Goal: Task Accomplishment & Management: Complete application form

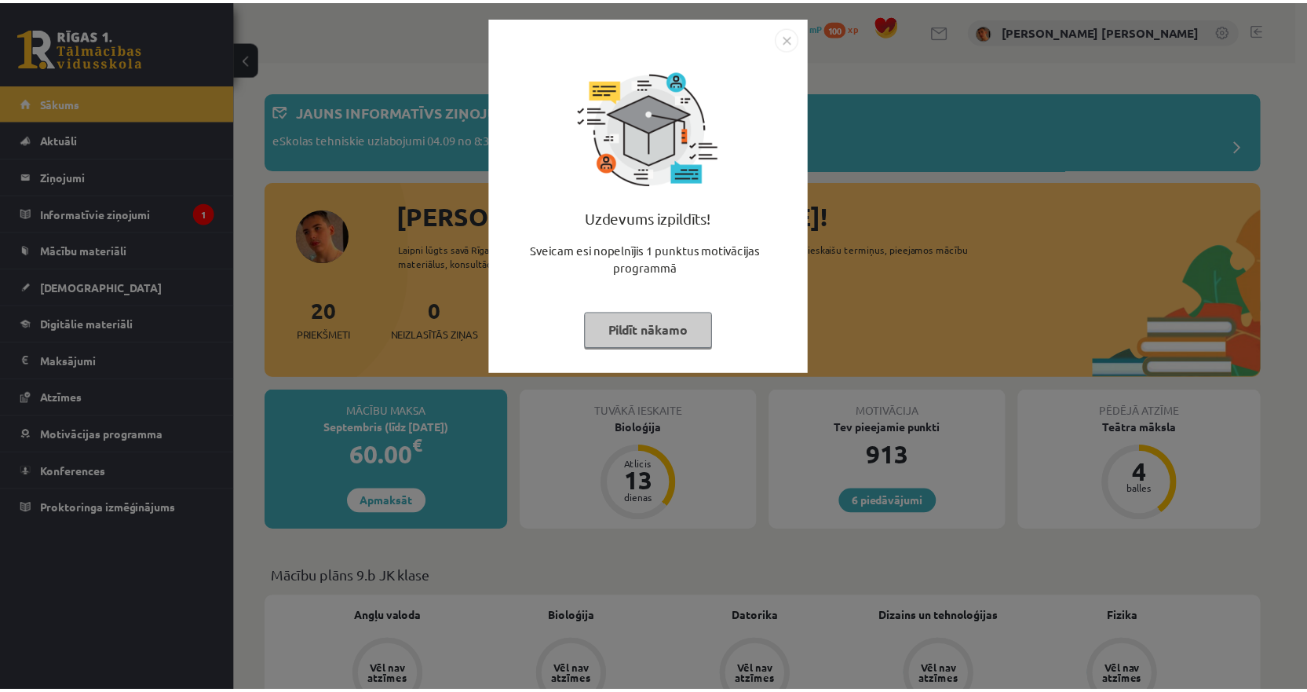
scroll to position [314, 0]
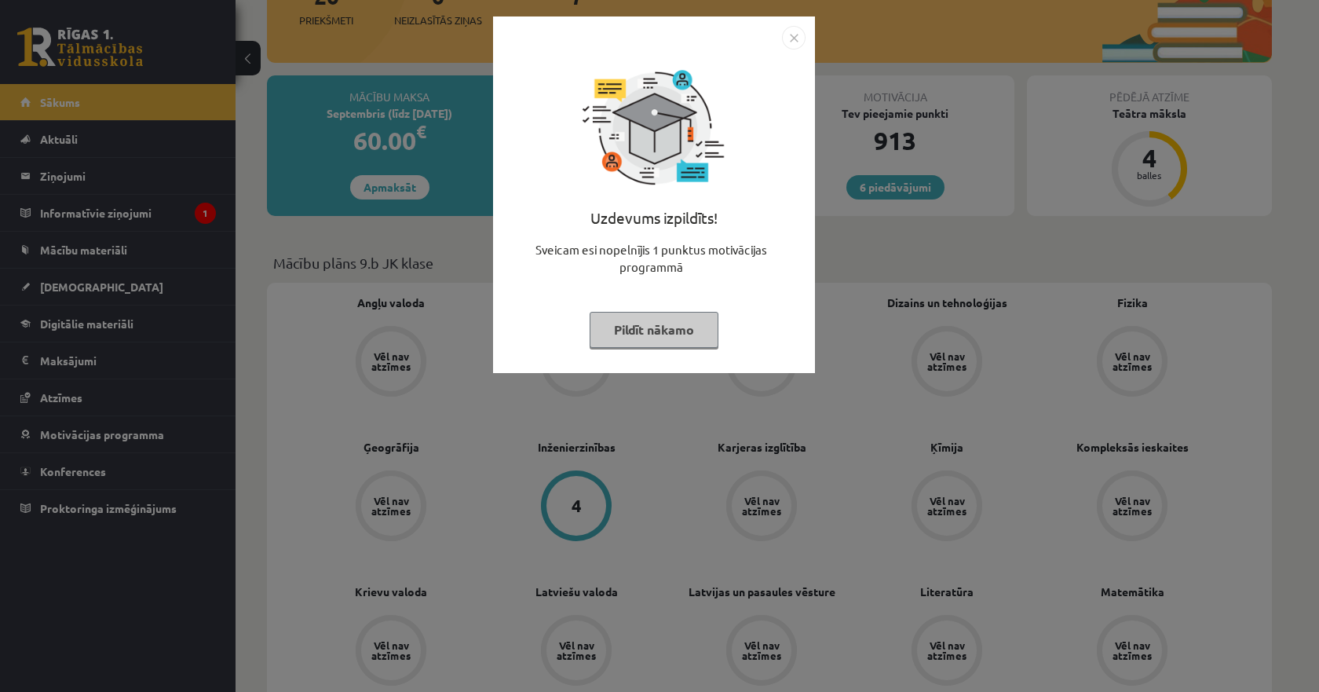
click at [794, 36] on img "Close" at bounding box center [794, 38] width 24 height 24
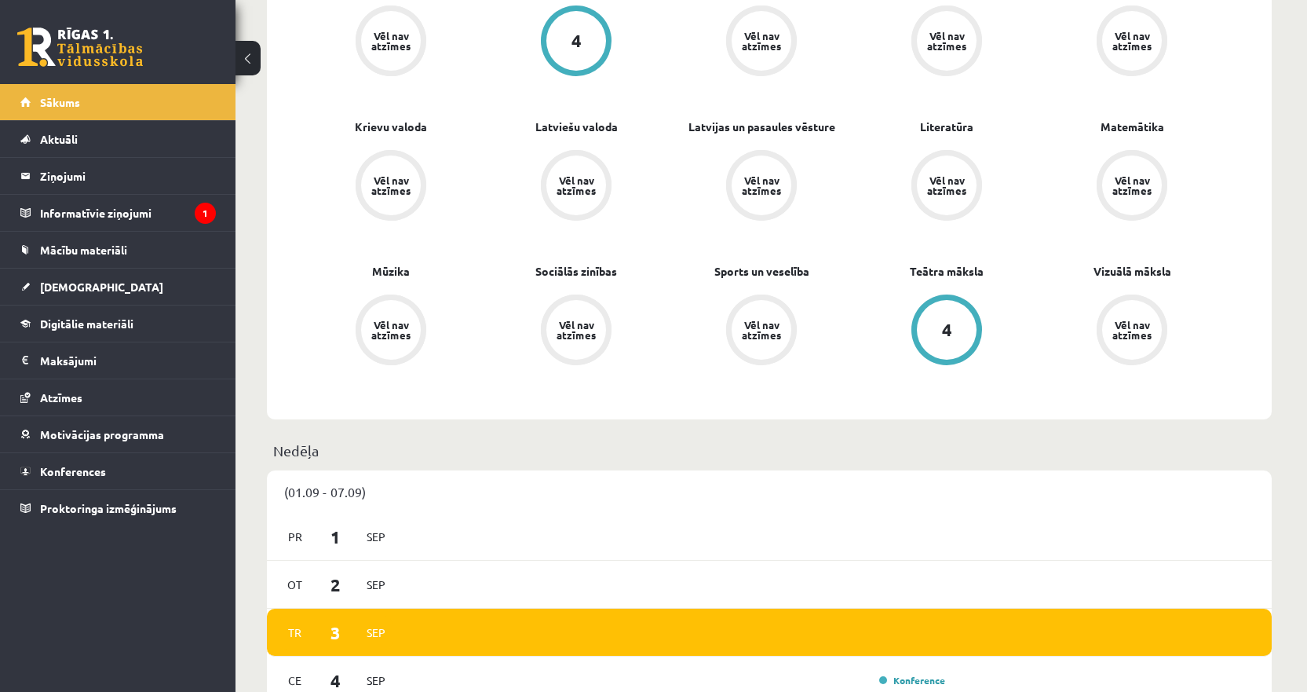
scroll to position [785, 0]
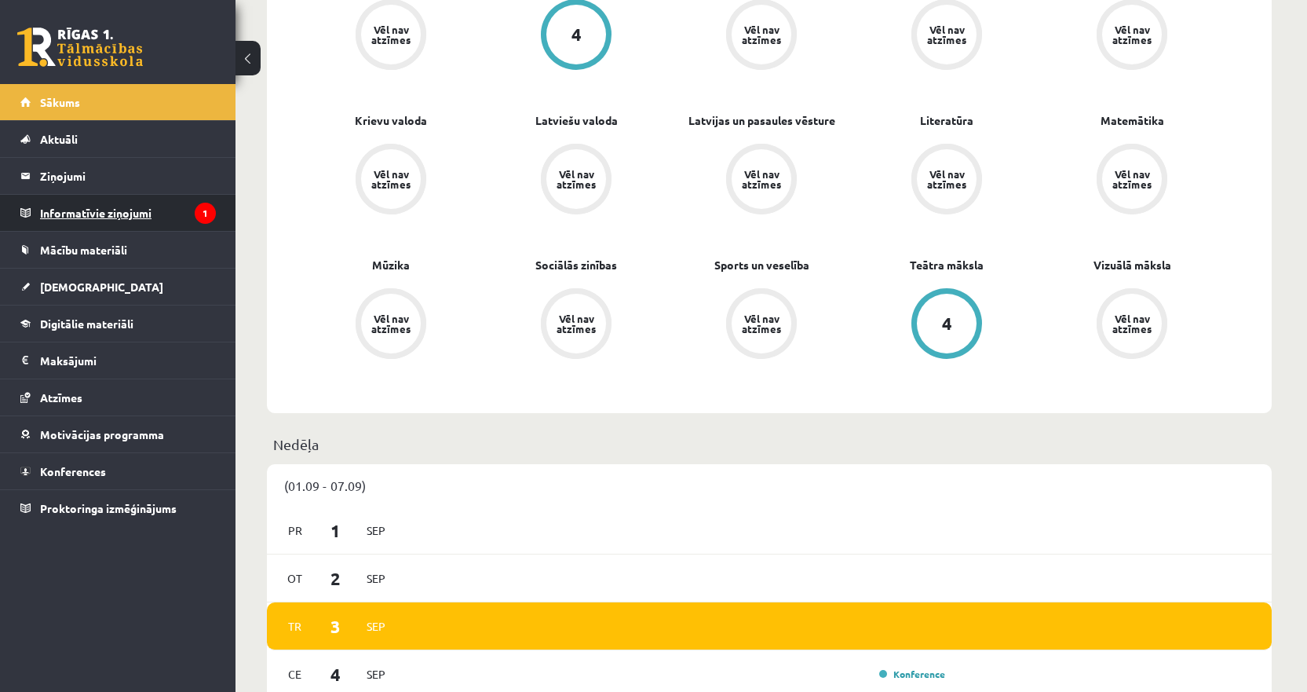
click at [130, 214] on legend "Informatīvie ziņojumi 1" at bounding box center [128, 213] width 176 height 36
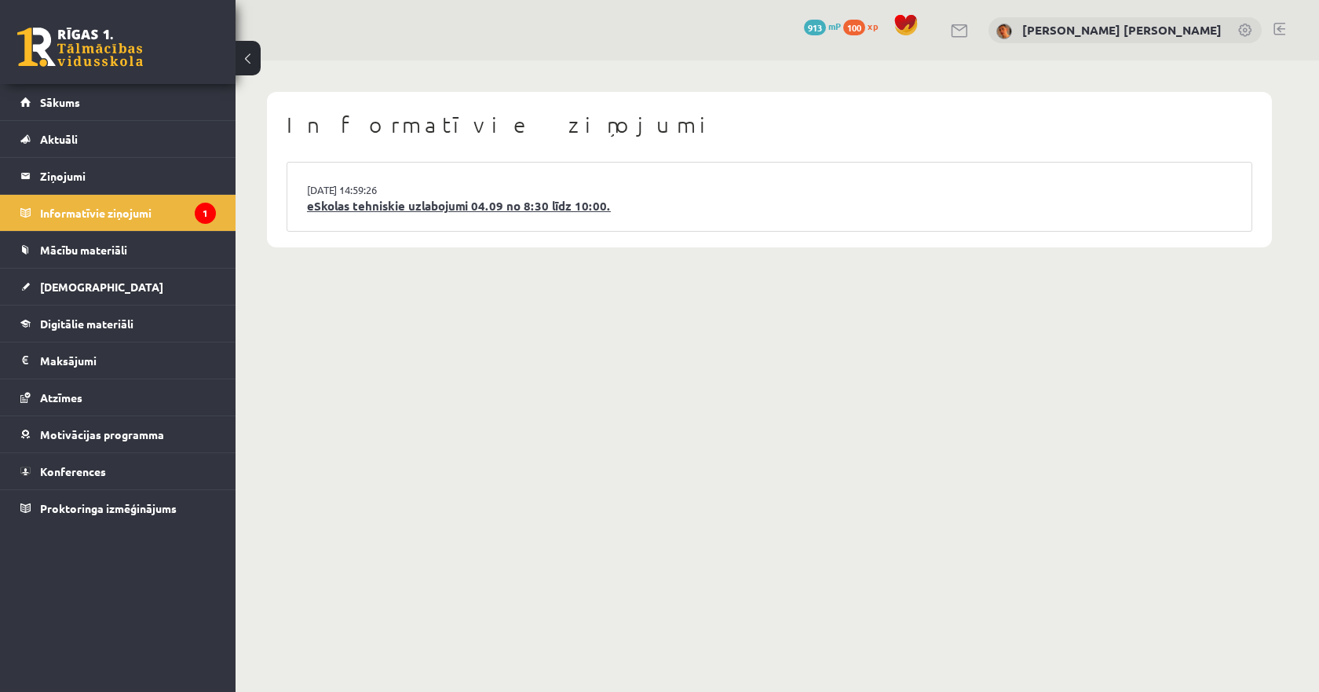
click at [452, 205] on link "eSkolas tehniskie uzlabojumi 04.09 no 8:30 līdz 10:00." at bounding box center [769, 206] width 925 height 18
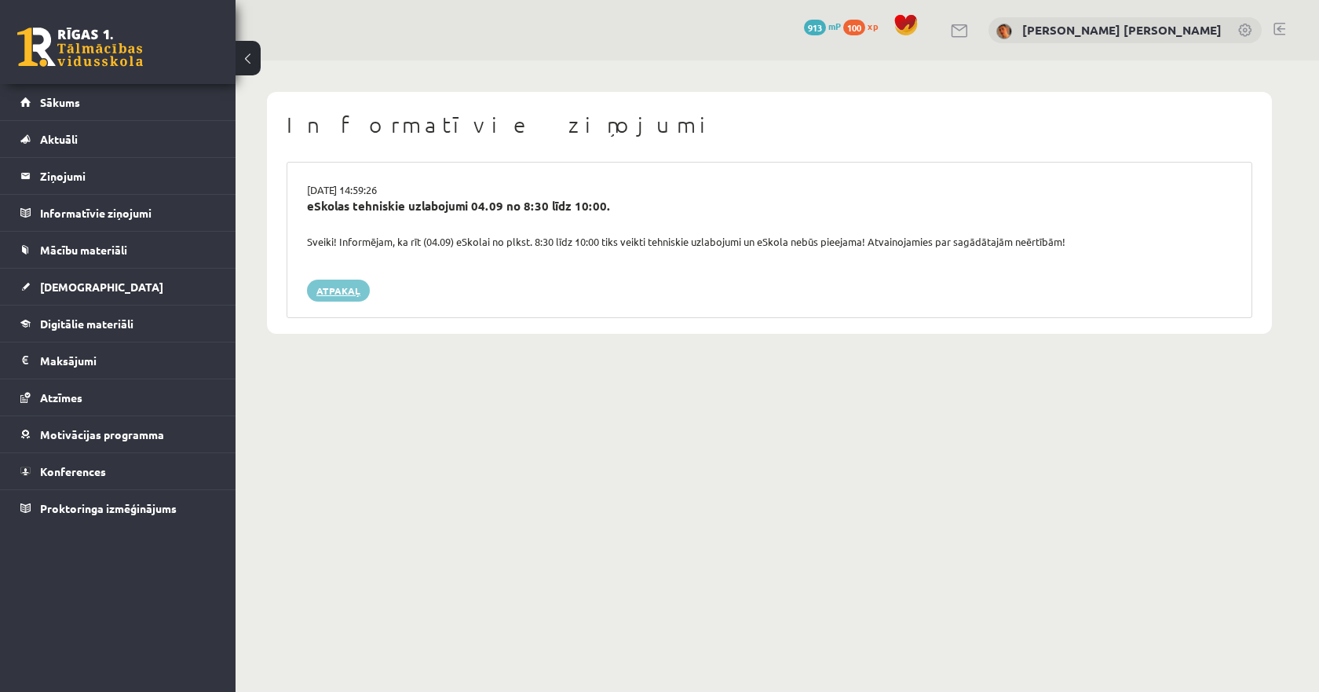
click at [349, 295] on link "Atpakaļ" at bounding box center [338, 291] width 63 height 22
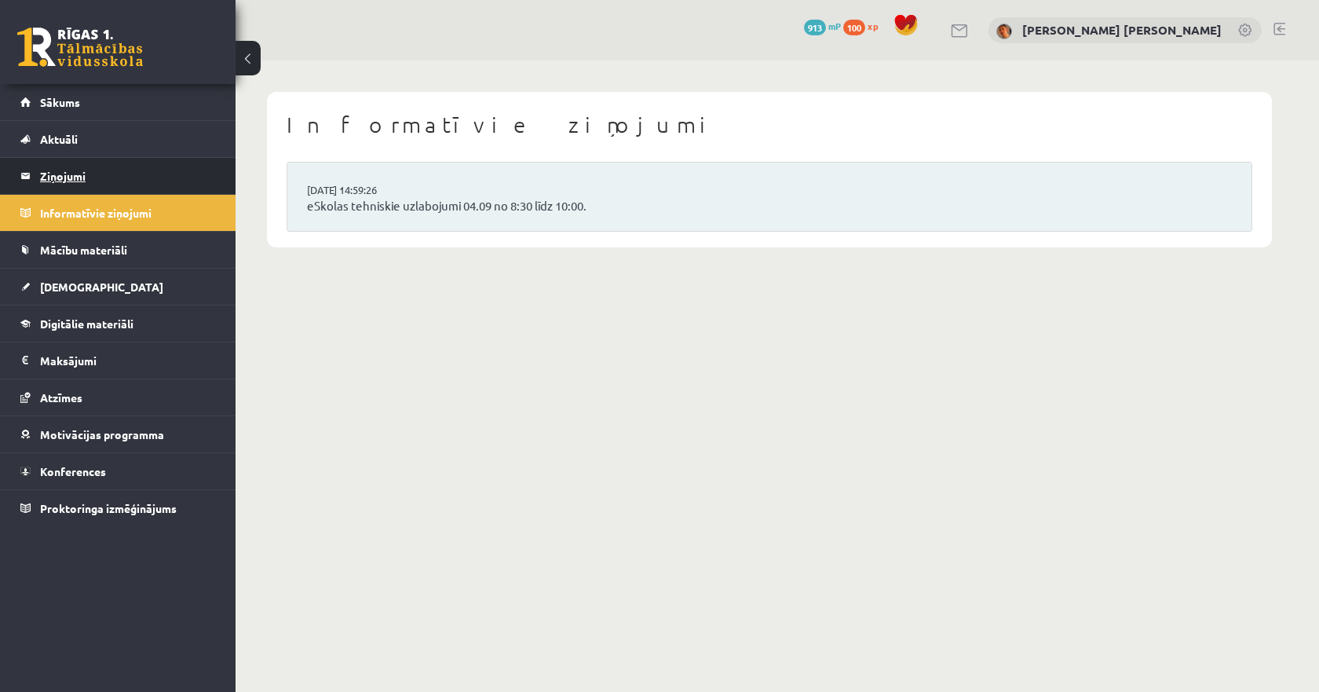
click at [68, 174] on legend "Ziņojumi 0" at bounding box center [128, 176] width 176 height 36
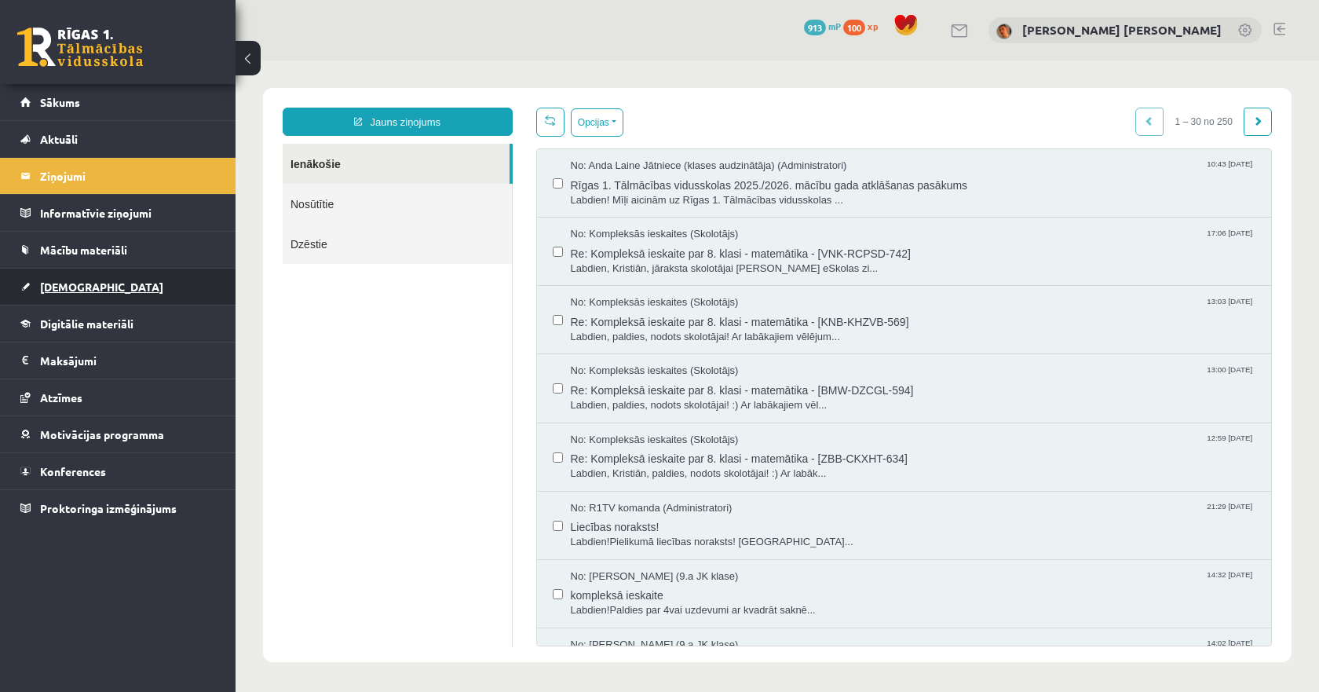
click at [89, 298] on link "[DEMOGRAPHIC_DATA]" at bounding box center [118, 287] width 196 height 36
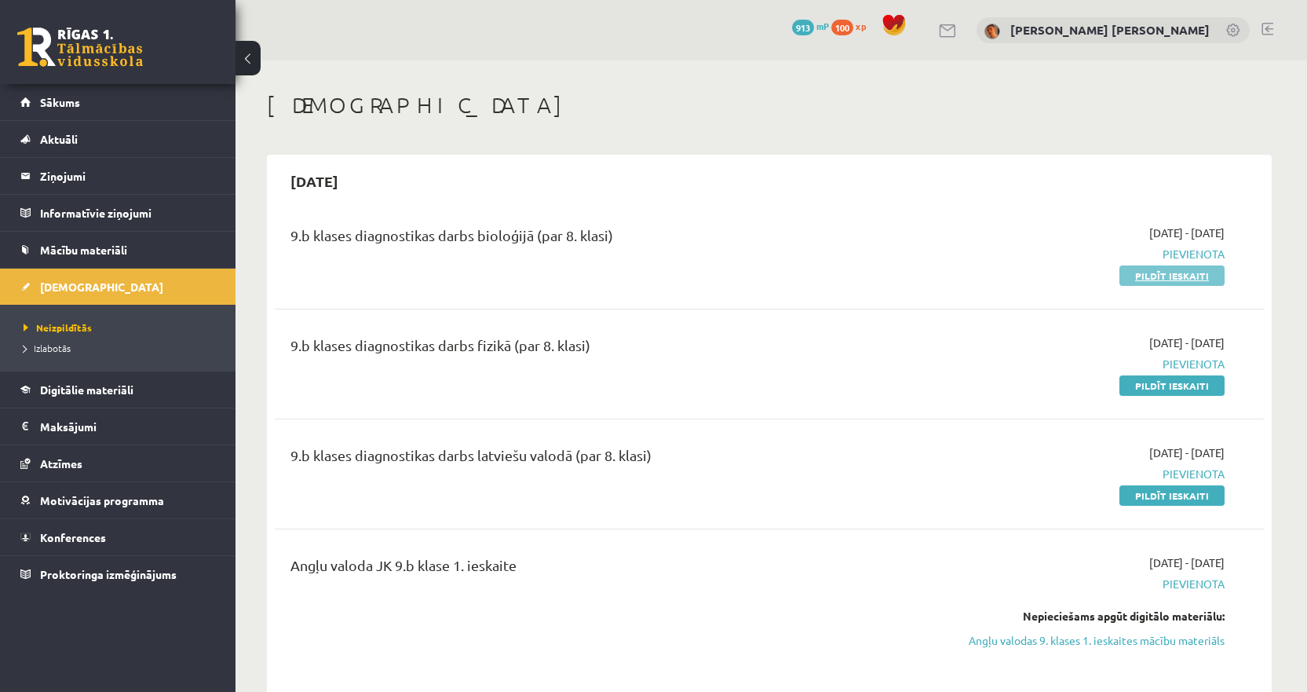
click at [1168, 272] on link "Pildīt ieskaiti" at bounding box center [1172, 275] width 105 height 20
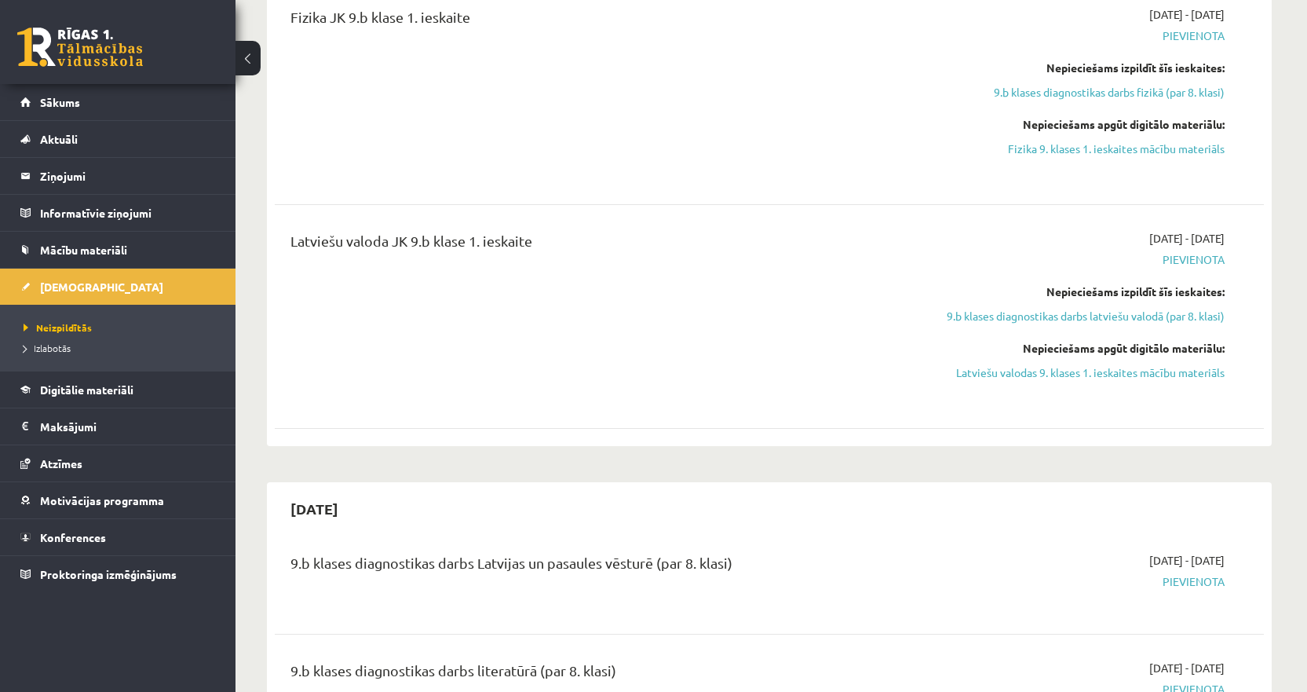
scroll to position [550, 0]
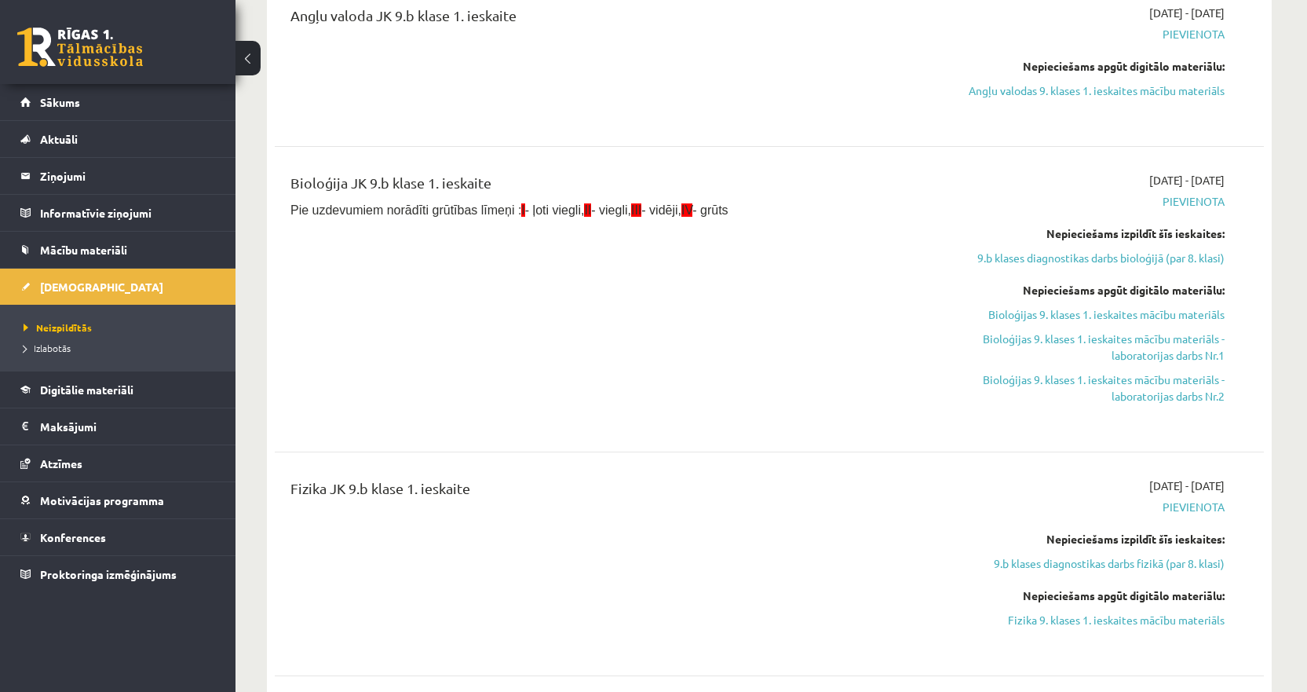
drag, startPoint x: 1051, startPoint y: 265, endPoint x: 814, endPoint y: 188, distance: 249.6
click at [794, 178] on div "Bioloģija JK 9.b klase 1. ieskaite" at bounding box center [598, 186] width 615 height 29
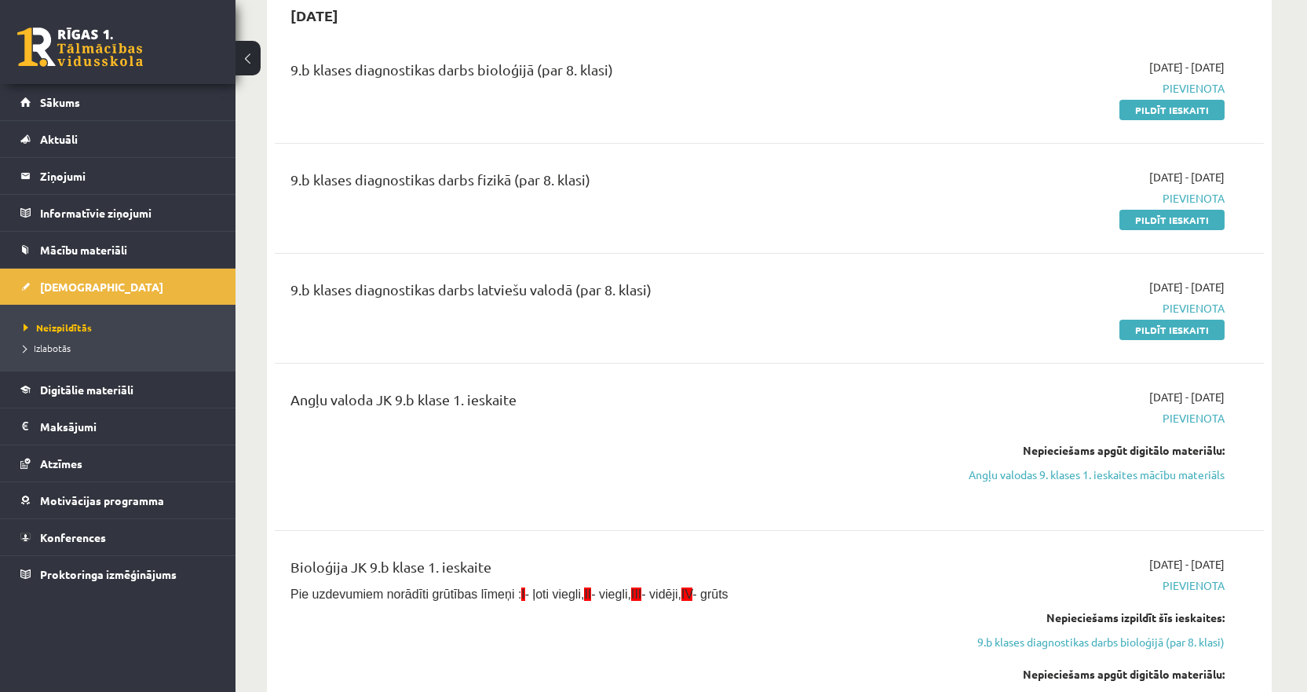
scroll to position [79, 0]
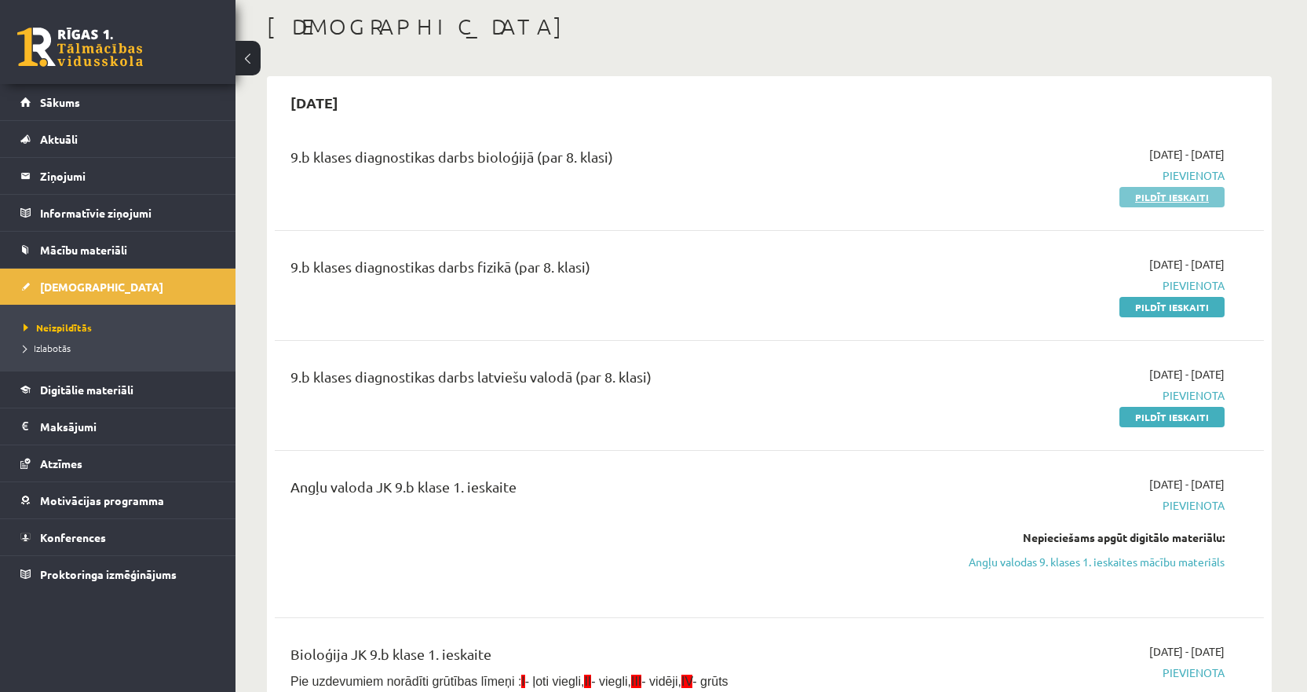
click at [1165, 189] on link "Pildīt ieskaiti" at bounding box center [1172, 197] width 105 height 20
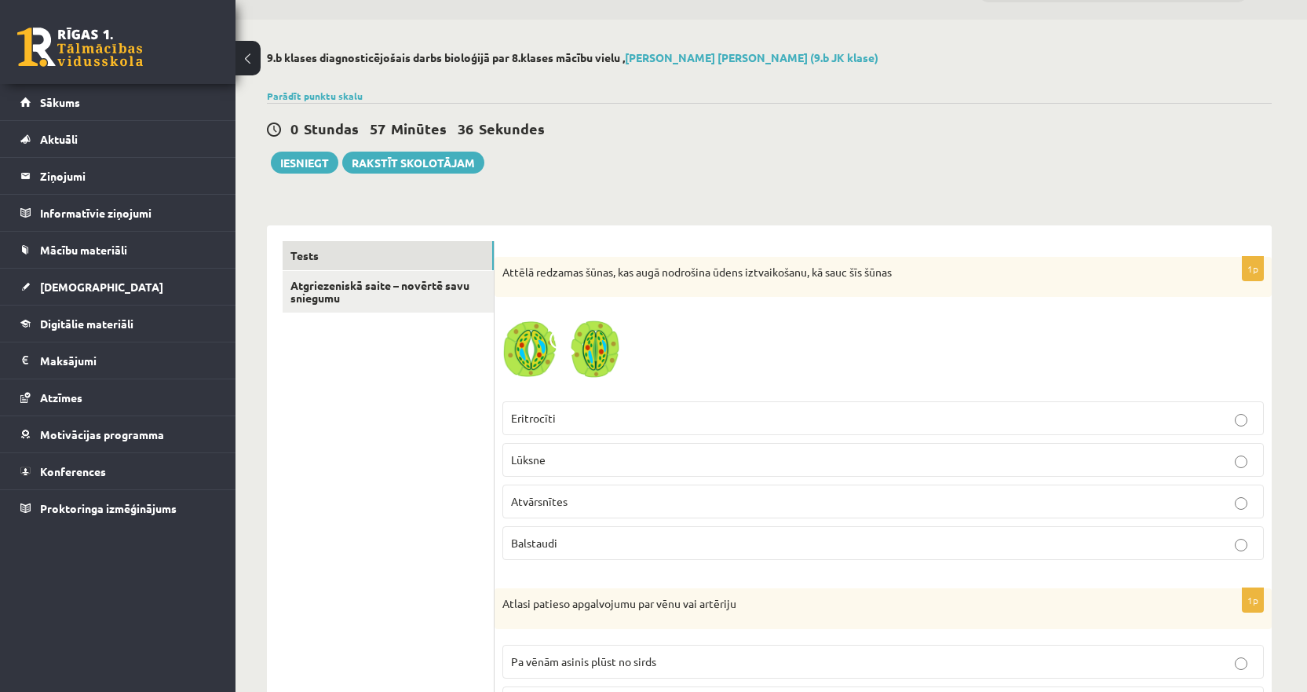
scroll to position [79, 0]
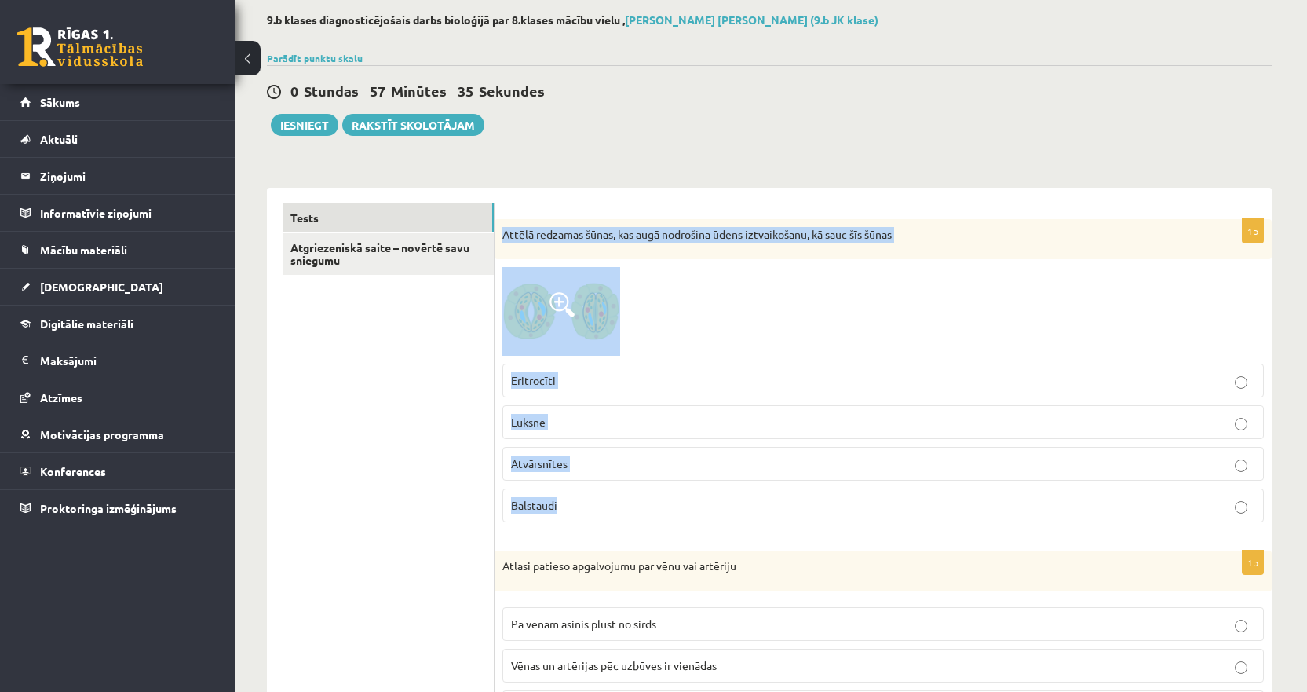
drag, startPoint x: 587, startPoint y: 509, endPoint x: 503, endPoint y: 237, distance: 284.2
click at [503, 237] on div "1p Attēlā redzamas šūnas, kas augā nodrošina ūdens iztvaikošanu, kā sauc šīs šū…" at bounding box center [883, 377] width 777 height 316
copy div "Attēlā redzamas šūnas, kas augā nodrošina ūdens iztvaikošanu, kā sauc šīs šūnas…"
drag, startPoint x: 649, startPoint y: 183, endPoint x: 656, endPoint y: 196, distance: 14.8
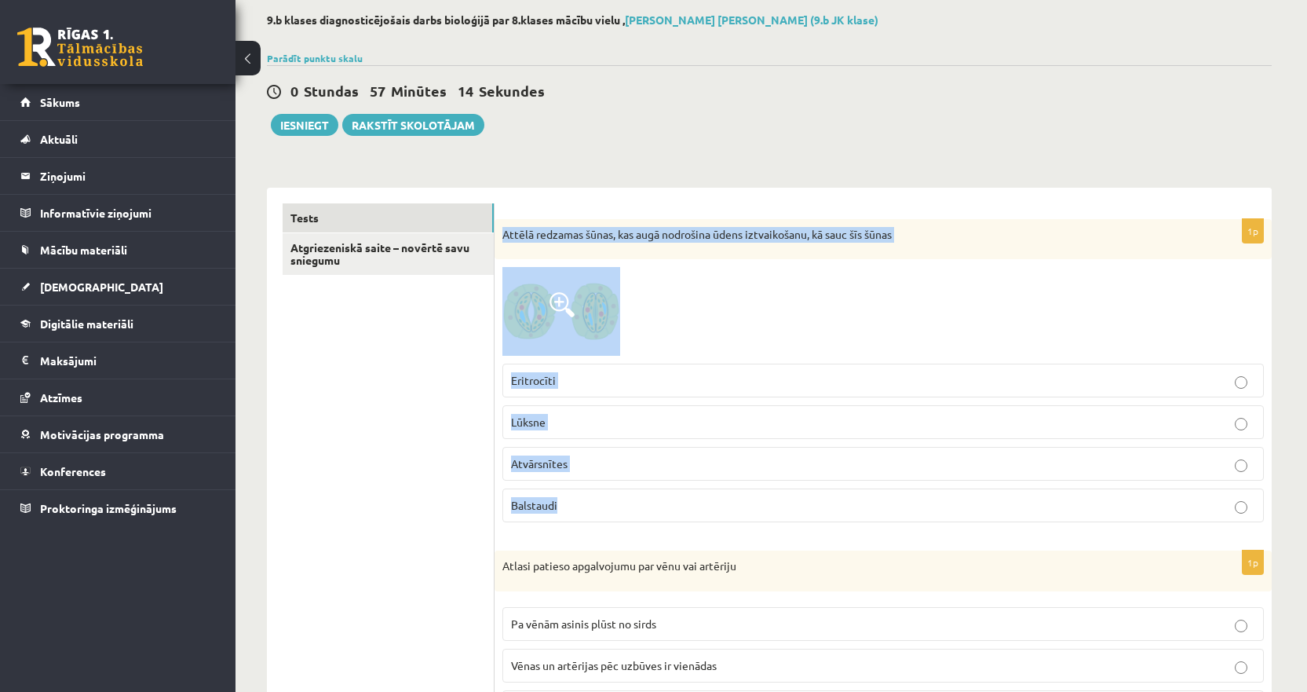
click at [553, 474] on label "Atvārsnītes" at bounding box center [884, 464] width 762 height 34
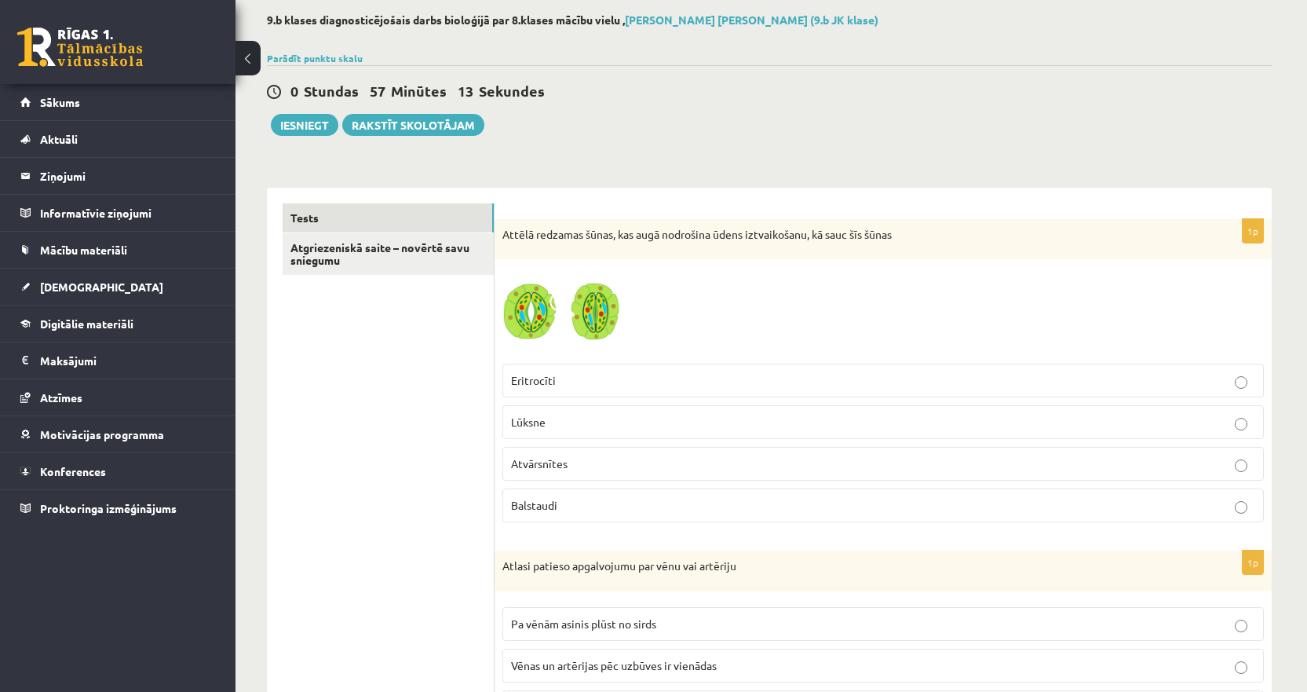
scroll to position [236, 0]
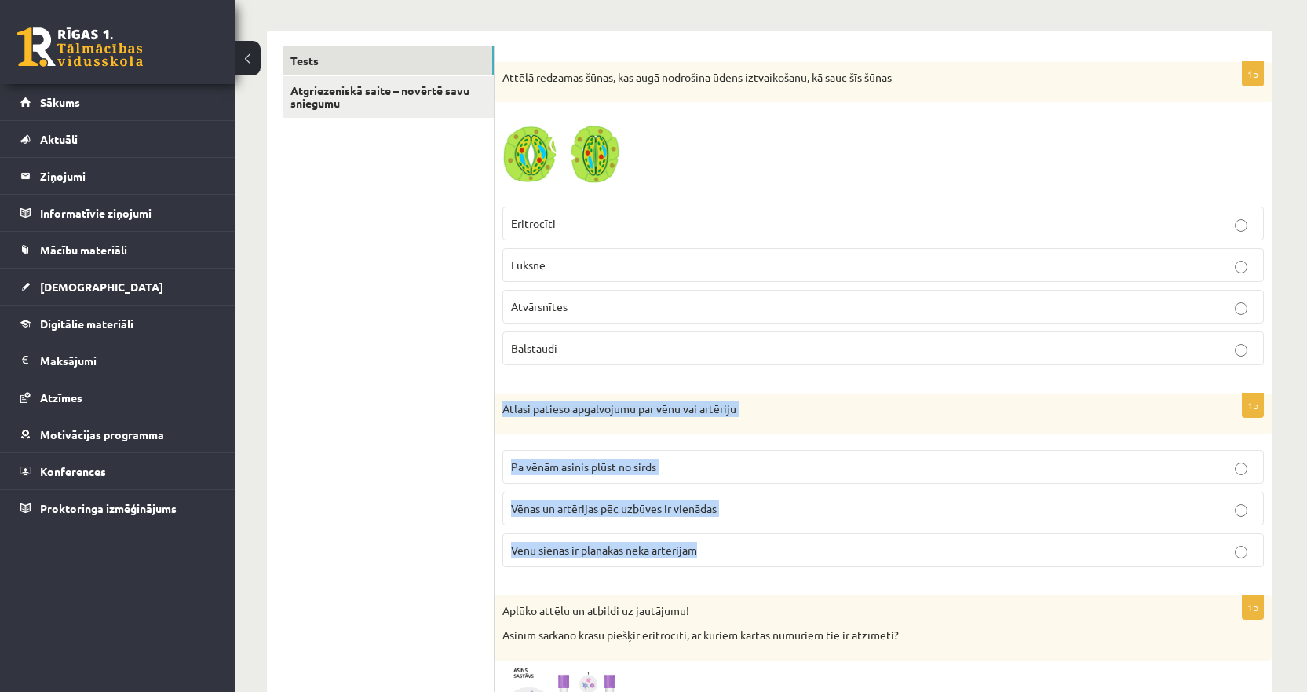
drag, startPoint x: 724, startPoint y: 558, endPoint x: 498, endPoint y: 416, distance: 267.1
click at [498, 416] on div "1p Atlasi patieso apgalvojumu par vēnu vai artēriju Pa vēnām asinis plūst no si…" at bounding box center [883, 486] width 777 height 186
copy div "Atlasi patieso apgalvojumu par vēnu vai artēriju Pa vēnām asinis plūst no sirds…"
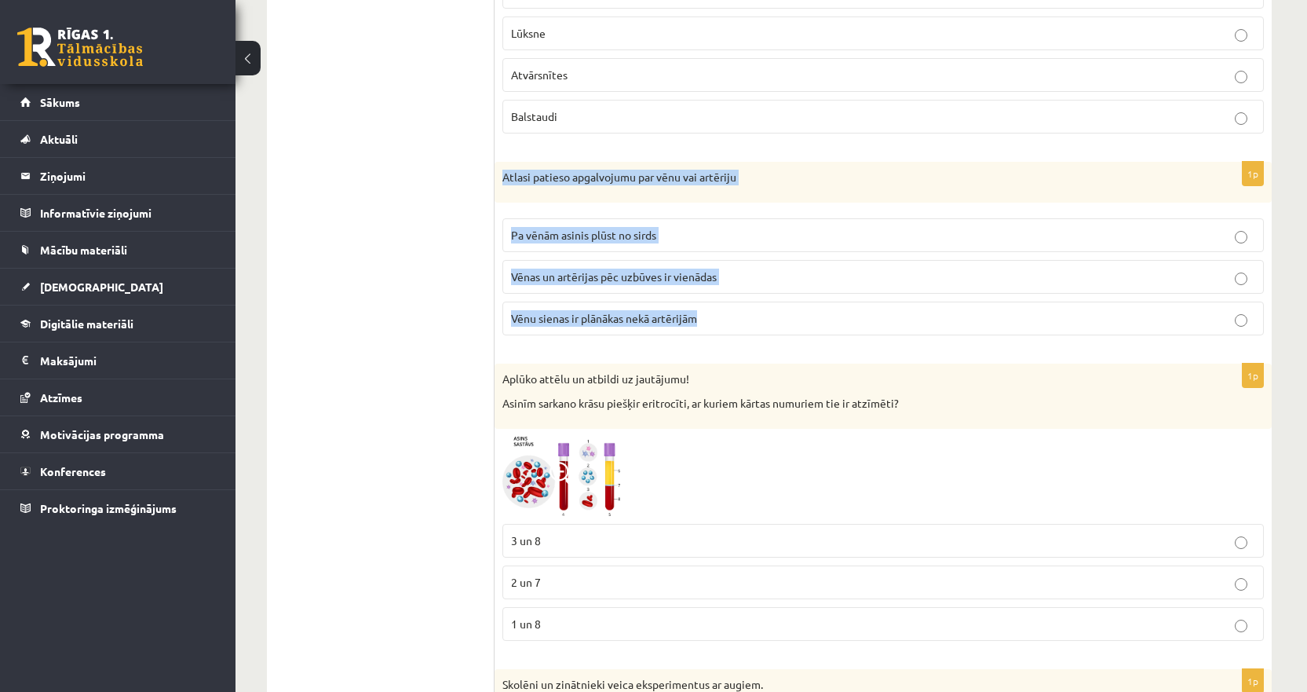
scroll to position [471, 0]
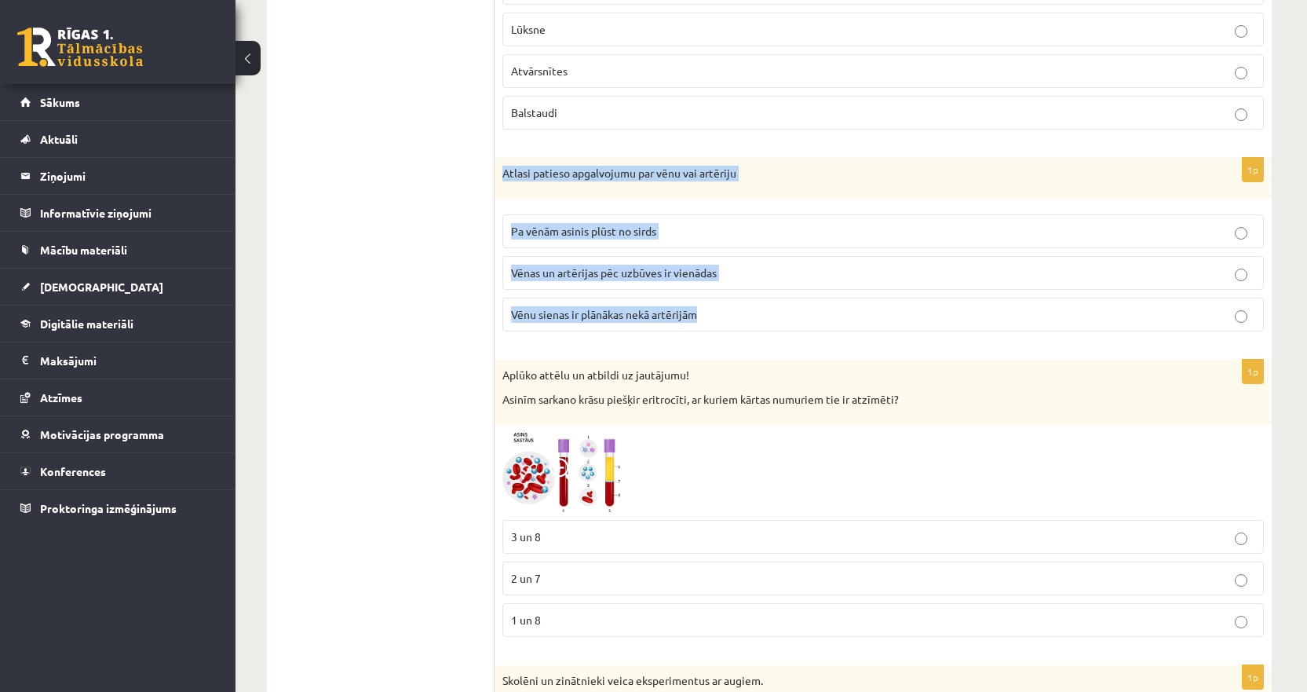
click at [545, 319] on span "Vēnu sienas ir plānākas nekā artērijām" at bounding box center [604, 314] width 186 height 14
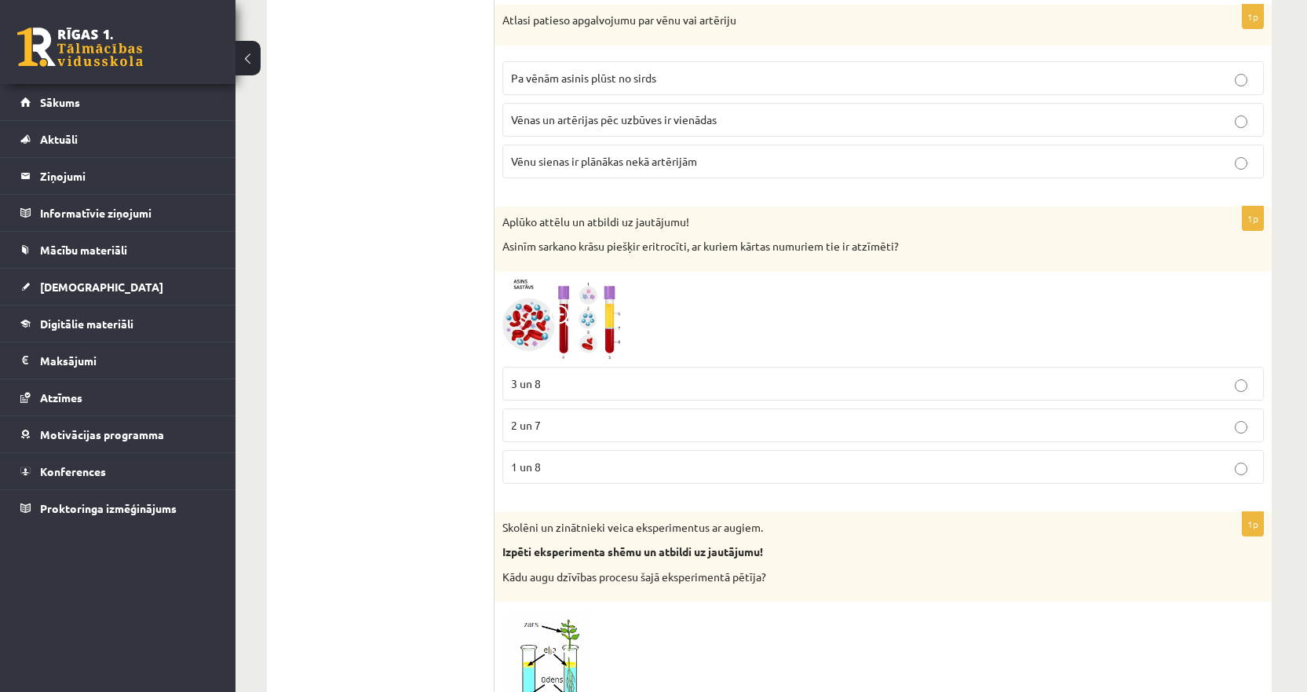
scroll to position [628, 0]
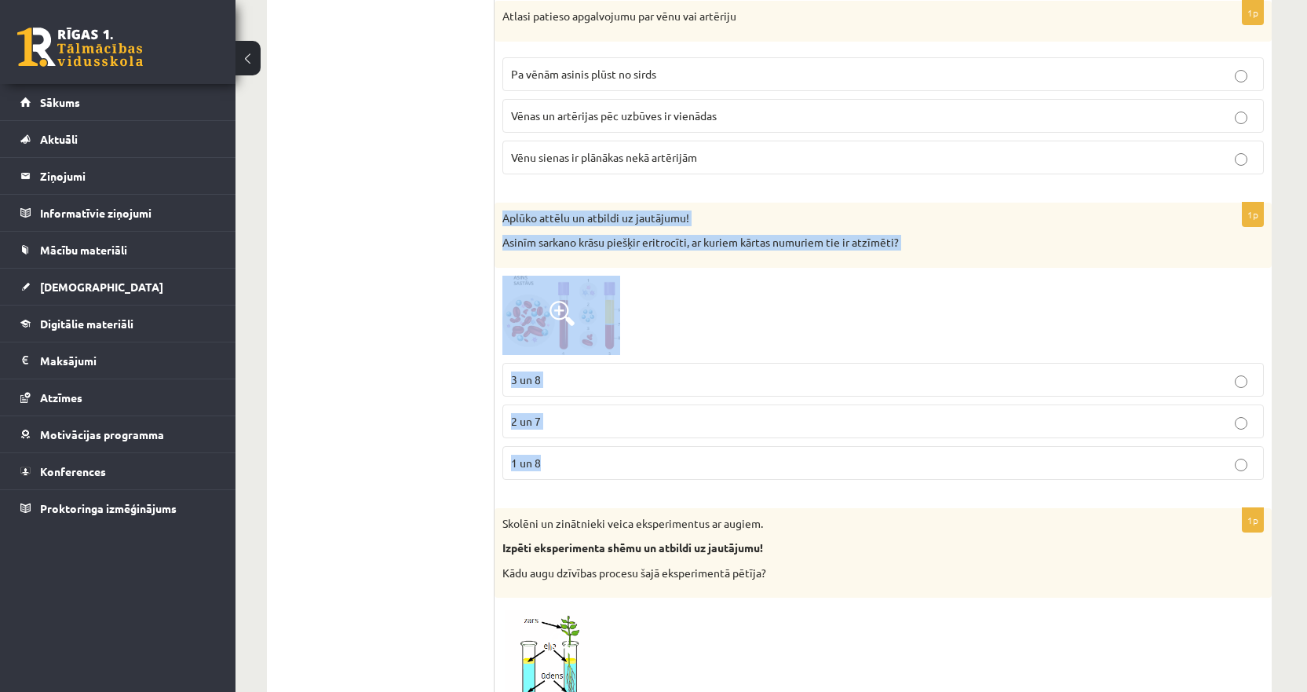
drag, startPoint x: 565, startPoint y: 465, endPoint x: 501, endPoint y: 220, distance: 253.1
click at [501, 220] on div "1p Aplūko attēlu un atbildi uz jautājumu! Asinīm sarkano krāsu piešķir eritrocī…" at bounding box center [883, 348] width 777 height 290
copy div "Aplūko attēlu un atbildi uz jautājumu! Asinīm sarkano krāsu piešķir eritrocīti,…"
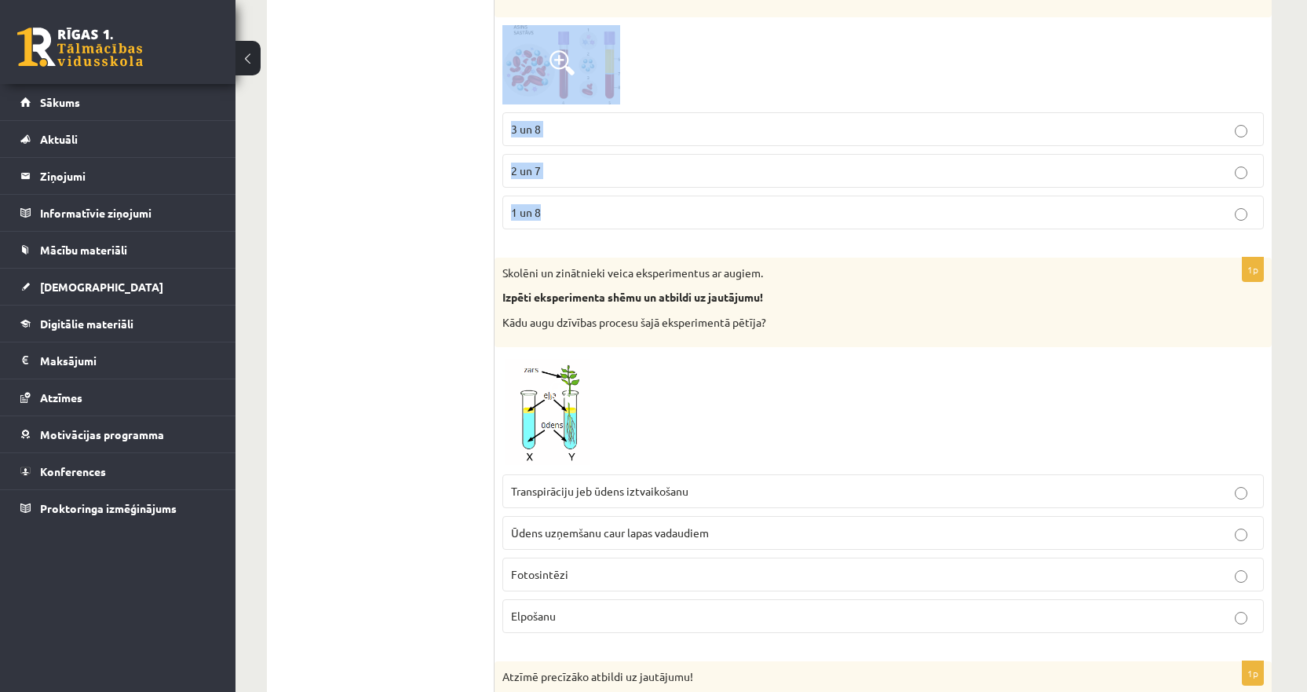
scroll to position [864, 0]
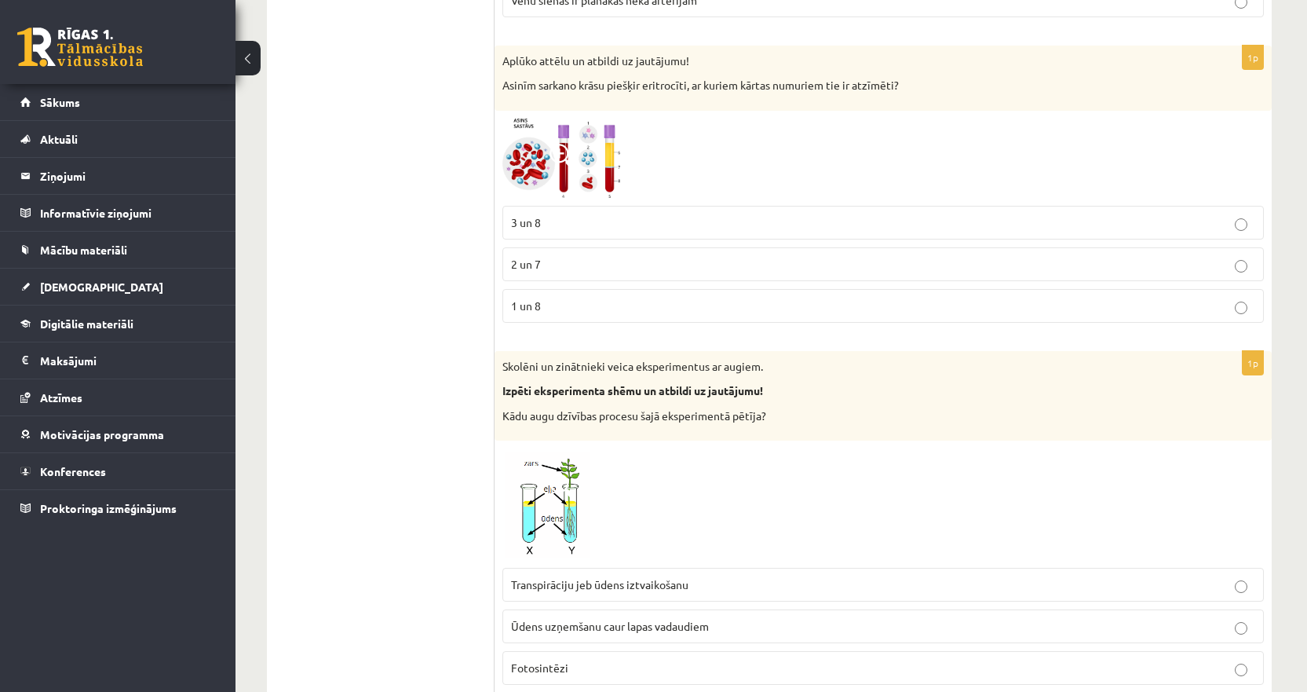
click at [610, 155] on img at bounding box center [562, 158] width 118 height 79
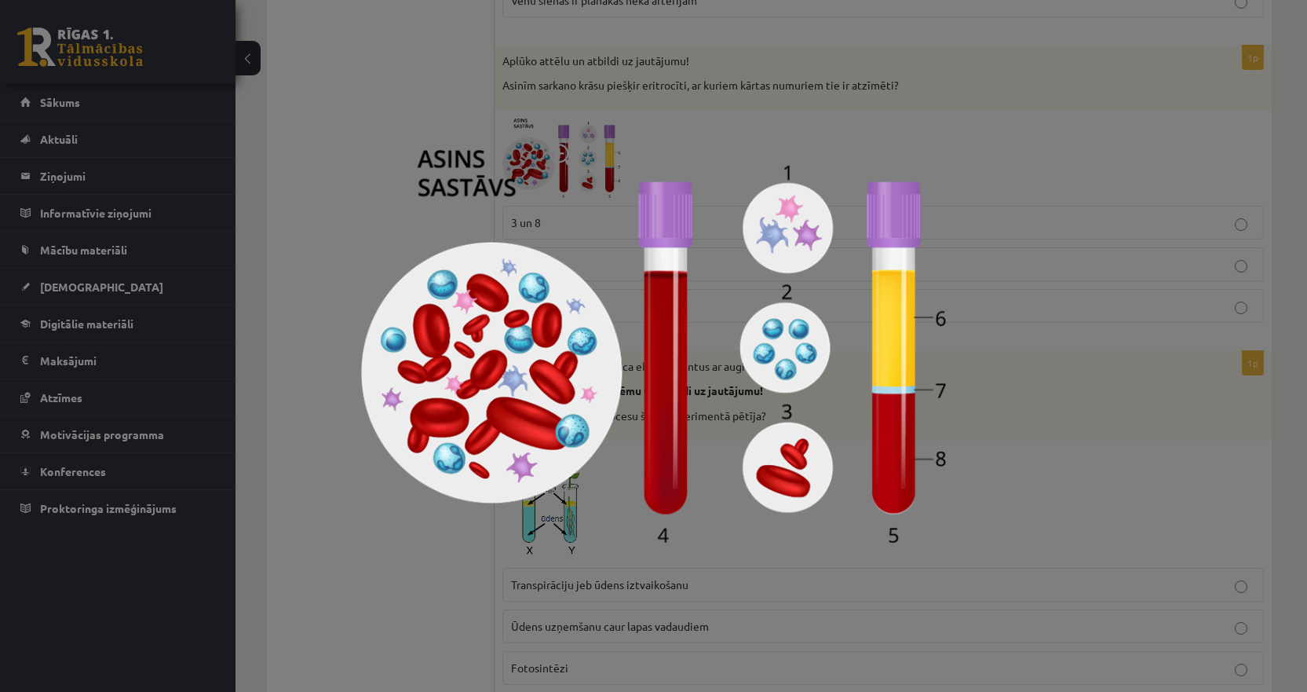
click at [432, 240] on img at bounding box center [653, 346] width 585 height 393
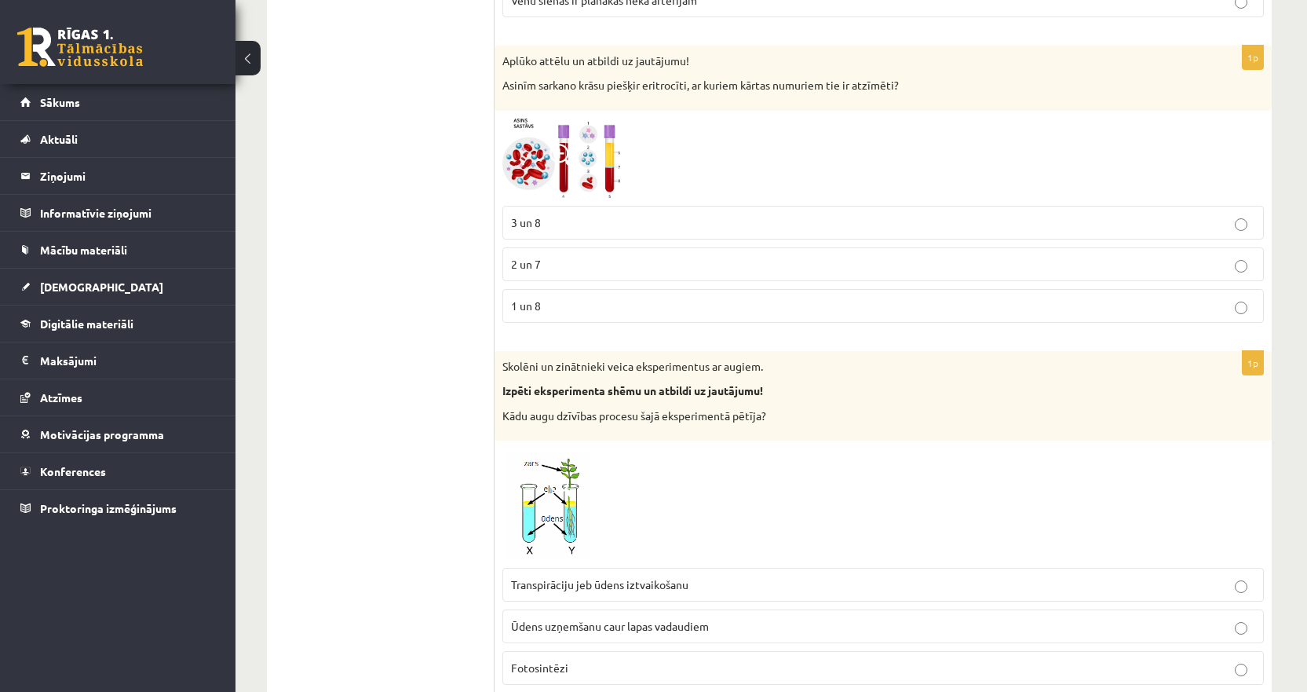
click at [564, 160] on span at bounding box center [562, 156] width 25 height 25
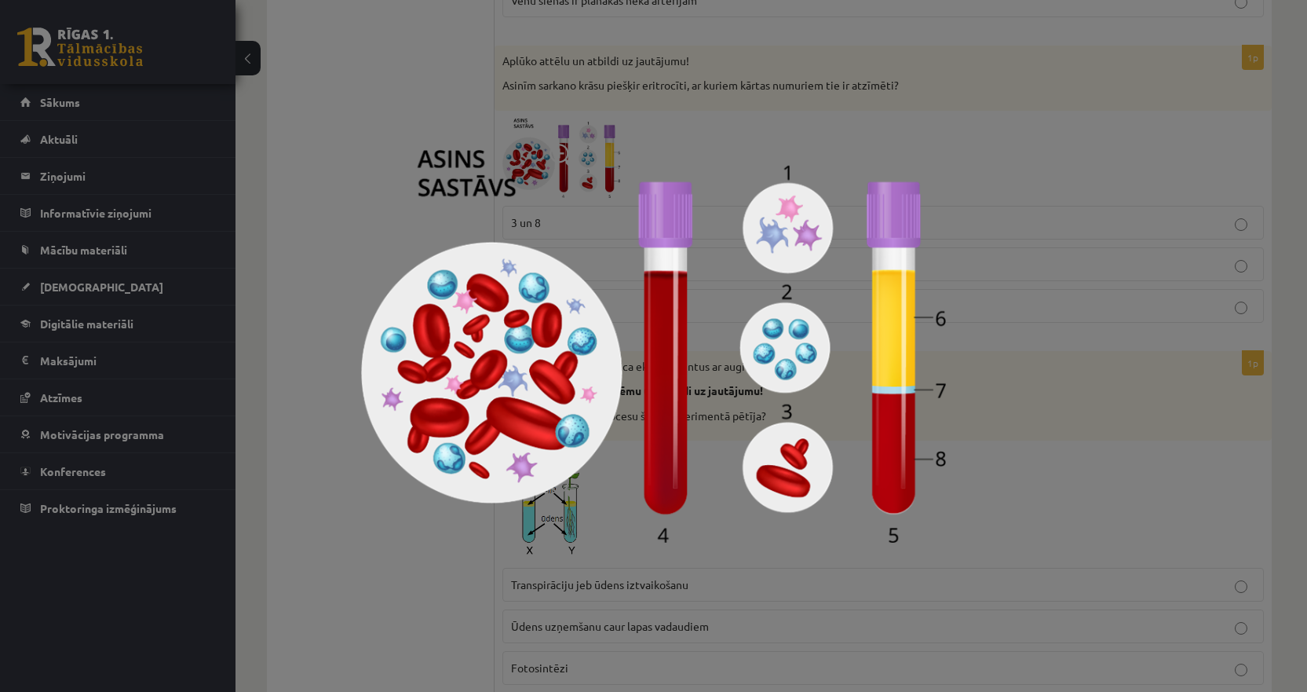
click at [382, 134] on div at bounding box center [653, 346] width 1307 height 692
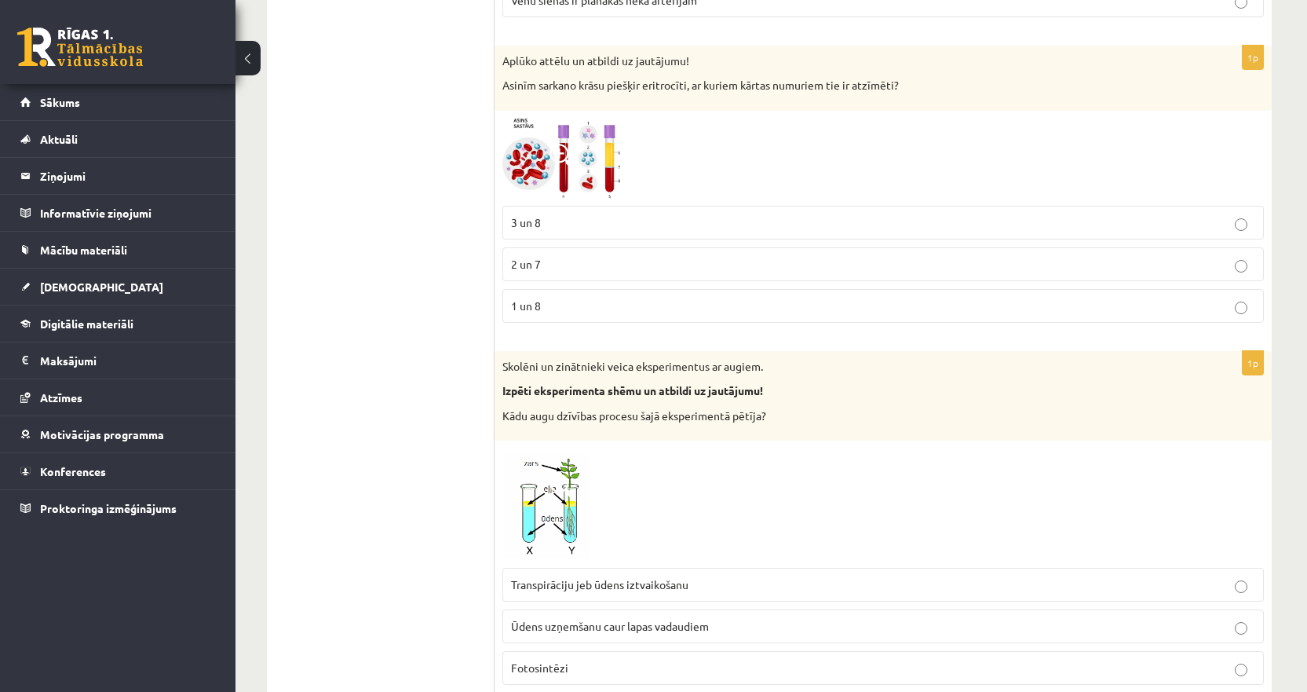
click at [573, 150] on span at bounding box center [562, 156] width 25 height 25
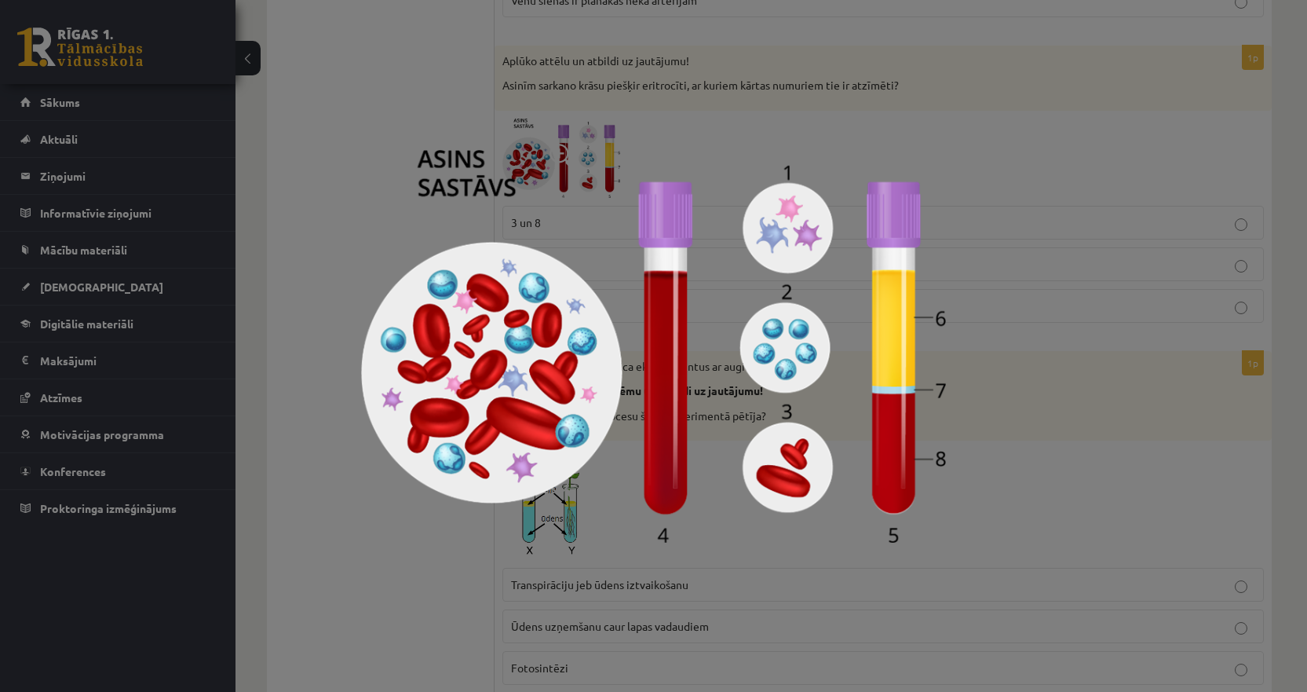
click at [700, 378] on img at bounding box center [653, 346] width 585 height 393
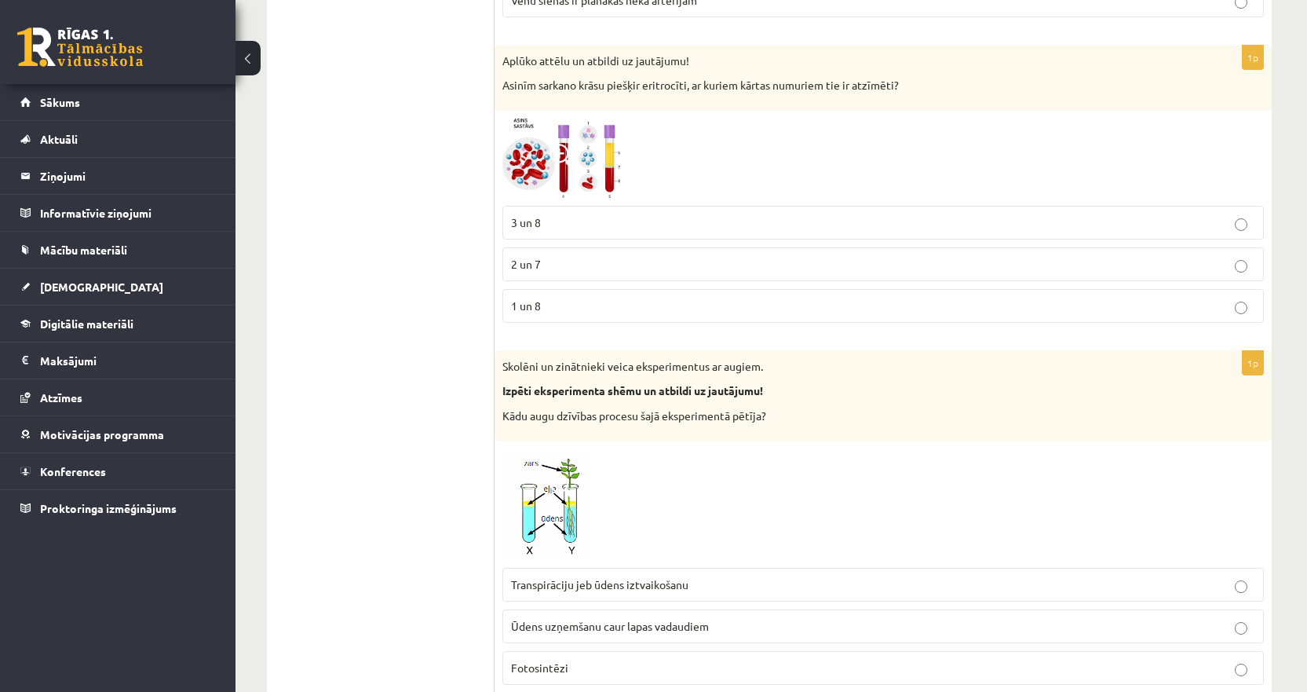
click at [567, 171] on img at bounding box center [562, 158] width 118 height 79
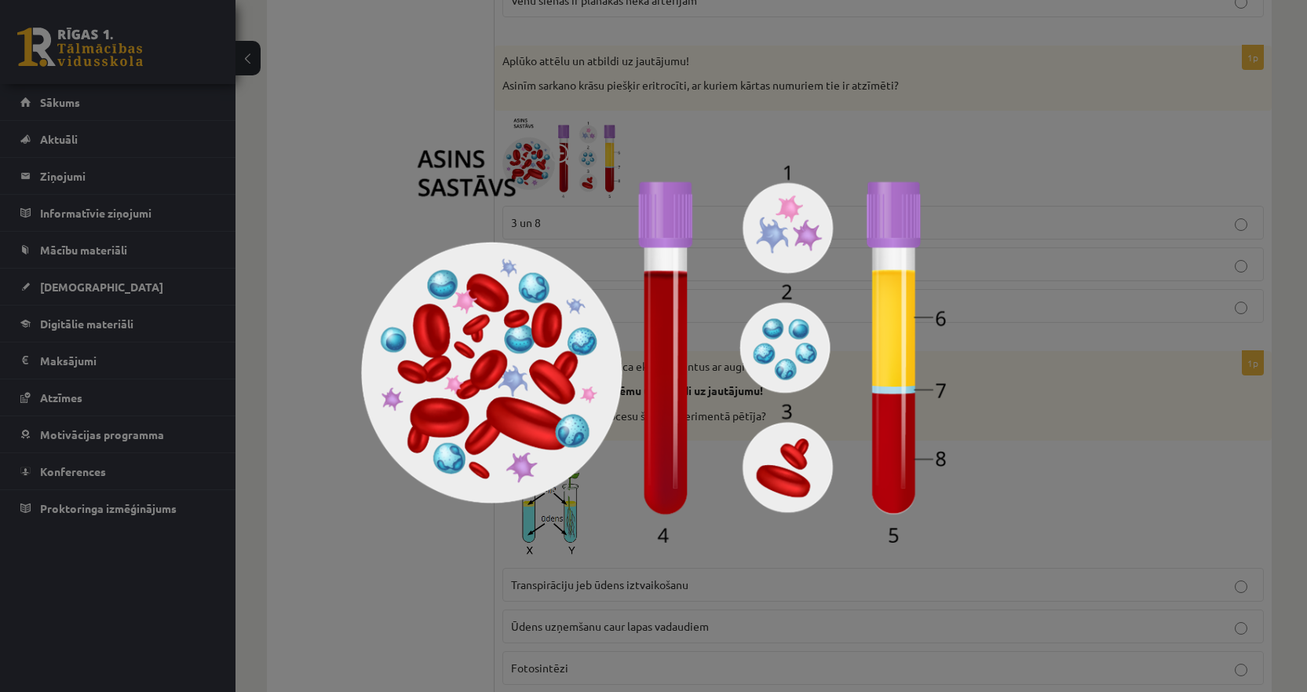
click at [640, 382] on img at bounding box center [653, 346] width 585 height 393
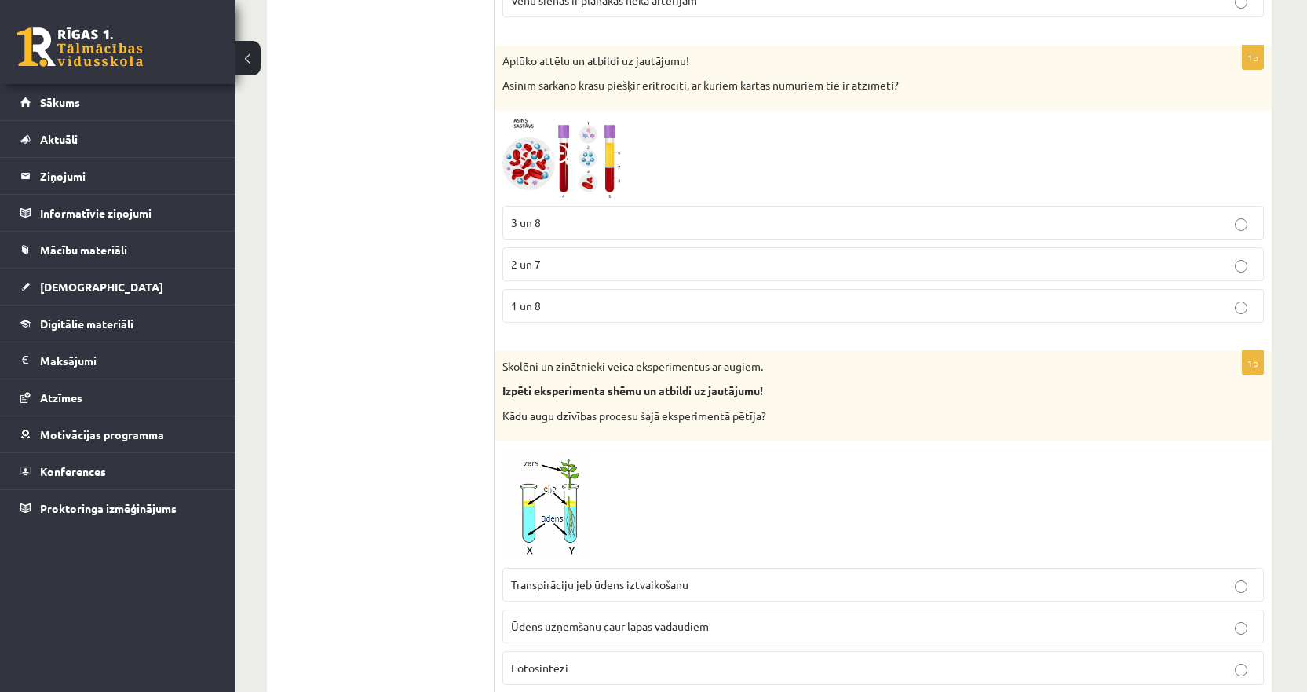
click at [553, 225] on p "3 un 8" at bounding box center [883, 222] width 744 height 16
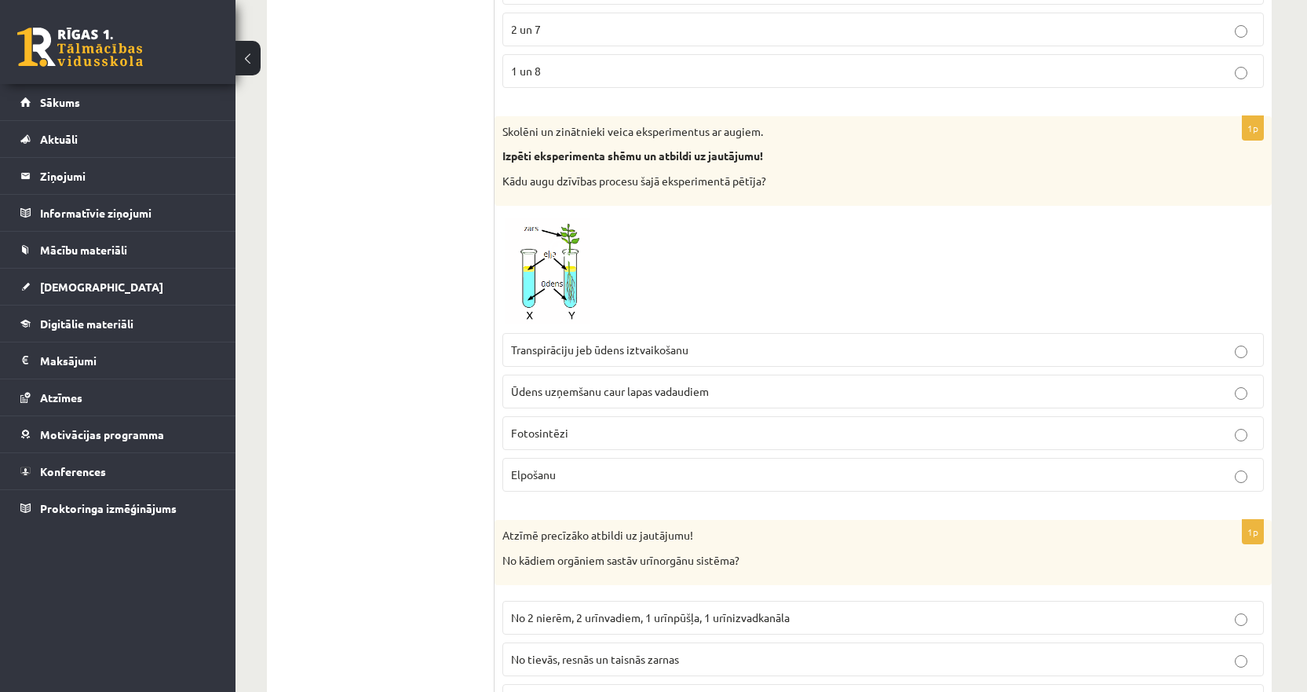
scroll to position [1021, 0]
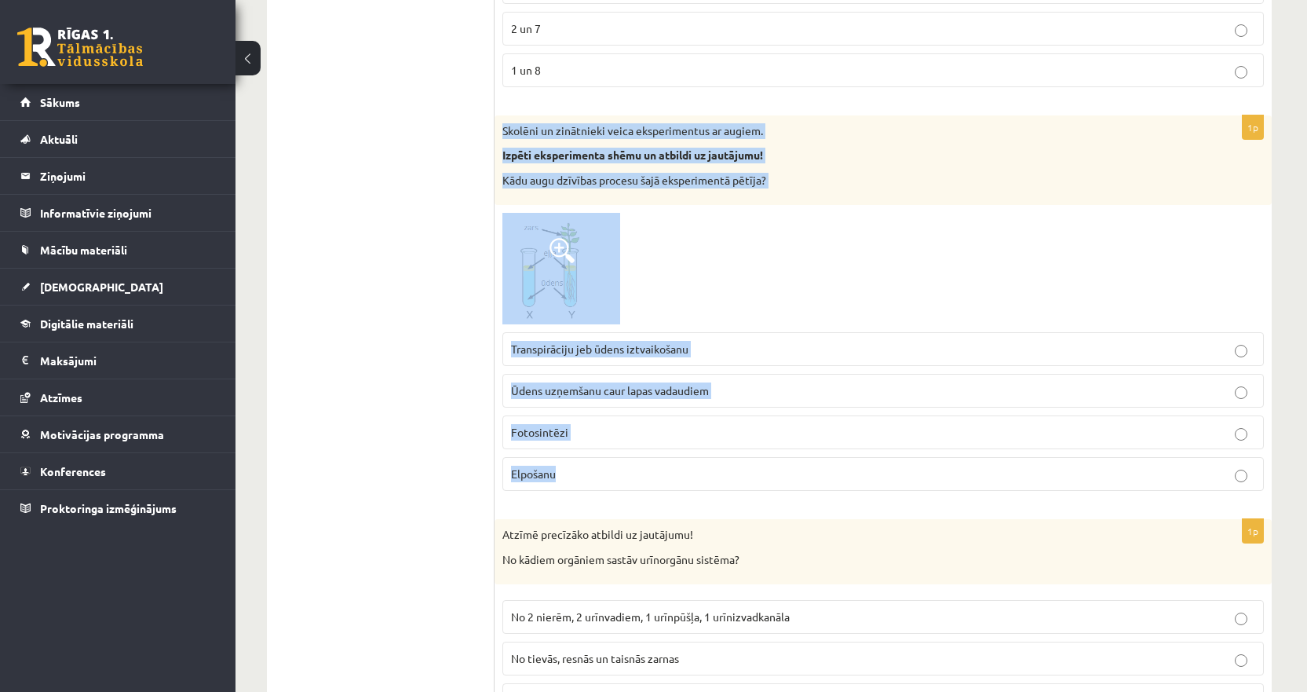
drag, startPoint x: 584, startPoint y: 477, endPoint x: 504, endPoint y: 132, distance: 354.7
click at [504, 132] on div "1p Skolēni un zinātnieki veica eksperimentus ar augiem. Izpēti eksperimenta shē…" at bounding box center [883, 309] width 777 height 389
copy div "Skolēni un zinātnieki veica eksperimentus ar augiem. Izpēti eksperimenta shēmu …"
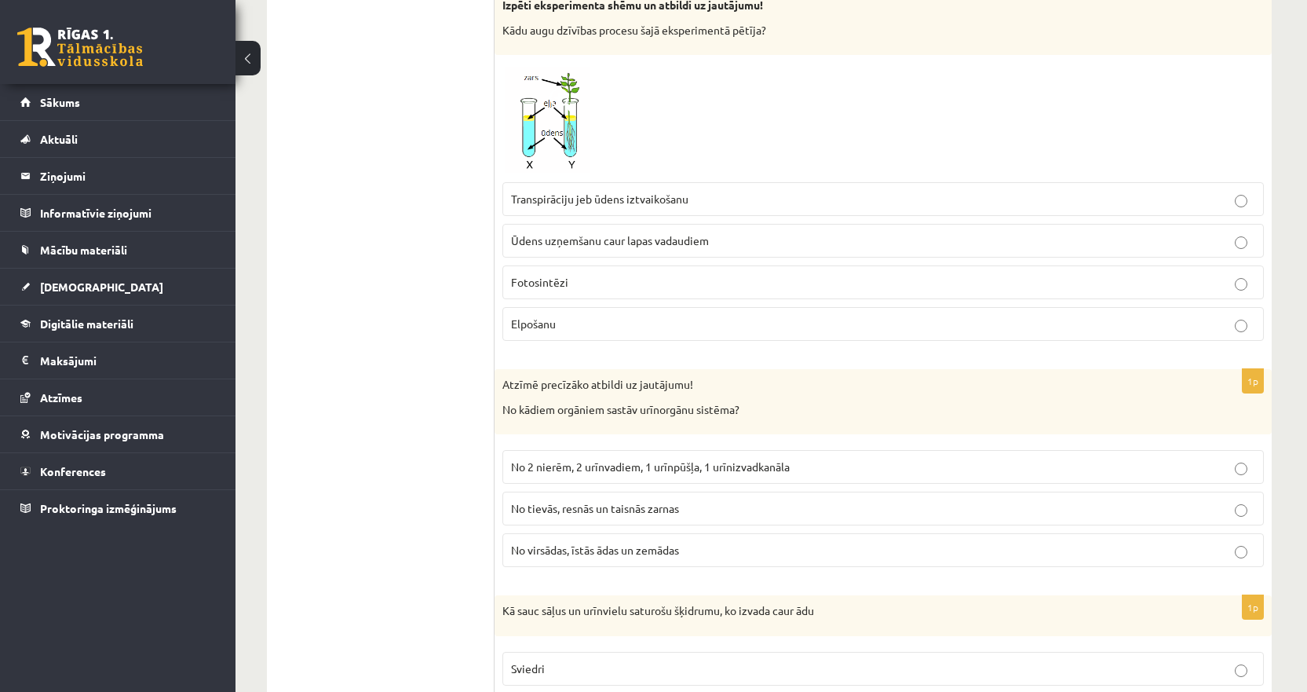
scroll to position [1178, 0]
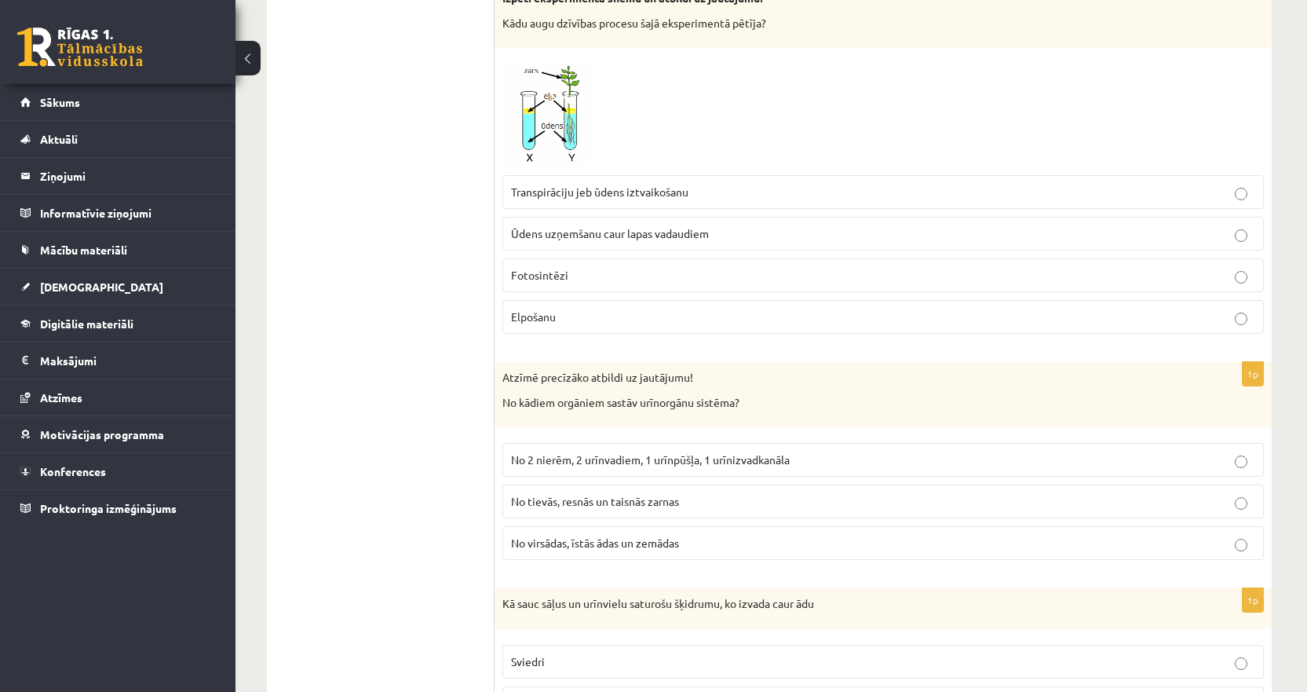
click at [576, 191] on span "Transpirāciju jeb ūdens iztvaikošanu" at bounding box center [599, 192] width 177 height 14
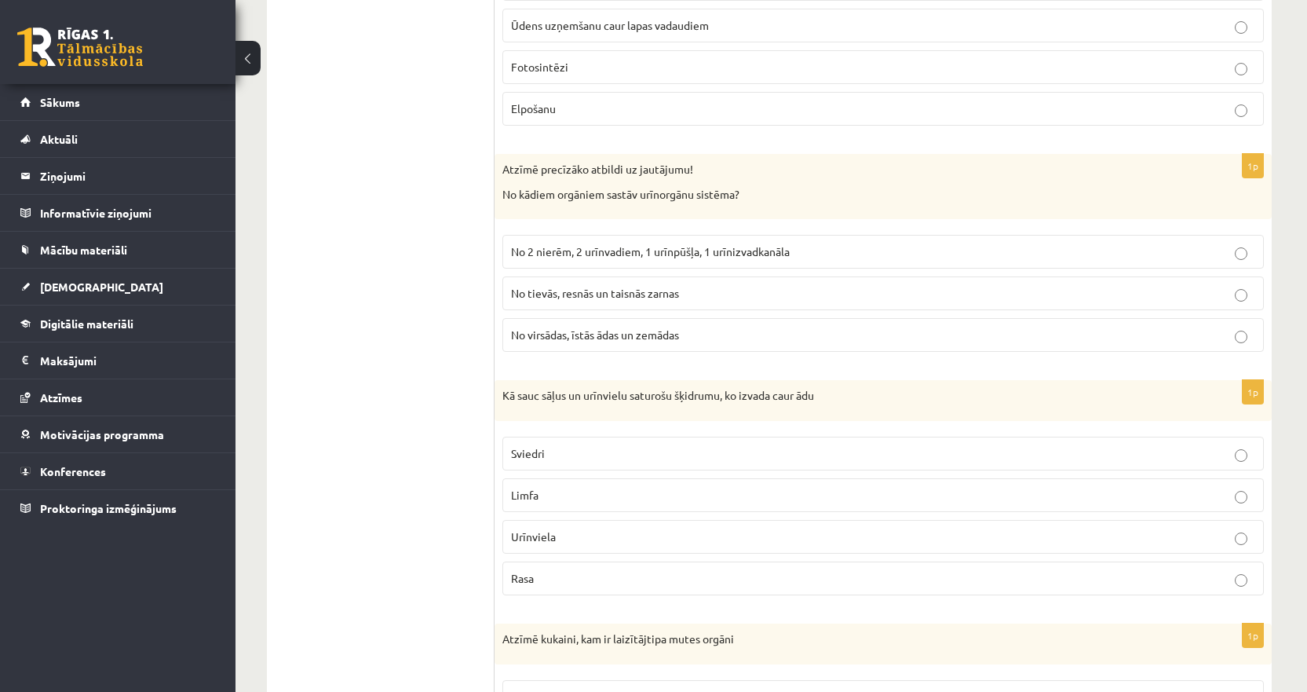
scroll to position [1413, 0]
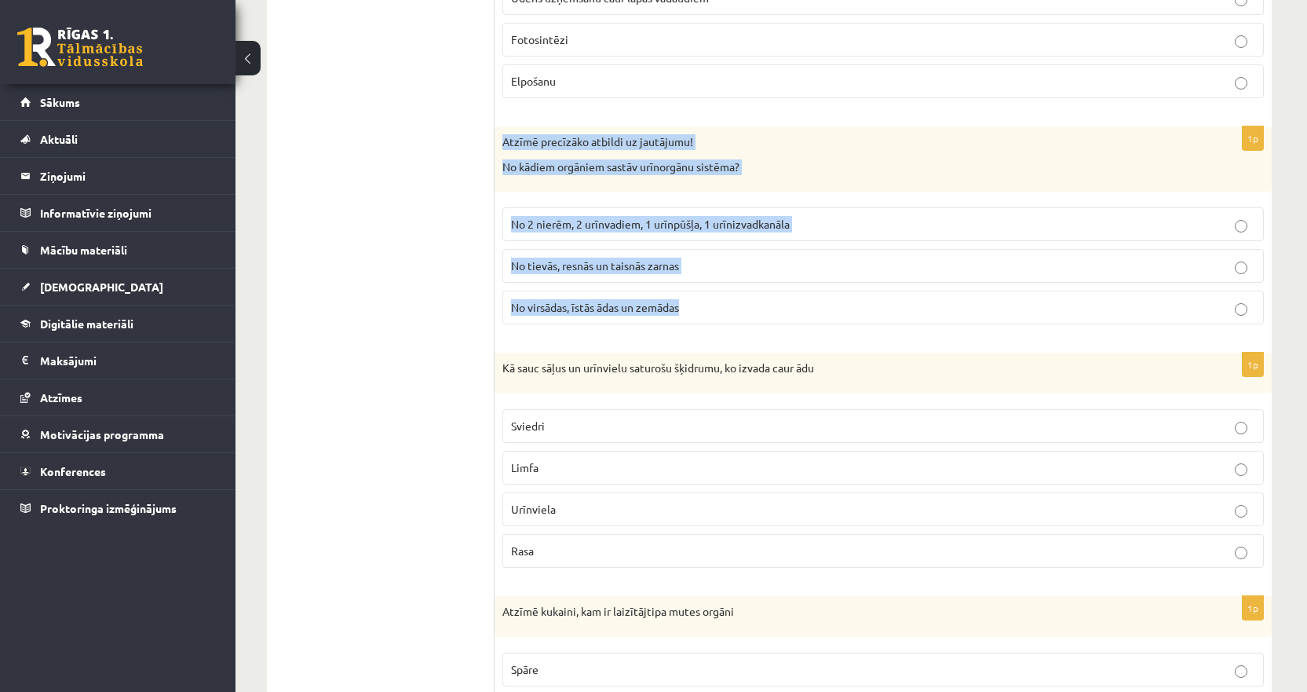
drag, startPoint x: 701, startPoint y: 305, endPoint x: 496, endPoint y: 148, distance: 257.7
click at [496, 148] on div "1p Atzīmē precīzāko atbildi uz jautājumu! No kādiem orgāniem sastāv urīnorgānu …" at bounding box center [883, 231] width 777 height 210
copy div "Atzīmē precīzāko atbildi uz jautājumu! No kādiem orgāniem sastāv urīnorgānu sis…"
click at [568, 228] on span "No 2 nierēm, 2 urīnvadiem, 1 urīnpūšļa, 1 urīnizvadkanāla" at bounding box center [650, 224] width 279 height 14
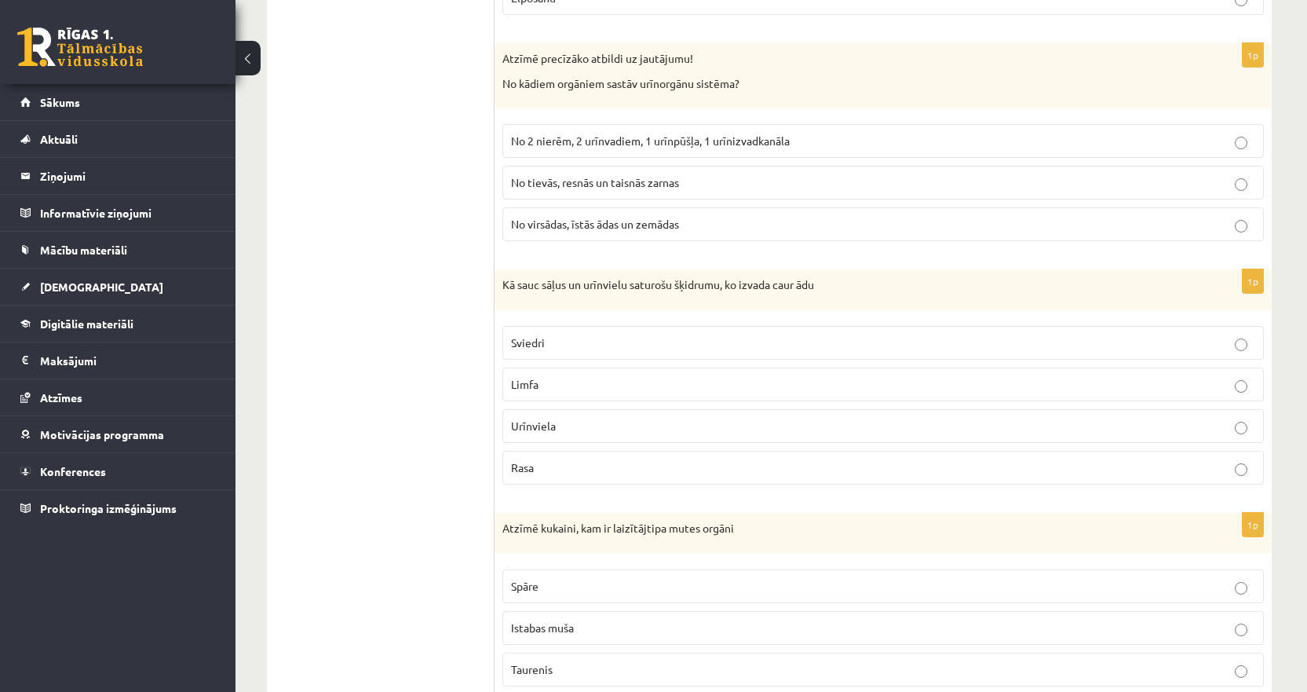
scroll to position [1571, 0]
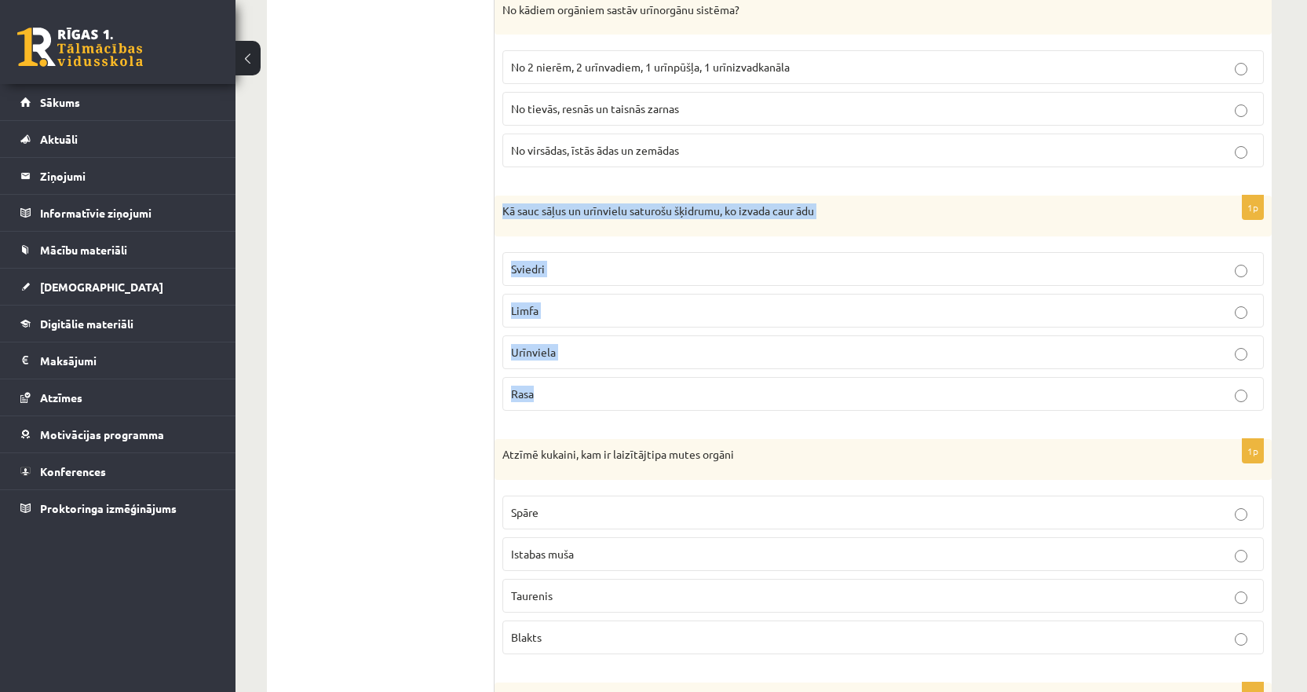
drag, startPoint x: 567, startPoint y: 403, endPoint x: 503, endPoint y: 216, distance: 197.7
click at [503, 216] on div "1p Kā sauc sāļus un urīnvielu saturošu šķidrumu, ko izvada caur ādu Sviedri Lim…" at bounding box center [883, 310] width 777 height 228
copy div "Kā sauc sāļus un urīnvielu saturošu šķidrumu, ko izvada caur ādu Sviedri Limfa …"
click at [558, 269] on p "Sviedri" at bounding box center [883, 269] width 744 height 16
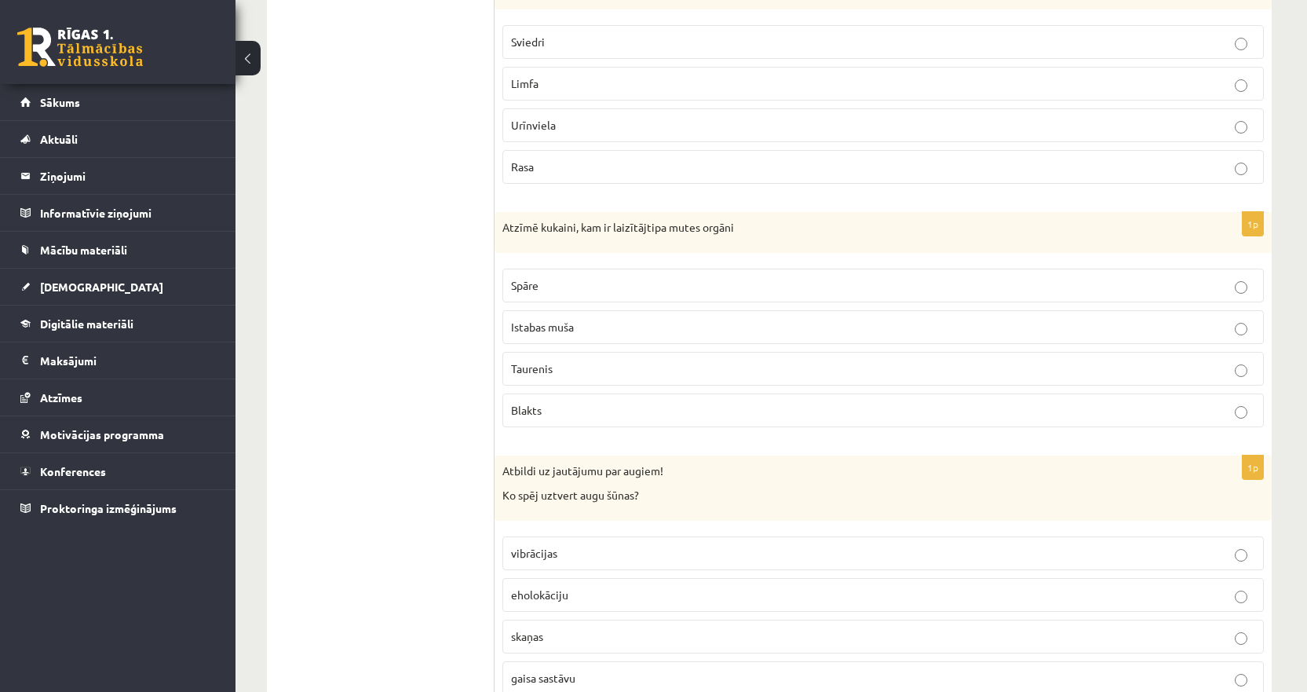
scroll to position [1806, 0]
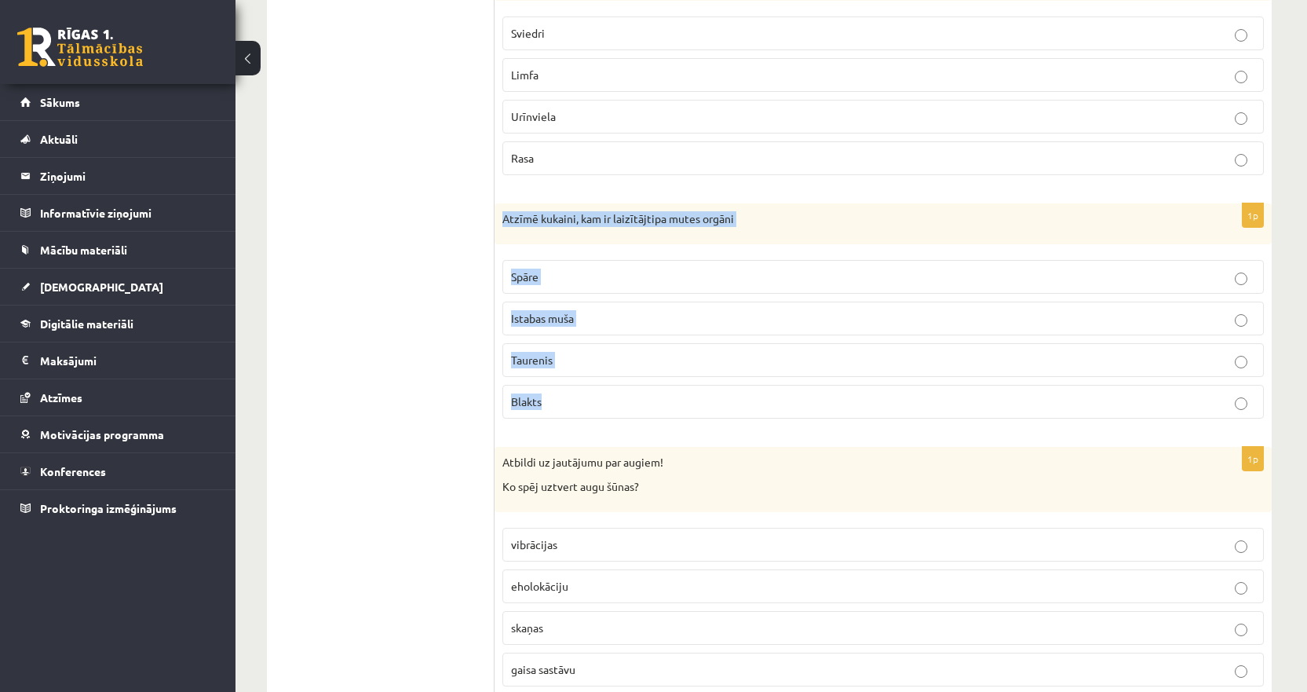
drag, startPoint x: 539, startPoint y: 275, endPoint x: 502, endPoint y: 218, distance: 68.2
click at [502, 218] on div "1p Atzīmē kukaini, kam ir laizītājtipa mutes orgāni Spāre Istabas muša Taurenis…" at bounding box center [883, 317] width 777 height 228
copy div "Atzīmē kukaini, kam ir laizītājtipa mutes orgāni Spāre Istabas muša Taurenis Bl…"
click at [530, 364] on span "Taurenis" at bounding box center [532, 360] width 42 height 14
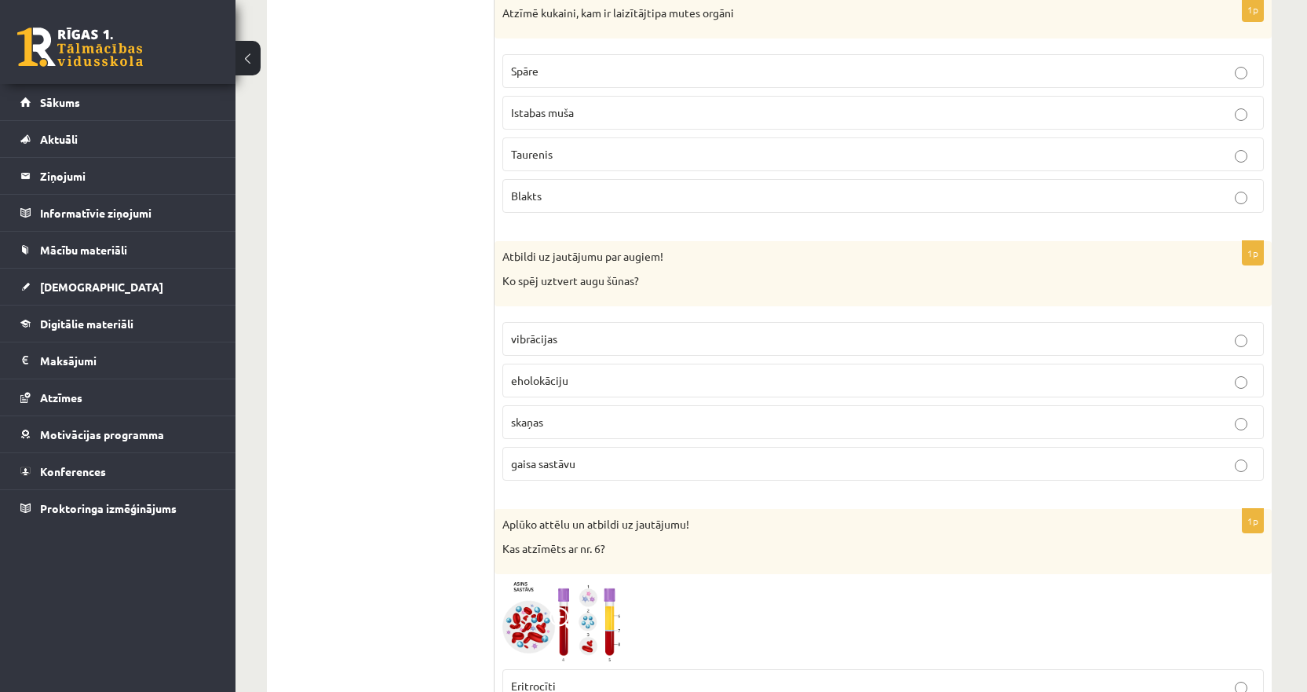
scroll to position [2042, 0]
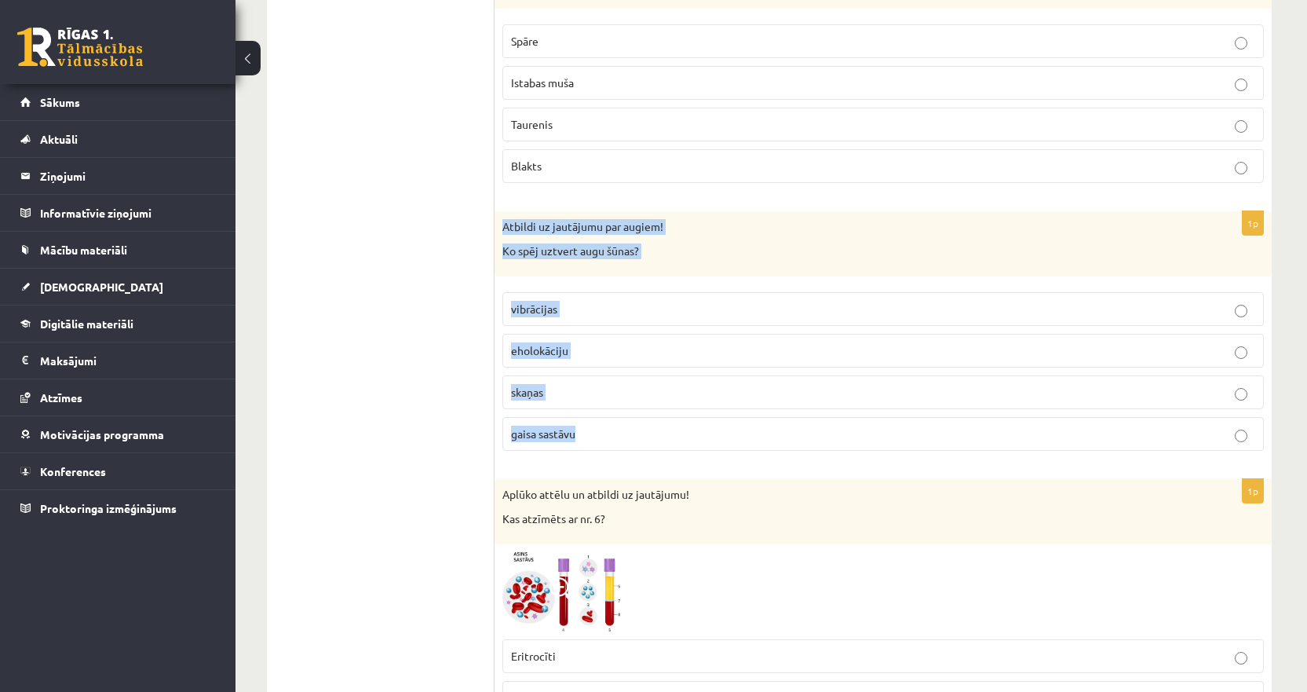
drag, startPoint x: 605, startPoint y: 432, endPoint x: 497, endPoint y: 229, distance: 230.1
click at [497, 229] on div "1p Atbildi uz jautājumu par augiem! Ko spēj uztvert augu šūnas? vibrācijas ehol…" at bounding box center [883, 337] width 777 height 252
copy div "Atbildi uz jautājumu par augiem! Ko spēj uztvert augu šūnas? vibrācijas eholokā…"
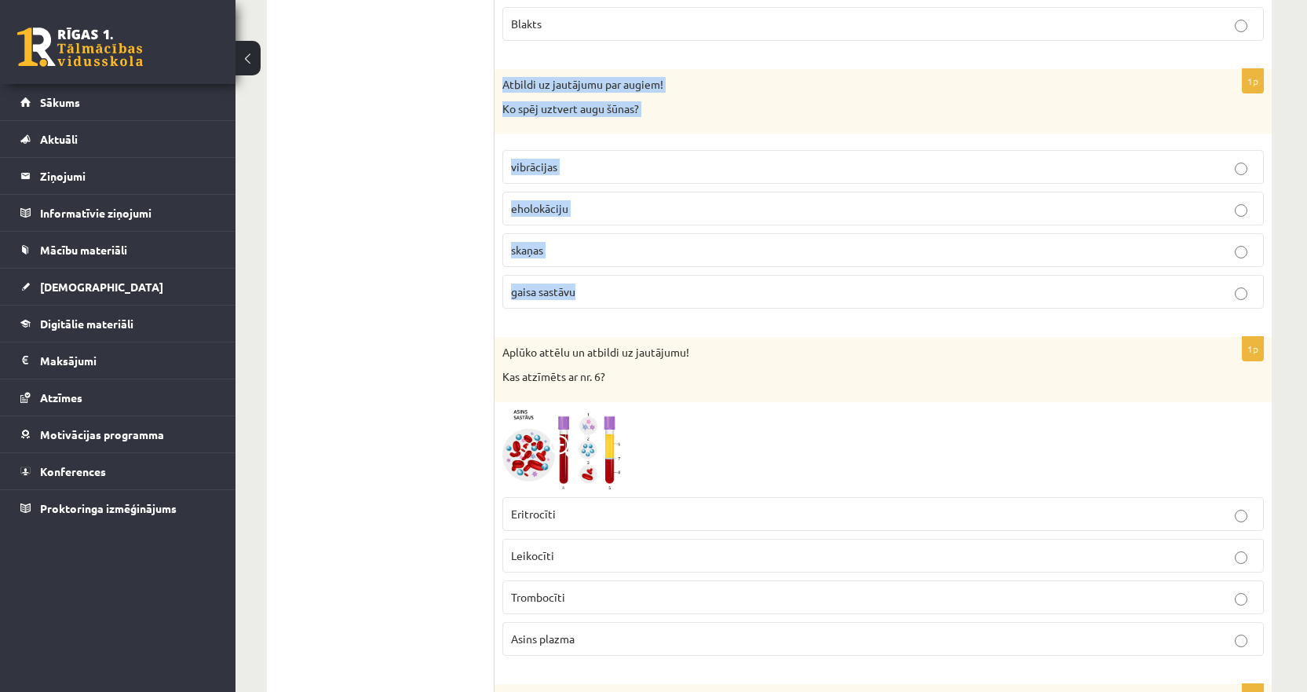
scroll to position [2199, 0]
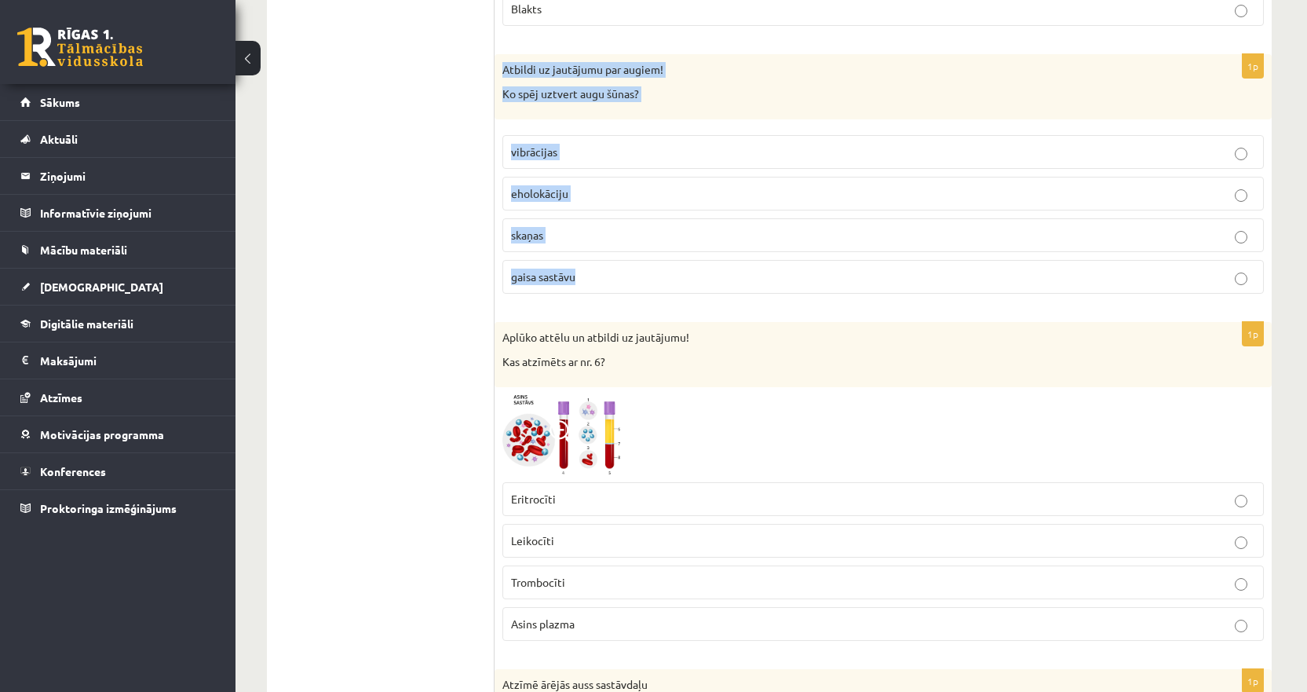
click at [561, 280] on span "gaisa sastāvu" at bounding box center [543, 276] width 64 height 14
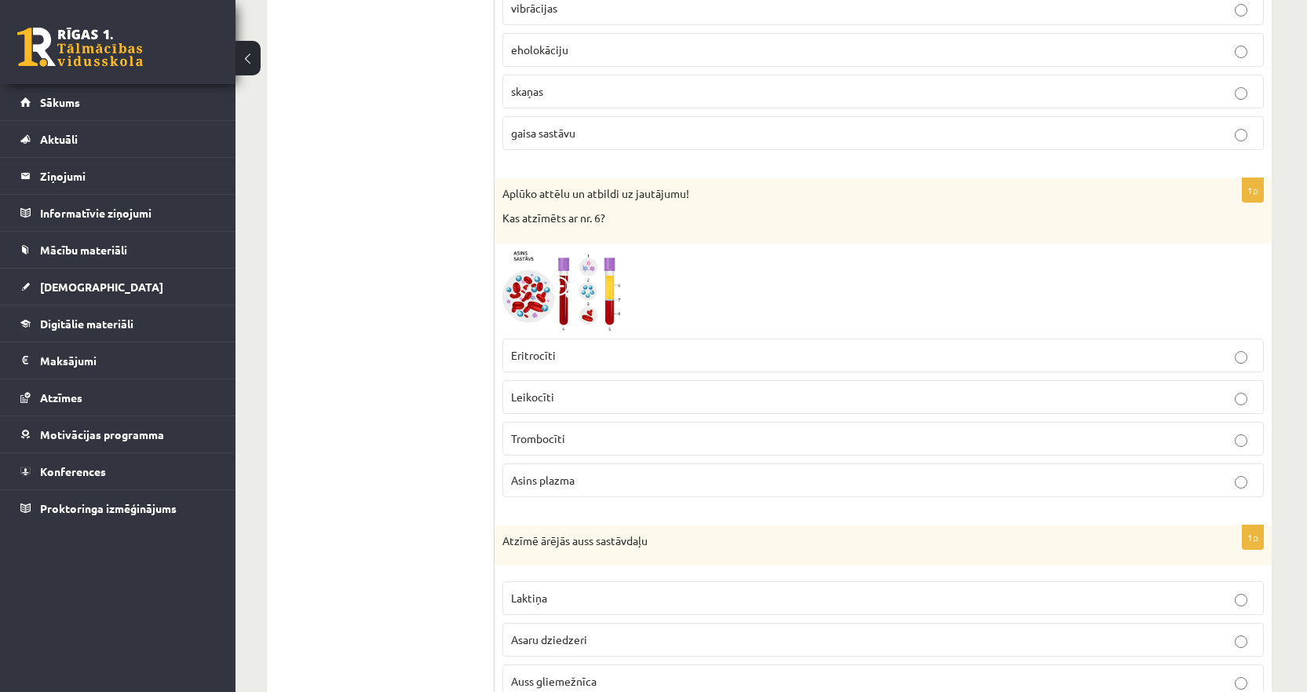
scroll to position [2356, 0]
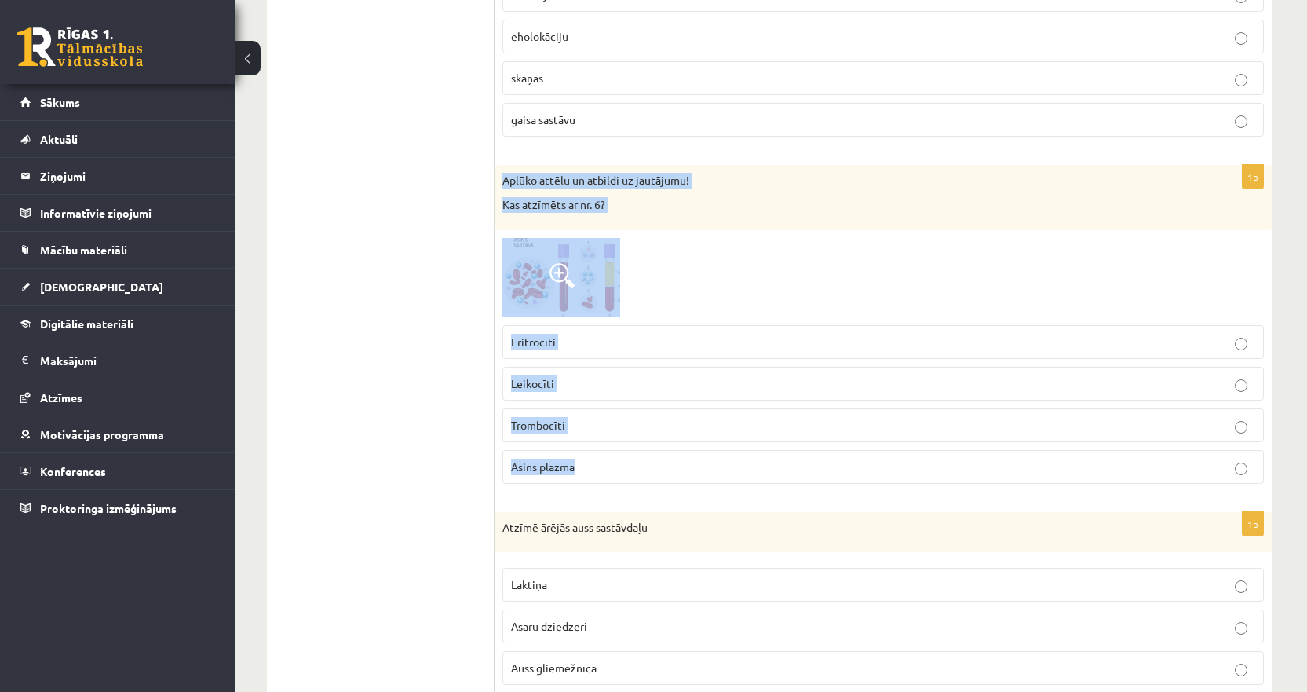
drag, startPoint x: 601, startPoint y: 471, endPoint x: 503, endPoint y: 179, distance: 308.2
click at [503, 179] on div "1p Aplūko attēlu un atbildi uz jautājumu! Kas atzīmēts ar nr. 6? Eritrocīti Lei…" at bounding box center [883, 330] width 777 height 331
copy div "Aplūko attēlu un atbildi uz jautājumu! Kas atzīmēts ar nr. 6? Eritrocīti Leikoc…"
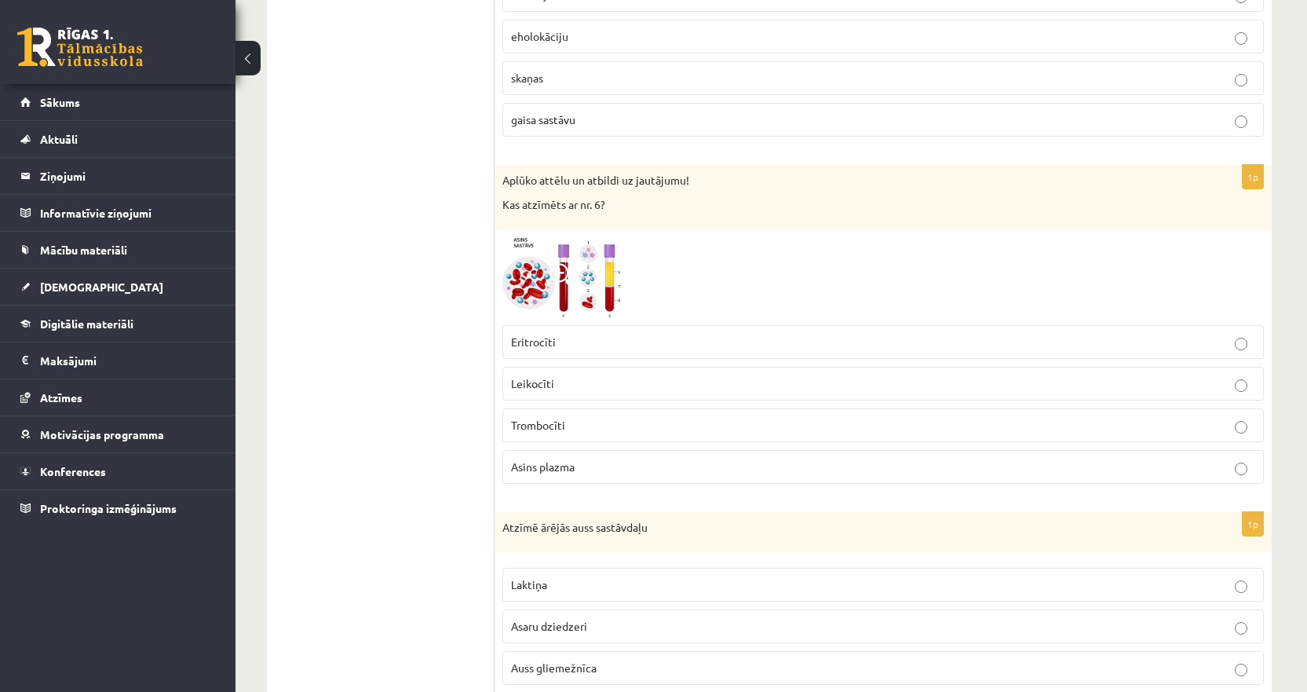
click at [557, 284] on span at bounding box center [562, 275] width 25 height 25
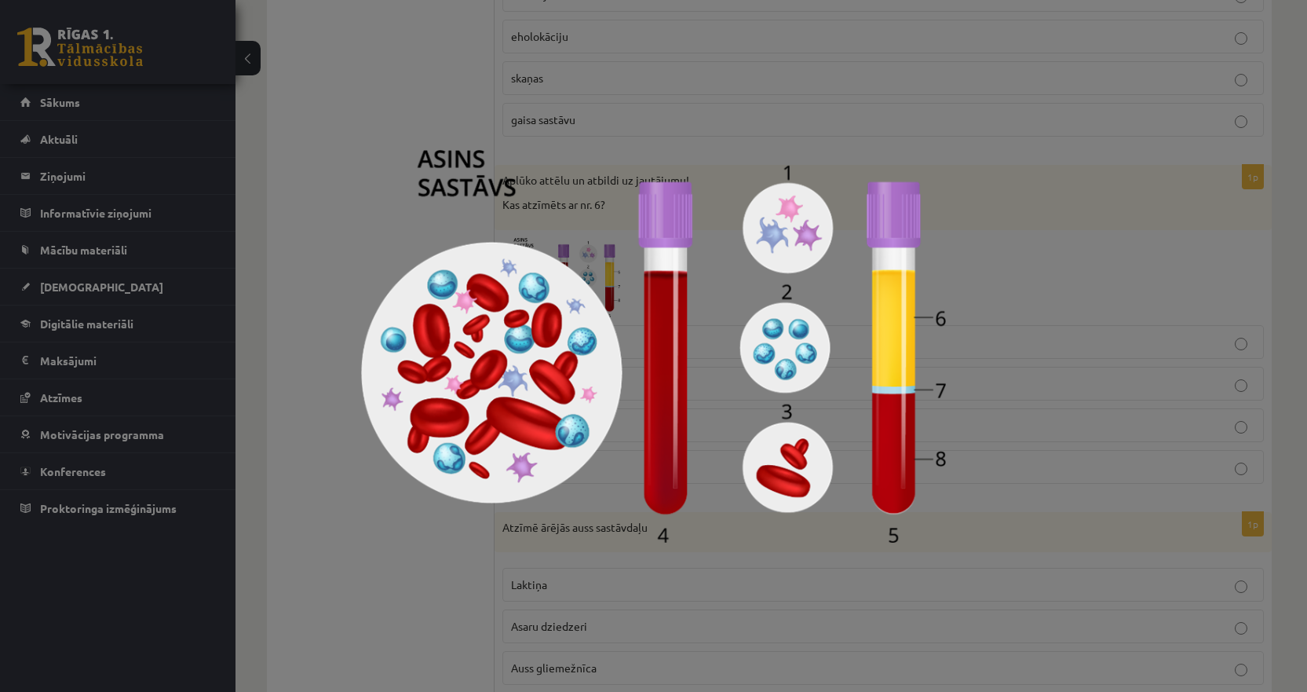
click at [386, 129] on div at bounding box center [653, 346] width 1307 height 692
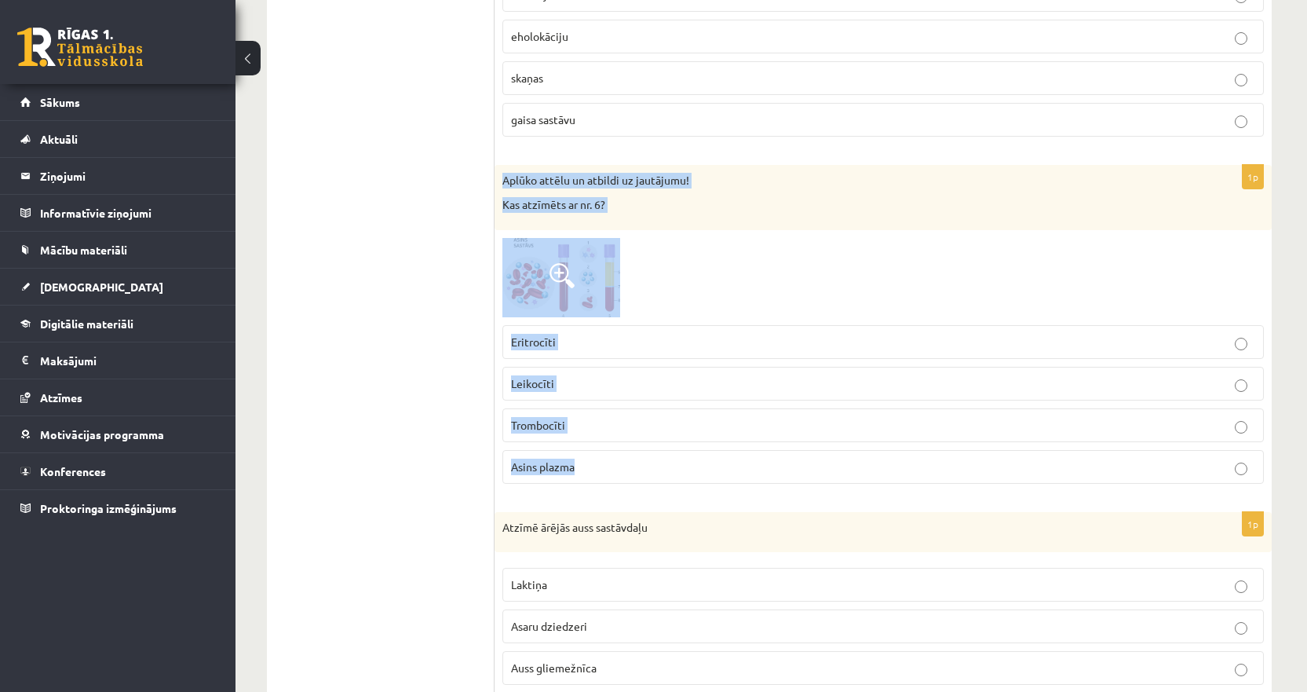
drag, startPoint x: 608, startPoint y: 472, endPoint x: 500, endPoint y: 181, distance: 310.6
click at [500, 181] on div "1p Aplūko attēlu un atbildi uz jautājumu! Kas atzīmēts ar nr. 6? Eritrocīti Lei…" at bounding box center [883, 330] width 777 height 331
copy div "Aplūko attēlu un atbildi uz jautājumu! Kas atzīmēts ar nr. 6? Eritrocīti Leikoc…"
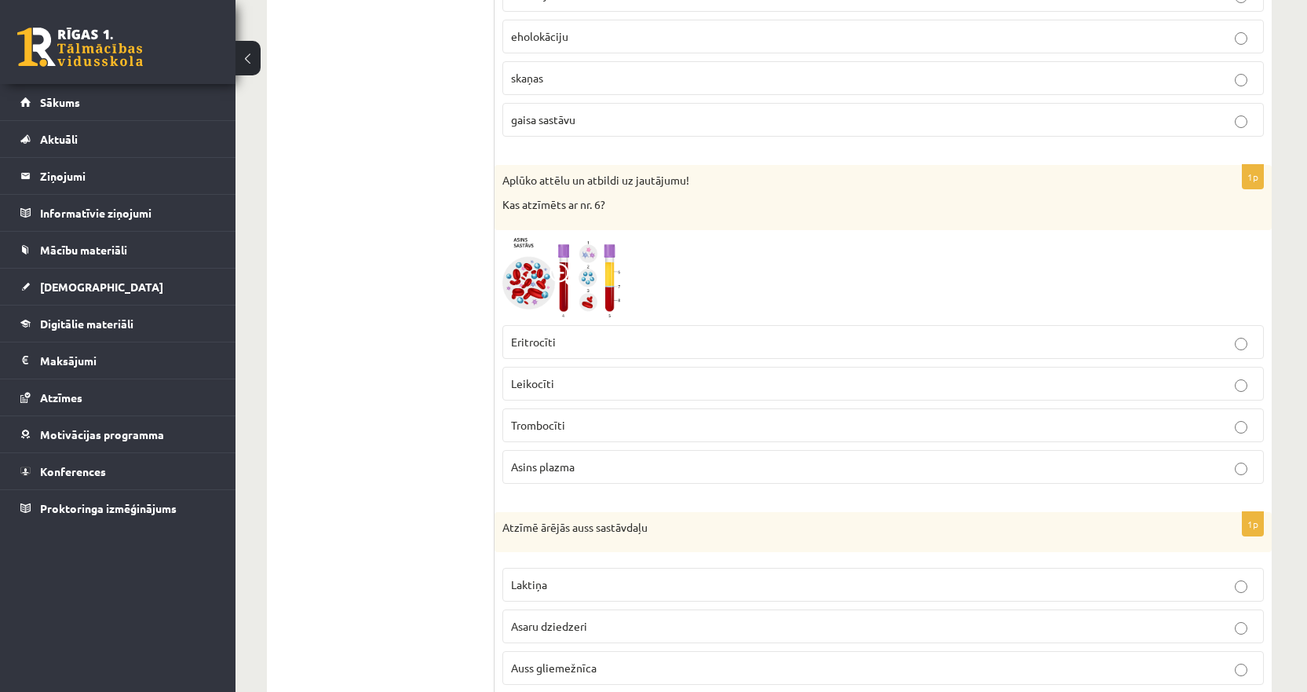
drag, startPoint x: 410, startPoint y: 277, endPoint x: 451, endPoint y: 267, distance: 42.1
click at [543, 272] on img at bounding box center [562, 277] width 118 height 79
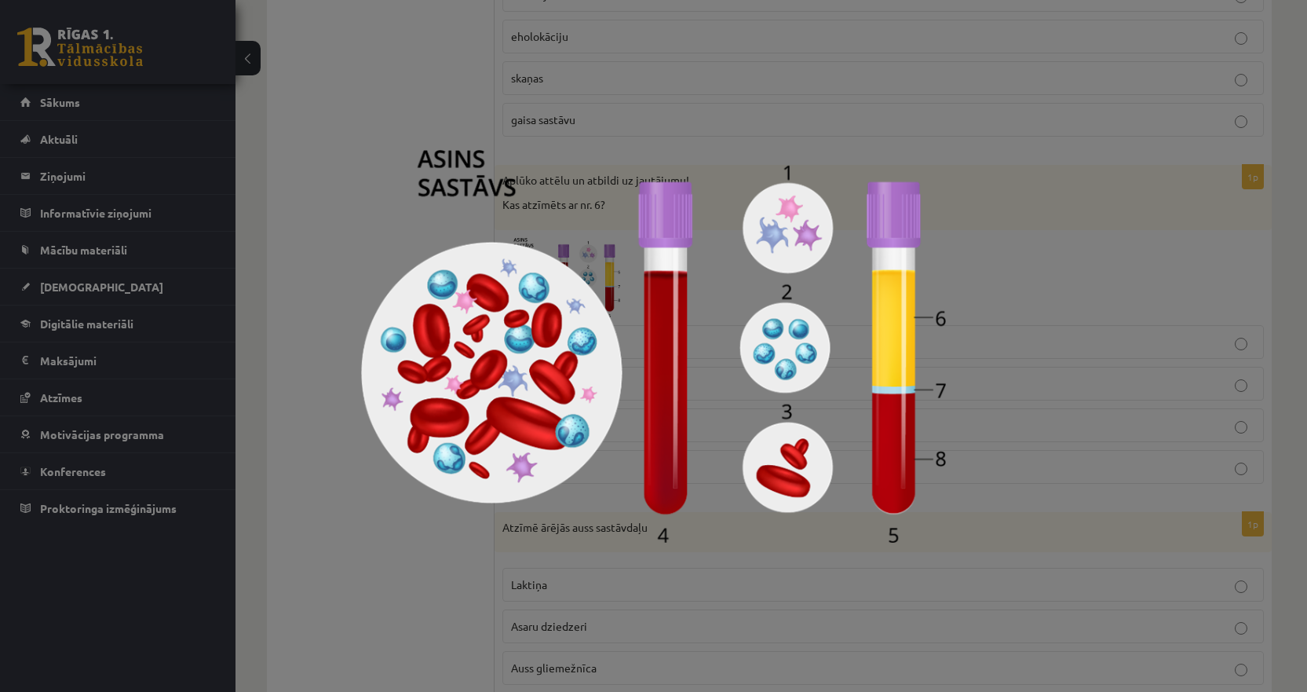
click at [371, 210] on img at bounding box center [653, 346] width 585 height 393
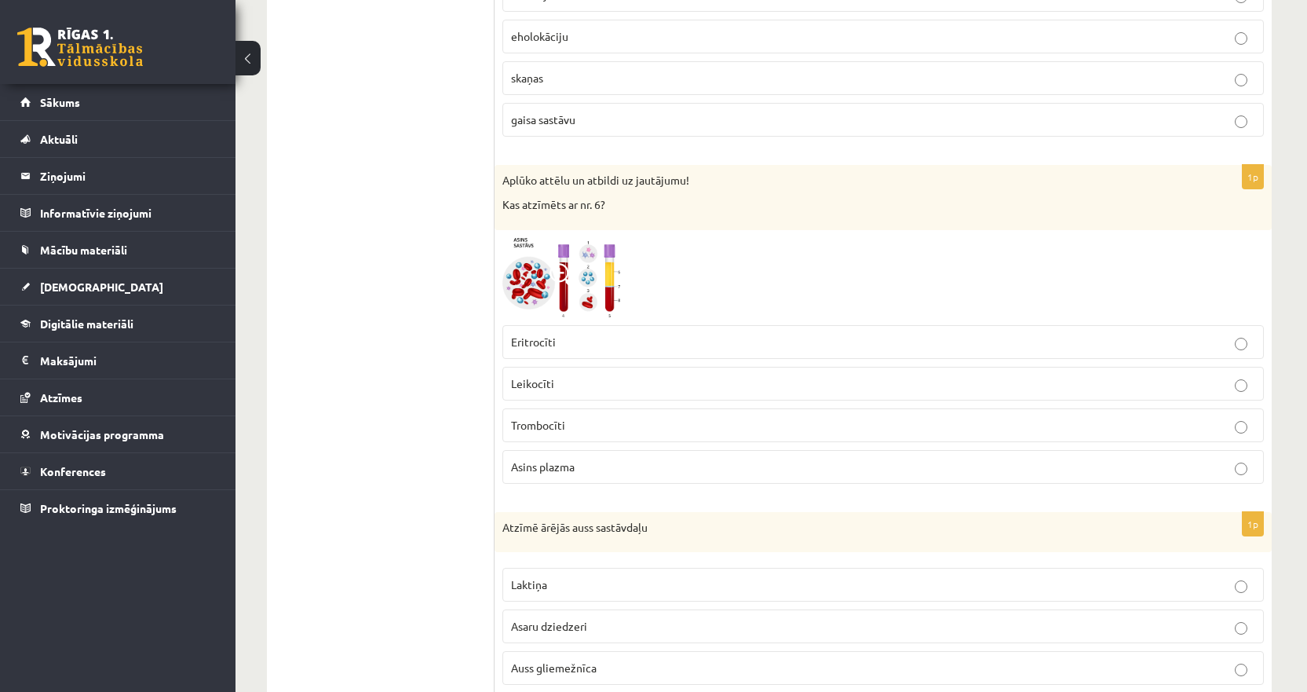
click at [560, 269] on span at bounding box center [562, 275] width 25 height 25
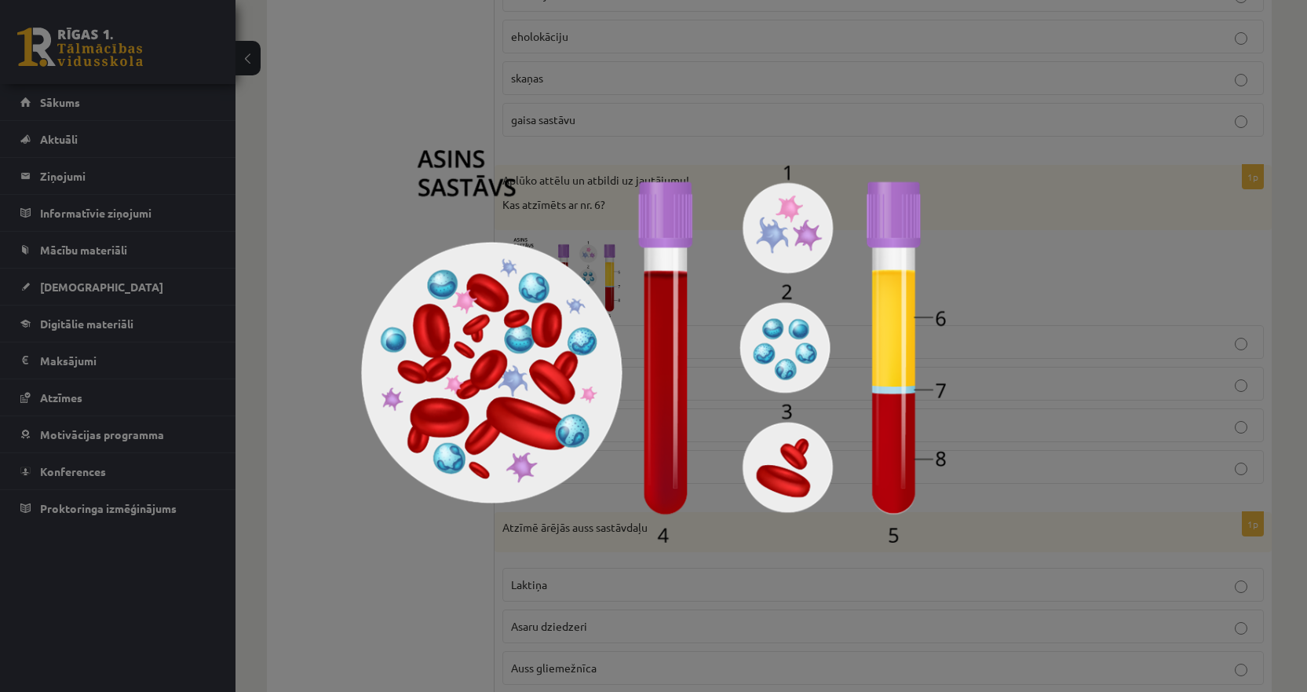
click at [377, 188] on img at bounding box center [653, 346] width 585 height 393
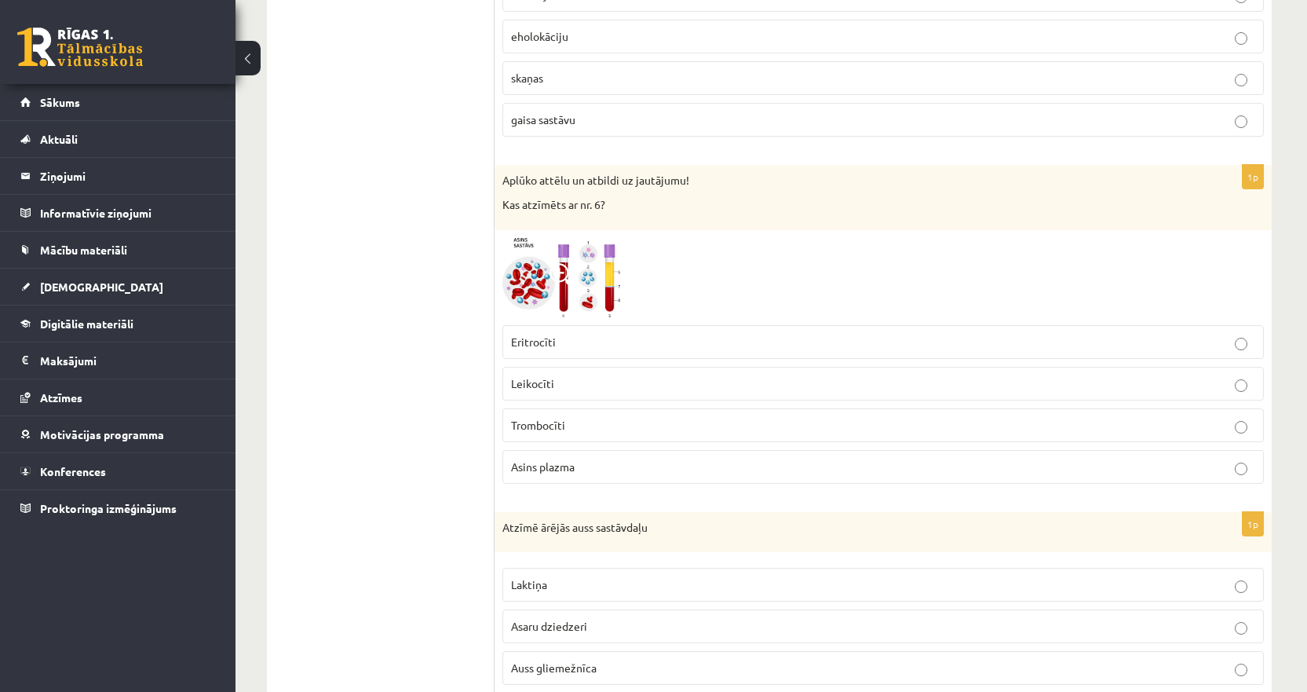
click at [598, 286] on img at bounding box center [562, 277] width 118 height 79
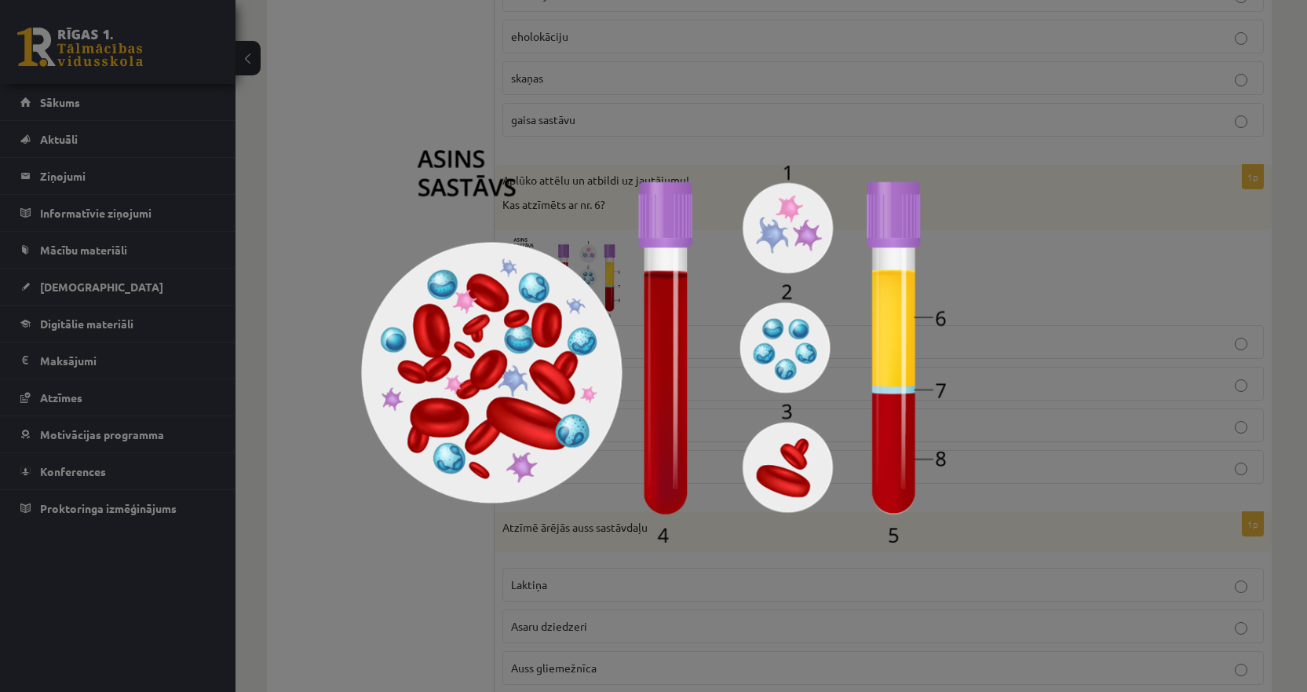
click at [392, 170] on img at bounding box center [653, 346] width 585 height 393
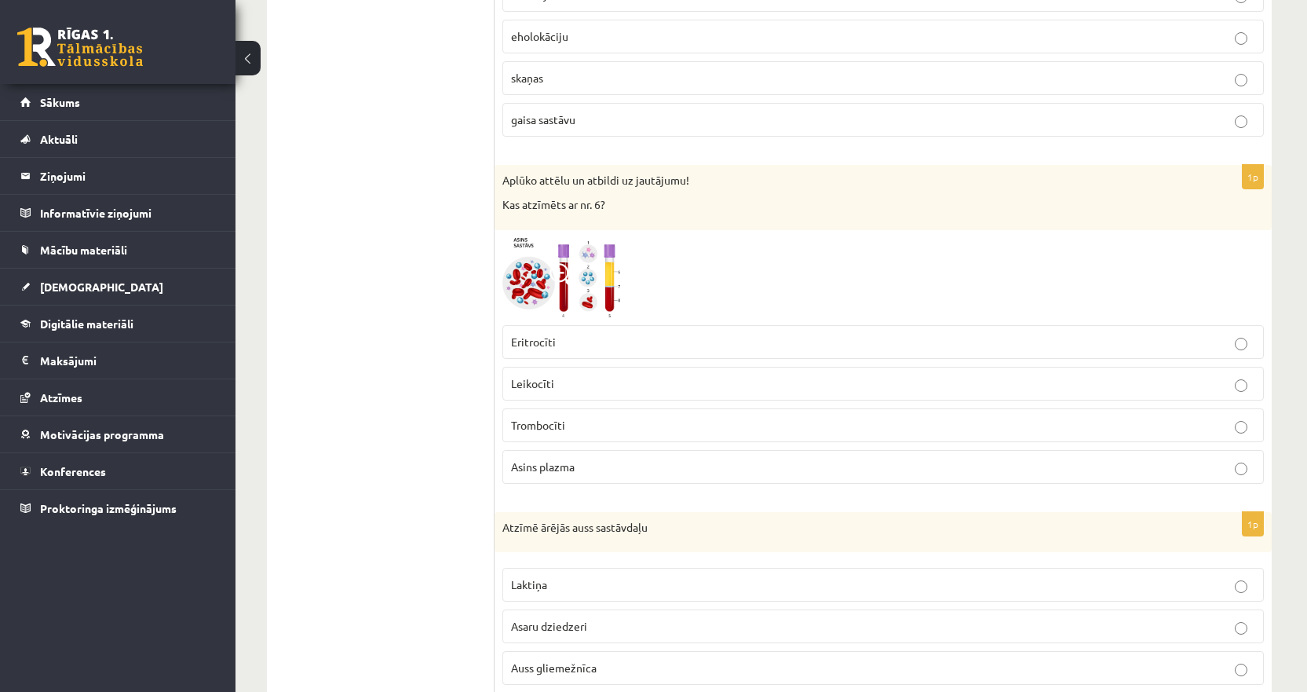
click at [551, 258] on img at bounding box center [562, 277] width 118 height 79
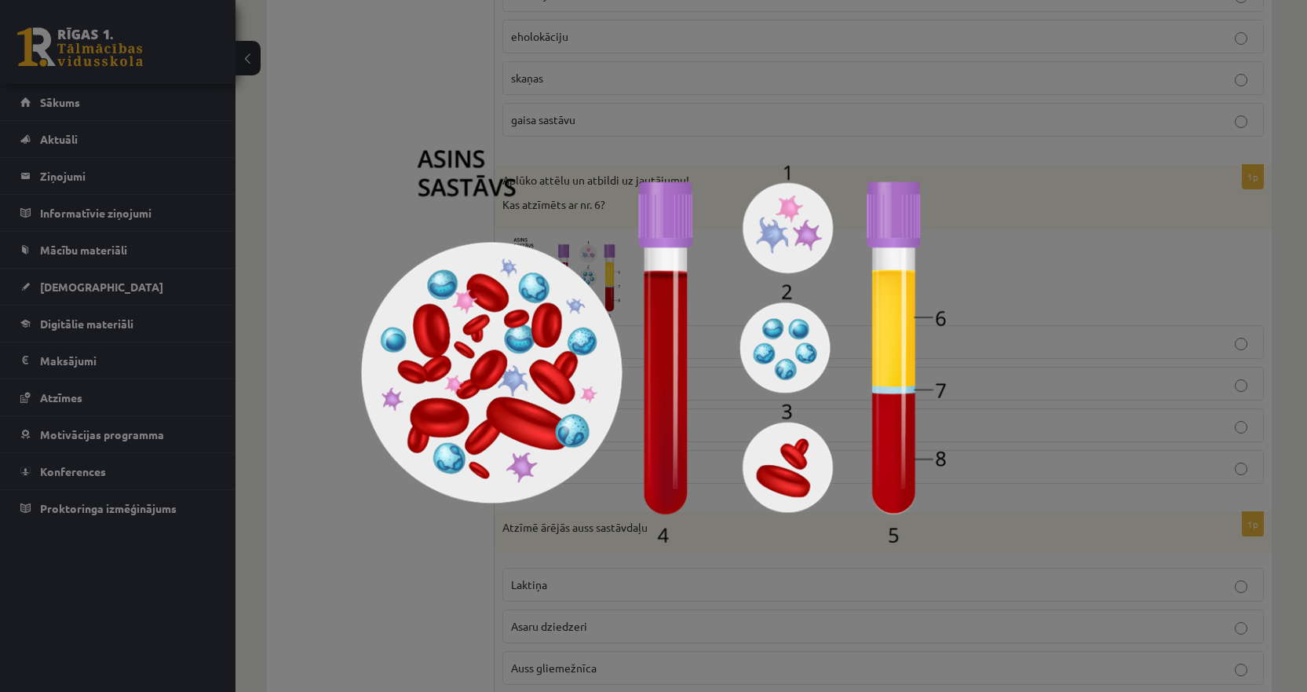
click at [785, 446] on img at bounding box center [653, 346] width 585 height 393
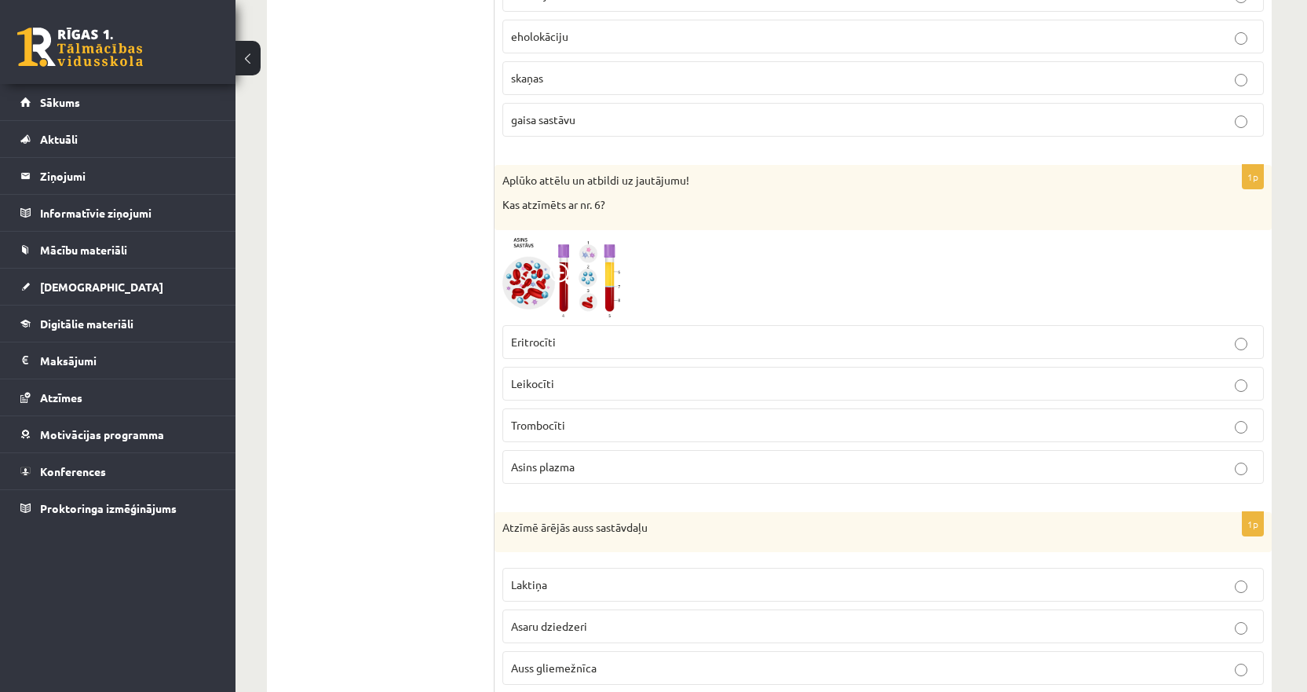
click at [545, 341] on span "Eritrocīti" at bounding box center [533, 342] width 45 height 14
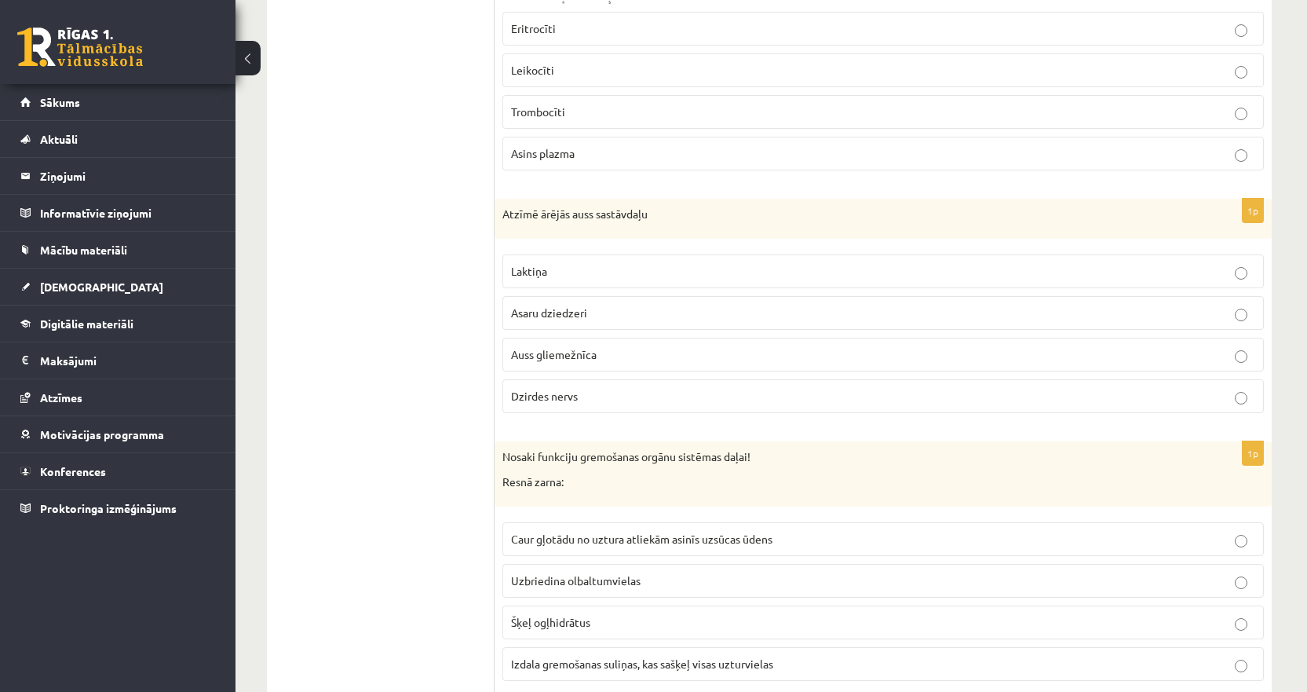
scroll to position [2670, 0]
drag, startPoint x: 636, startPoint y: 395, endPoint x: 497, endPoint y: 226, distance: 218.7
click at [497, 226] on div "1p Atzīmē ārējās auss sastāvdaļu Laktiņa Asaru dziedzeri Auss gliemežnīca Dzird…" at bounding box center [883, 312] width 777 height 228
click at [532, 350] on span "Auss gliemežnīca" at bounding box center [554, 353] width 86 height 14
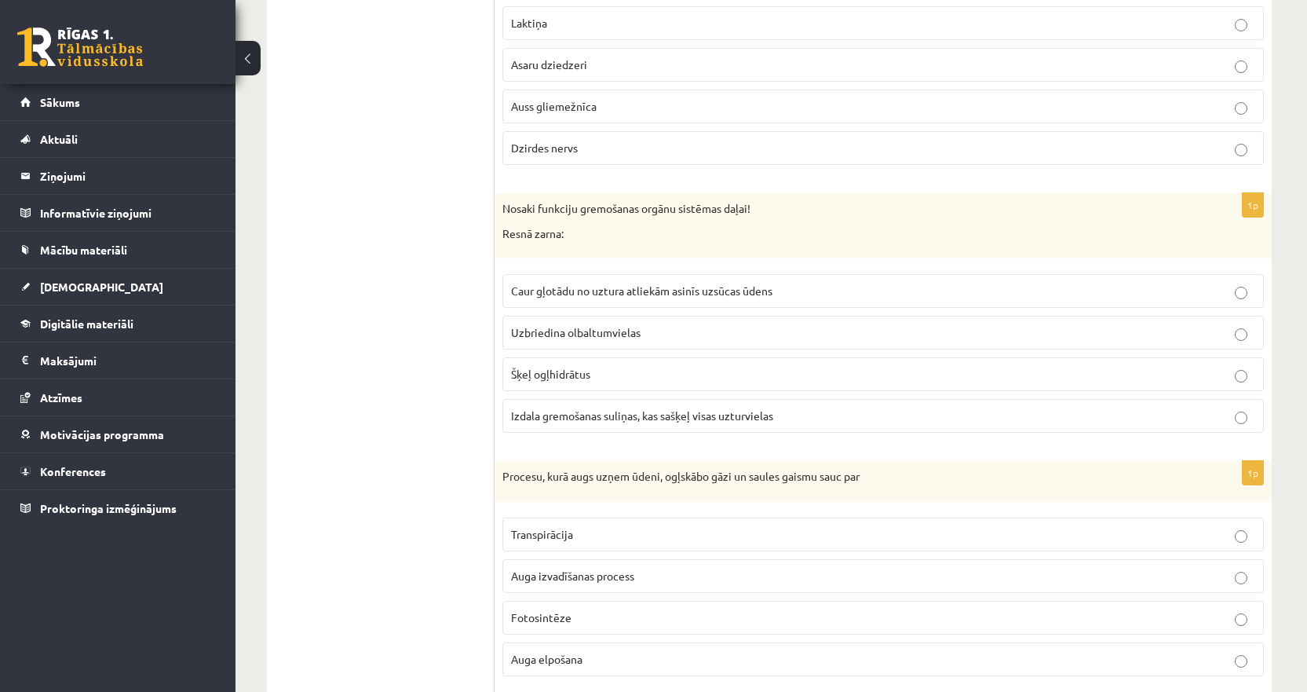
scroll to position [3063, 0]
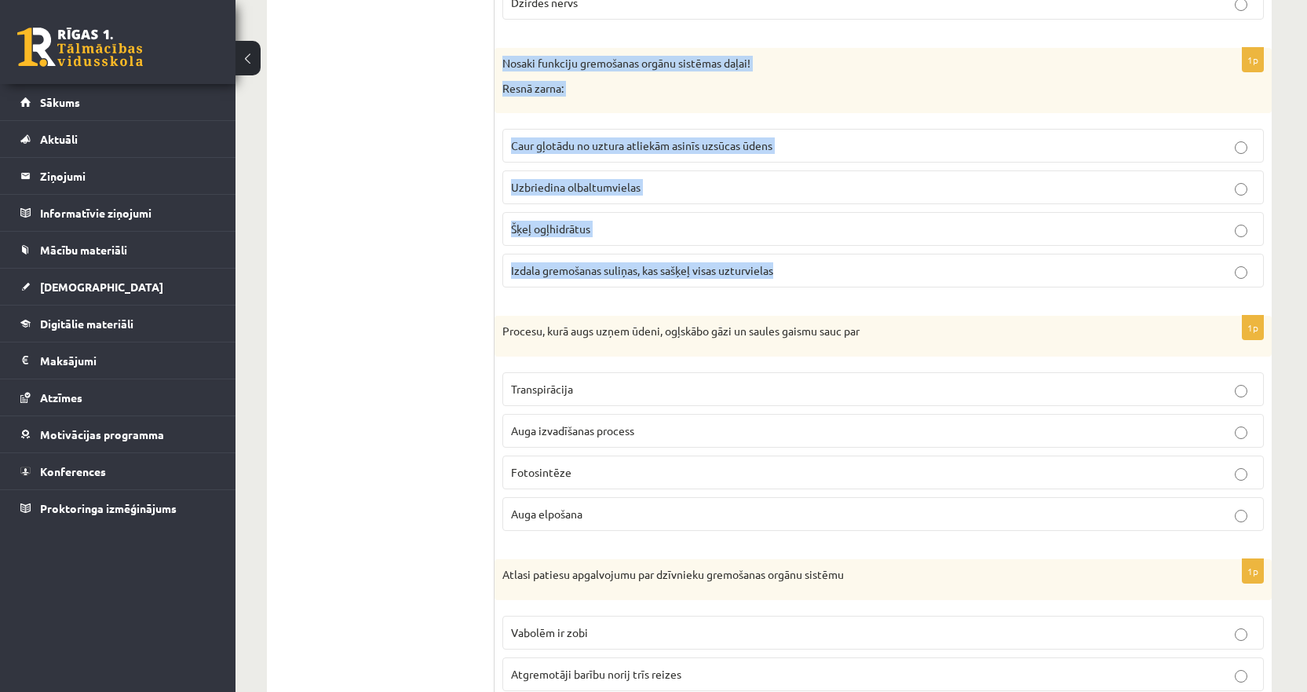
drag, startPoint x: 809, startPoint y: 274, endPoint x: 497, endPoint y: 63, distance: 376.6
click at [497, 63] on div "1p Nosaki funkciju gremošanas orgānu sistēmas daļai! Resnā zarna: Caur gļotādu …" at bounding box center [883, 174] width 777 height 252
click at [570, 142] on span "Caur gļotādu no uztura atliekām asinīs uzsūcas ūdens" at bounding box center [641, 145] width 261 height 14
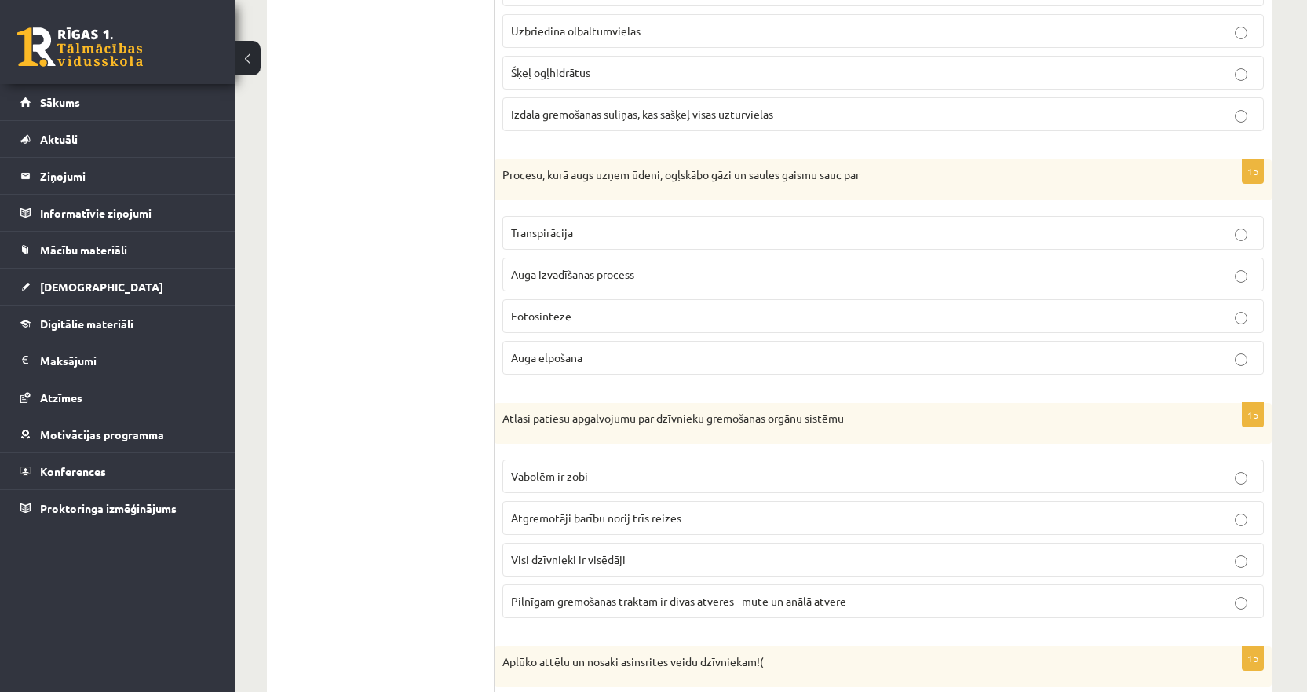
scroll to position [3220, 0]
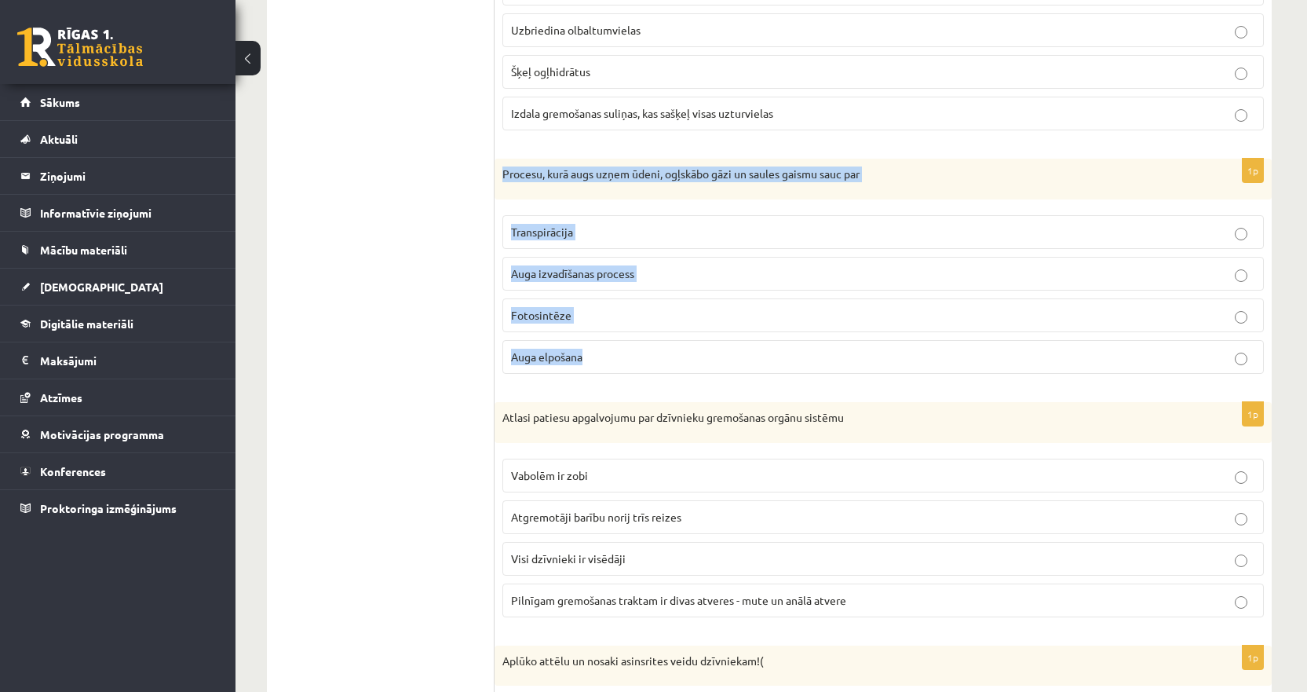
drag, startPoint x: 622, startPoint y: 356, endPoint x: 496, endPoint y: 183, distance: 213.6
click at [496, 183] on div "1p Procesu, kurā augs uzņem ūdeni, ogļskābo gāzi un saules gaismu sauc par Tran…" at bounding box center [883, 273] width 777 height 228
click at [541, 321] on span "Fotosintēze" at bounding box center [541, 315] width 60 height 14
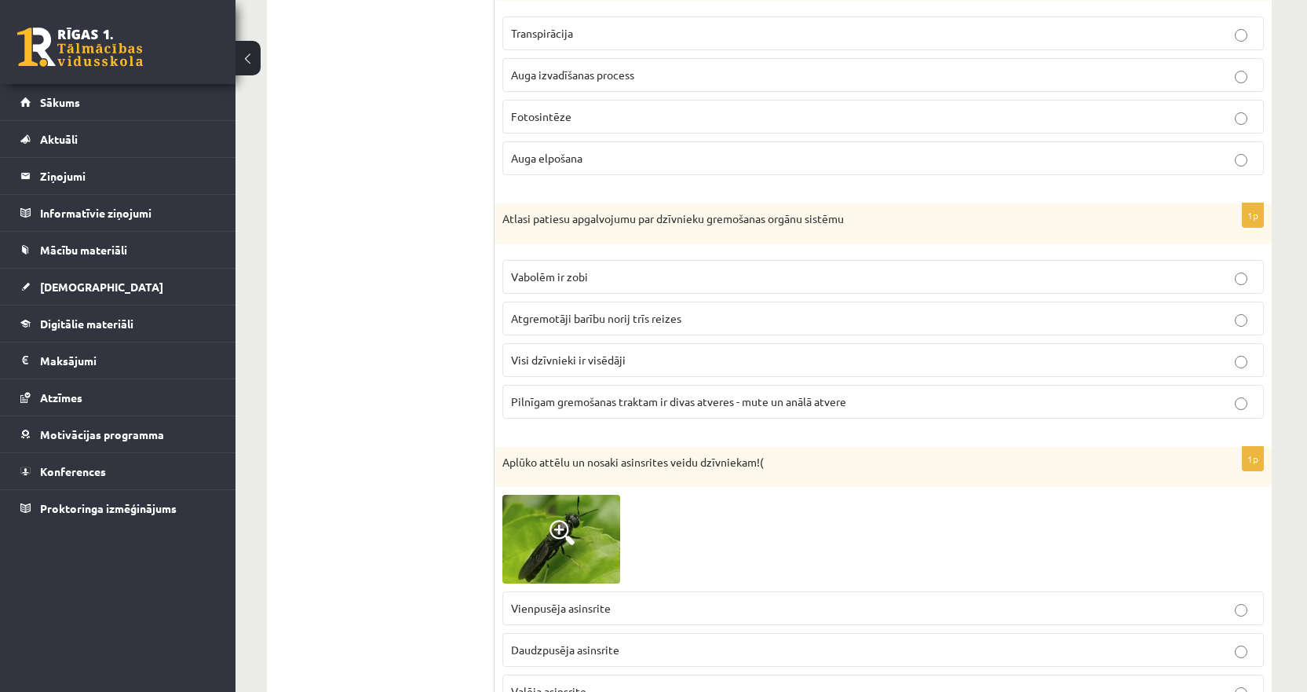
scroll to position [3455, 0]
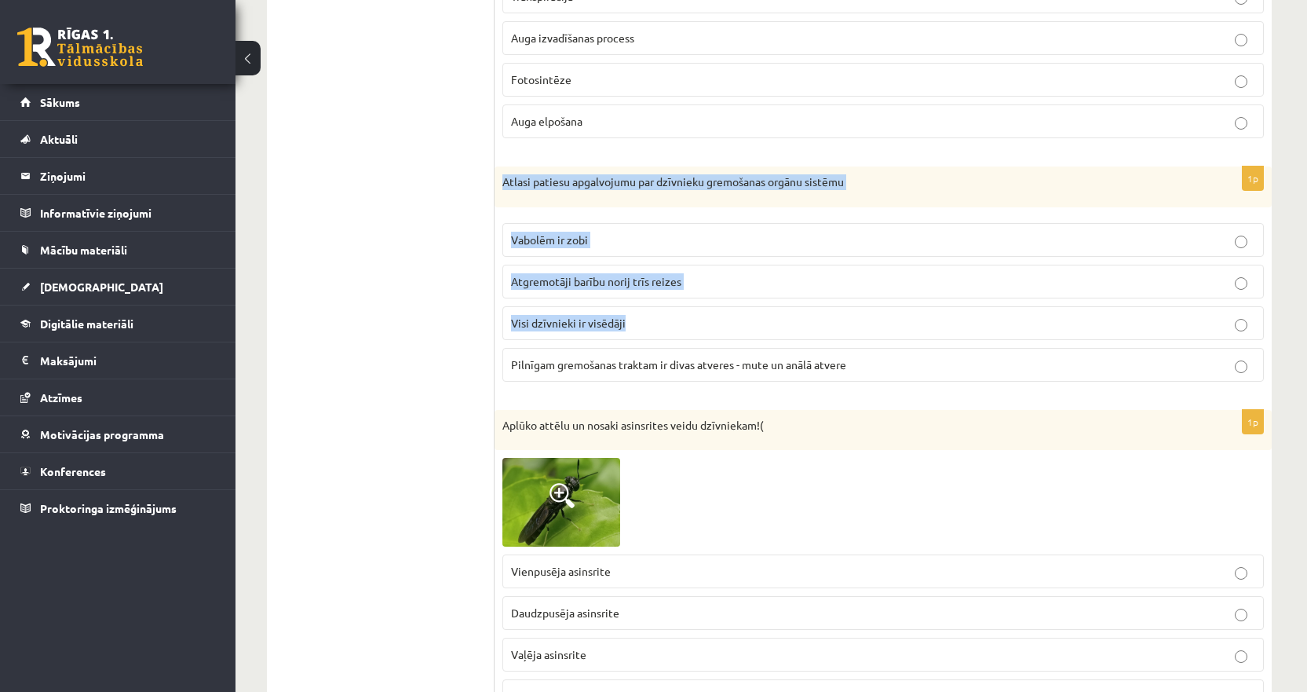
drag, startPoint x: 650, startPoint y: 327, endPoint x: 502, endPoint y: 180, distance: 208.8
click at [502, 180] on div "1p Atlasi patiesu apgalvojumu par dzīvnieku gremošanas orgānu sistēmu Vabolēm i…" at bounding box center [883, 280] width 777 height 228
click at [539, 278] on span "Atgremotāji barību norij trīs reizes" at bounding box center [596, 281] width 170 height 14
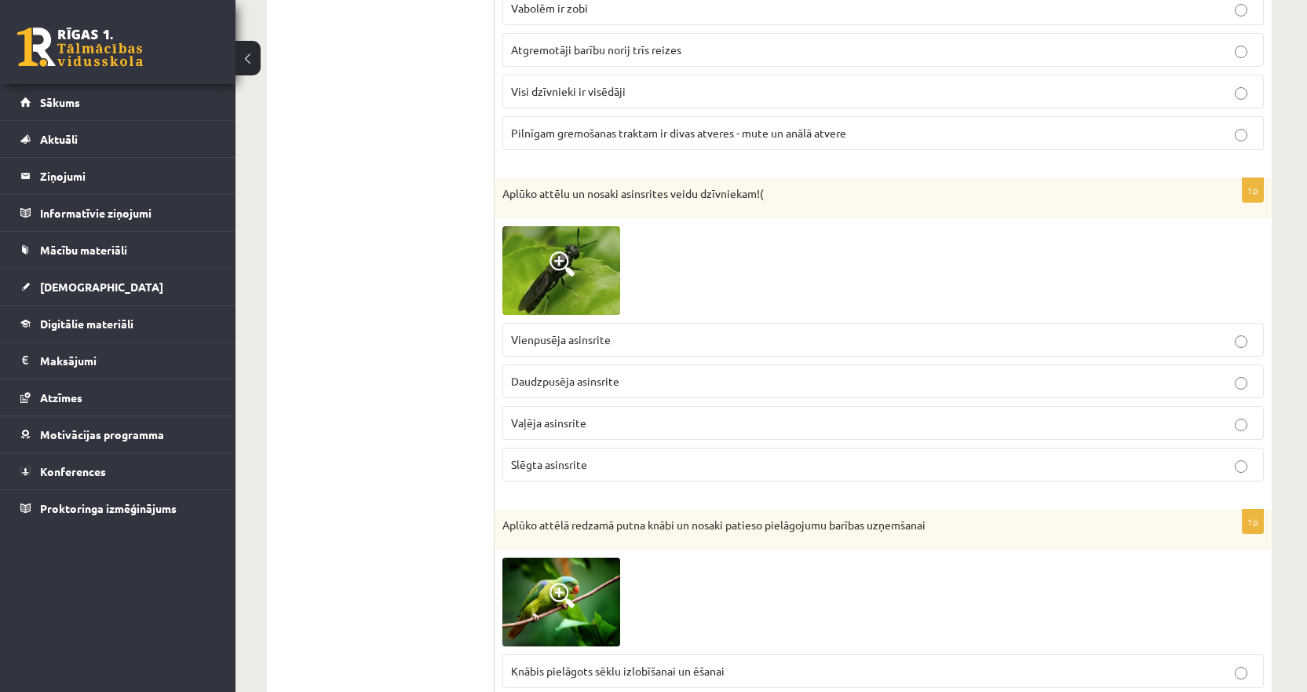
scroll to position [3691, 0]
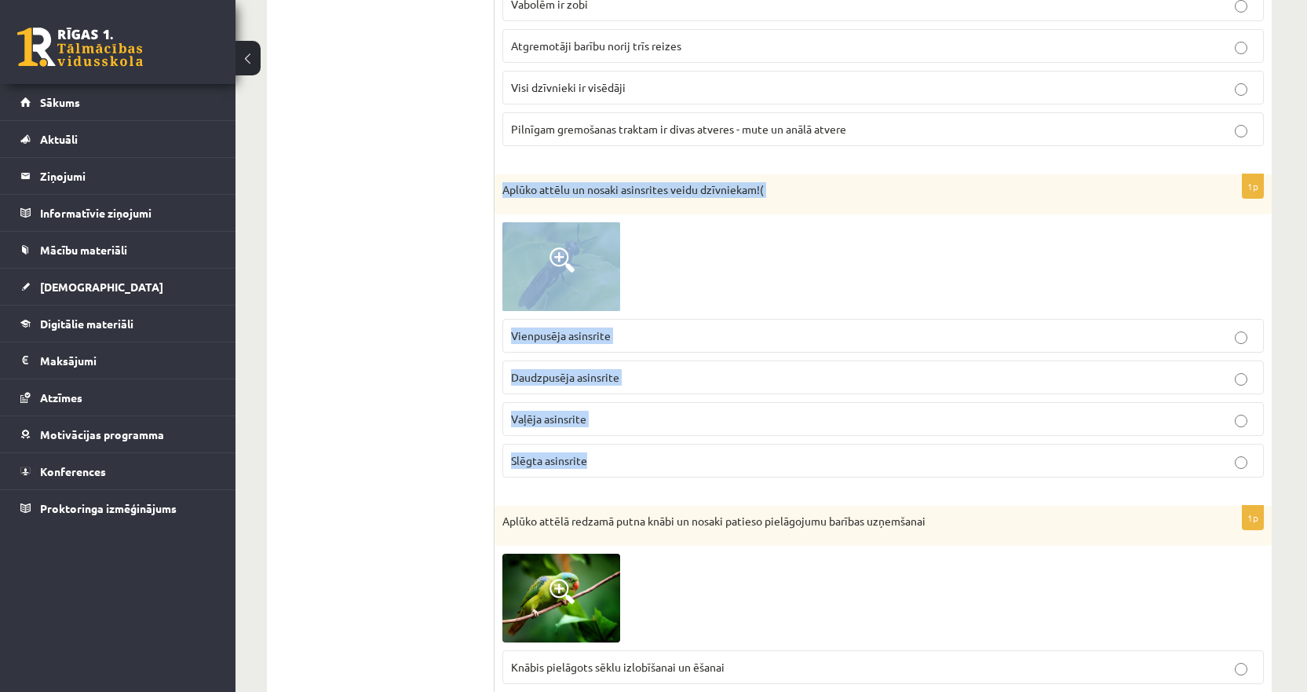
drag, startPoint x: 617, startPoint y: 467, endPoint x: 499, endPoint y: 198, distance: 294.0
click at [499, 198] on div "1p Aplūko attēlu un nosaki asinsrites veidu dzīvniekam!( Vienpusēja asinsrite D…" at bounding box center [883, 332] width 777 height 316
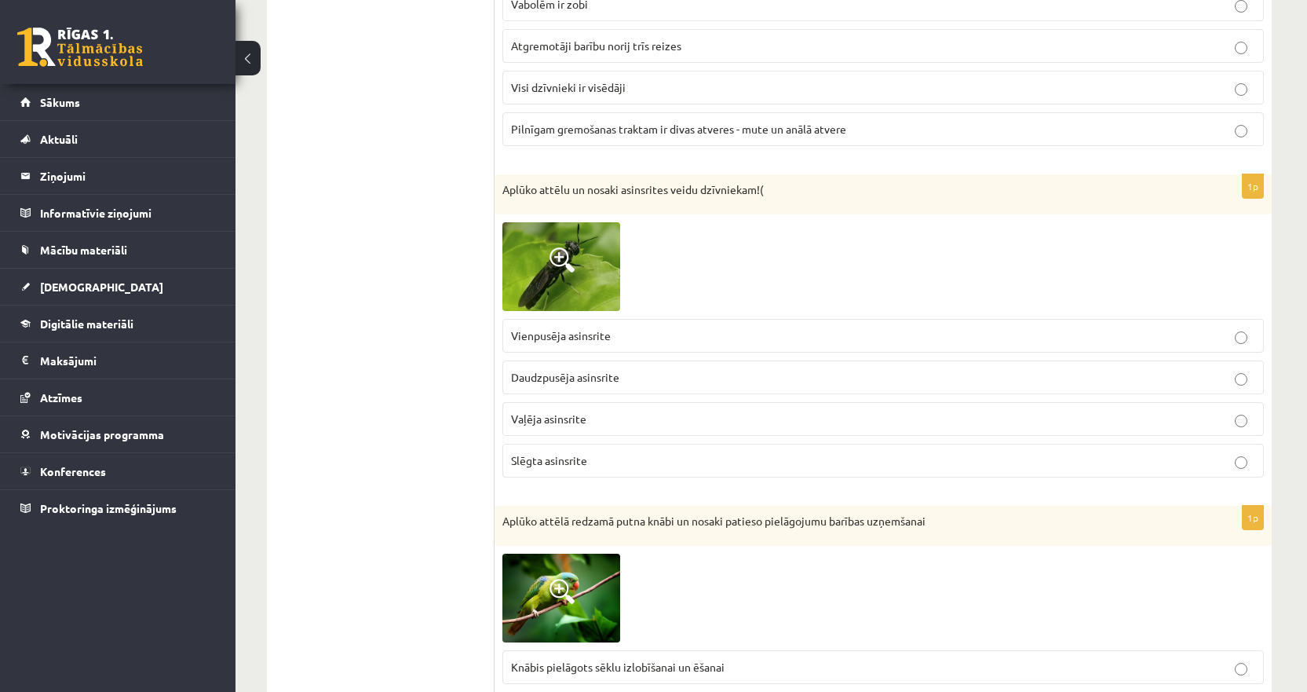
click at [451, 234] on ul "Tests Atgriezeniskā saite – novērtē savu sniegumu" at bounding box center [389, 492] width 212 height 7803
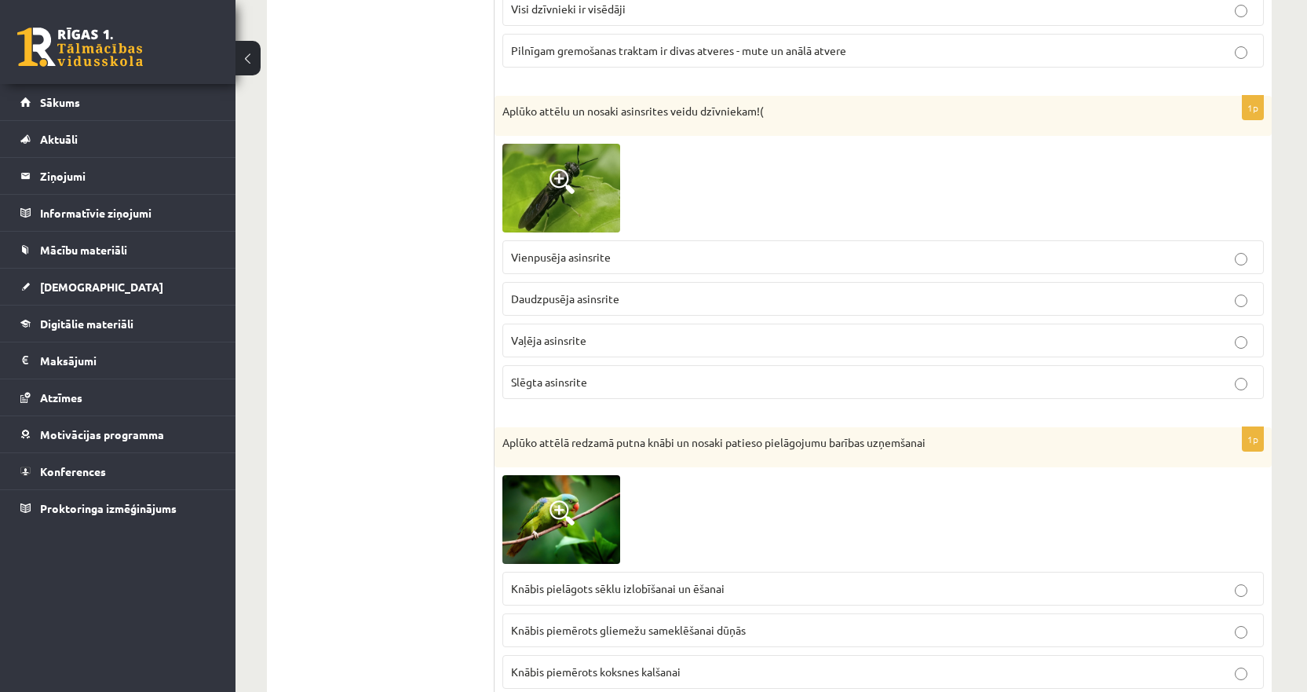
click at [568, 190] on span at bounding box center [562, 181] width 25 height 25
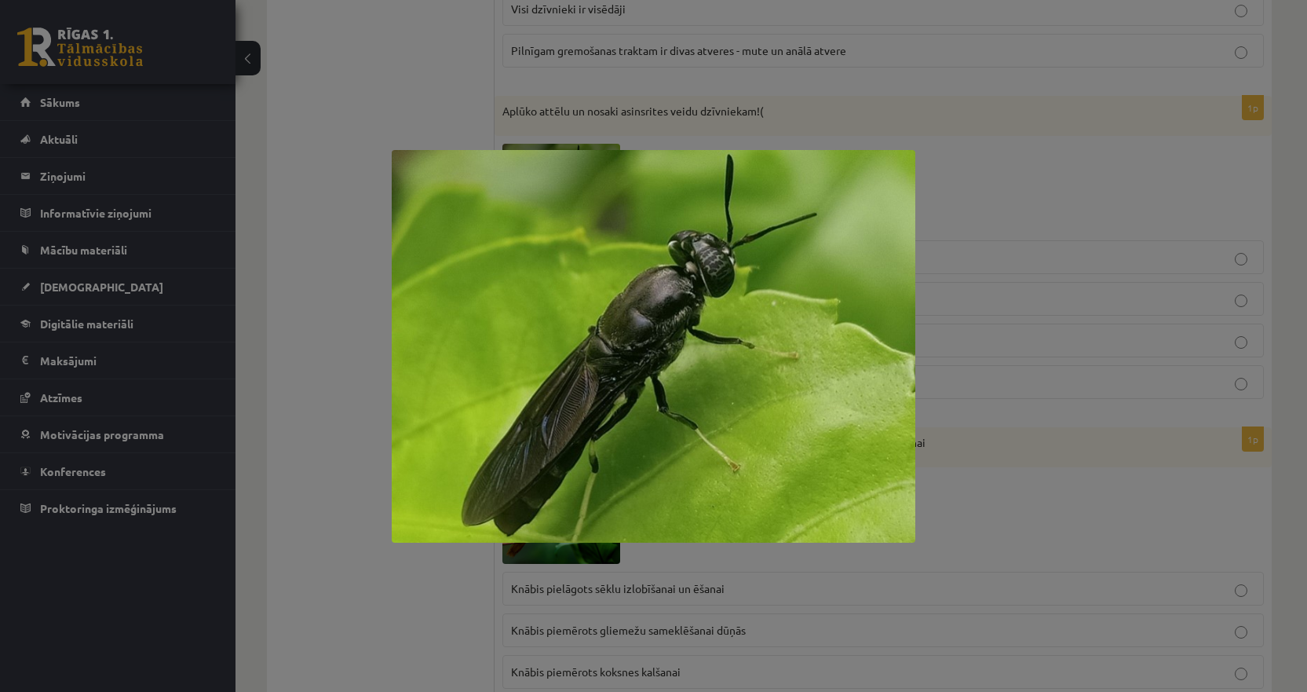
click at [378, 273] on div at bounding box center [653, 346] width 1307 height 692
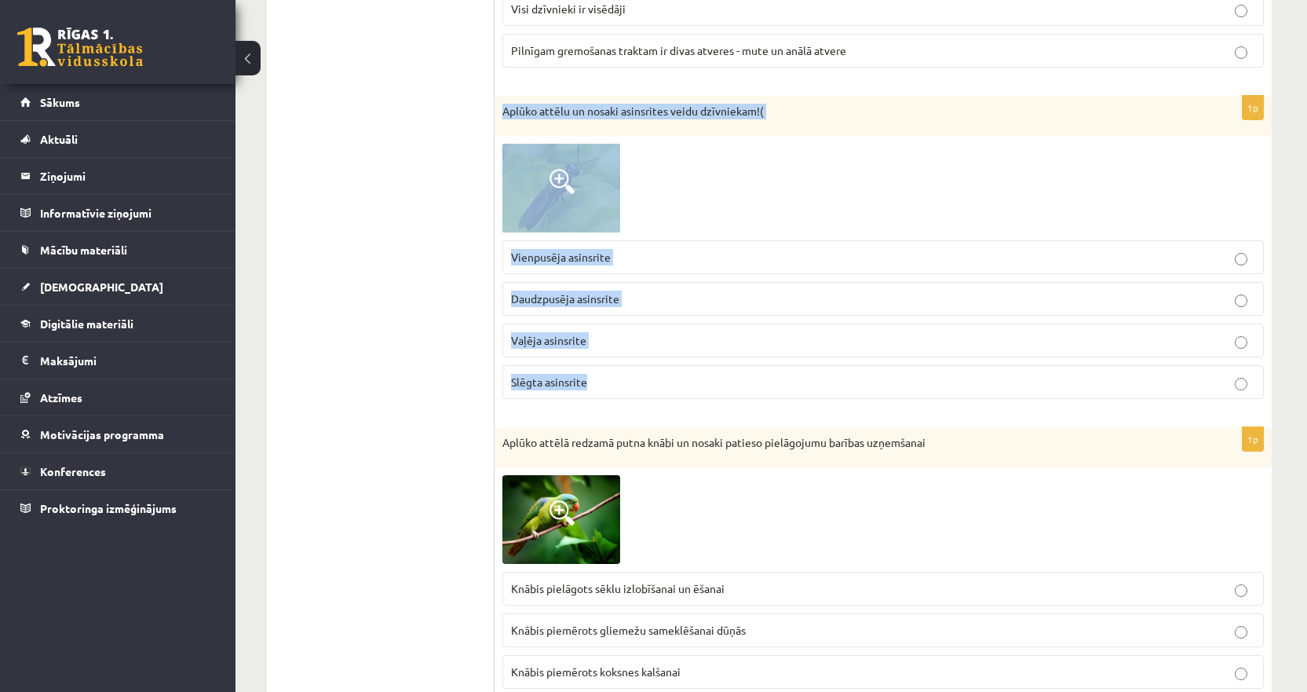
drag, startPoint x: 605, startPoint y: 388, endPoint x: 505, endPoint y: 112, distance: 294.1
click at [505, 112] on div "1p Aplūko attēlu un nosaki asinsrites veidu dzīvniekam!( Vienpusēja asinsrite D…" at bounding box center [883, 254] width 777 height 316
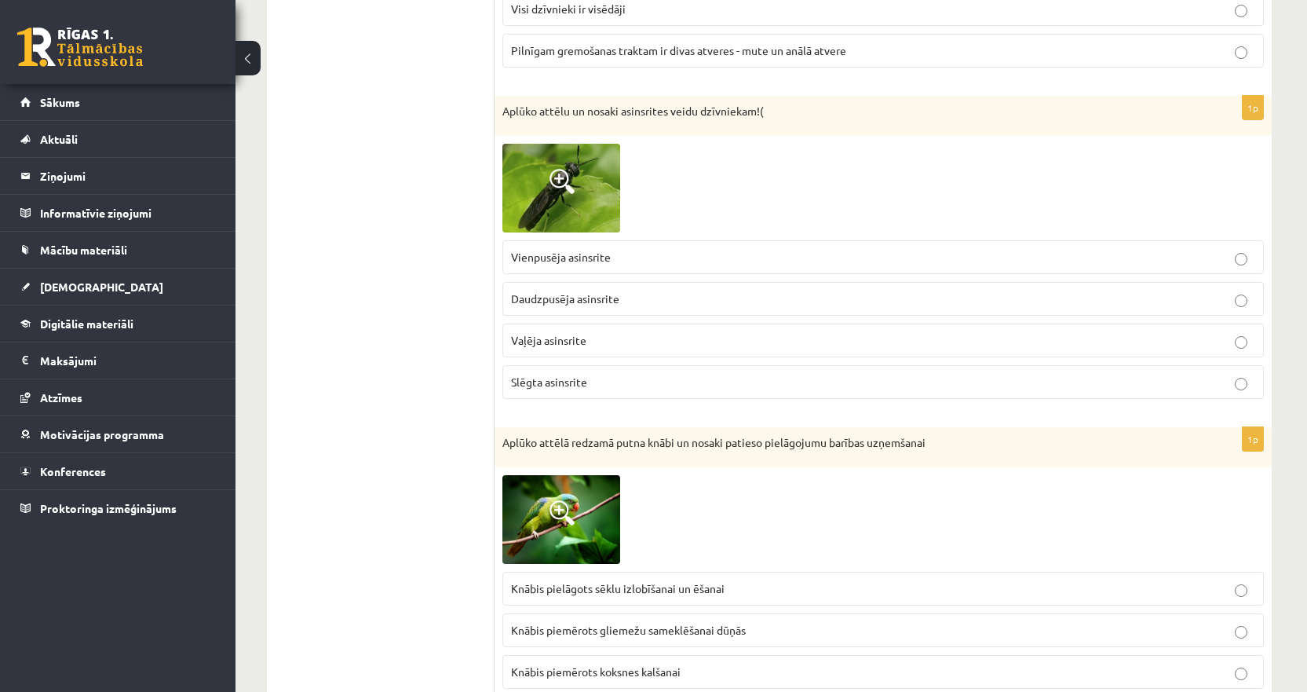
click at [470, 363] on ul "Tests Atgriezeniskā saite – novērtē savu sniegumu" at bounding box center [389, 414] width 212 height 7803
click at [541, 380] on span "Slēgta asinsrite" at bounding box center [549, 382] width 76 height 14
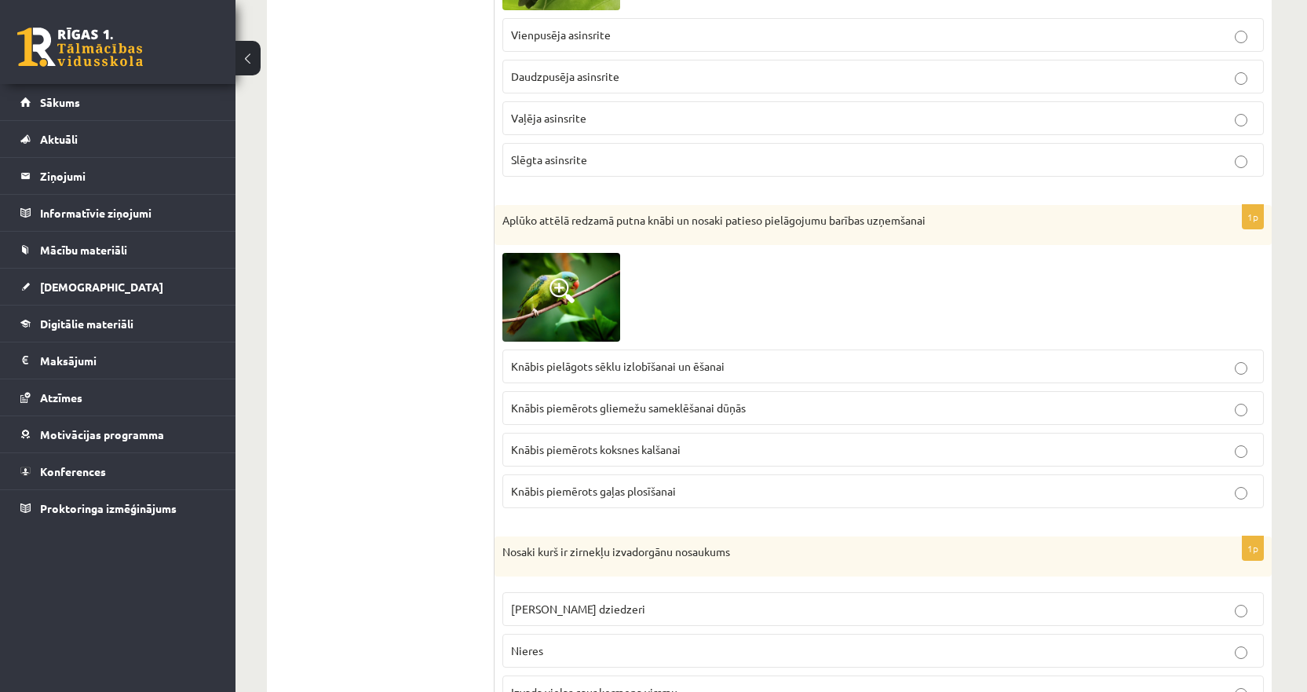
scroll to position [4005, 0]
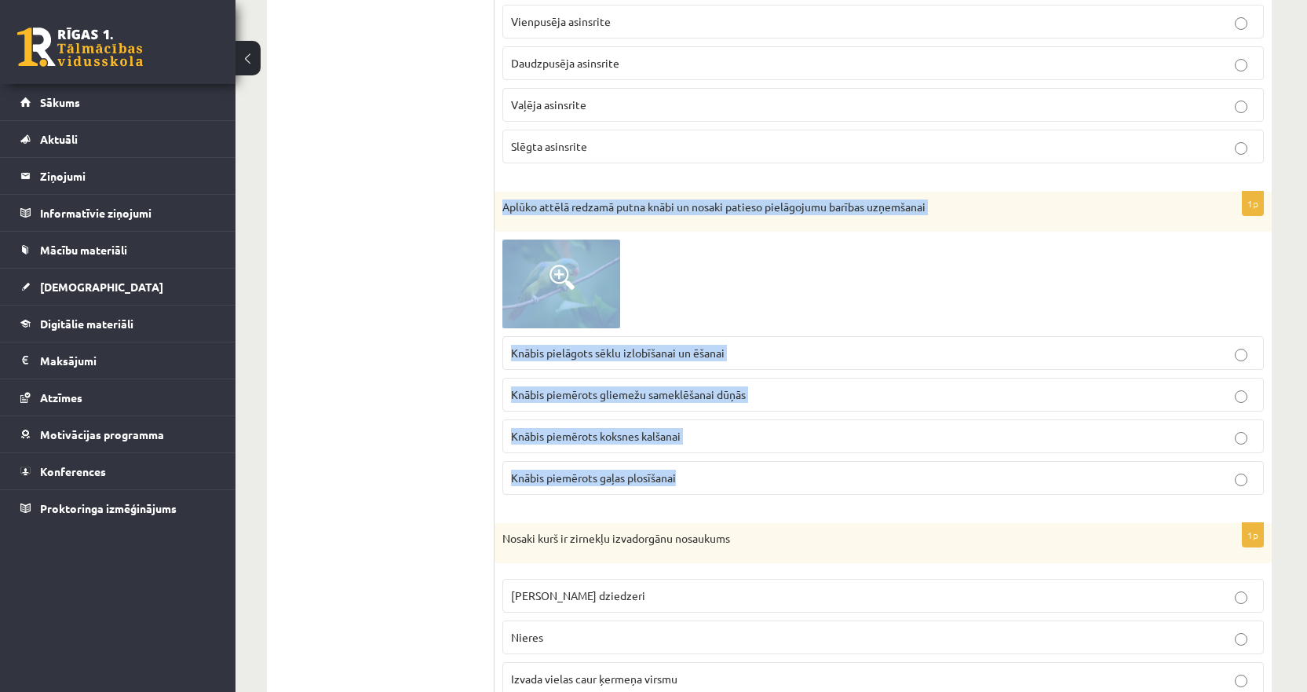
drag, startPoint x: 711, startPoint y: 477, endPoint x: 499, endPoint y: 219, distance: 334.2
click at [499, 219] on div "1p Aplūko attēlā redzamā putna knābi un nosaki patieso pielāgojumu barības uzņe…" at bounding box center [883, 350] width 777 height 316
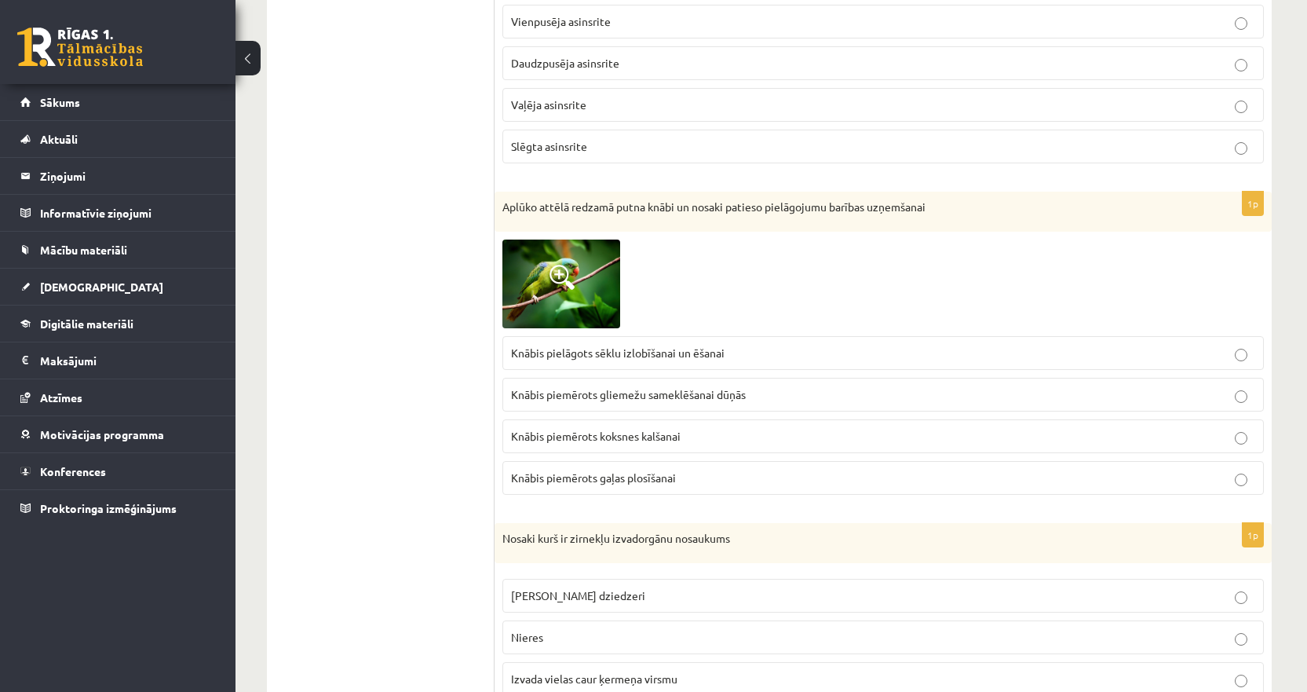
click at [459, 381] on ul "Tests Atgriezeniskā saite – novērtē savu sniegumu" at bounding box center [389, 178] width 212 height 7803
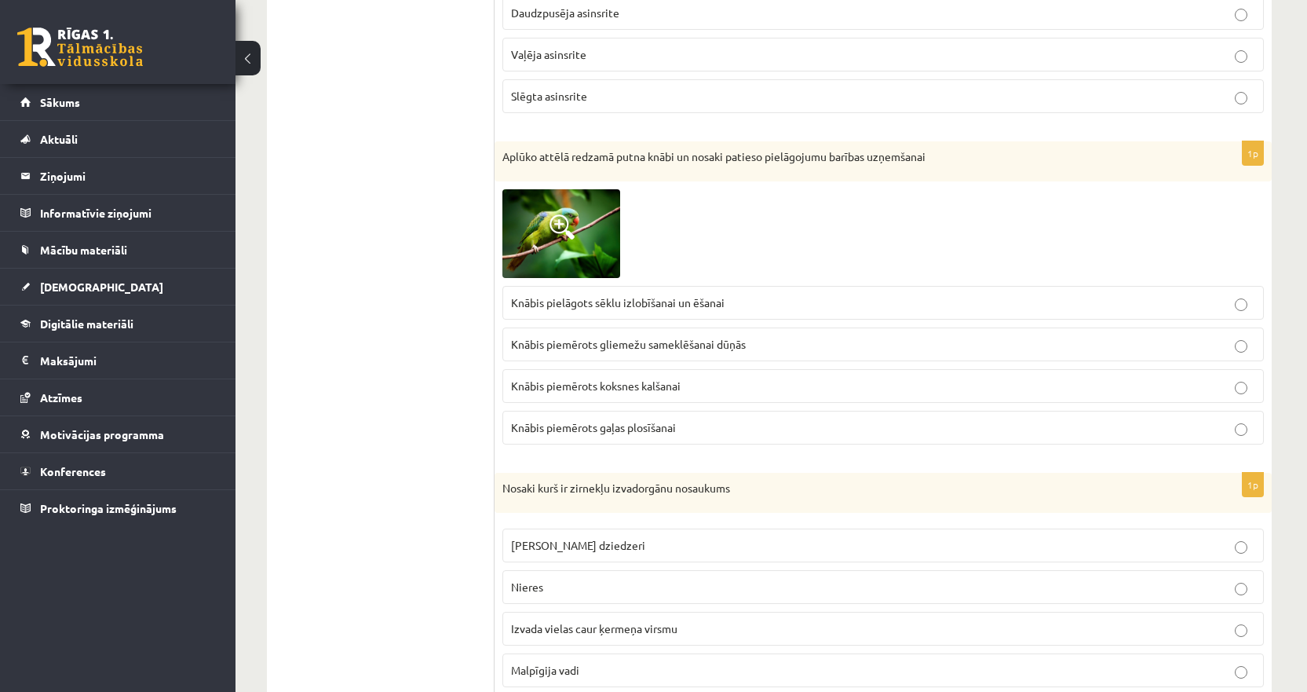
scroll to position [4083, 0]
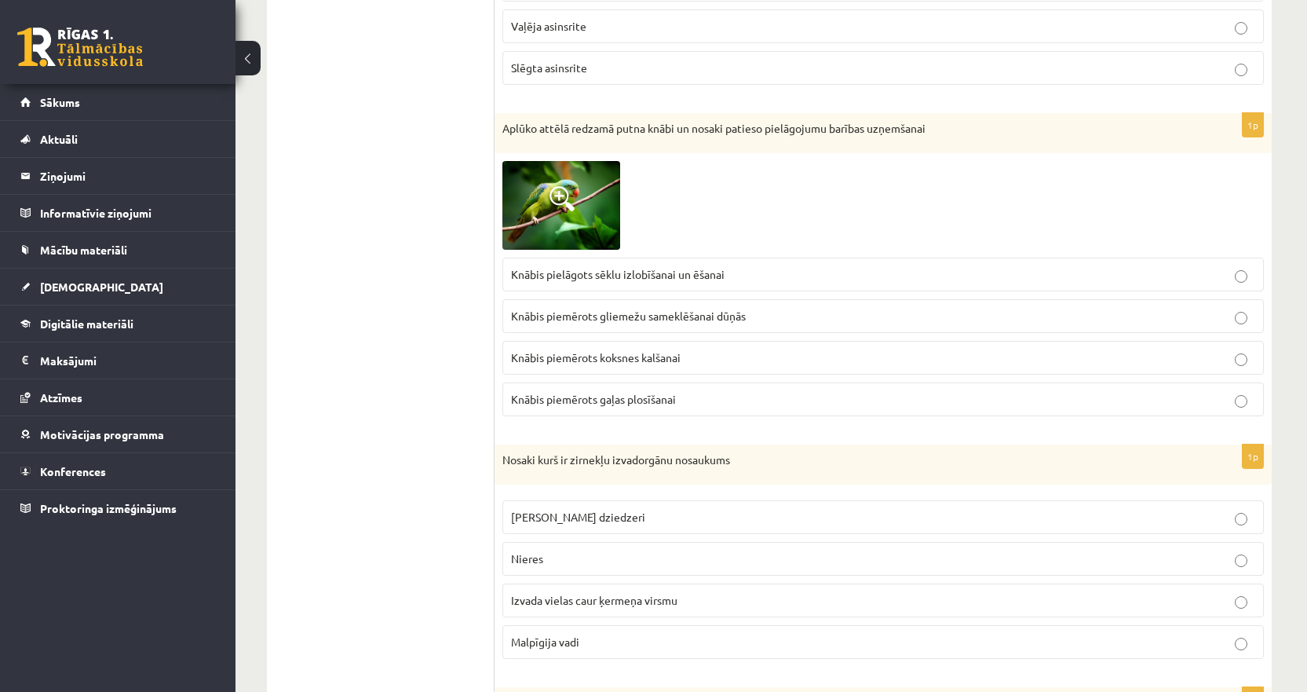
click at [580, 191] on img at bounding box center [562, 205] width 118 height 88
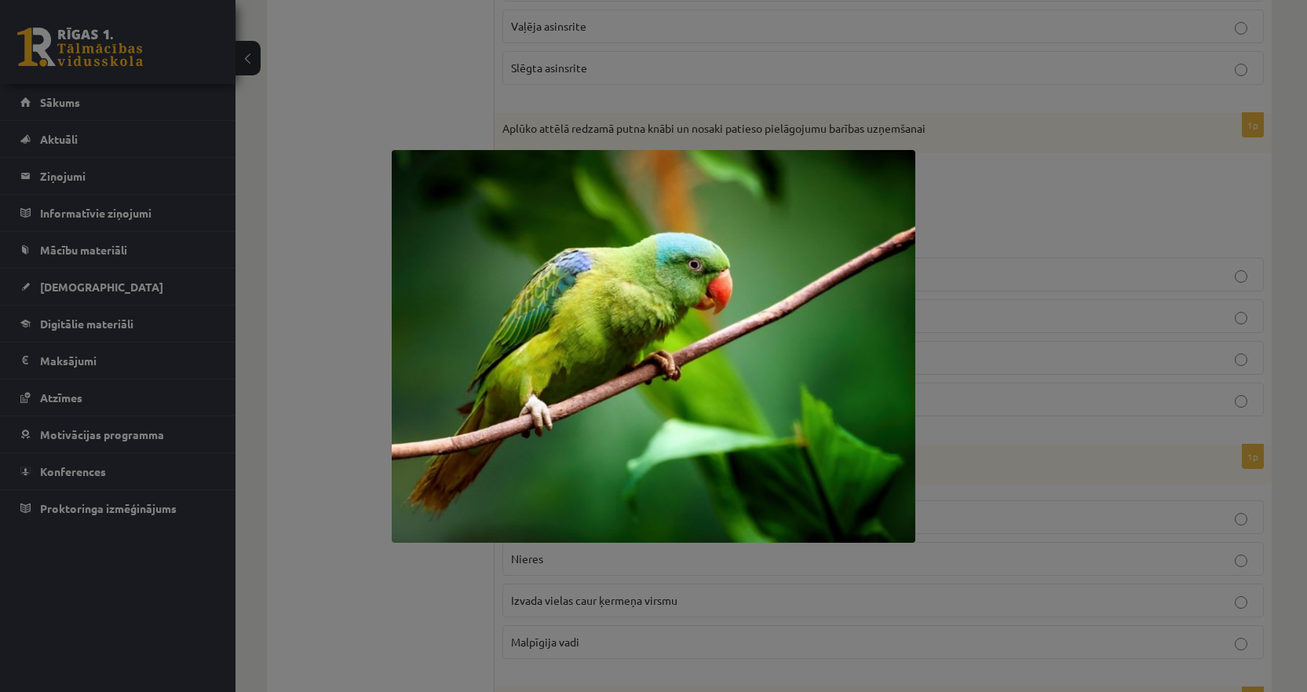
click at [344, 265] on div at bounding box center [653, 346] width 1307 height 692
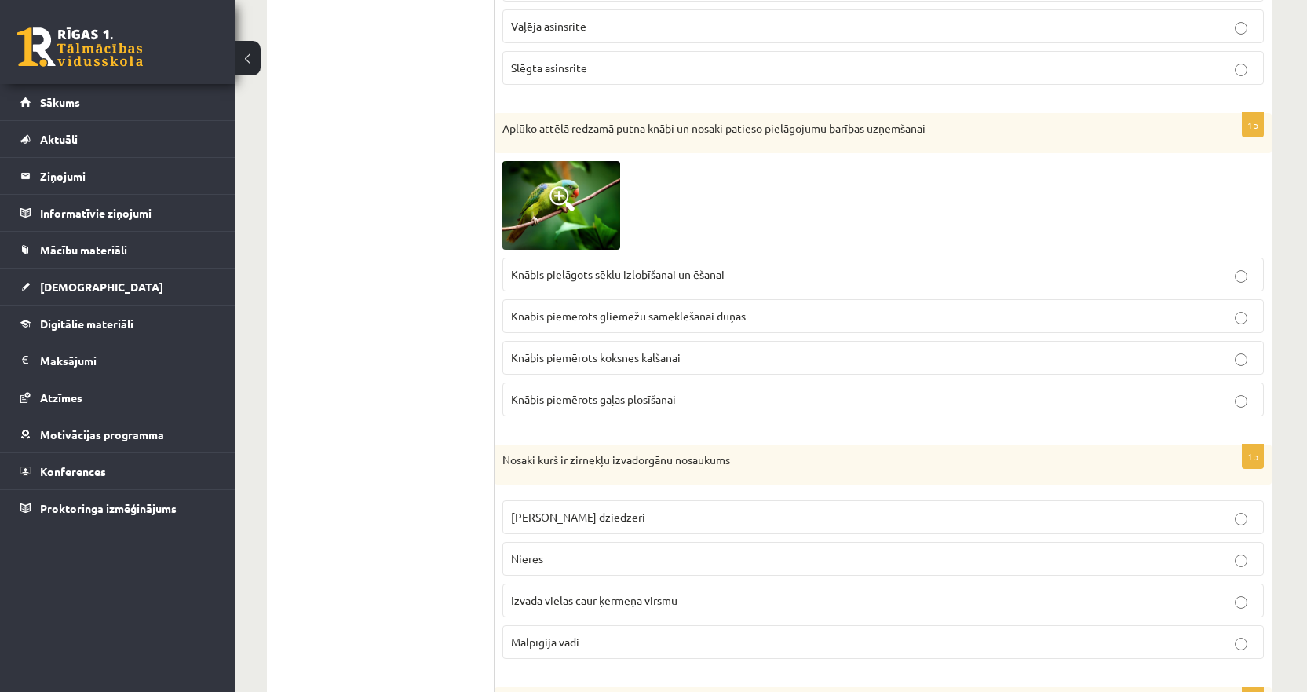
click at [547, 197] on img at bounding box center [562, 205] width 118 height 88
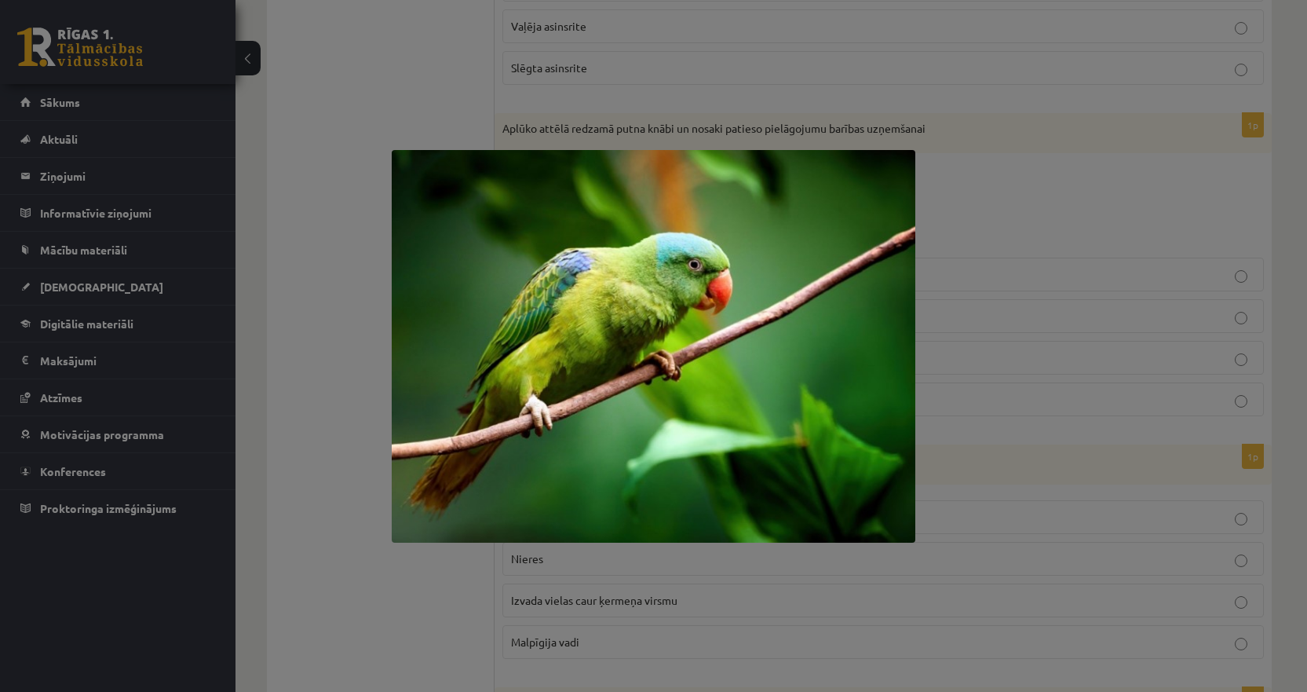
click at [375, 217] on div at bounding box center [653, 346] width 1307 height 692
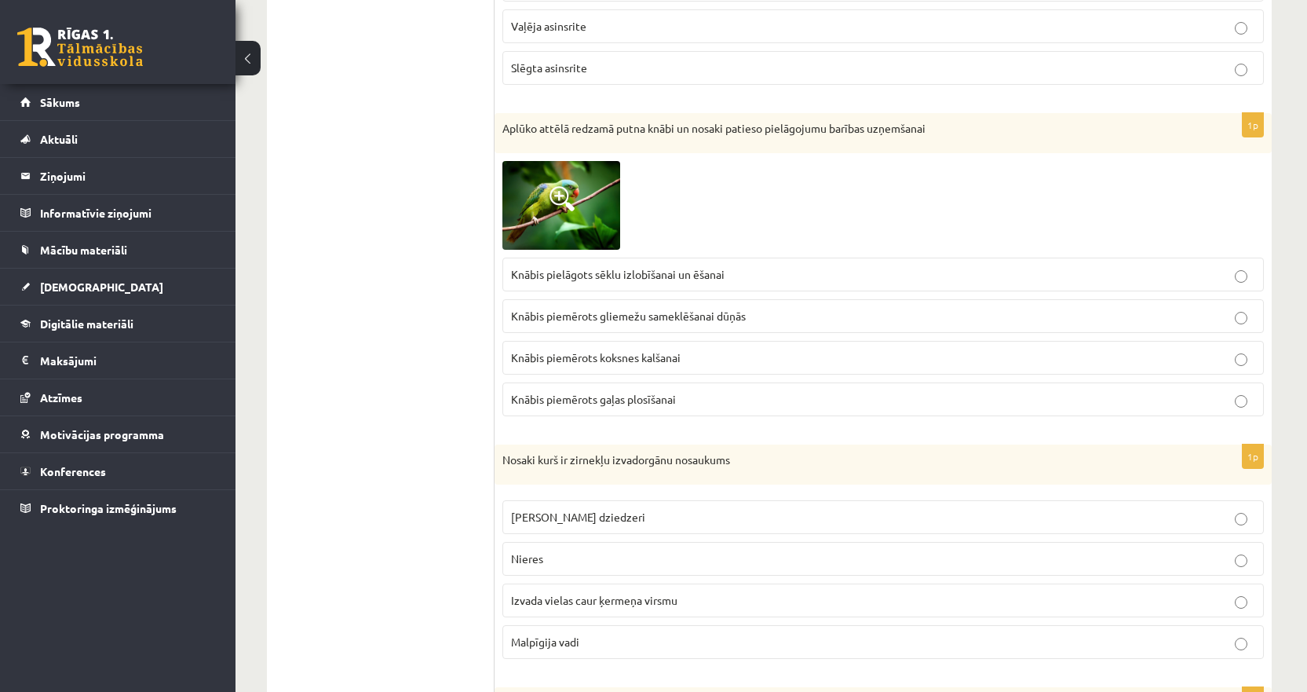
click at [589, 265] on label "Knābis pielāgots sēklu izlobīšanai un ēšanai" at bounding box center [884, 275] width 762 height 34
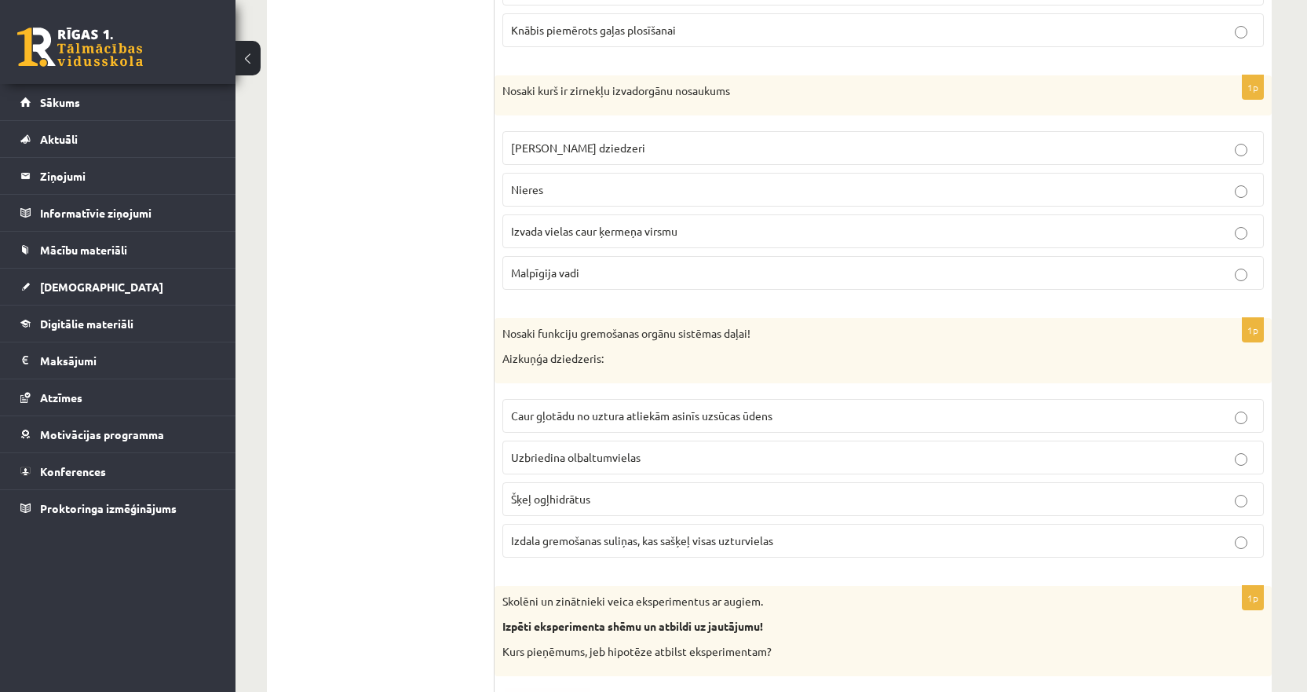
scroll to position [4476, 0]
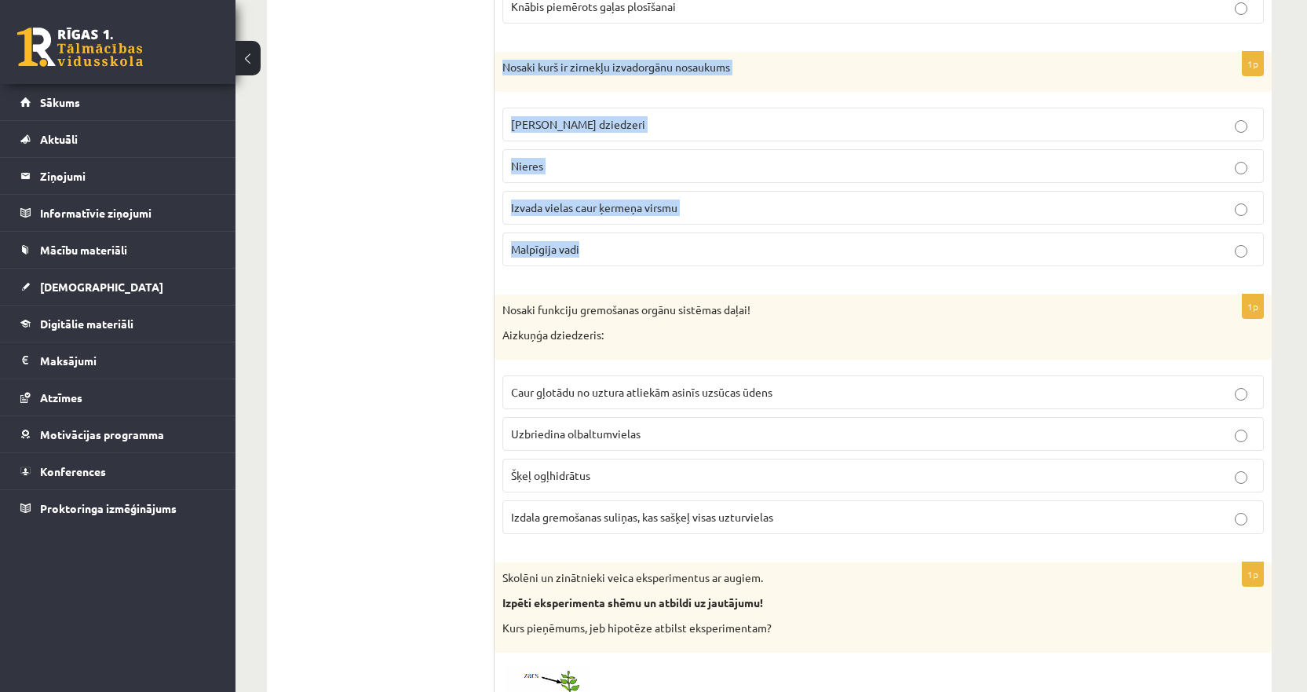
drag, startPoint x: 639, startPoint y: 245, endPoint x: 499, endPoint y: 78, distance: 218.5
click at [499, 78] on div "1p Nosaki kurš ir zirnekļu izvadorgānu nosaukums Zaļie dziedzeri Nieres Izvada …" at bounding box center [883, 166] width 777 height 228
click at [558, 251] on span "Malpīgija vadi" at bounding box center [545, 249] width 68 height 14
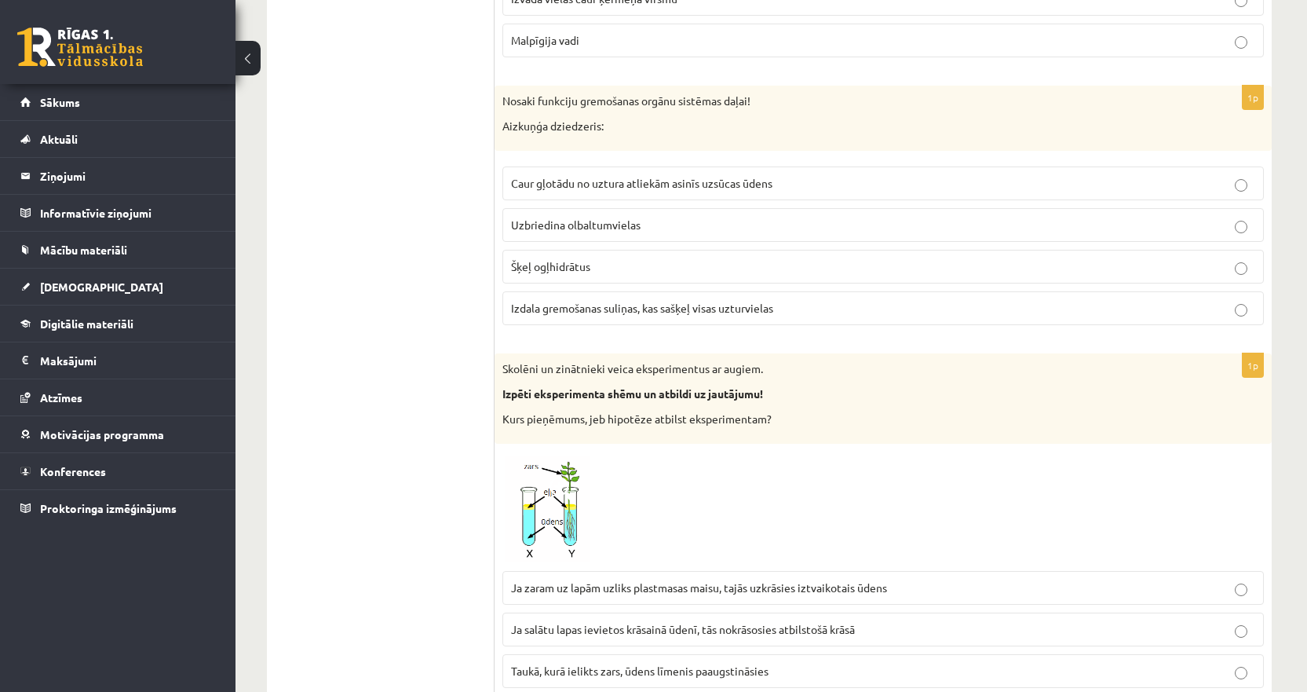
scroll to position [4712, 0]
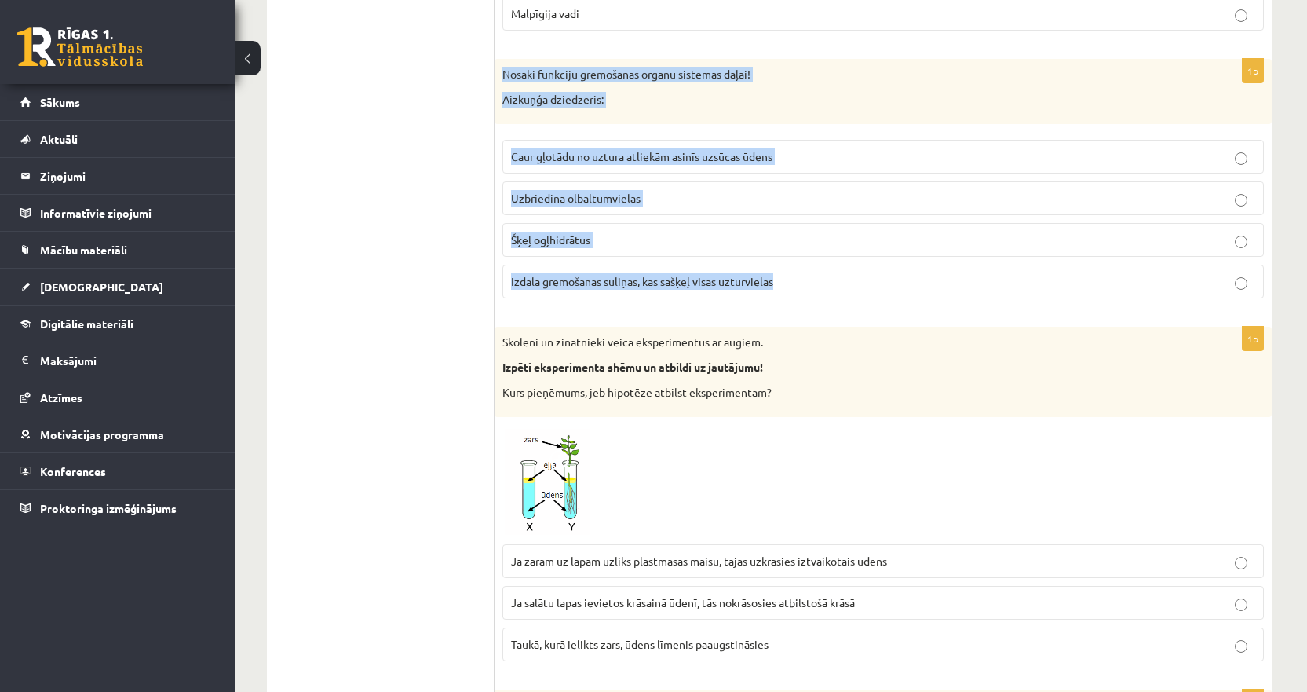
drag, startPoint x: 816, startPoint y: 282, endPoint x: 499, endPoint y: 78, distance: 376.6
click at [499, 78] on div "1p Nosaki funkciju gremošanas orgānu sistēmas daļai! Aizkuņģa dziedzeris: Caur …" at bounding box center [883, 185] width 777 height 252
click at [568, 279] on span "Izdala gremošanas suliņas, kas sašķeļ visas uzturvielas" at bounding box center [642, 281] width 262 height 14
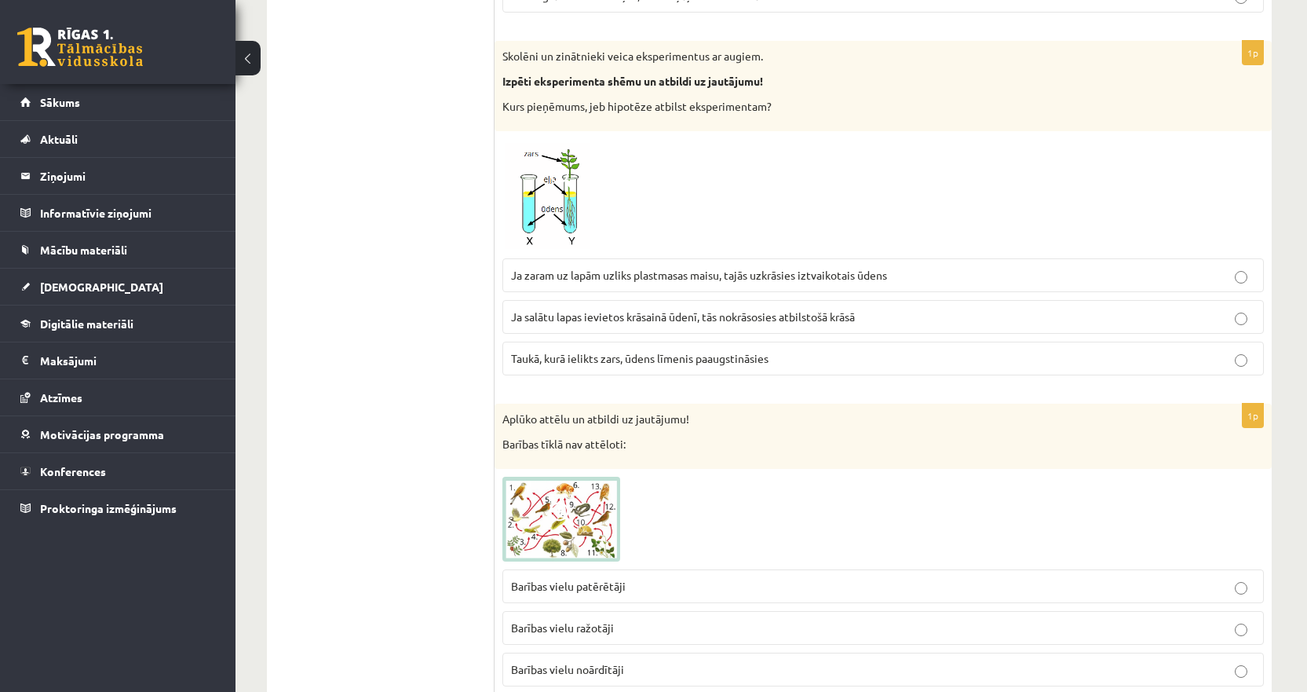
scroll to position [5026, 0]
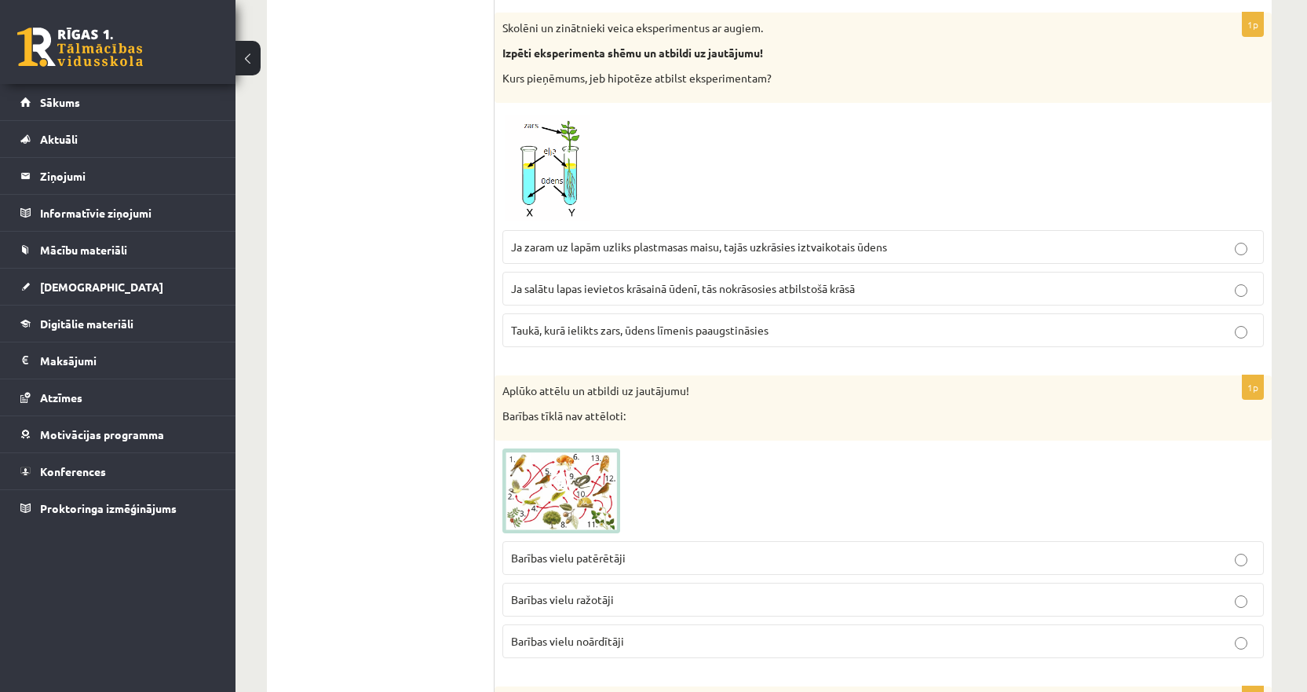
drag, startPoint x: 840, startPoint y: 326, endPoint x: 489, endPoint y: 32, distance: 457.7
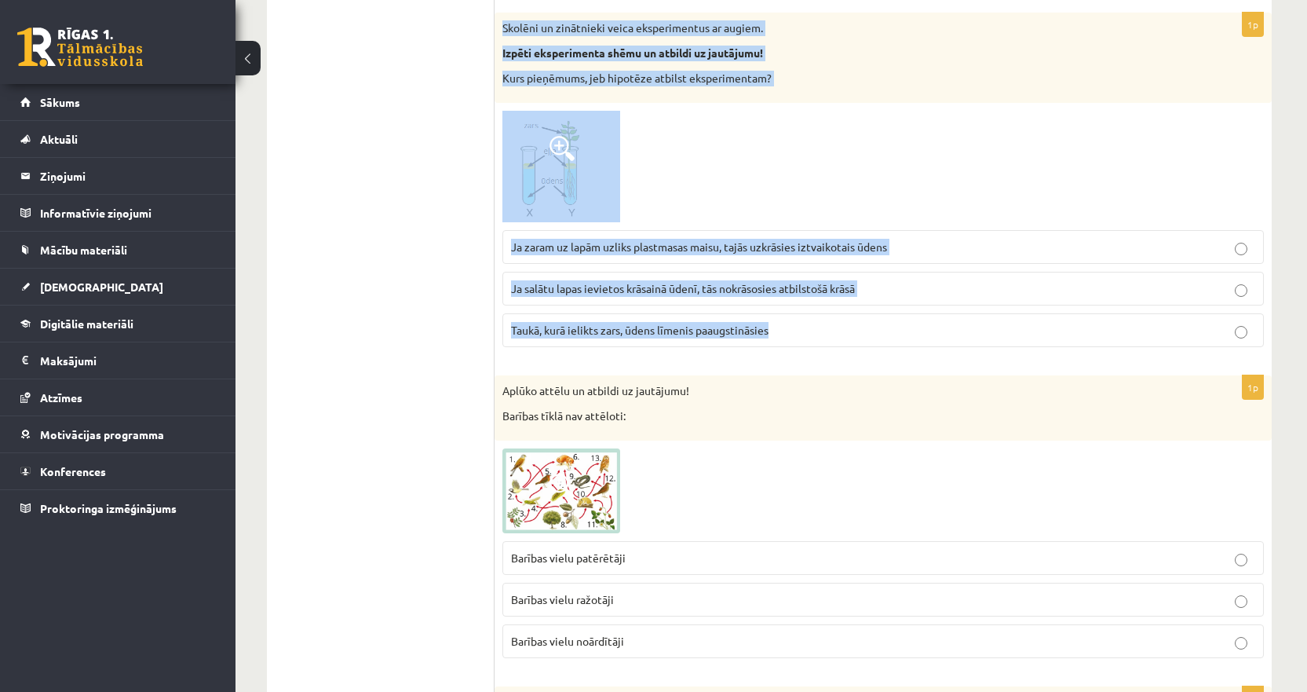
drag, startPoint x: 813, startPoint y: 331, endPoint x: 496, endPoint y: 31, distance: 435.5
click at [496, 31] on div "1p Skolēni un zinātnieki veica eksperimentus ar augiem. Izpēti eksperimenta shē…" at bounding box center [883, 186] width 777 height 347
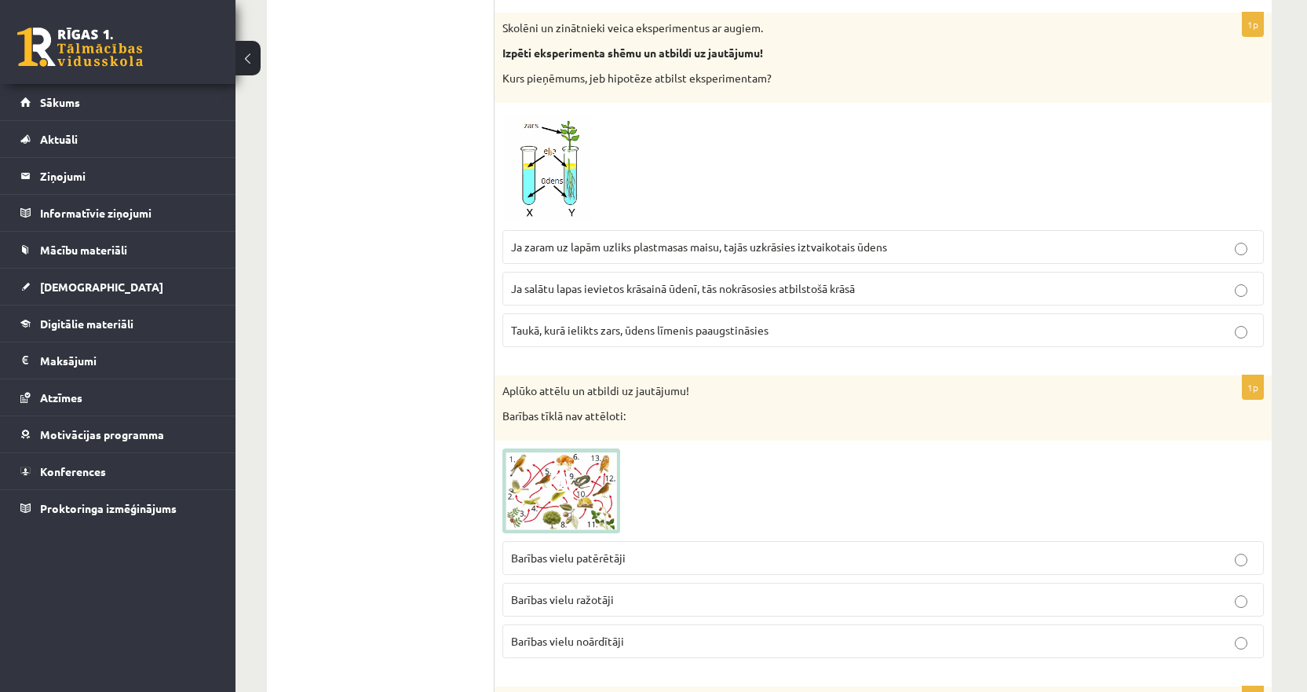
click at [626, 252] on span "Ja zaram uz lapām uzliks plastmasas maisu, tajās uzkrāsies iztvaikotais ūdens" at bounding box center [699, 247] width 376 height 14
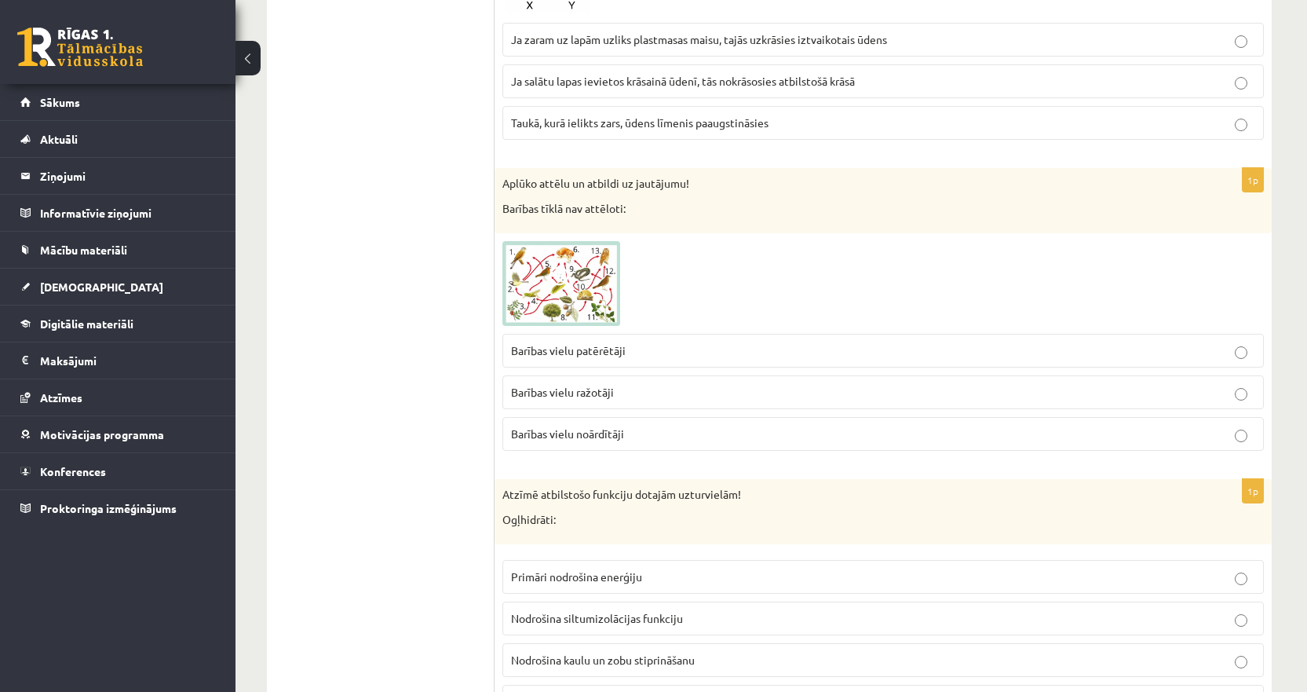
scroll to position [5261, 0]
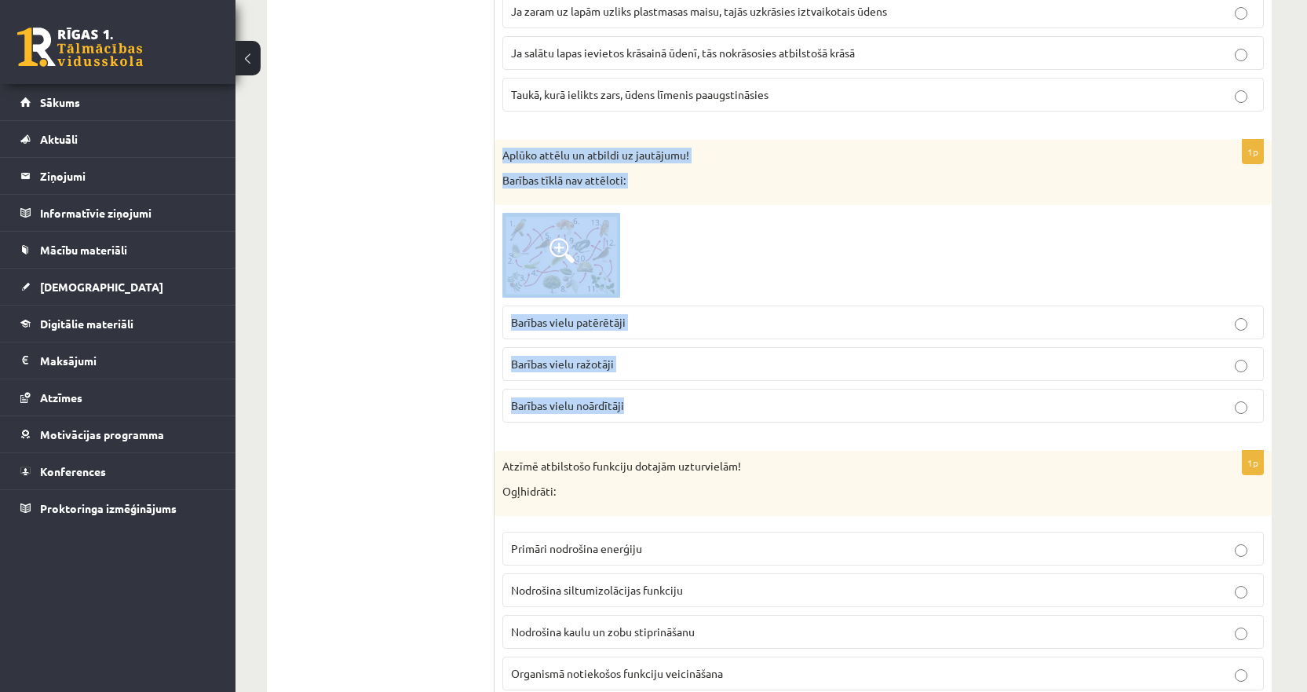
drag, startPoint x: 641, startPoint y: 414, endPoint x: 498, endPoint y: 149, distance: 300.8
click at [498, 149] on div "1p Aplūko attēlu un atbildi uz jautājumu! Barības tīklā nav attēloti: Barības v…" at bounding box center [883, 287] width 777 height 295
click at [523, 258] on img at bounding box center [562, 255] width 118 height 85
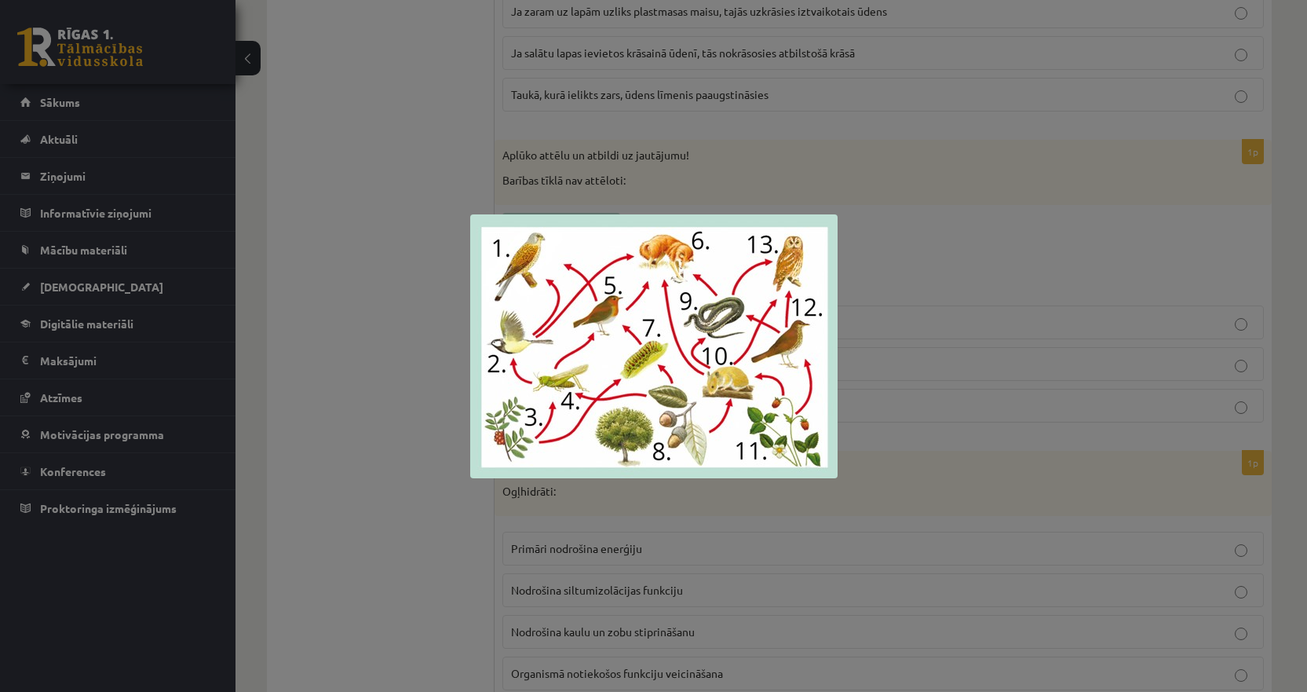
click at [406, 300] on div at bounding box center [653, 346] width 1307 height 692
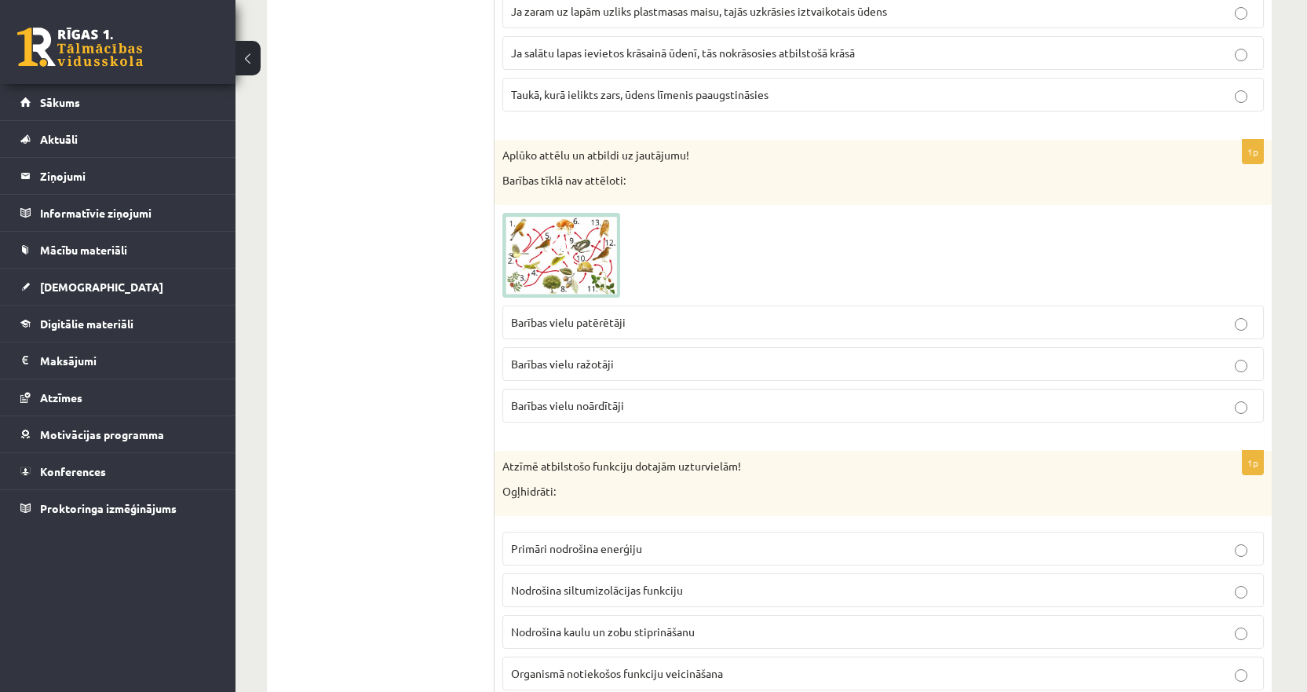
click at [576, 419] on label "Barības vielu noārdītāji" at bounding box center [884, 406] width 762 height 34
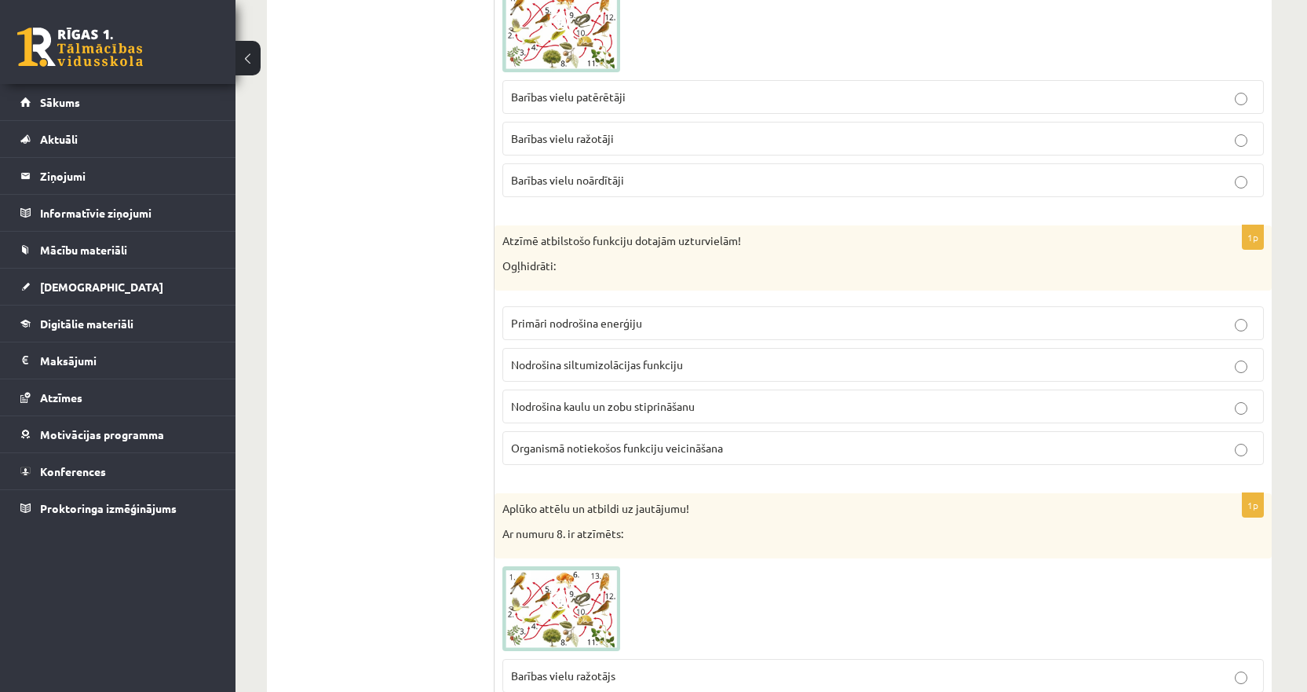
scroll to position [5497, 0]
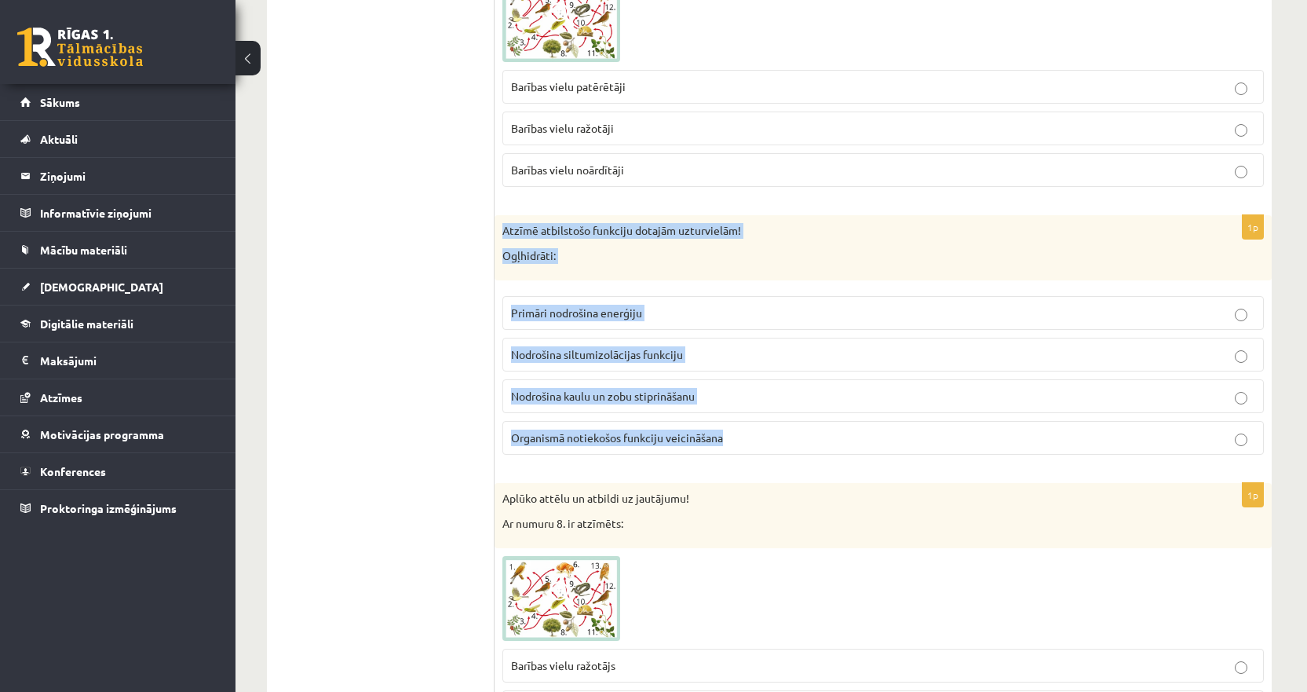
drag, startPoint x: 759, startPoint y: 433, endPoint x: 497, endPoint y: 234, distance: 329.0
click at [497, 234] on div "1p Atzīmē atbilstošo funkciju dotajām uzturvielām! Ogļhidrāti: Primāri nodrošin…" at bounding box center [883, 341] width 777 height 252
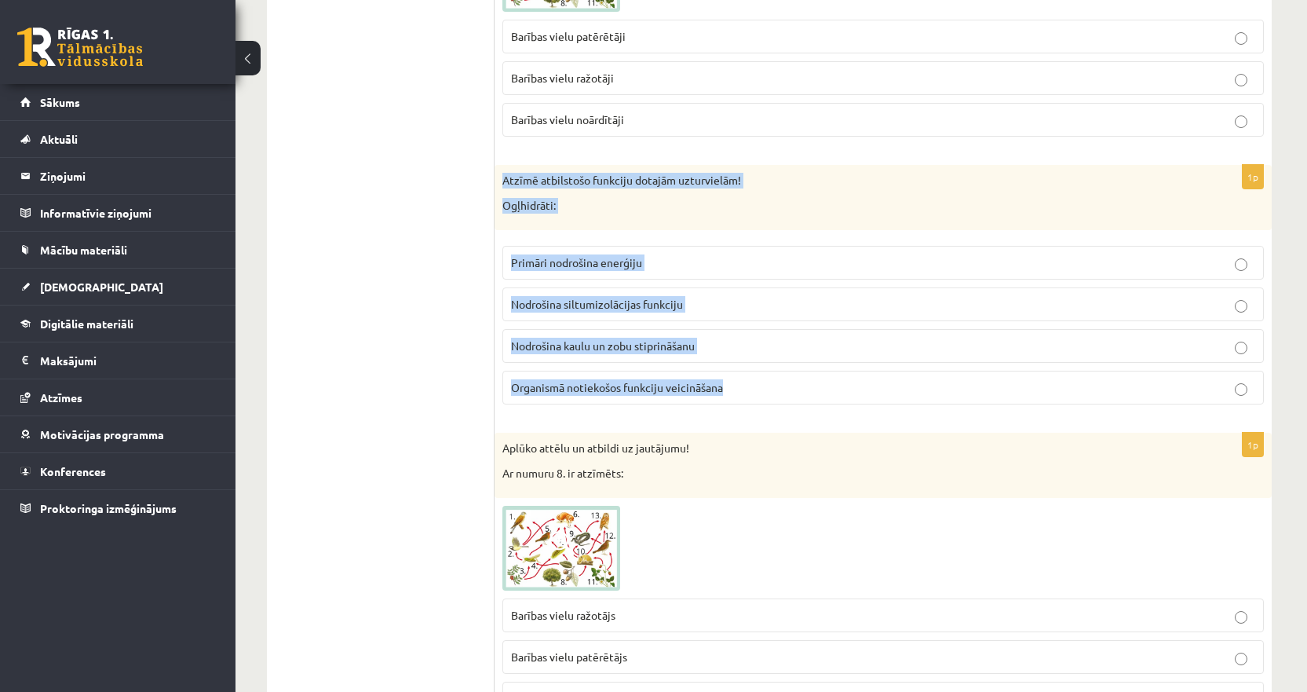
scroll to position [5575, 0]
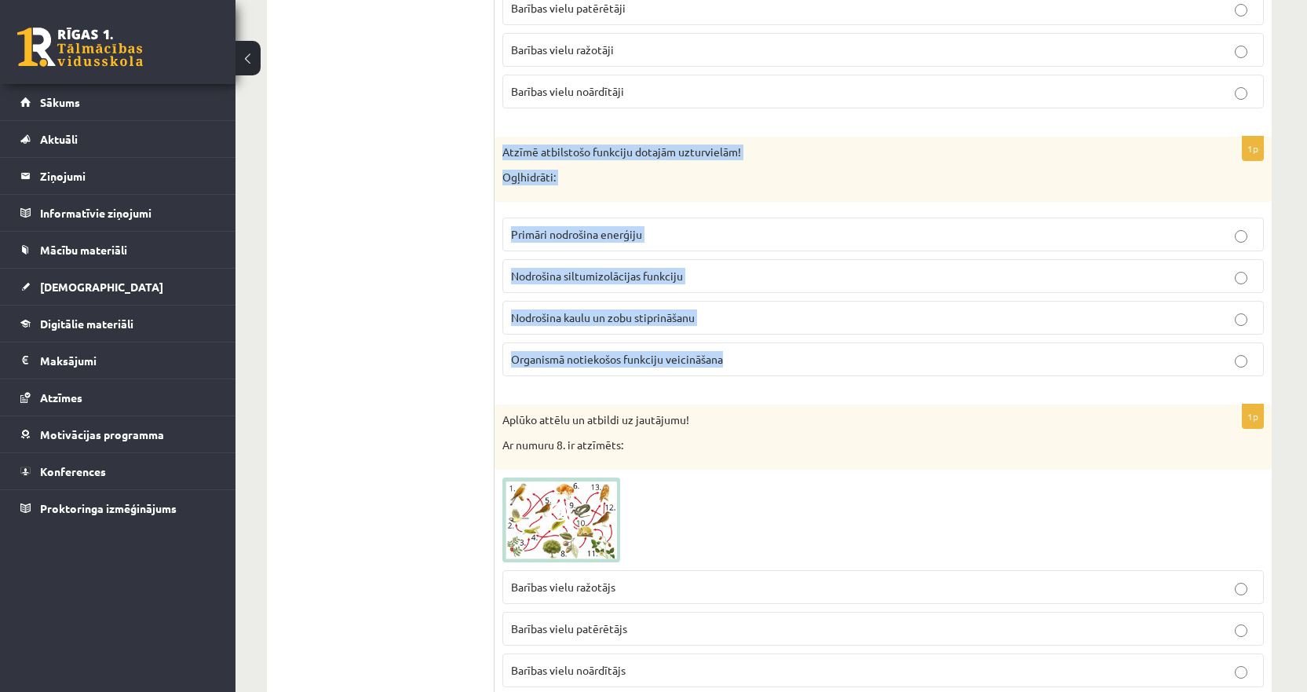
click at [544, 236] on span "Primāri nodrošina enerģiju" at bounding box center [576, 234] width 131 height 14
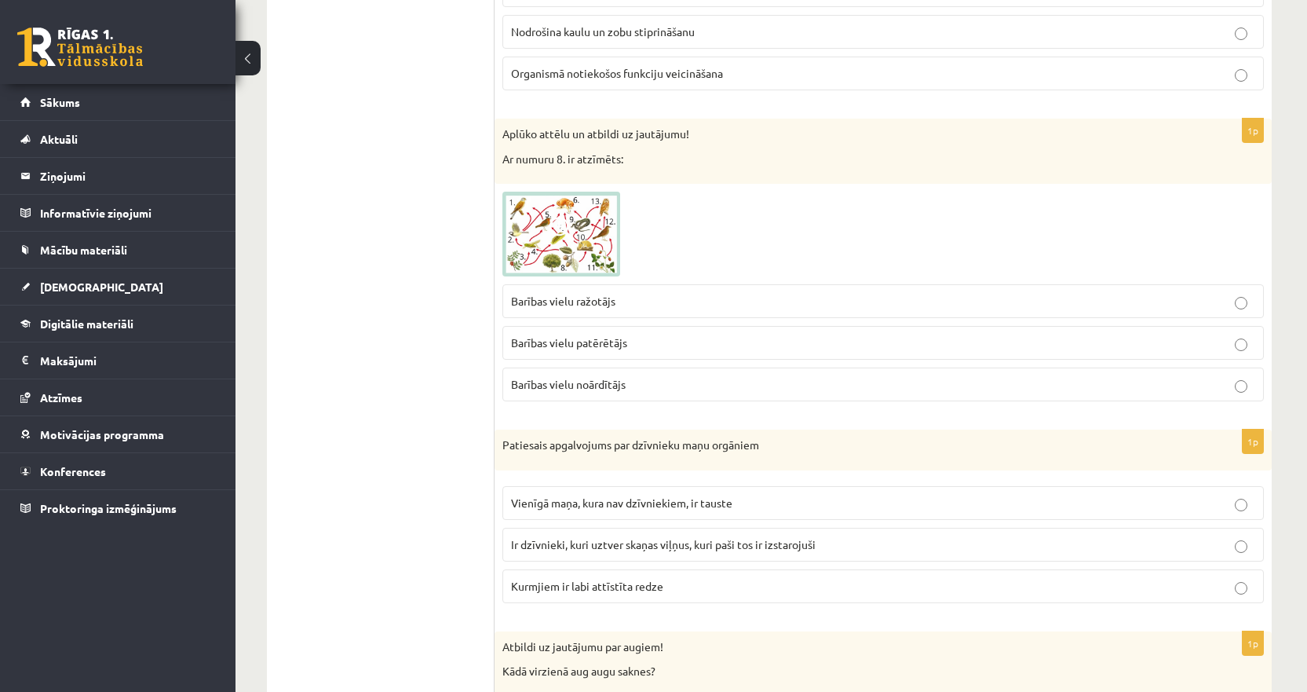
scroll to position [5889, 0]
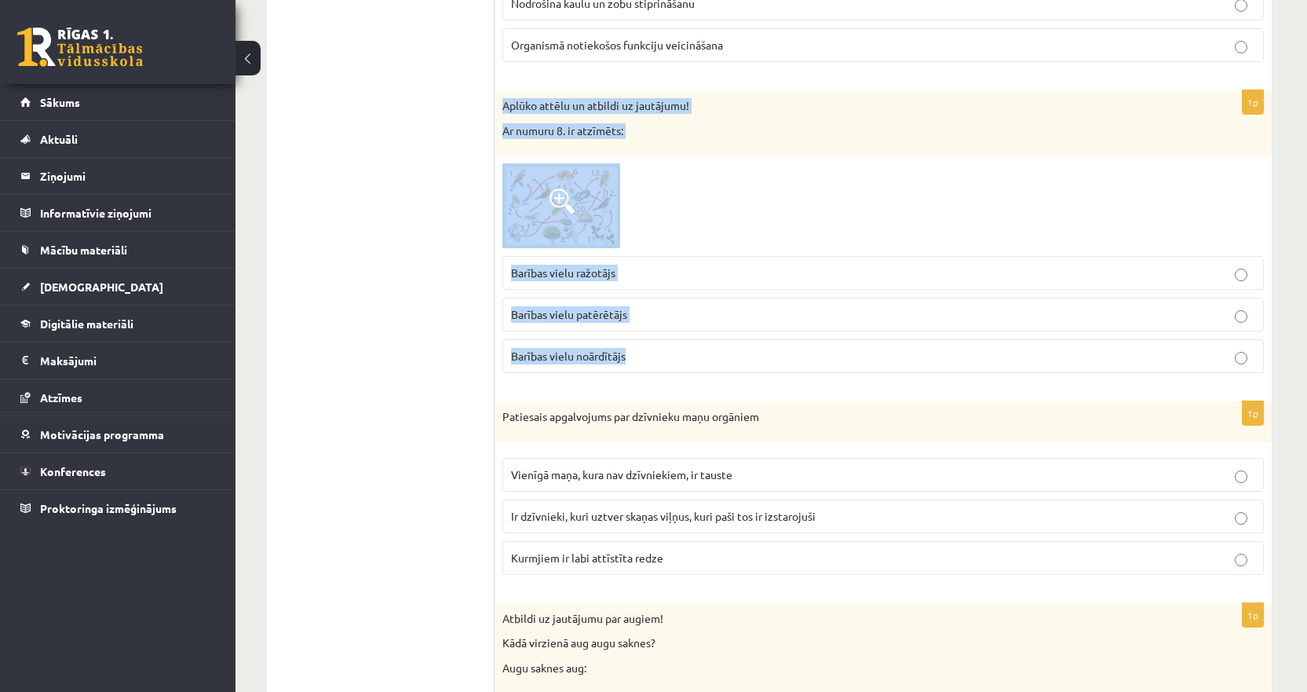
drag, startPoint x: 671, startPoint y: 363, endPoint x: 499, endPoint y: 111, distance: 305.6
click at [499, 111] on div "1p Aplūko attēlu un atbildi uz jautājumu! Ar numuru 8. ir atzīmēts: Barības vie…" at bounding box center [883, 237] width 777 height 295
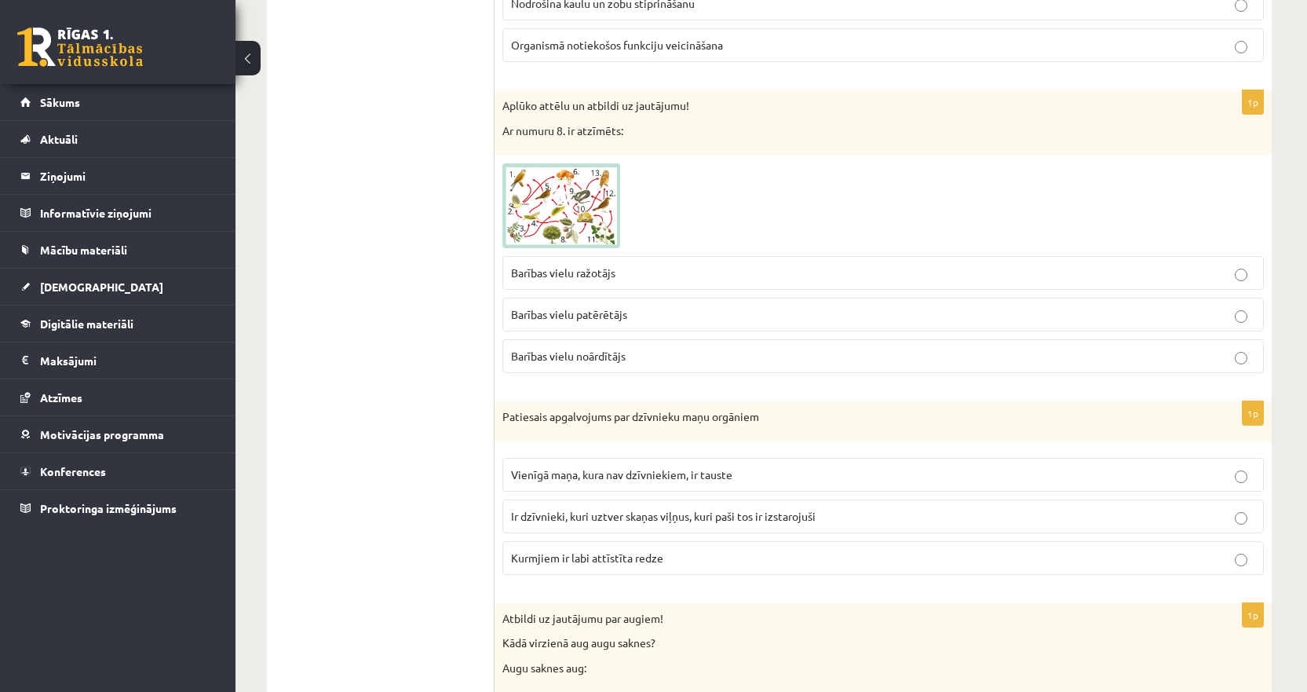
click at [567, 203] on span at bounding box center [562, 200] width 25 height 25
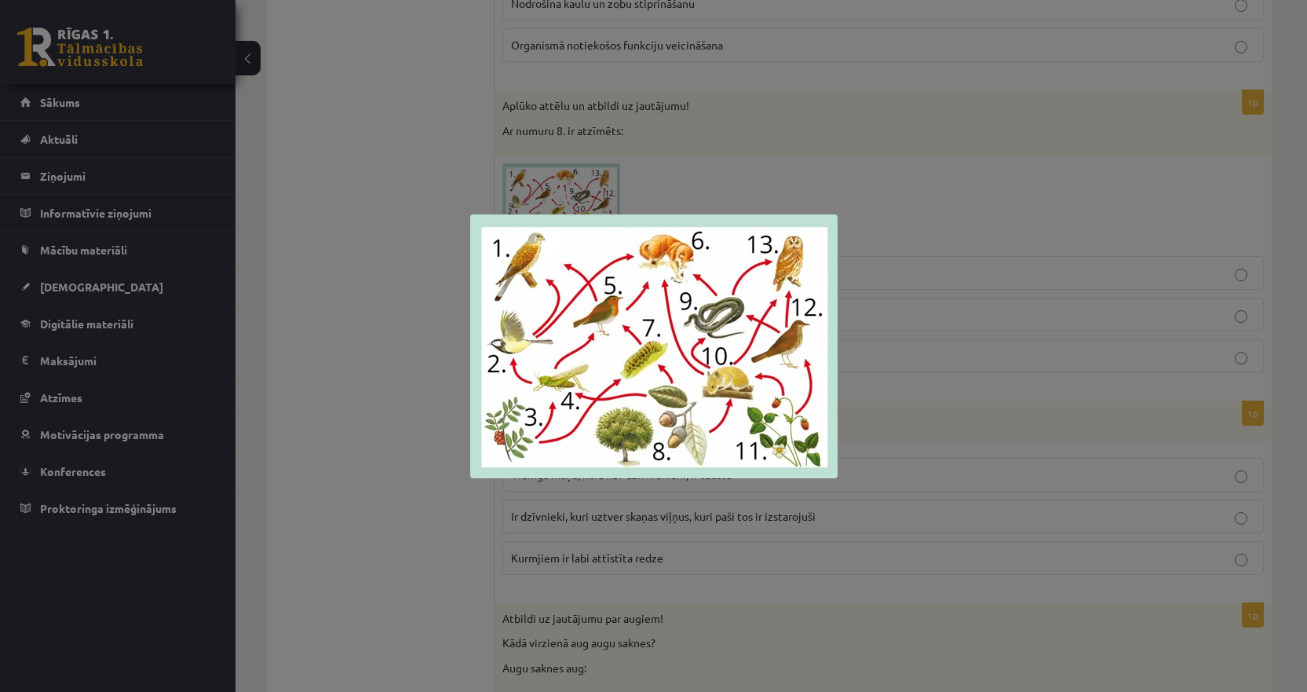
drag, startPoint x: 723, startPoint y: 510, endPoint x: 715, endPoint y: 503, distance: 11.7
click at [724, 510] on div at bounding box center [653, 346] width 1307 height 692
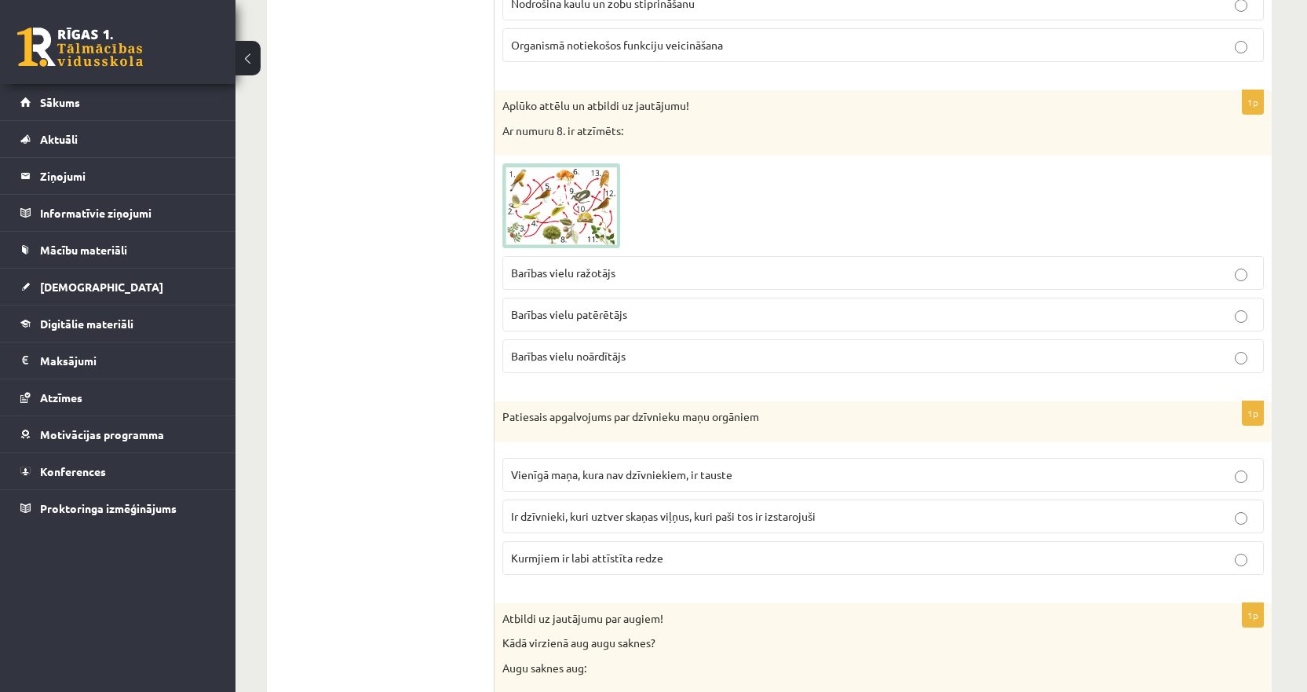
click at [583, 274] on span "Barības vielu ražotājs" at bounding box center [563, 272] width 104 height 14
click at [552, 175] on img at bounding box center [562, 205] width 118 height 85
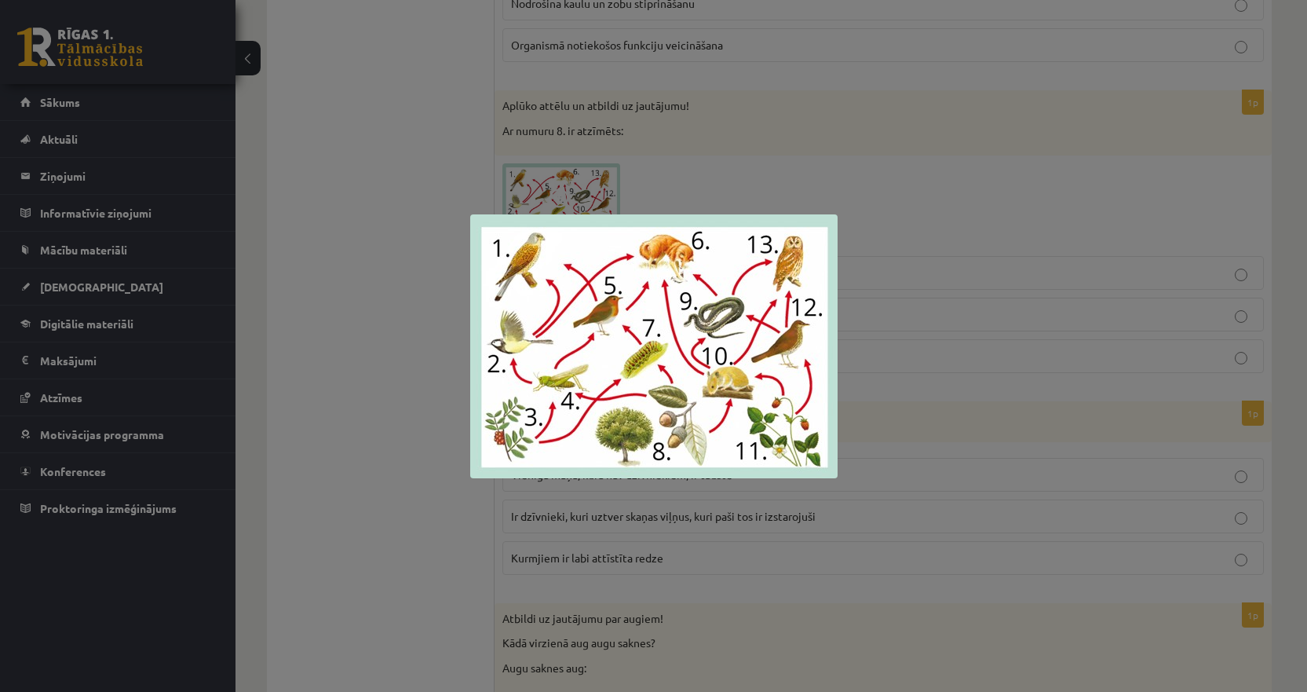
click at [453, 236] on div at bounding box center [653, 346] width 1307 height 692
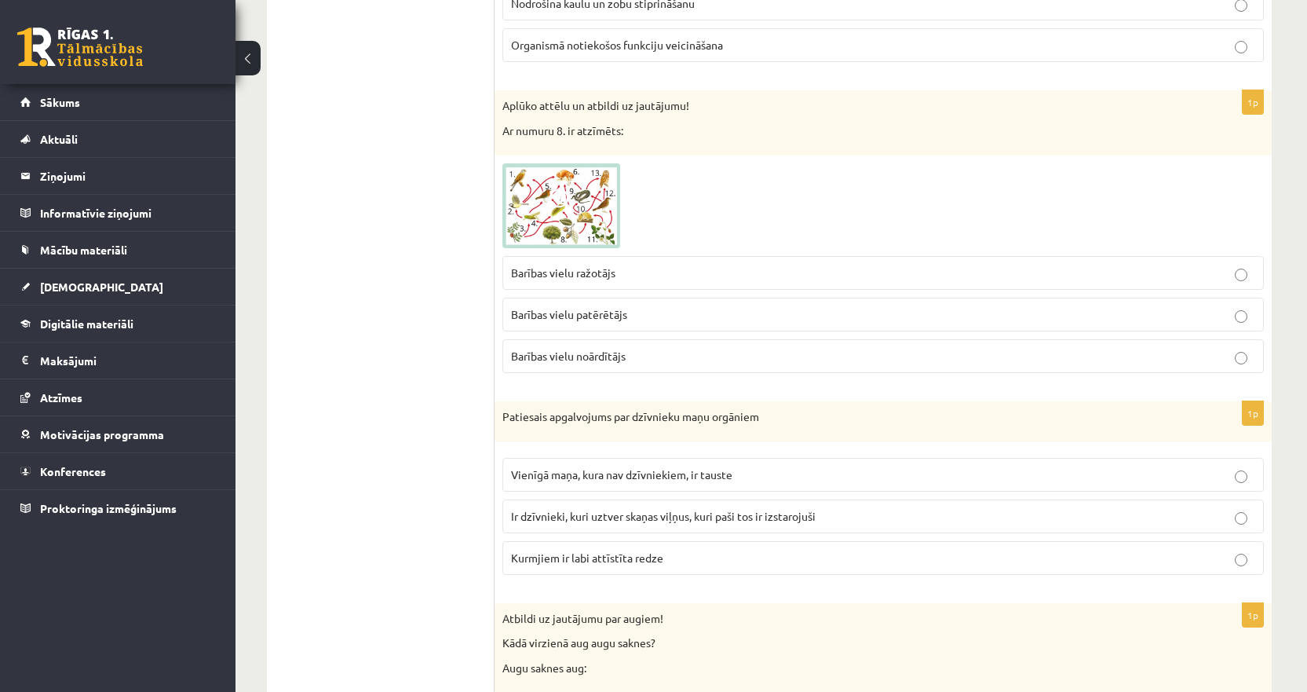
click at [561, 203] on span at bounding box center [562, 200] width 25 height 25
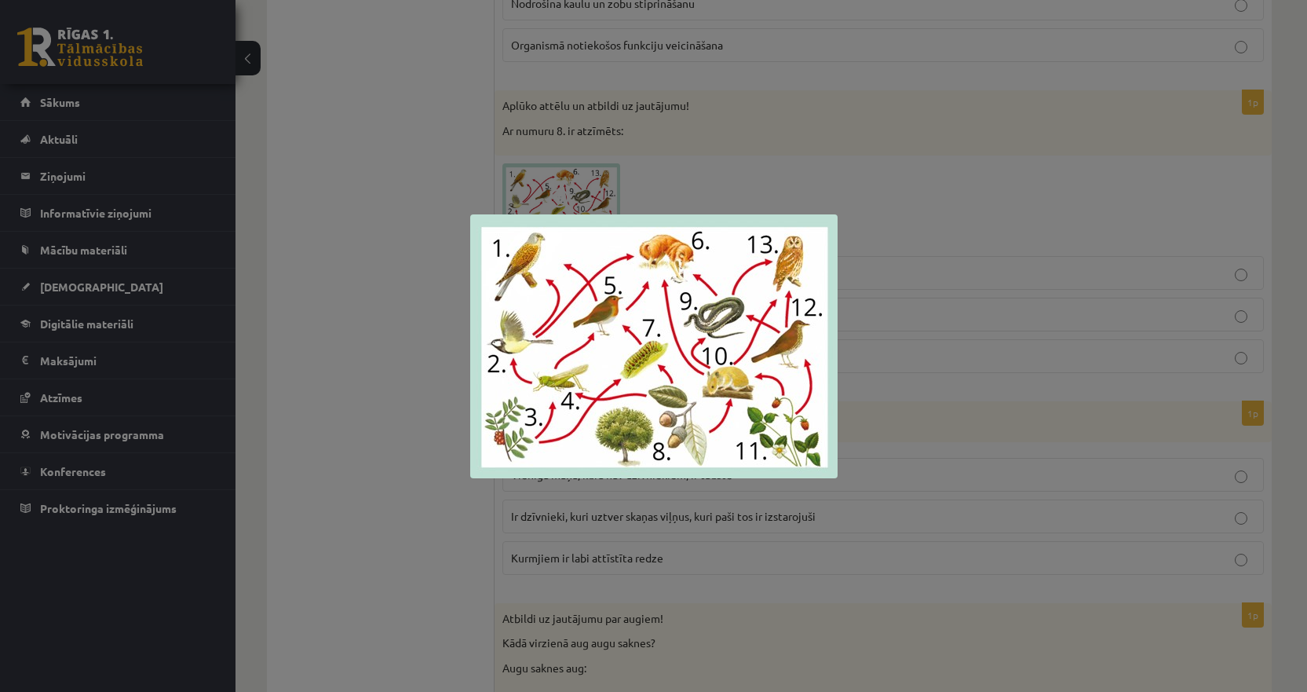
click at [448, 454] on div at bounding box center [653, 346] width 1307 height 692
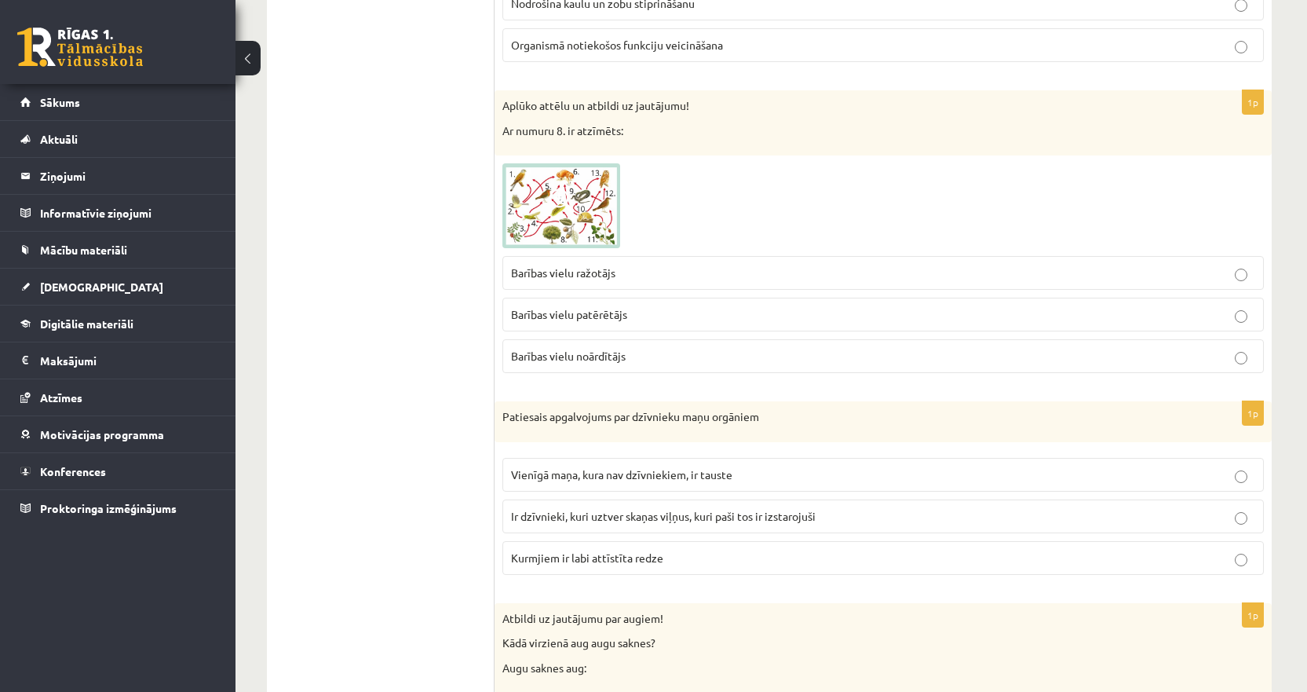
click at [583, 229] on img at bounding box center [562, 205] width 118 height 85
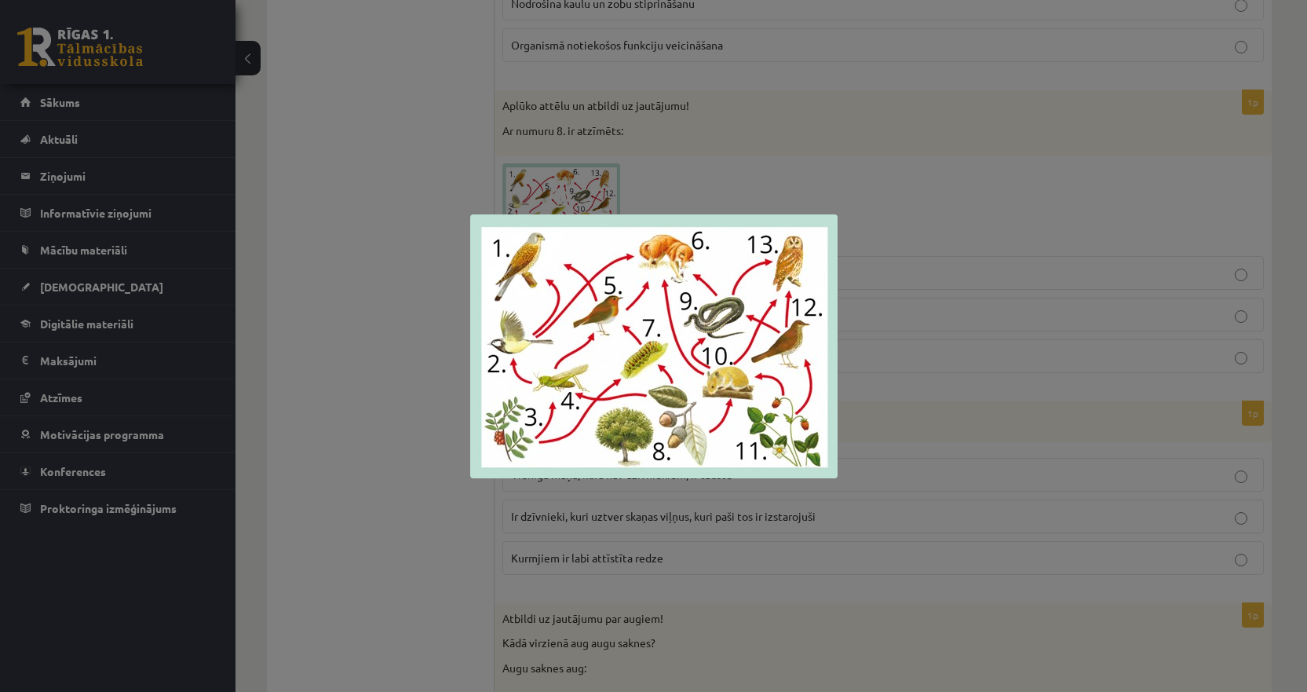
click at [407, 331] on div at bounding box center [653, 346] width 1307 height 692
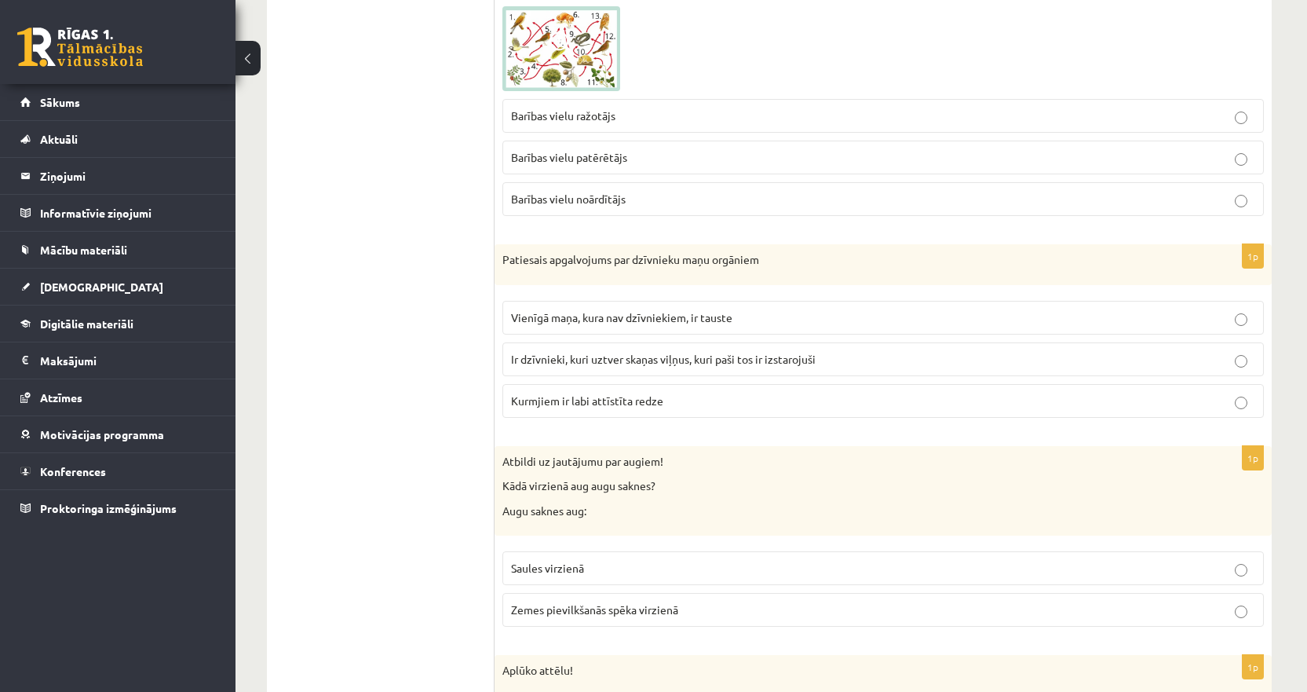
scroll to position [6125, 0]
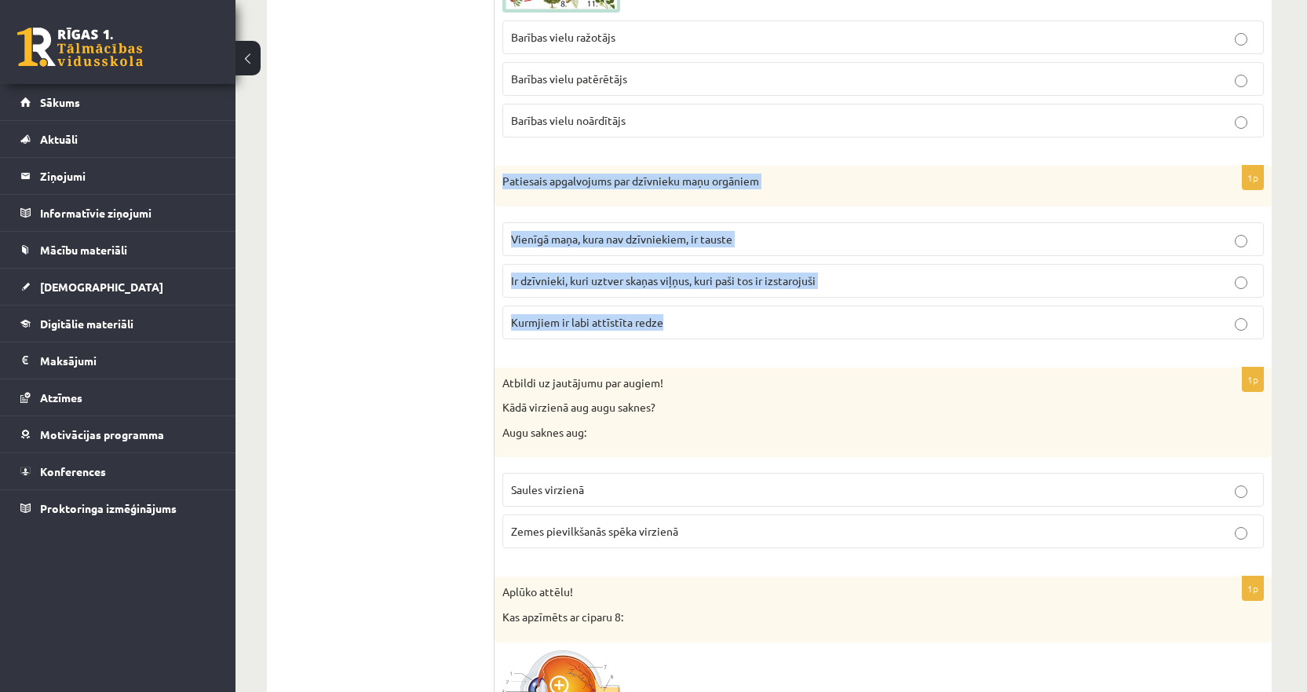
drag, startPoint x: 709, startPoint y: 326, endPoint x: 498, endPoint y: 187, distance: 252.9
click at [498, 187] on div "1p Patiesais apgalvojums par dzīvnieku maņu orgāniem Vienīgā maņa, kura nav dzī…" at bounding box center [883, 259] width 777 height 186
click at [545, 280] on span "Ir dzīvnieki, kuri uztver skaņas viļņus, kuri paši tos ir izstarojuši" at bounding box center [663, 280] width 305 height 14
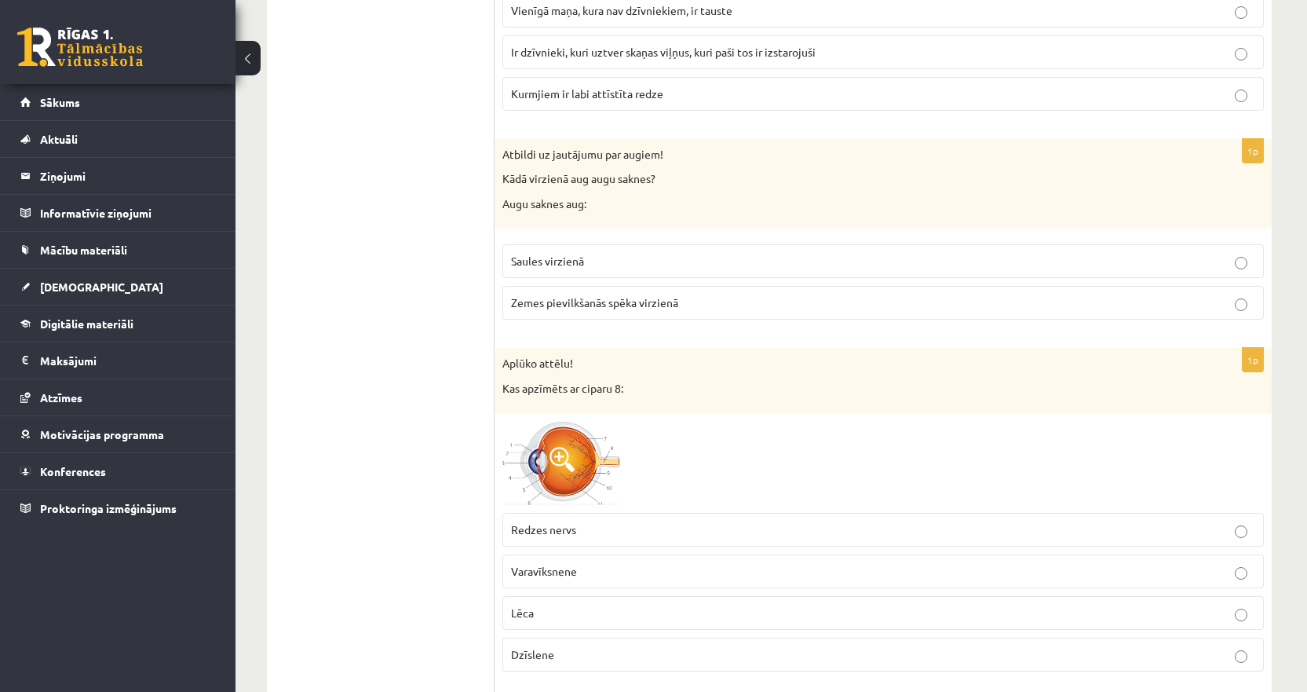
scroll to position [6361, 0]
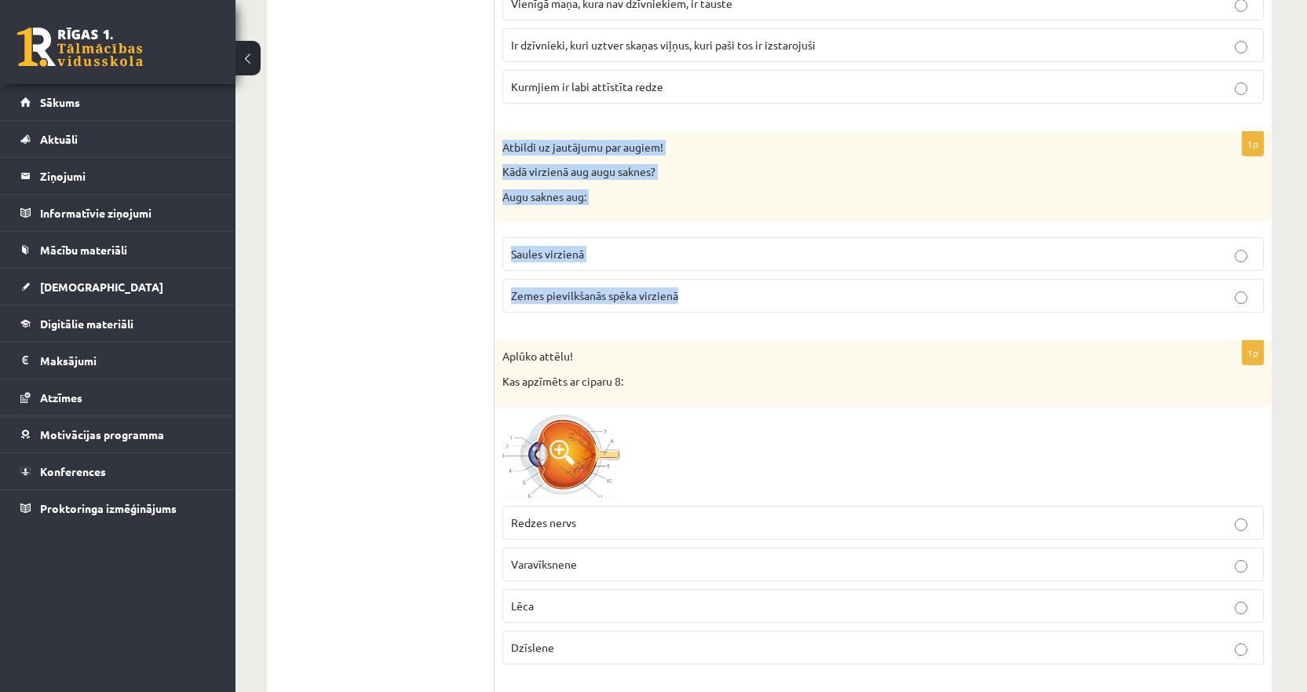
drag, startPoint x: 710, startPoint y: 297, endPoint x: 498, endPoint y: 145, distance: 260.6
click at [498, 145] on div "1p Atbildi uz jautājumu par augiem! Kādā virzienā aug augu saknes? Augu saknes …" at bounding box center [883, 229] width 777 height 194
click at [535, 298] on span "Zemes pievilkšanās spēka virzienā" at bounding box center [594, 295] width 167 height 14
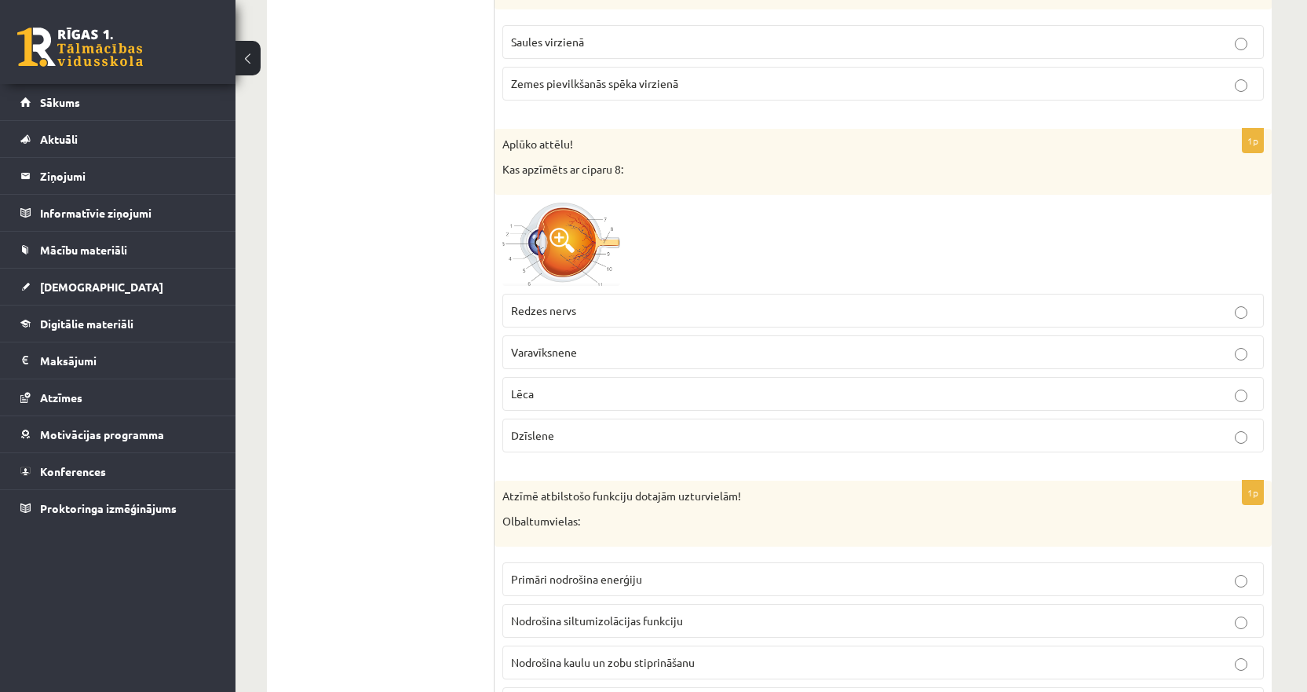
scroll to position [6596, 0]
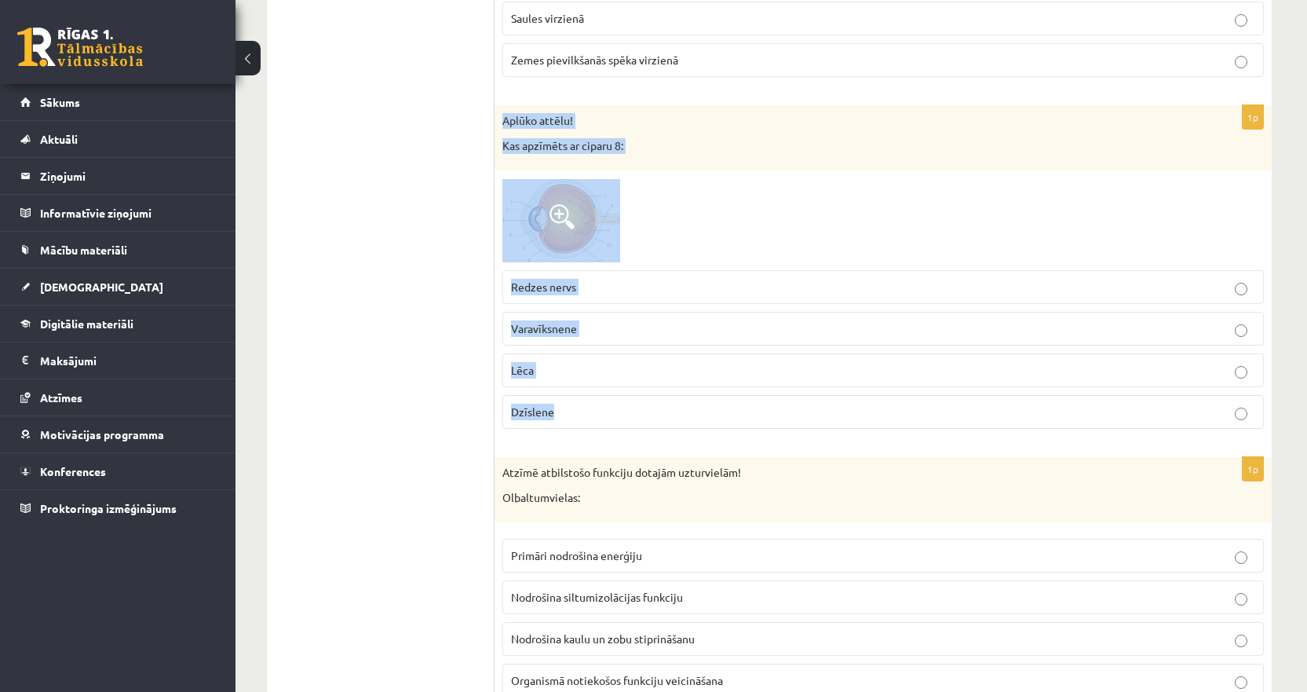
drag, startPoint x: 609, startPoint y: 415, endPoint x: 499, endPoint y: 126, distance: 309.6
click at [499, 126] on div "1p Aplūko attēlu! Kas apzīmēts ar ciparu 8: Redzes nervs Varavīksnene Lēca Dzīs…" at bounding box center [883, 273] width 777 height 336
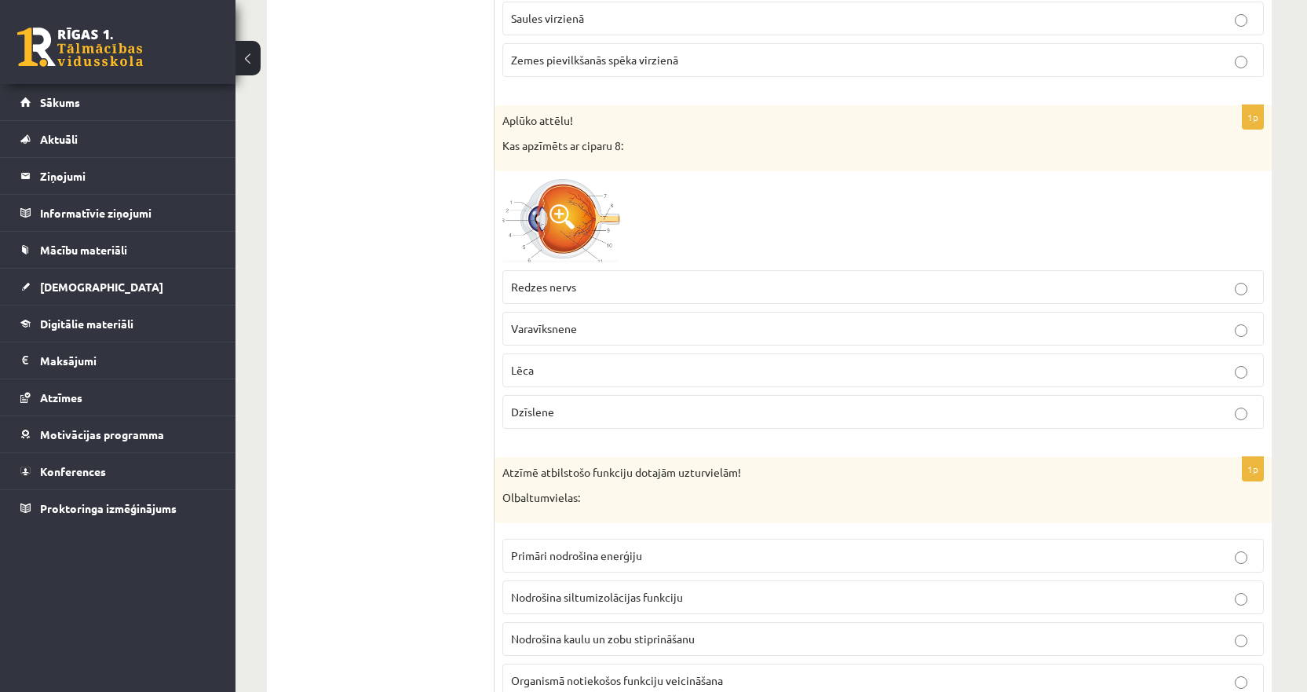
click at [527, 215] on img at bounding box center [562, 221] width 118 height 84
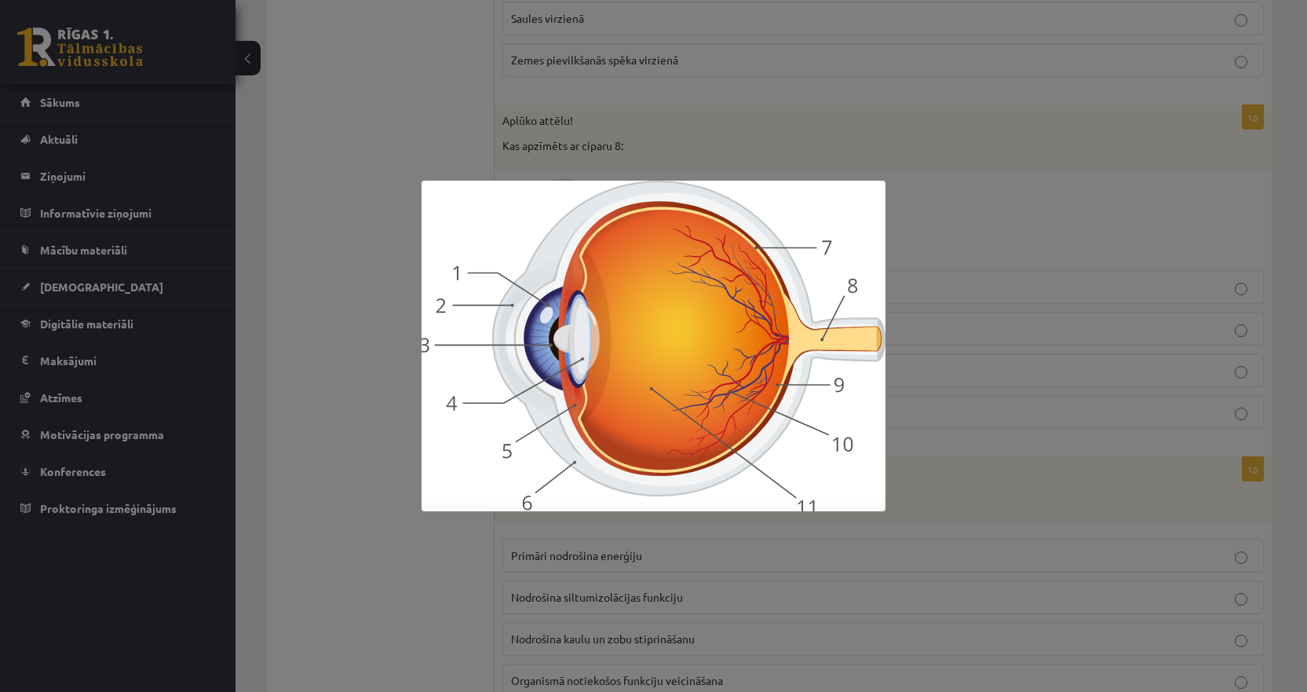
drag, startPoint x: 1034, startPoint y: 364, endPoint x: 773, endPoint y: 330, distance: 263.8
click at [1033, 366] on div at bounding box center [653, 346] width 1307 height 692
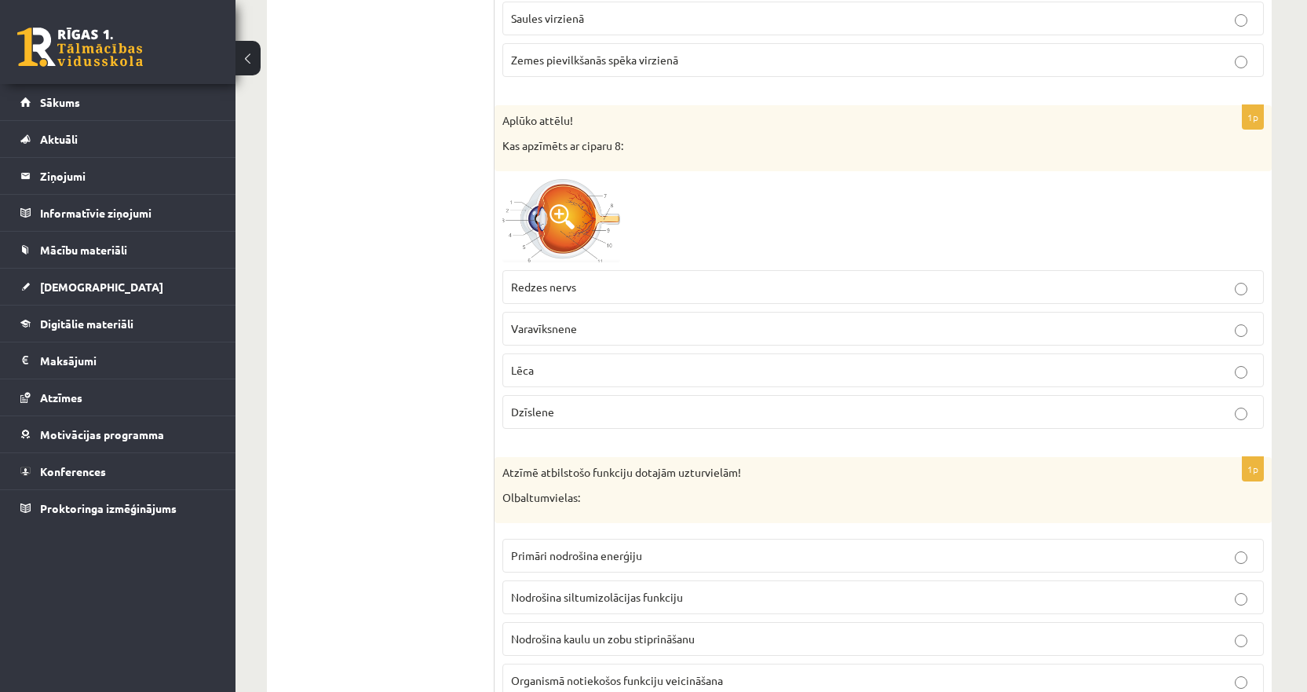
click at [584, 244] on img at bounding box center [562, 221] width 118 height 84
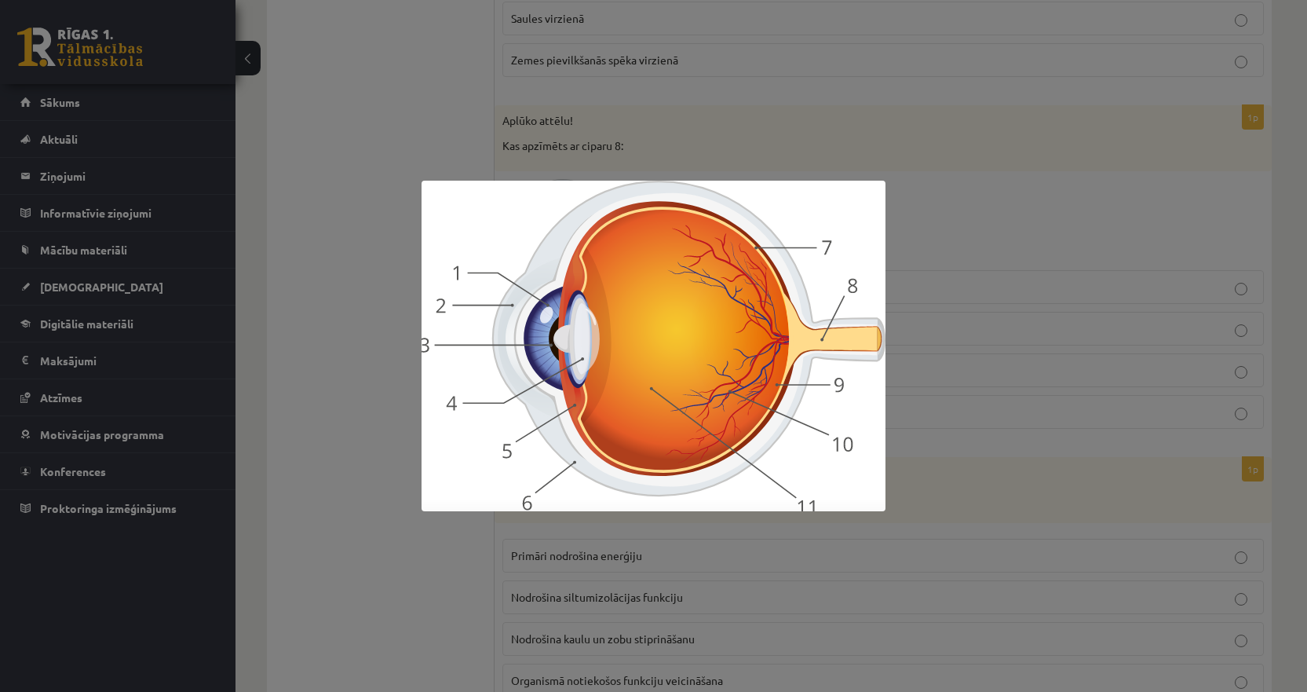
drag, startPoint x: 956, startPoint y: 291, endPoint x: 582, endPoint y: 320, distance: 375.7
click at [956, 291] on div at bounding box center [653, 346] width 1307 height 692
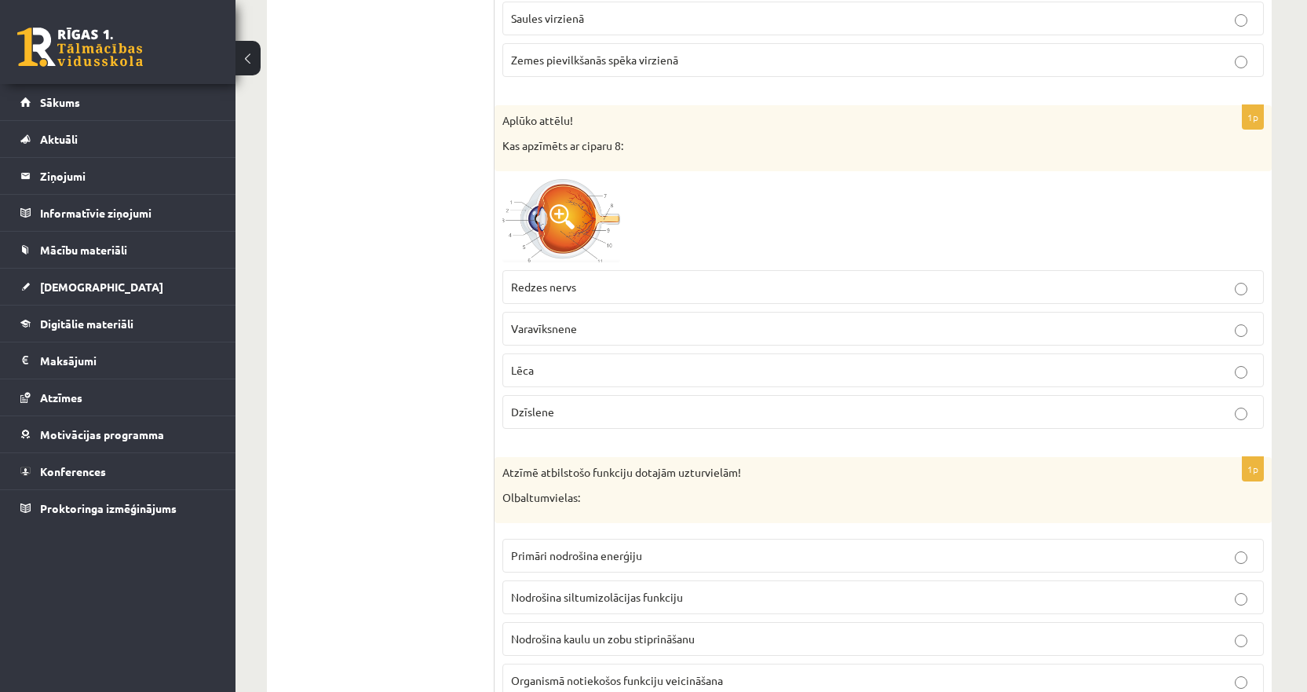
click at [575, 204] on img at bounding box center [562, 221] width 118 height 84
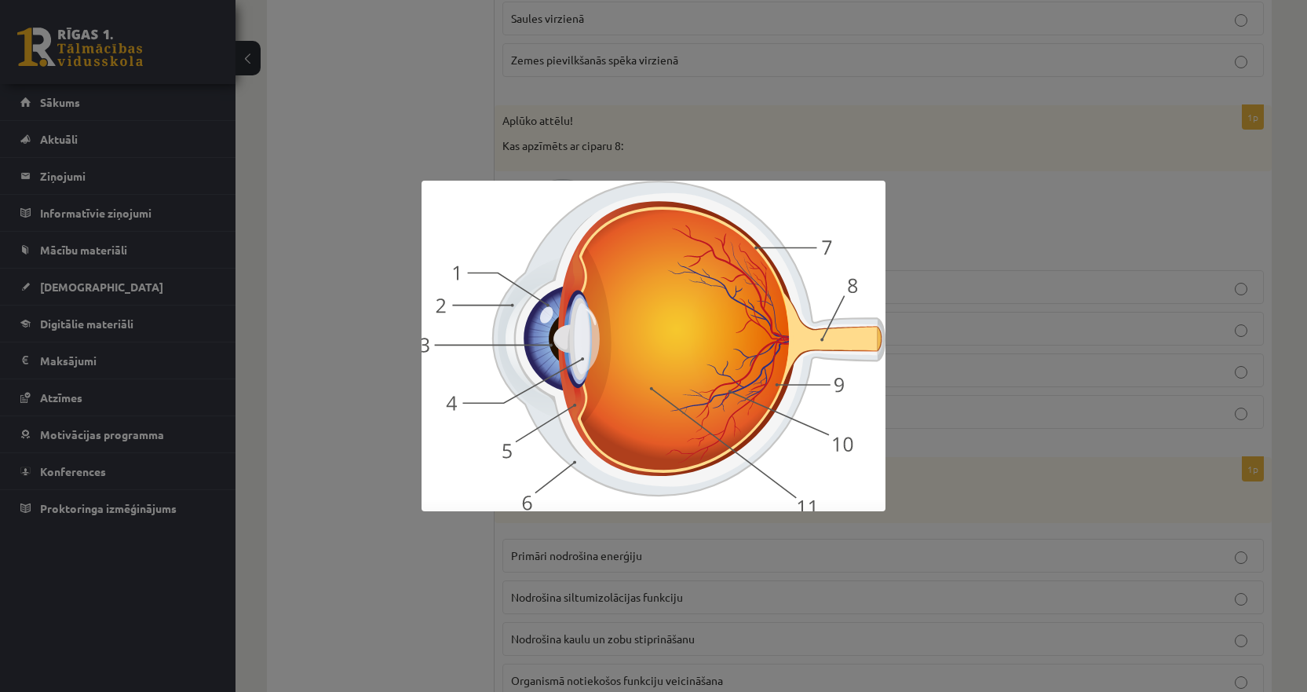
click at [1006, 385] on div at bounding box center [653, 346] width 1307 height 692
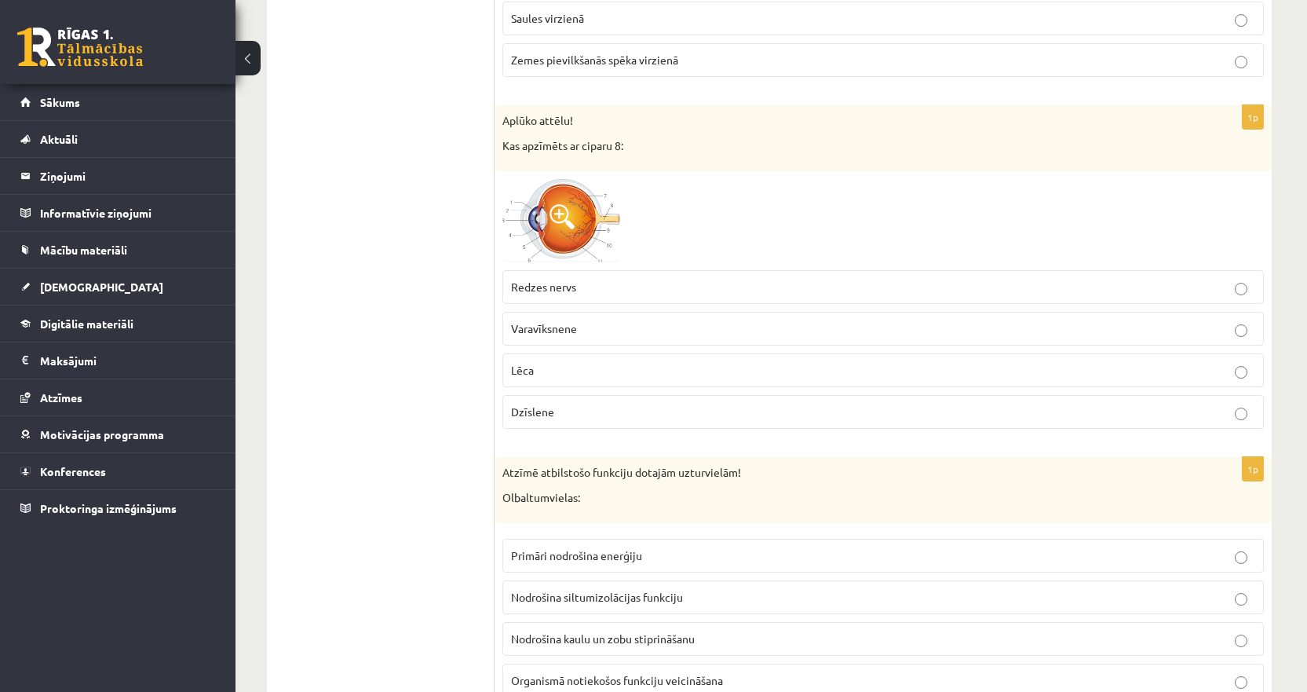
click at [577, 220] on img at bounding box center [562, 221] width 118 height 84
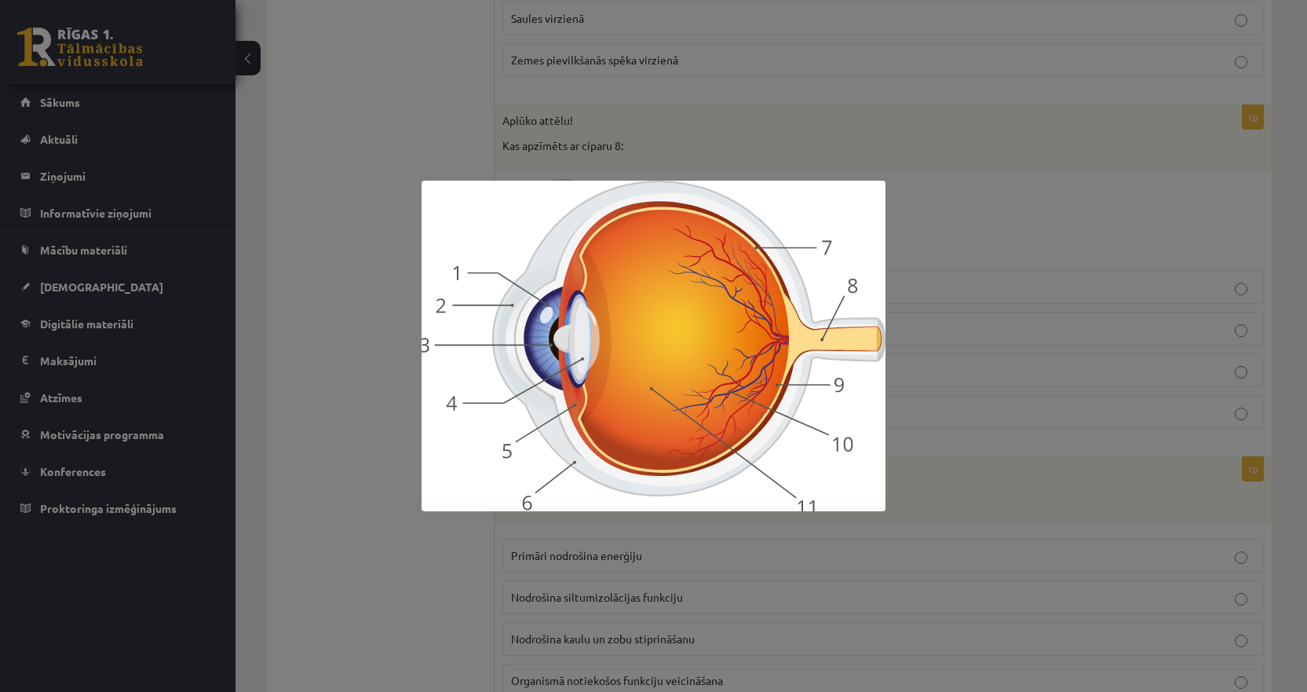
click at [996, 199] on div at bounding box center [653, 346] width 1307 height 692
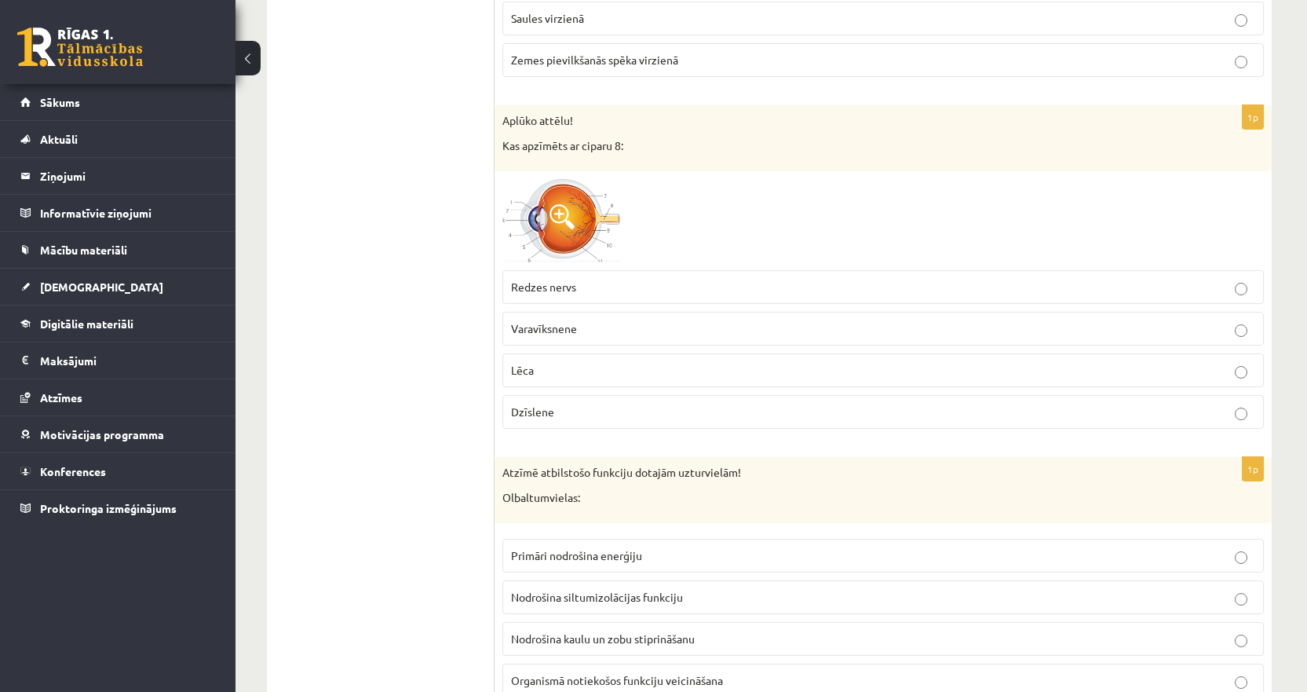
click at [570, 225] on span at bounding box center [562, 216] width 25 height 25
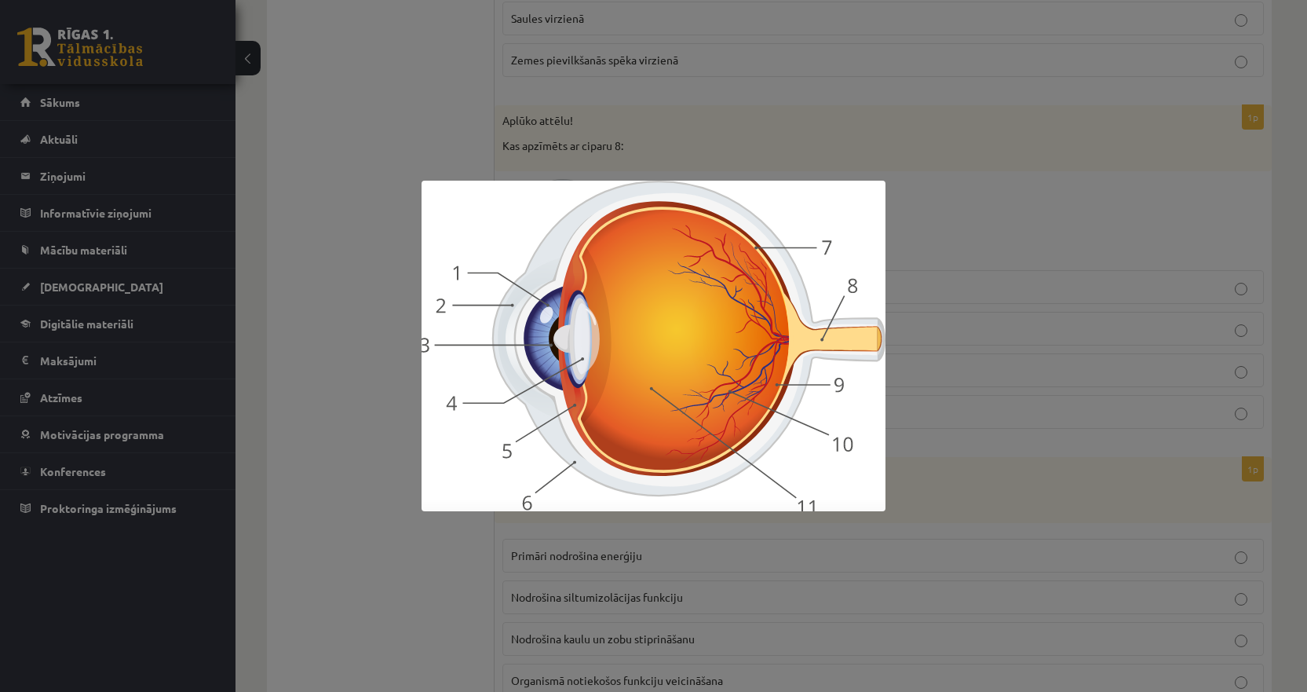
click at [706, 134] on div at bounding box center [653, 346] width 1307 height 692
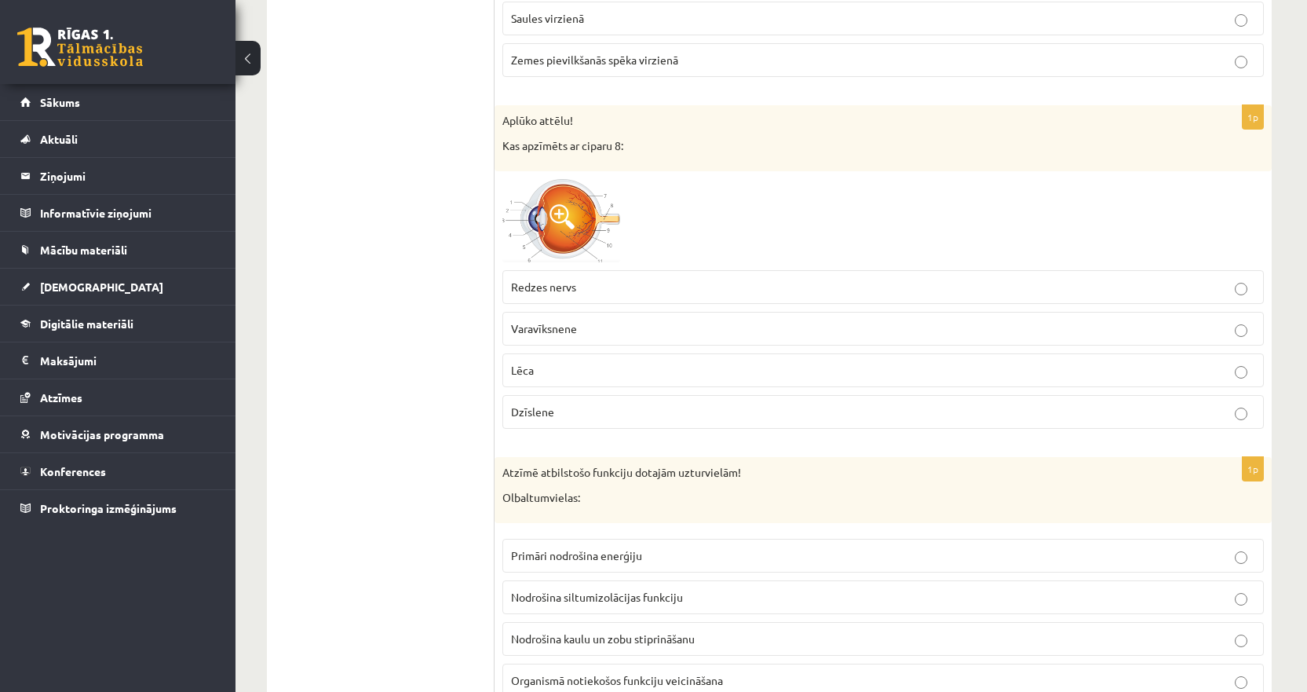
click at [552, 408] on span "Dzīslene" at bounding box center [532, 411] width 43 height 14
drag, startPoint x: 559, startPoint y: 419, endPoint x: 513, endPoint y: 422, distance: 46.4
click at [513, 422] on label "Dzīslene" at bounding box center [884, 412] width 762 height 34
click at [553, 285] on span "Redzes nervs" at bounding box center [543, 287] width 65 height 14
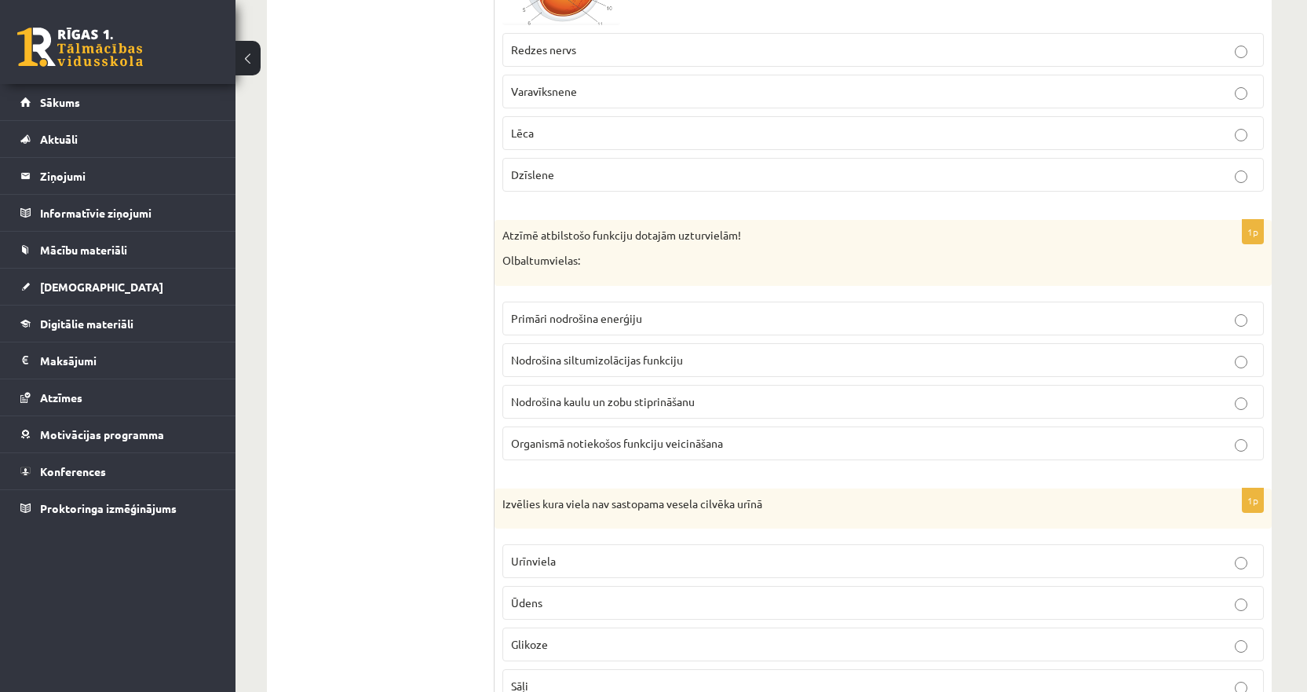
scroll to position [6910, 0]
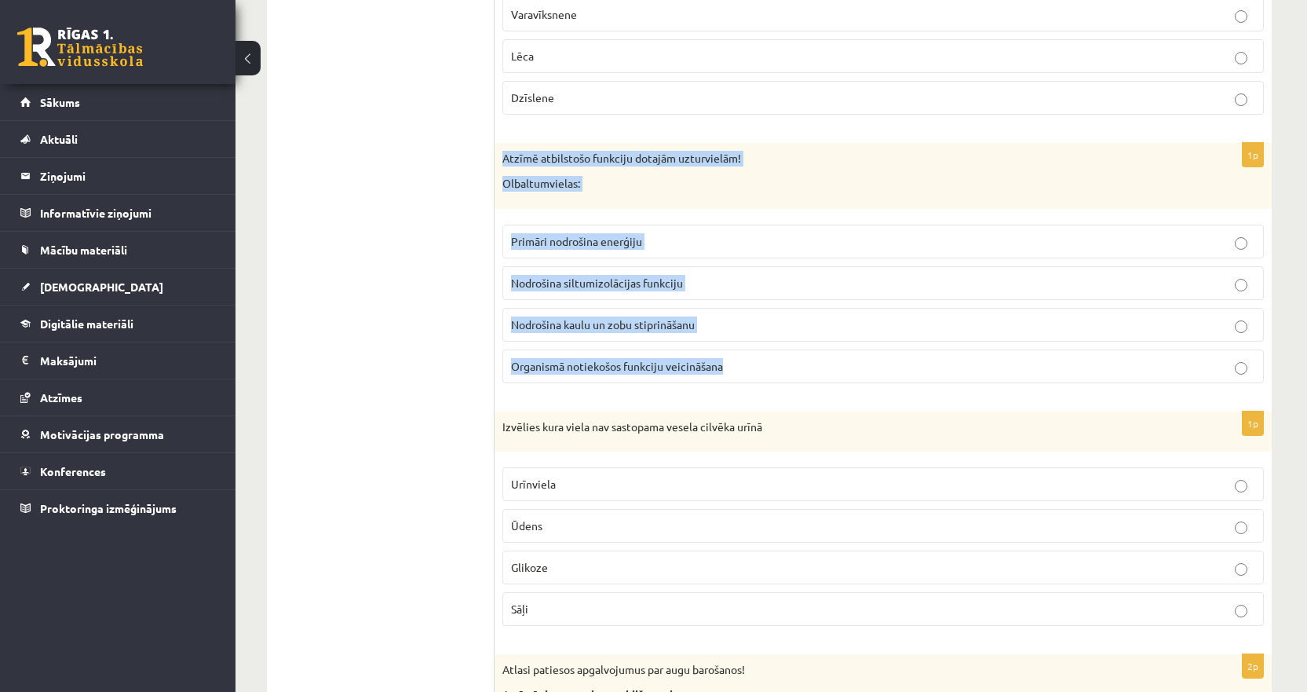
drag, startPoint x: 740, startPoint y: 371, endPoint x: 496, endPoint y: 165, distance: 319.3
click at [496, 165] on div "1p Atzīmē atbilstošo funkciju dotajām uzturvielām! Olbaltumvielas: Primāri nodr…" at bounding box center [883, 269] width 777 height 252
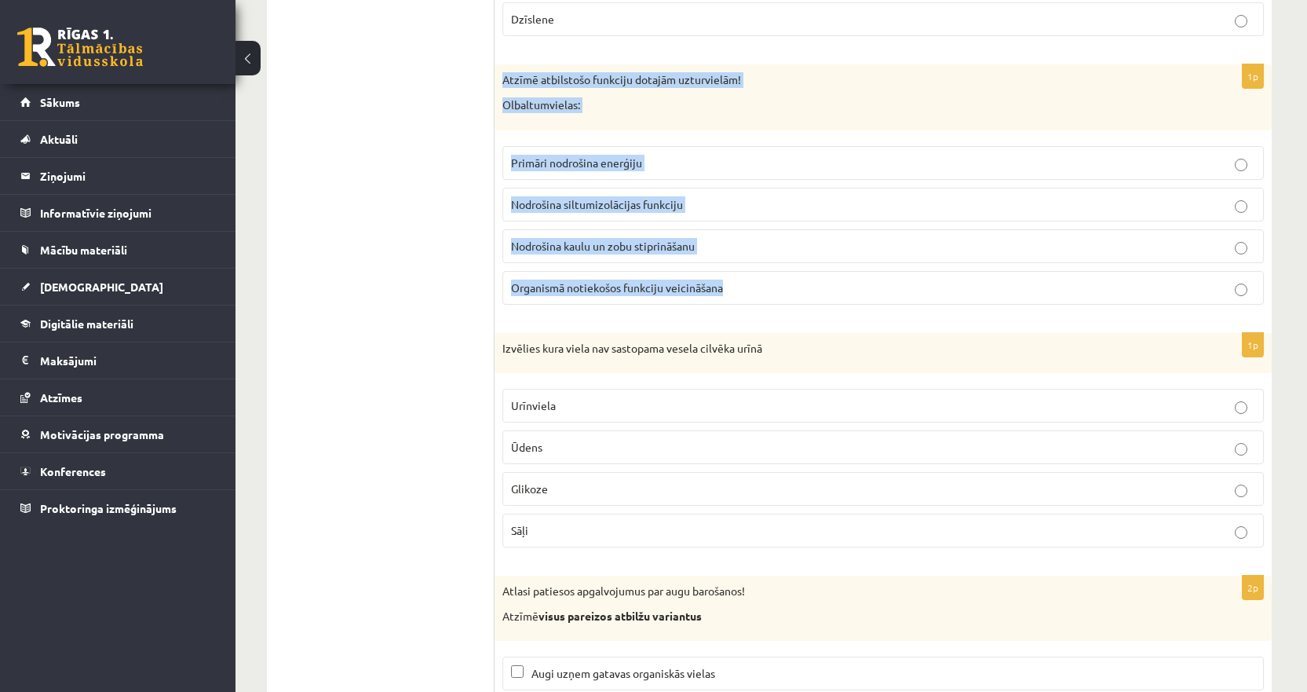
click at [546, 289] on span "Organismā notiekošos funkciju veicināšana" at bounding box center [617, 287] width 212 height 14
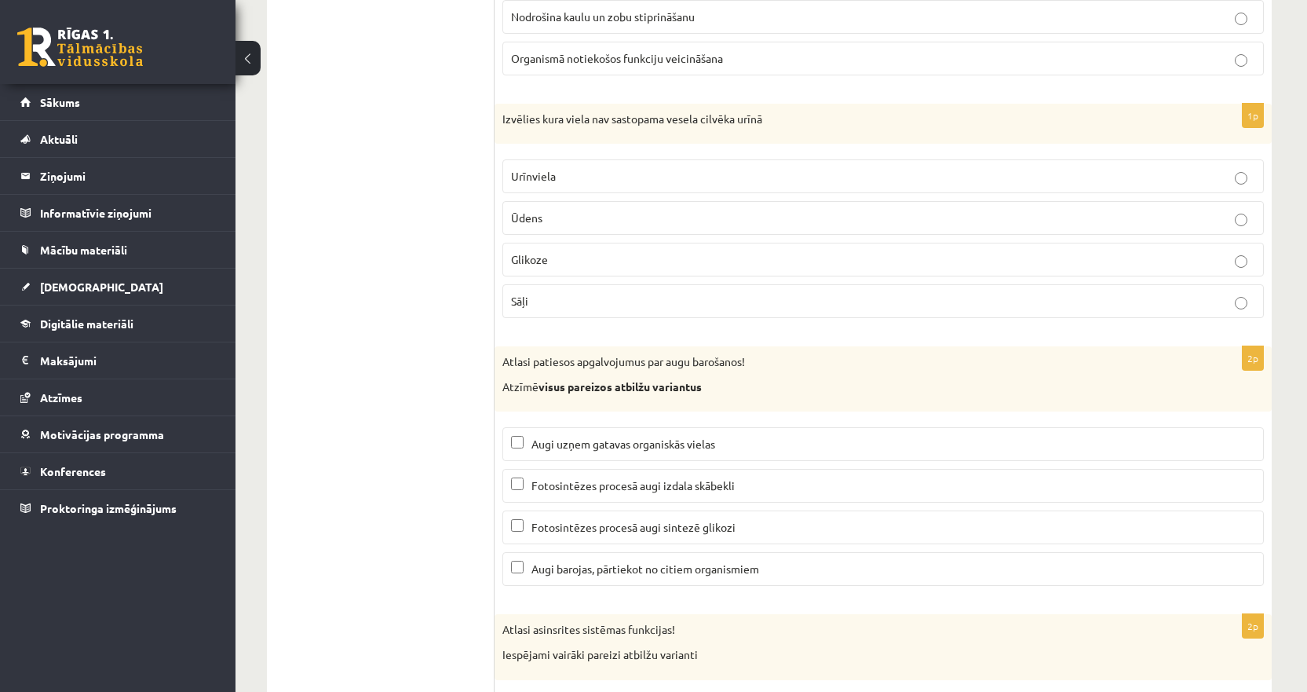
scroll to position [7224, 0]
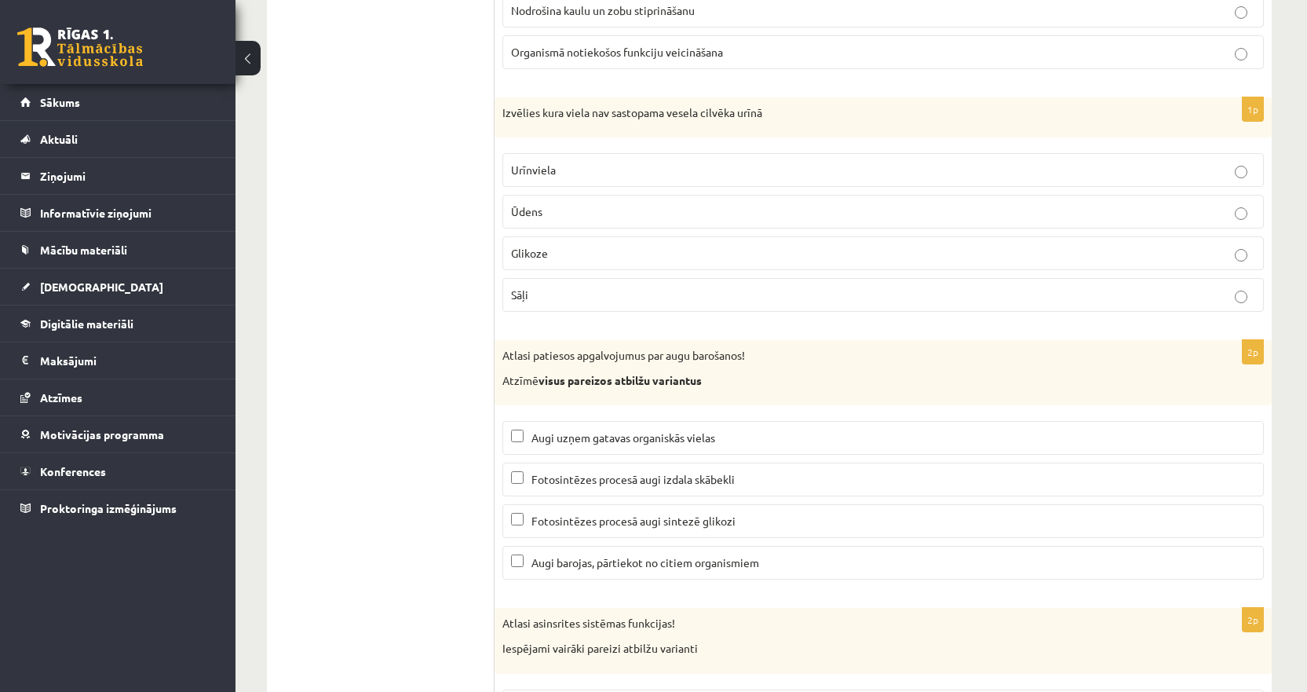
drag, startPoint x: 574, startPoint y: 298, endPoint x: 494, endPoint y: 124, distance: 191.1
click at [497, 123] on div "Izvēlies kura viela nav sastopama vesela cilvēka urīnā" at bounding box center [883, 117] width 777 height 41
click at [499, 113] on div "Izvēlies kura viela nav sastopama vesela cilvēka urīnā" at bounding box center [883, 117] width 777 height 41
drag, startPoint x: 501, startPoint y: 112, endPoint x: 558, endPoint y: 305, distance: 200.7
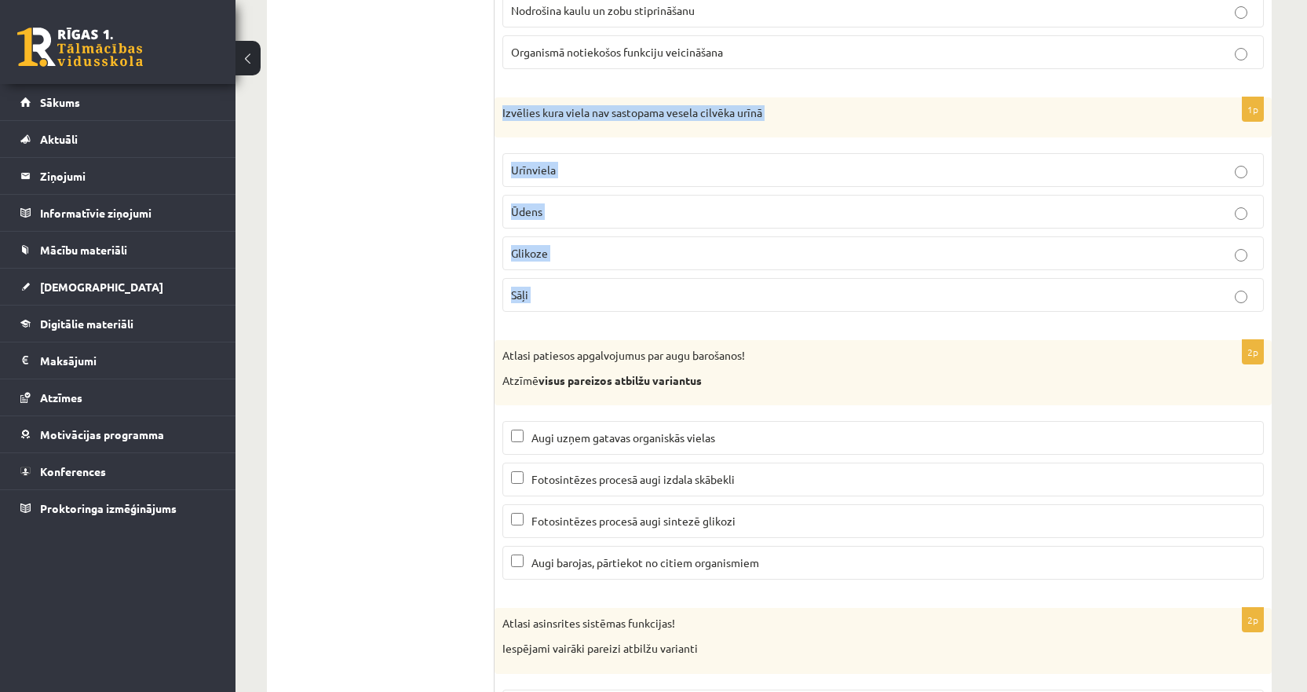
click at [558, 305] on div "1p Izvēlies kura viela nav sastopama vesela cilvēka urīnā Urīnviela Ūdens Gliko…" at bounding box center [883, 211] width 777 height 228
click at [541, 258] on span "Glikoze" at bounding box center [529, 253] width 37 height 14
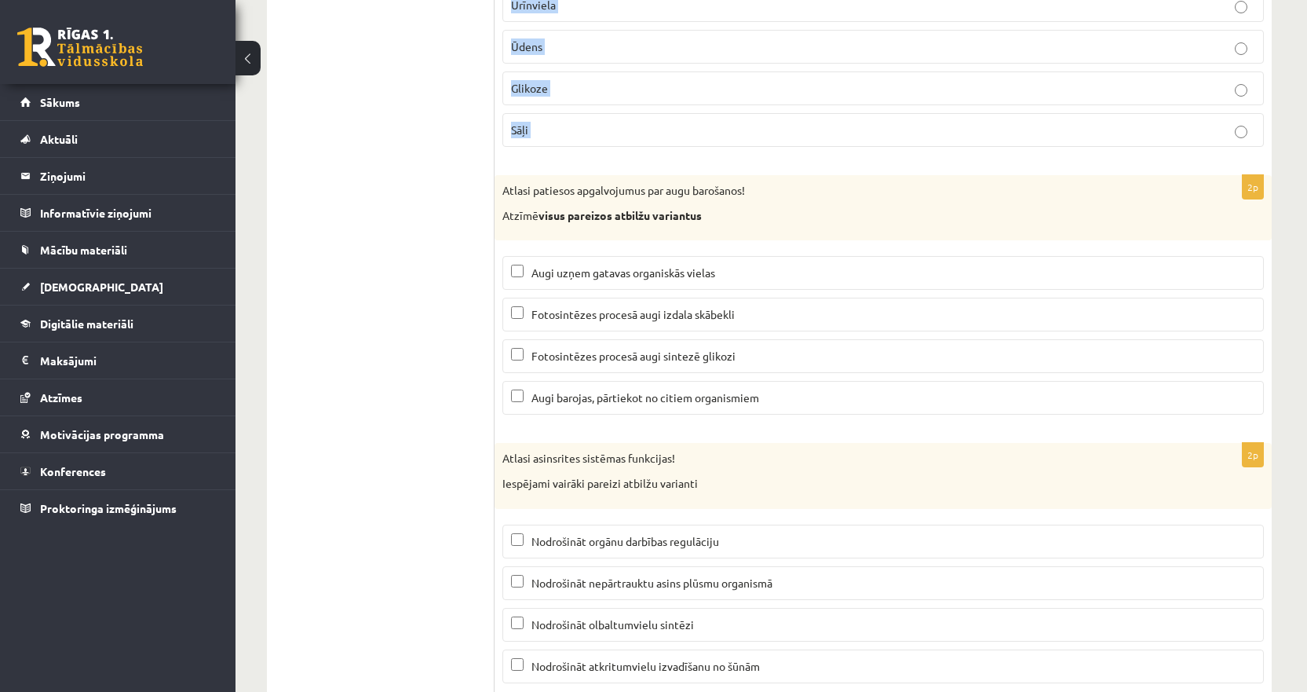
scroll to position [7441, 0]
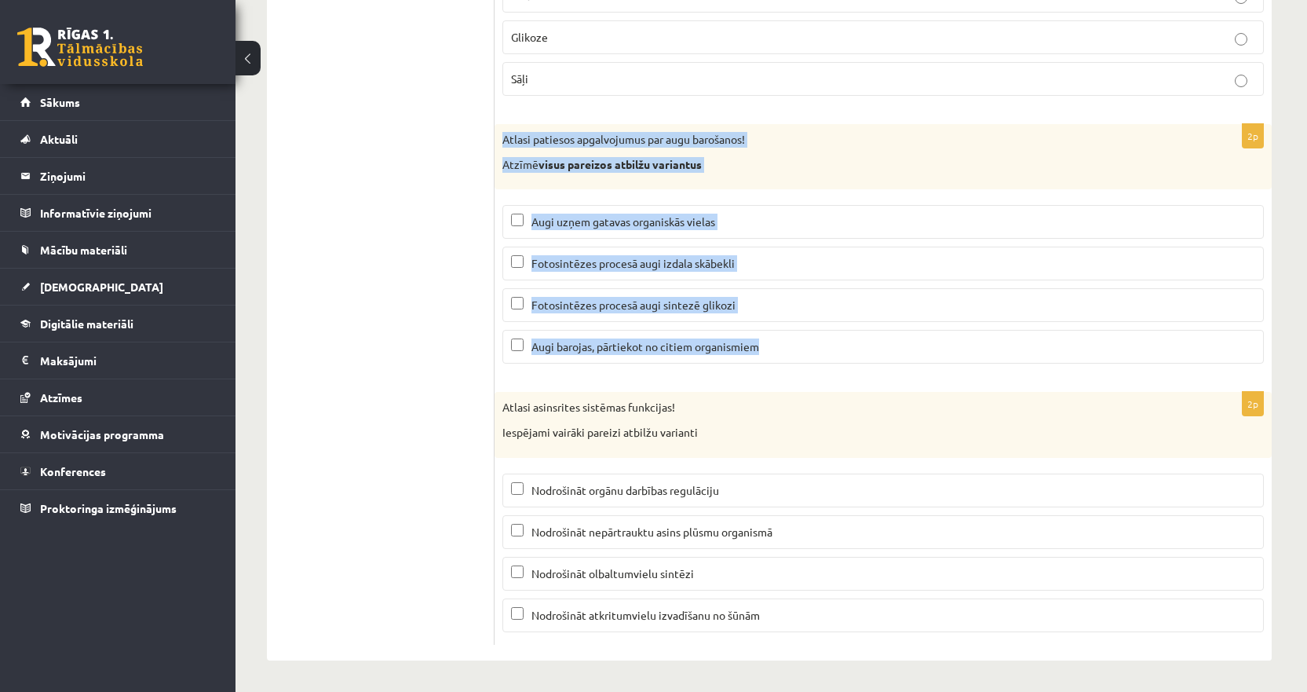
drag, startPoint x: 791, startPoint y: 345, endPoint x: 503, endPoint y: 136, distance: 355.9
click at [503, 136] on div "2p Atlasi patiesos apgalvojumus par augu barošanos! Atzīmē visus pareizos atbil…" at bounding box center [883, 250] width 777 height 252
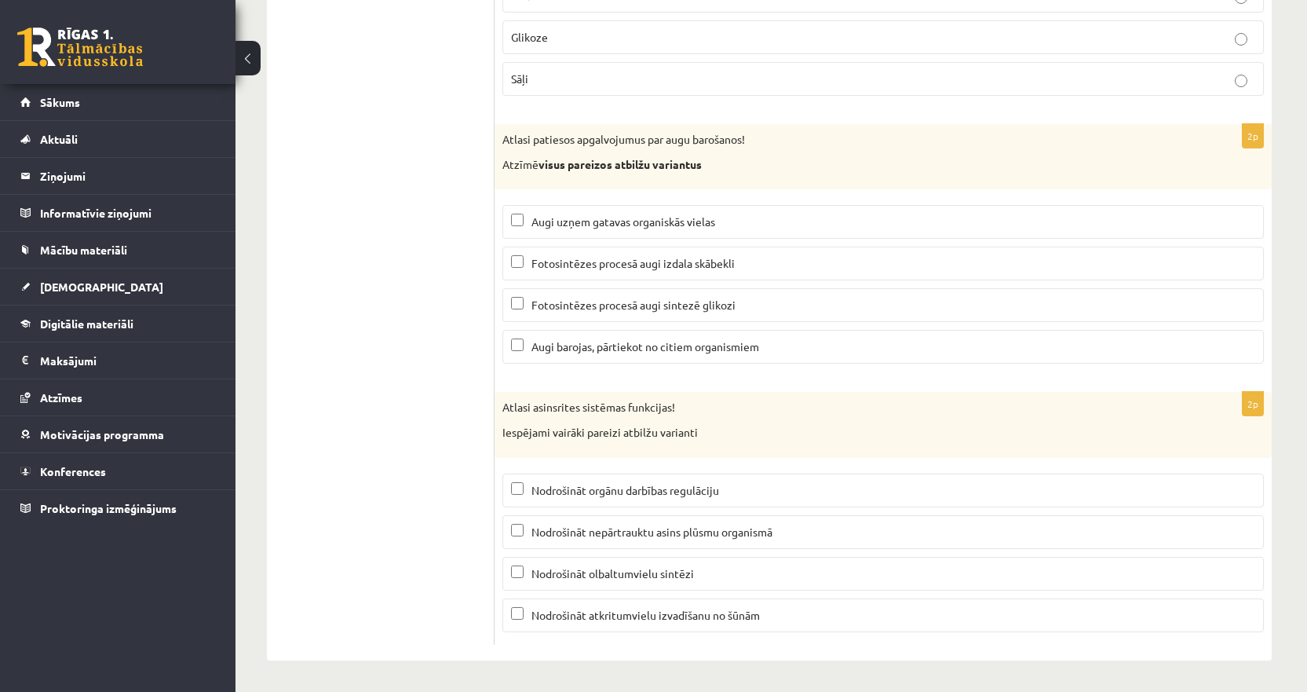
click at [670, 265] on span "Fotosintēzes procesā augi izdala skābekli" at bounding box center [633, 263] width 203 height 14
click at [640, 308] on span "Fotosintēzes procesā augi sintezē glikozi" at bounding box center [634, 305] width 204 height 14
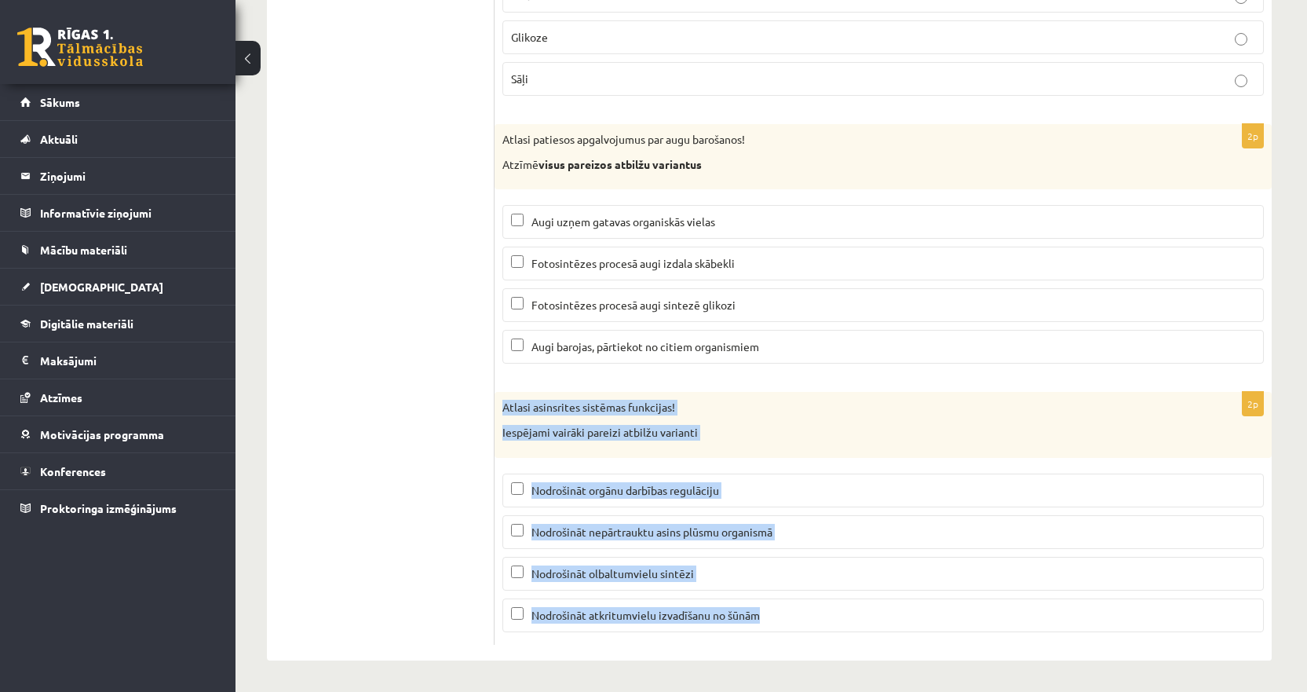
drag, startPoint x: 774, startPoint y: 614, endPoint x: 504, endPoint y: 409, distance: 339.1
click at [504, 409] on div "2p Atlasi asinsrites sistēmas funkcijas! Iespējami vairāki pareizi atbilžu vari…" at bounding box center [883, 518] width 777 height 252
click at [692, 532] on span "Nodrošināt nepārtrauktu asins plūsmu organismā" at bounding box center [652, 532] width 241 height 14
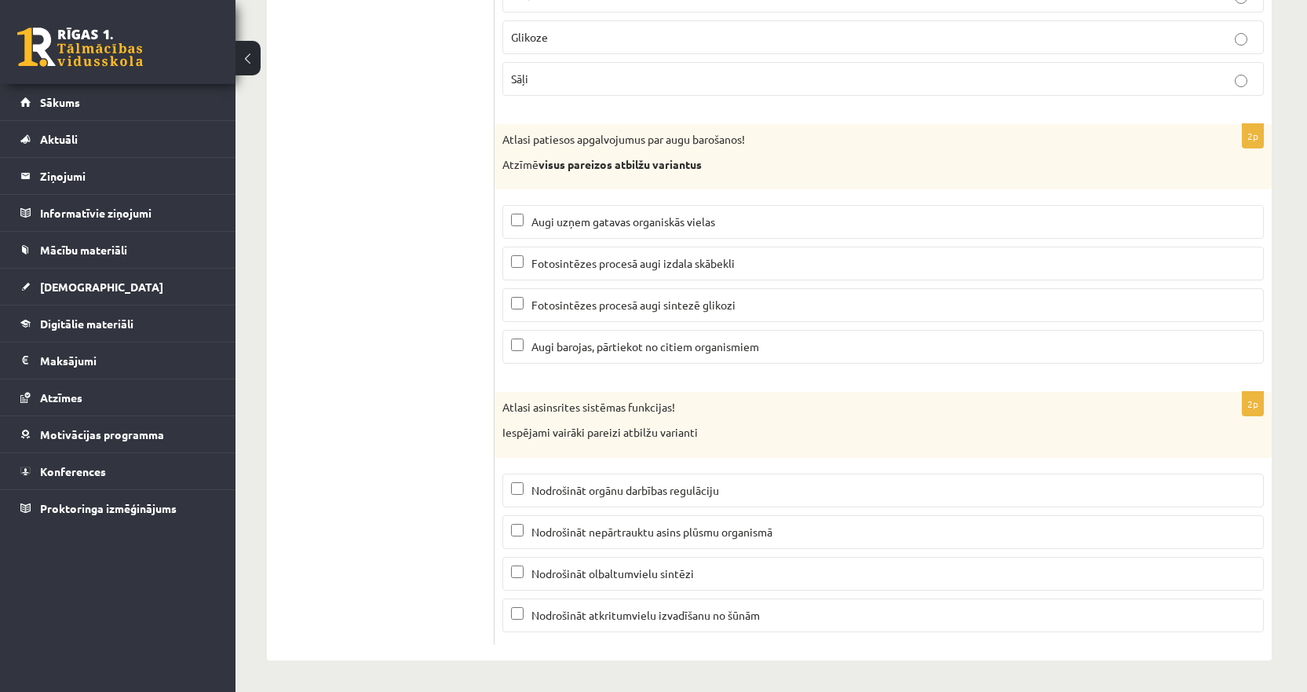
click at [569, 619] on span "Nodrošināt atkritumvielu izvadīšanu no šūnām" at bounding box center [646, 615] width 229 height 14
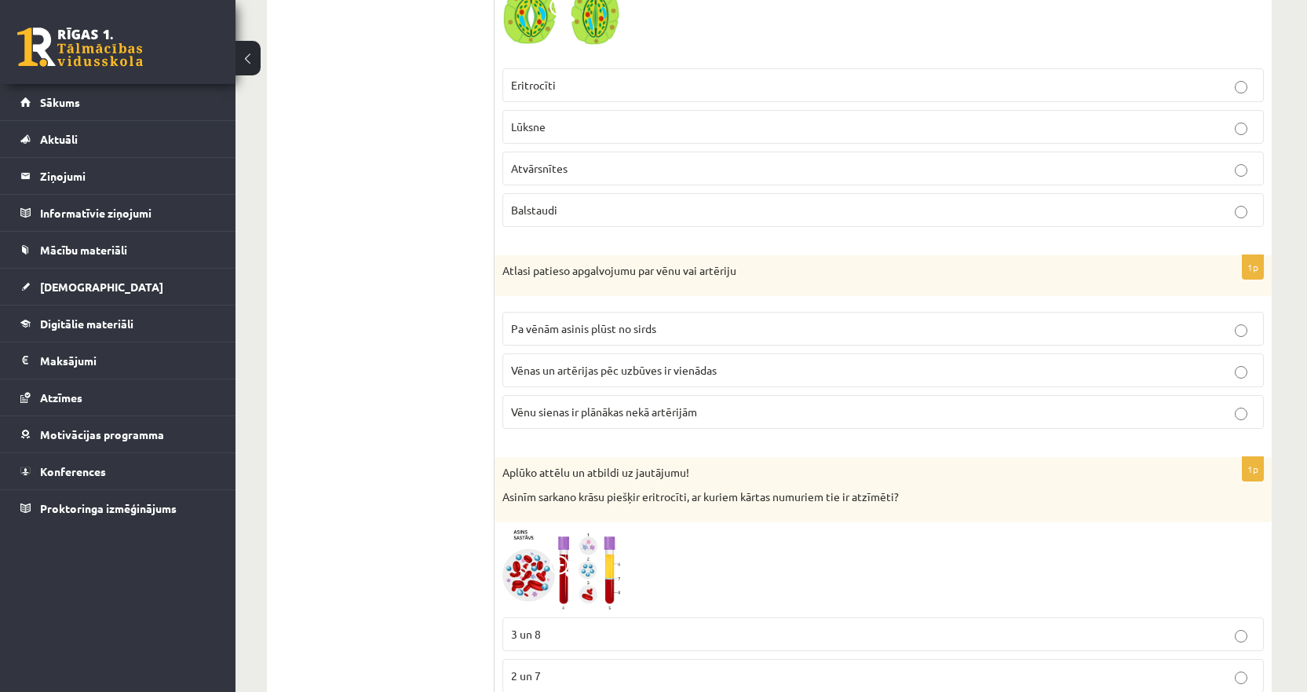
scroll to position [0, 0]
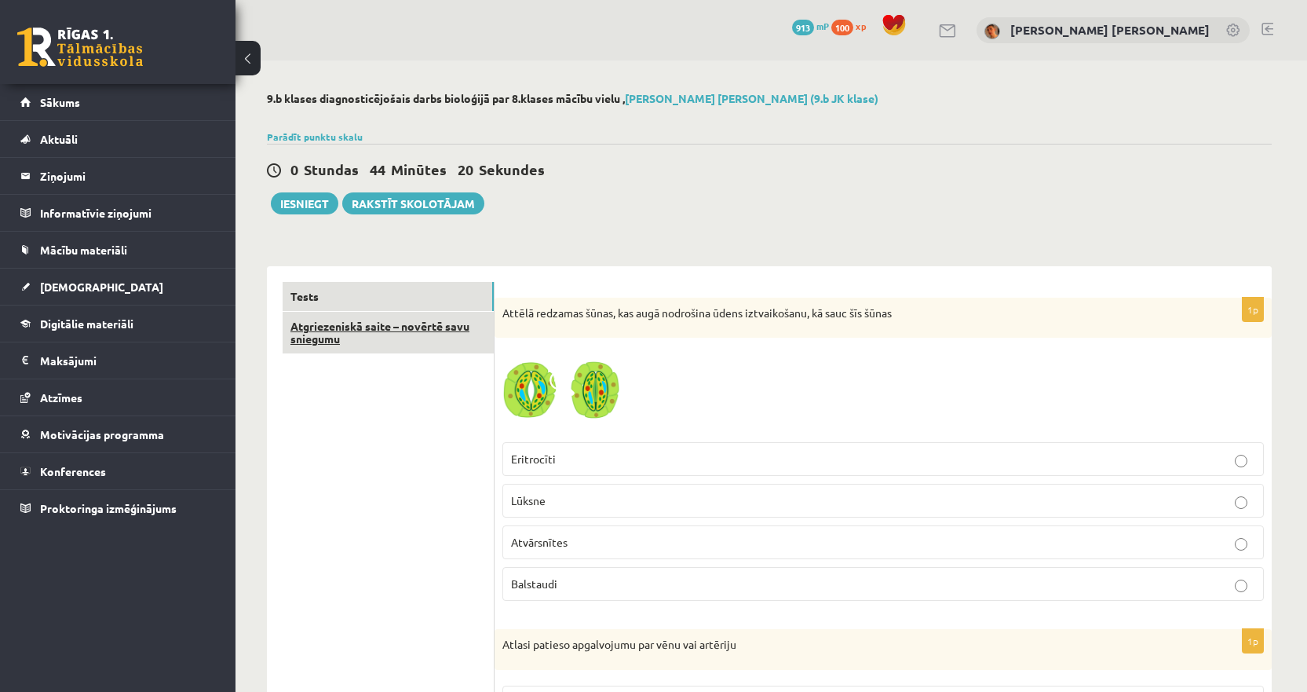
click at [323, 325] on link "Atgriezeniskā saite – novērtē savu sniegumu" at bounding box center [388, 333] width 211 height 42
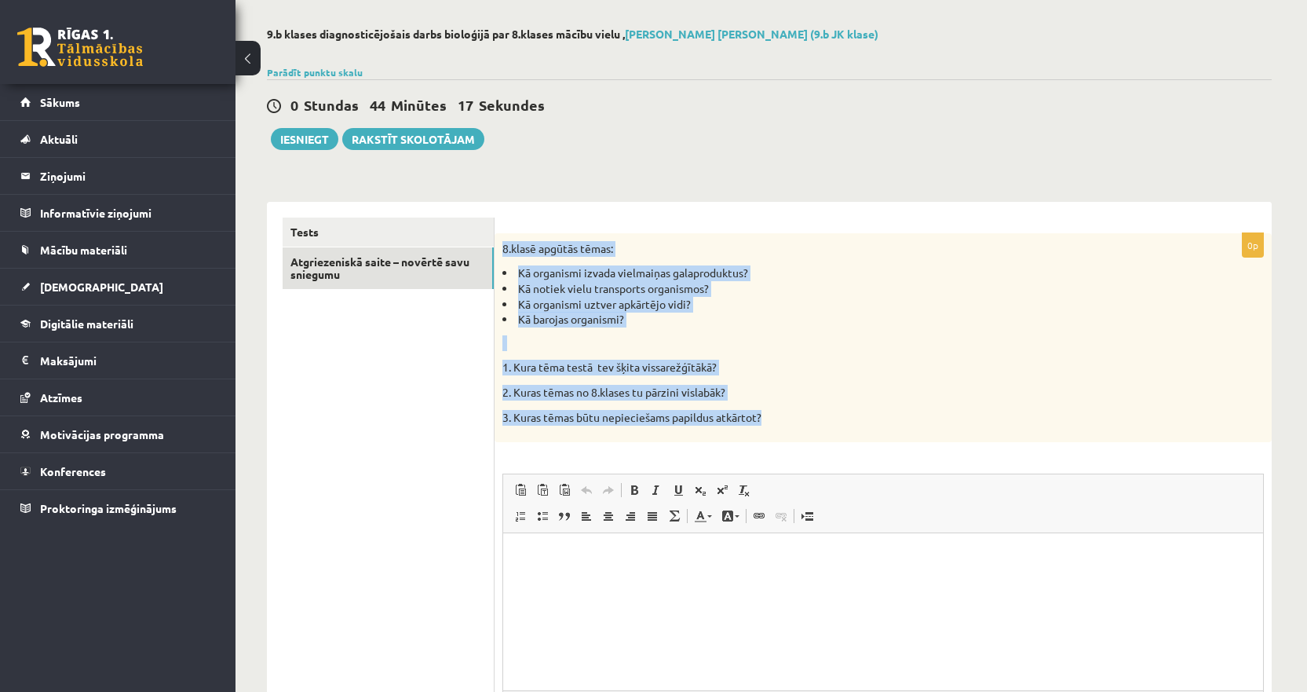
drag, startPoint x: 782, startPoint y: 420, endPoint x: 496, endPoint y: 250, distance: 333.4
click at [496, 250] on div "8.klasē apgūtās tēmas: Kā organismi izvada vielmaiņas galaproduktus? Kā notiek …" at bounding box center [883, 337] width 777 height 209
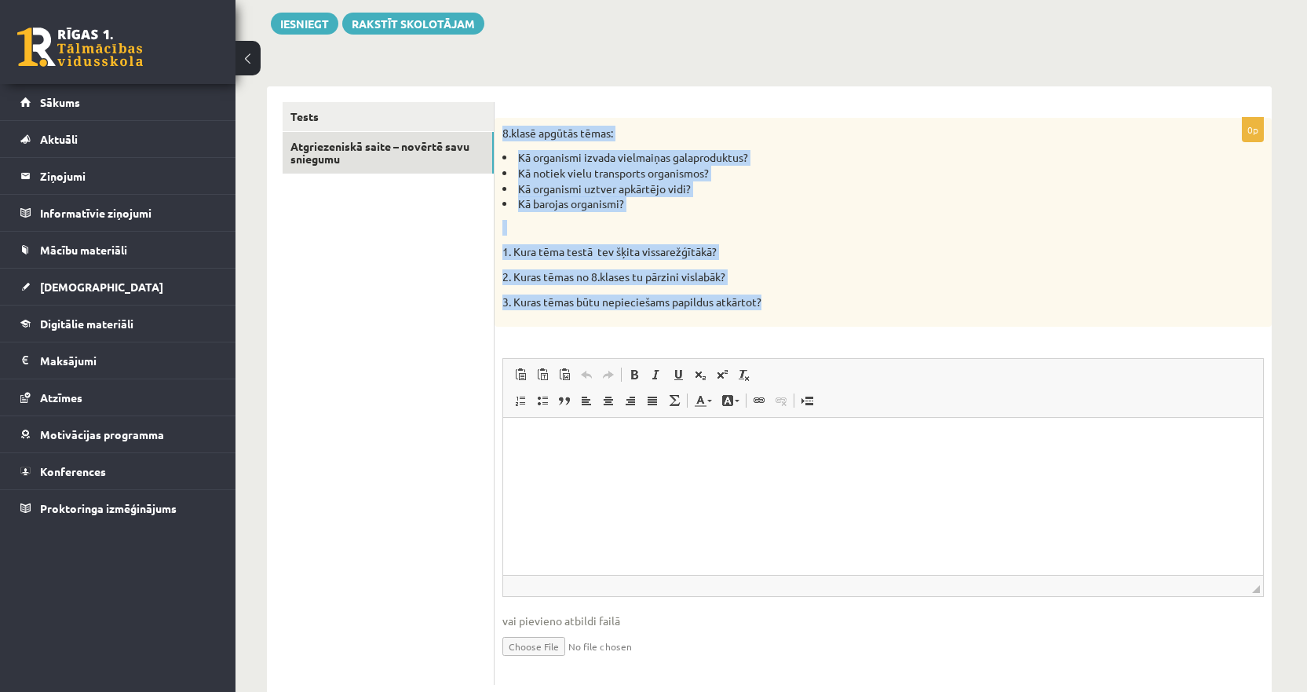
scroll to position [221, 0]
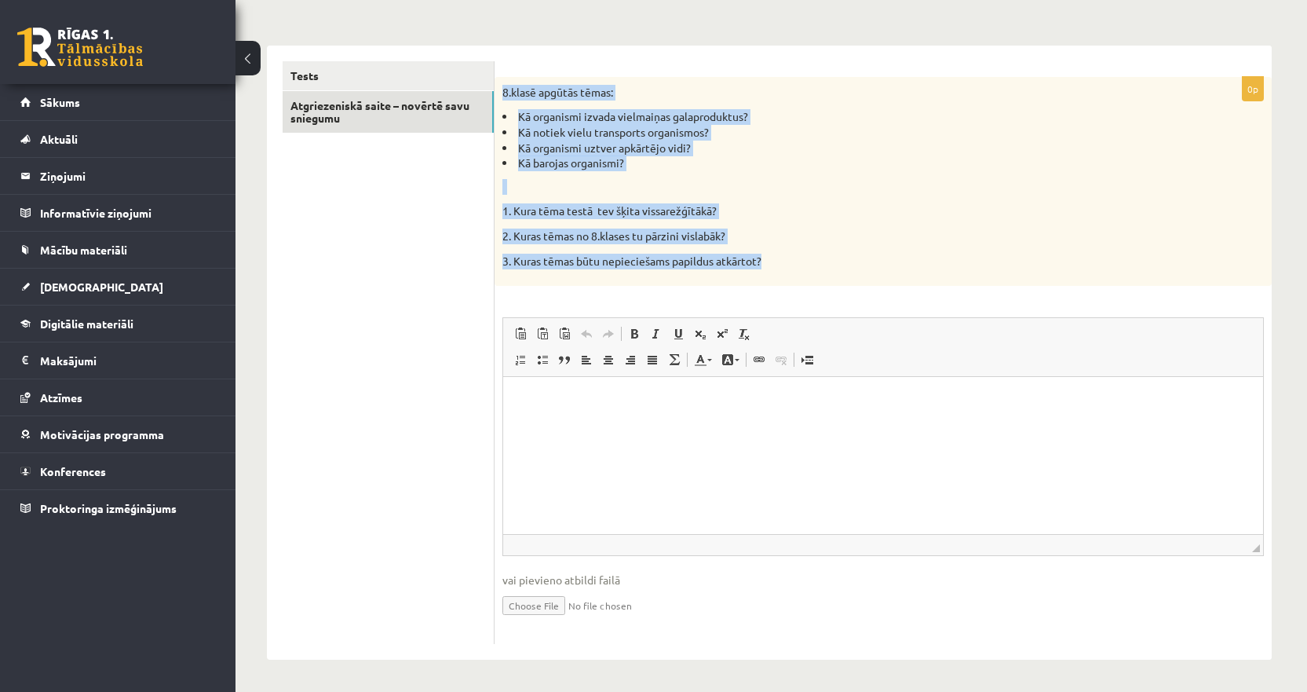
click at [824, 229] on p "2. Kuras tēmas no 8.klases tu pārzini vislabāk?" at bounding box center [844, 237] width 683 height 16
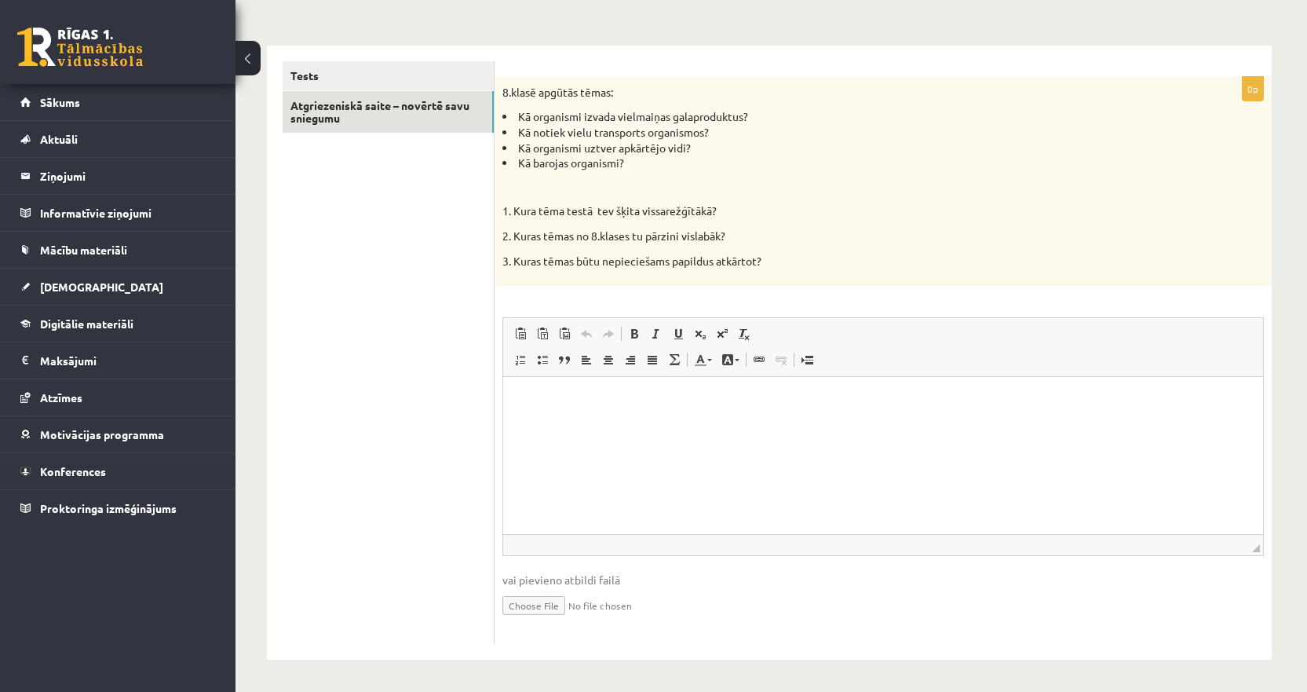
click at [649, 425] on html at bounding box center [883, 401] width 760 height 48
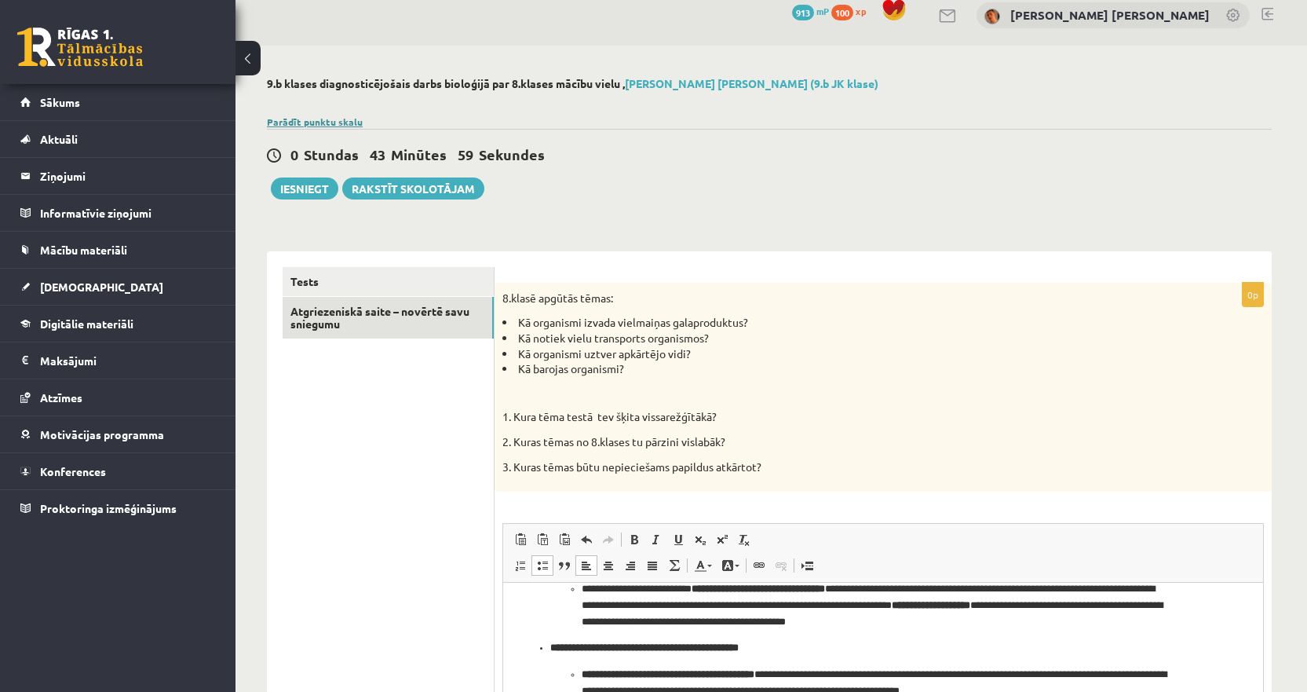
scroll to position [0, 0]
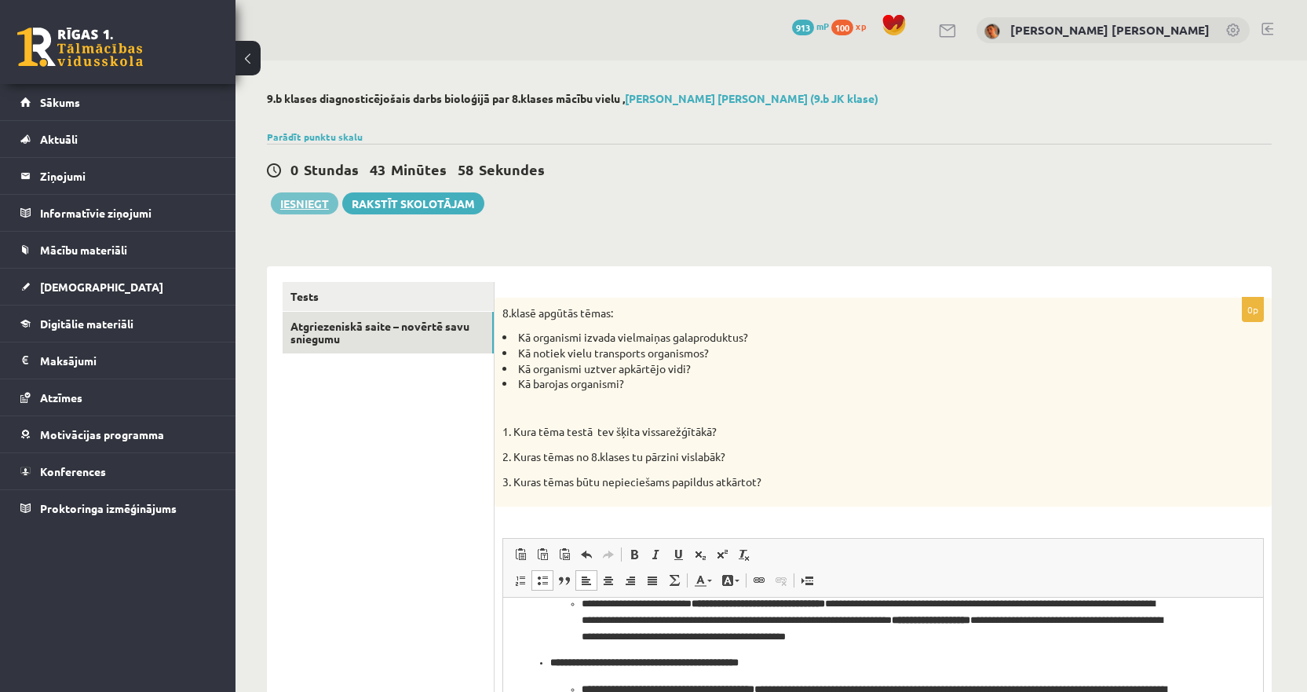
click at [305, 205] on button "Iesniegt" at bounding box center [305, 203] width 68 height 22
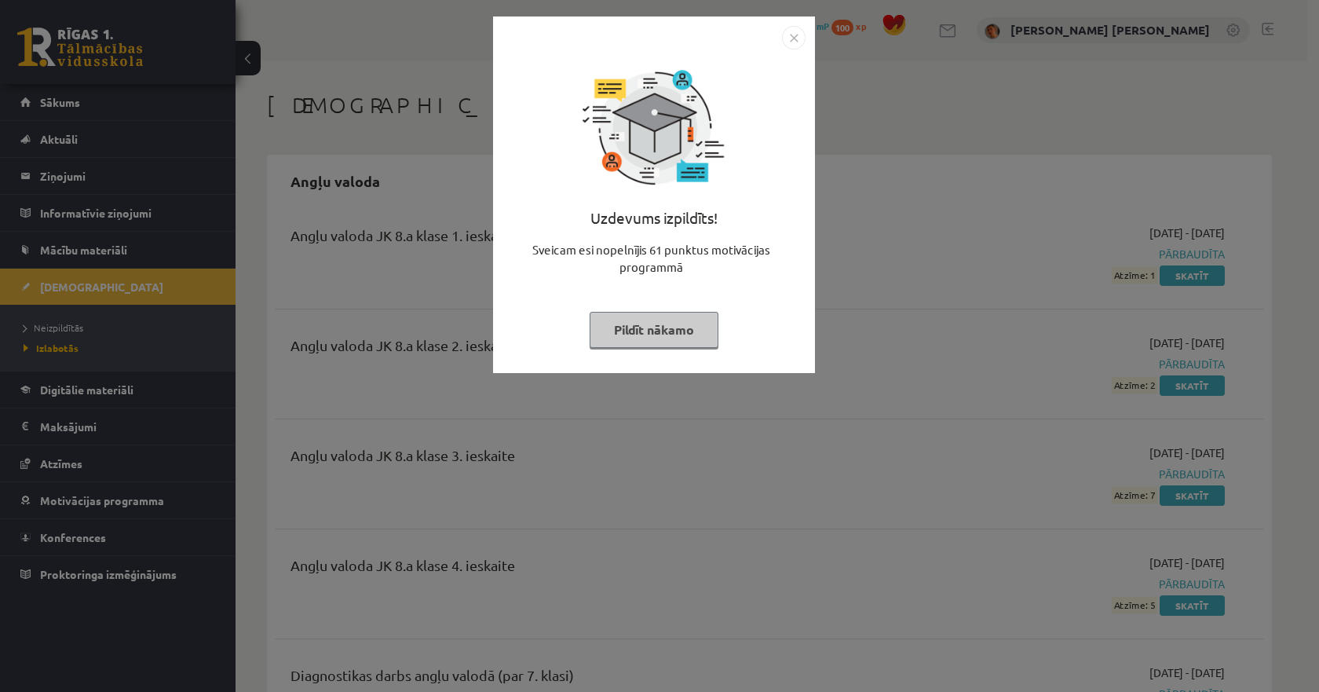
click at [794, 35] on img "Close" at bounding box center [794, 38] width 24 height 24
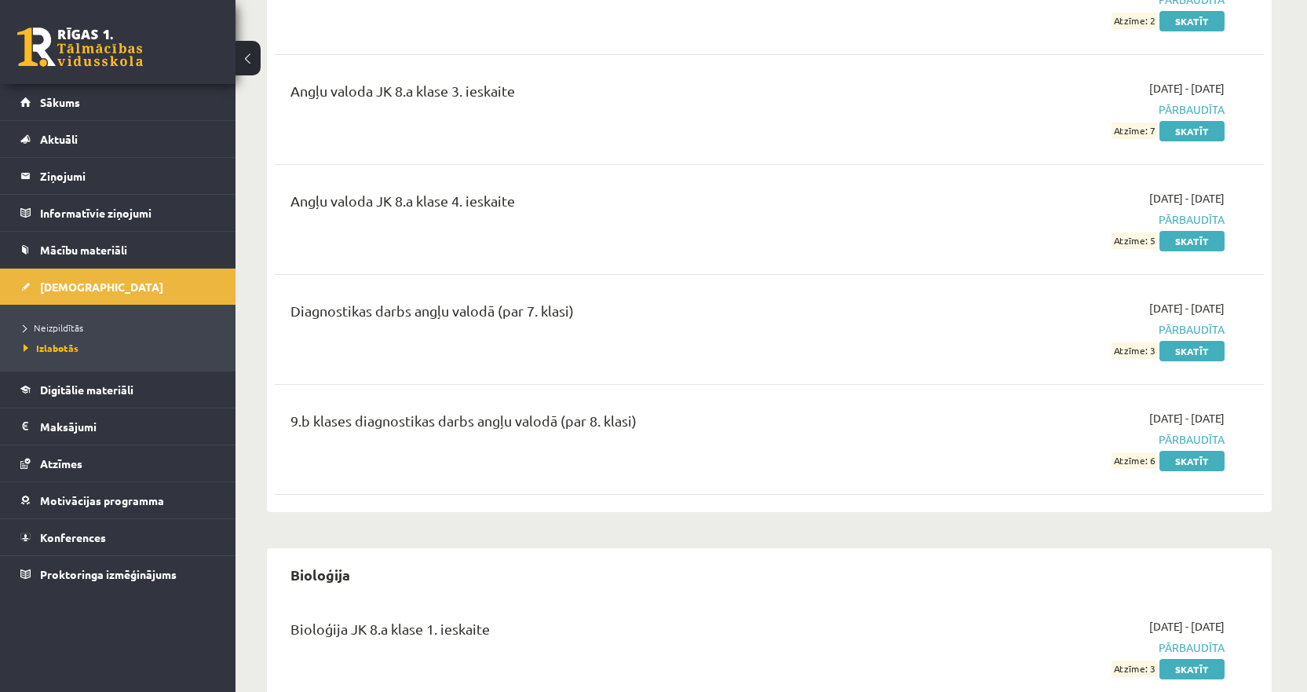
scroll to position [393, 0]
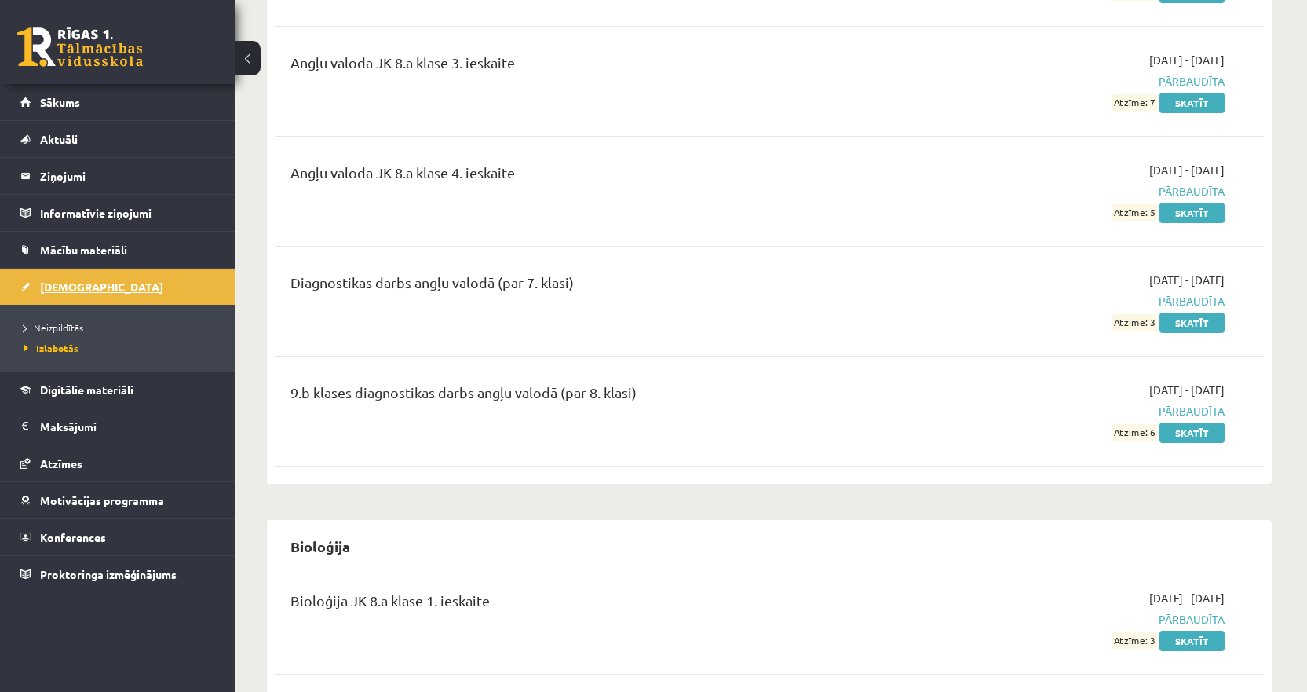
click at [77, 281] on span "[DEMOGRAPHIC_DATA]" at bounding box center [101, 287] width 123 height 14
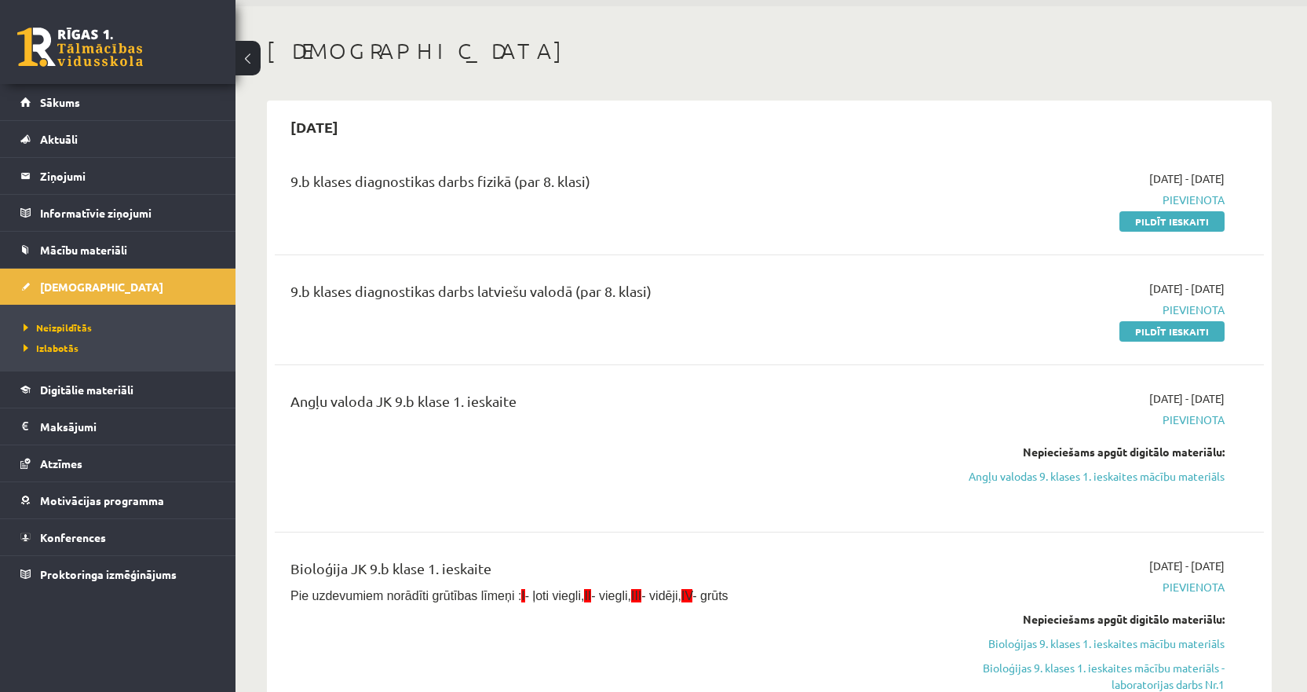
scroll to position [79, 0]
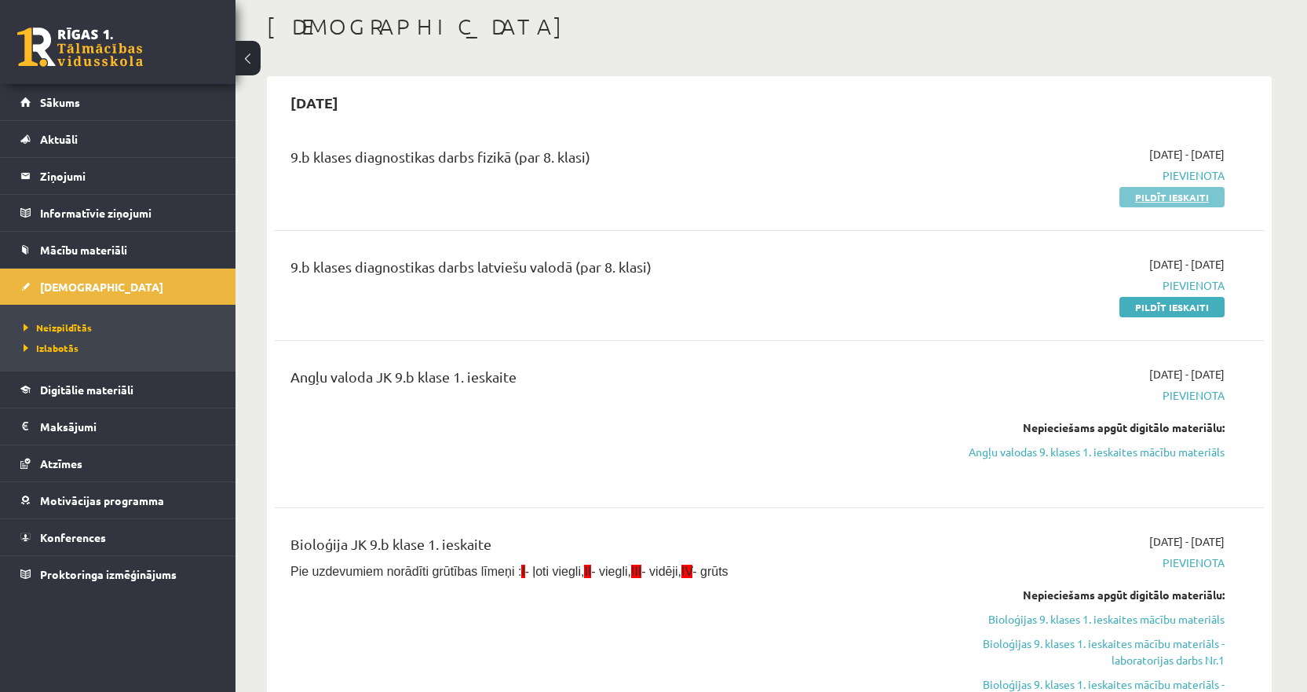
click at [1169, 197] on link "Pildīt ieskaiti" at bounding box center [1172, 197] width 105 height 20
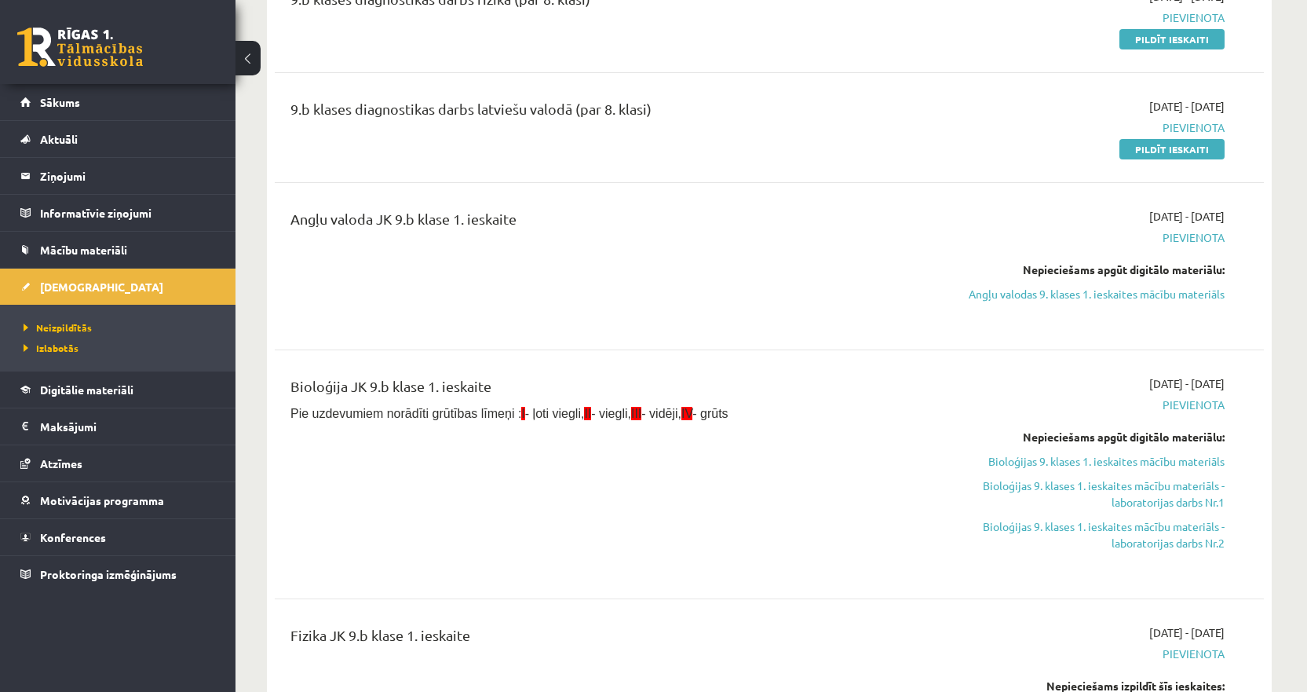
scroll to position [236, 0]
click at [1117, 297] on link "Angļu valodas 9. klases 1. ieskaites mācību materiāls" at bounding box center [1077, 295] width 296 height 16
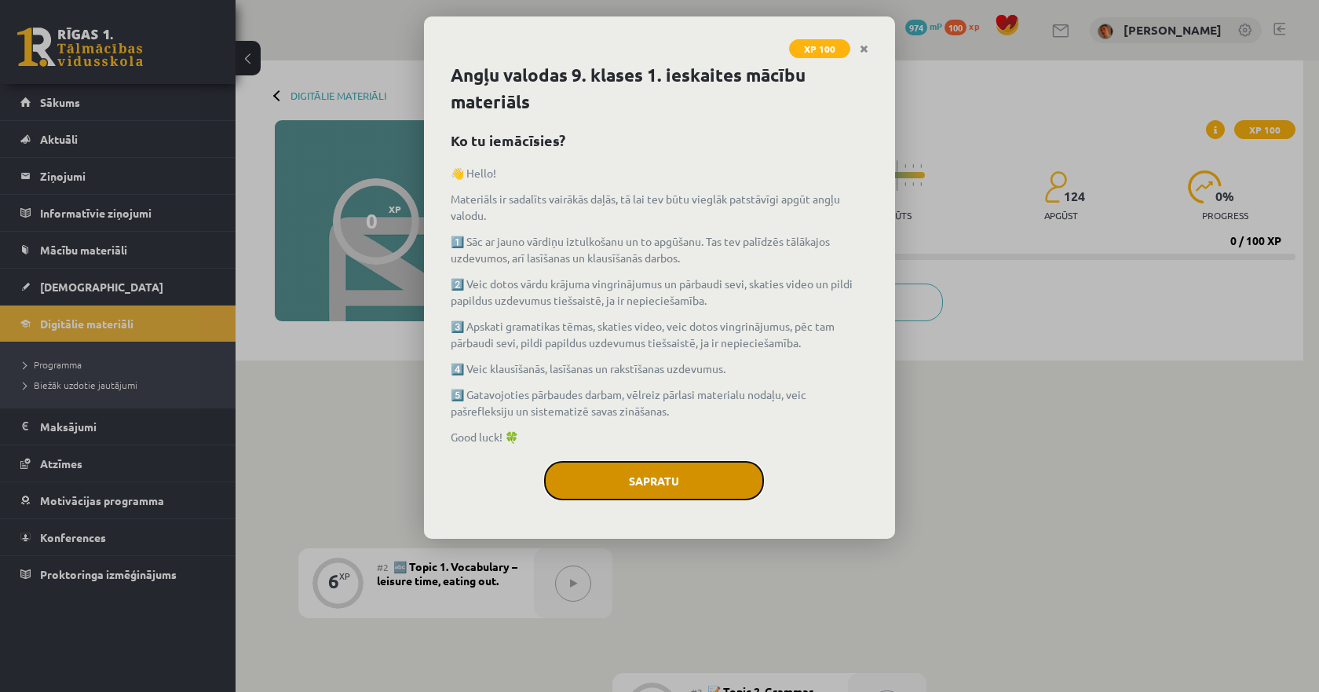
click at [638, 483] on button "Sapratu" at bounding box center [654, 480] width 220 height 39
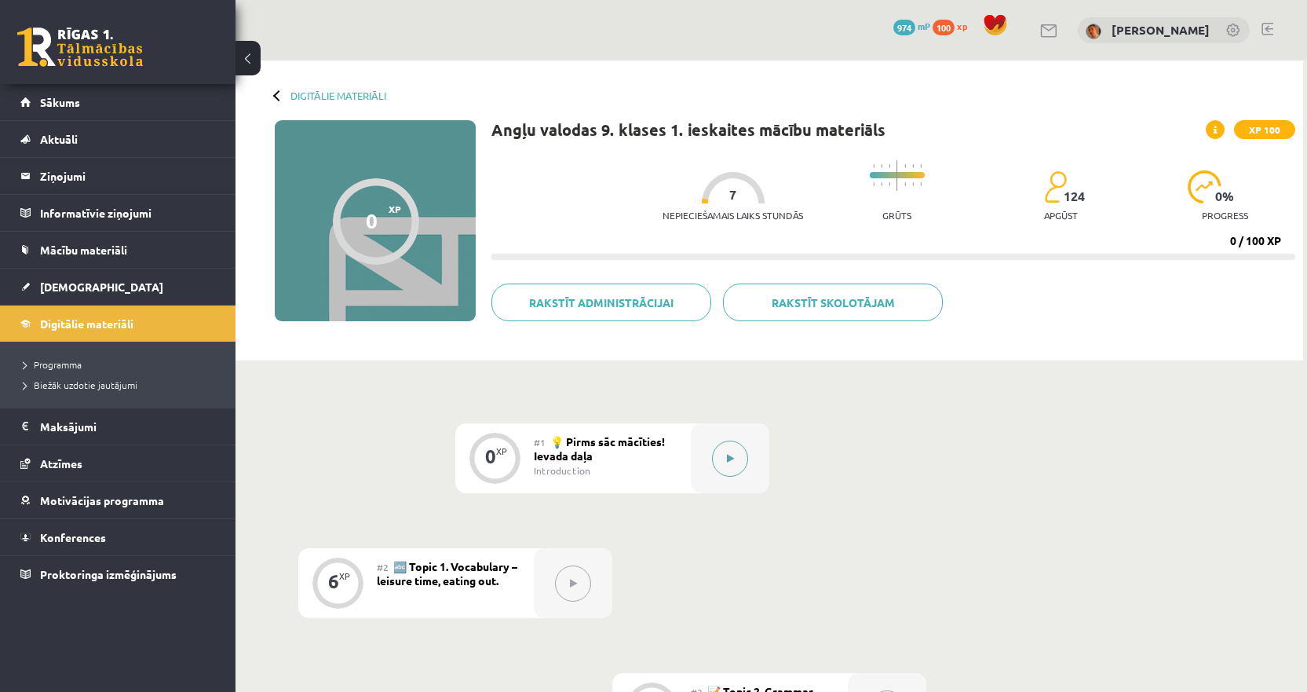
click at [730, 458] on icon at bounding box center [730, 458] width 7 height 9
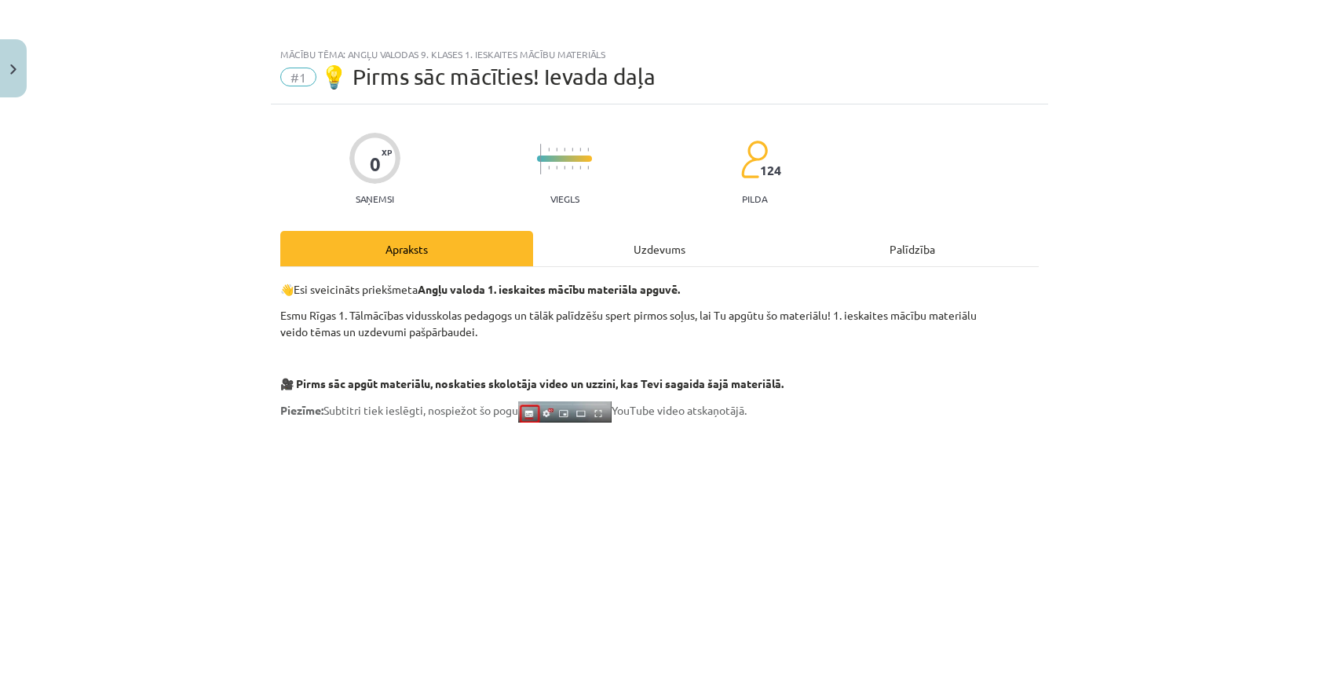
click at [656, 253] on div "Uzdevums" at bounding box center [659, 248] width 253 height 35
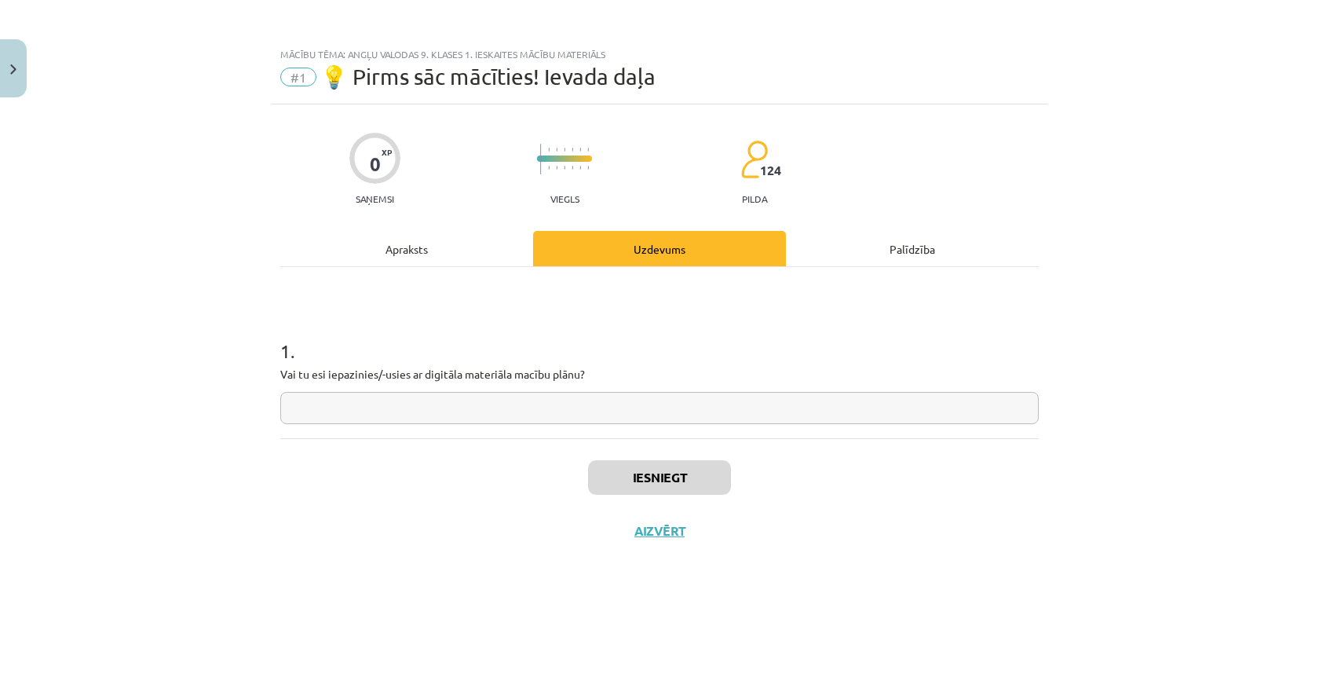
click at [551, 404] on input "text" at bounding box center [659, 408] width 759 height 32
type input "**"
click at [616, 468] on button "Iesniegt" at bounding box center [659, 477] width 143 height 35
click at [620, 536] on button "Nākamā nodarbība" at bounding box center [660, 541] width 154 height 36
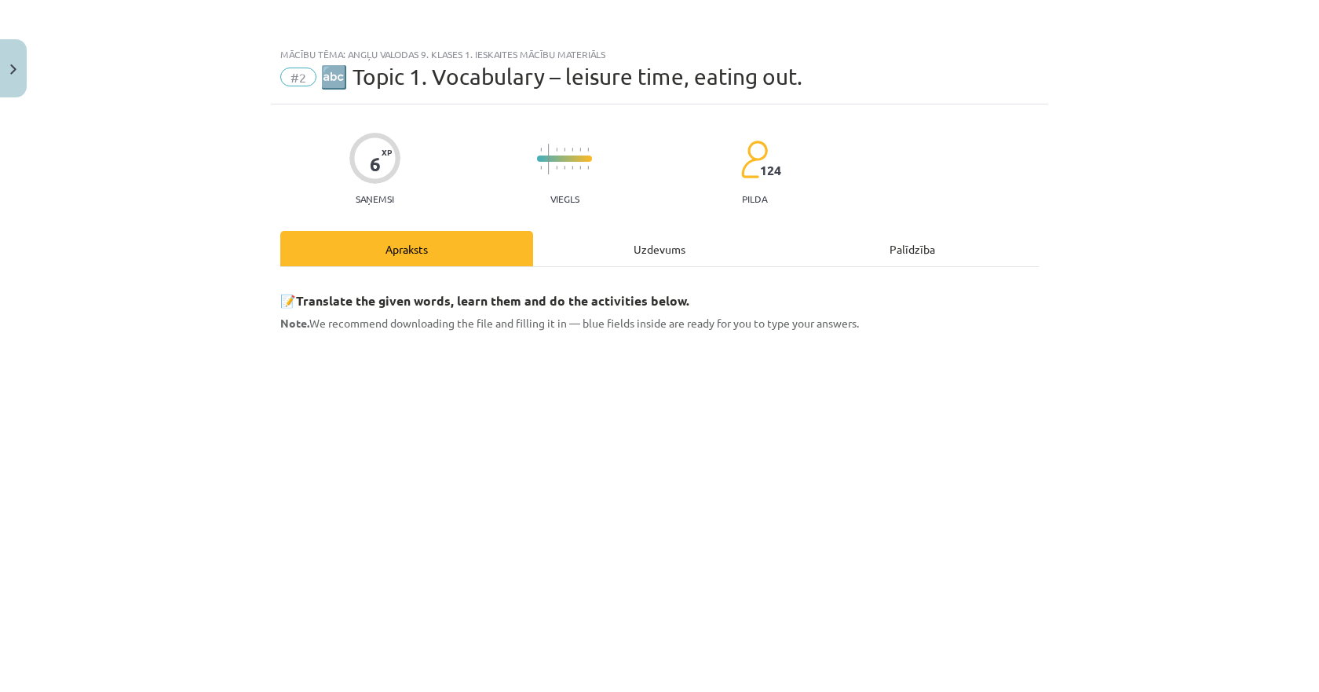
click at [644, 254] on div "Uzdevums" at bounding box center [659, 248] width 253 height 35
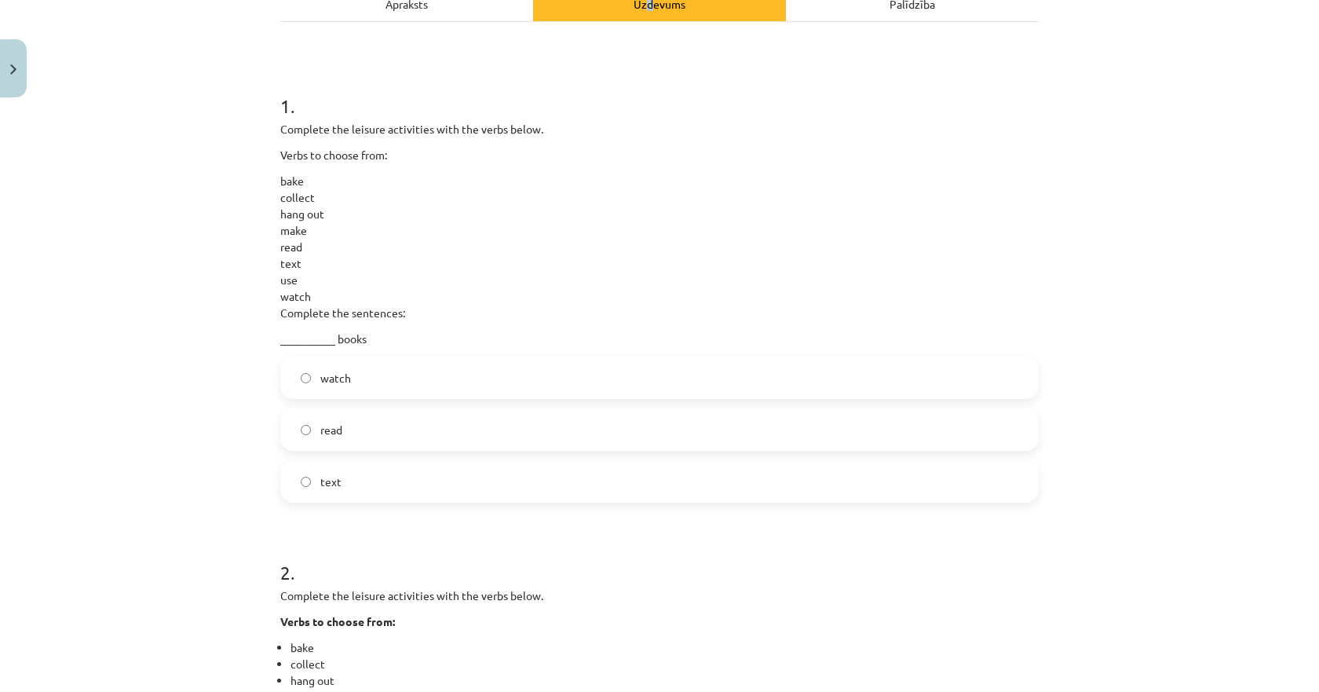
scroll to position [275, 0]
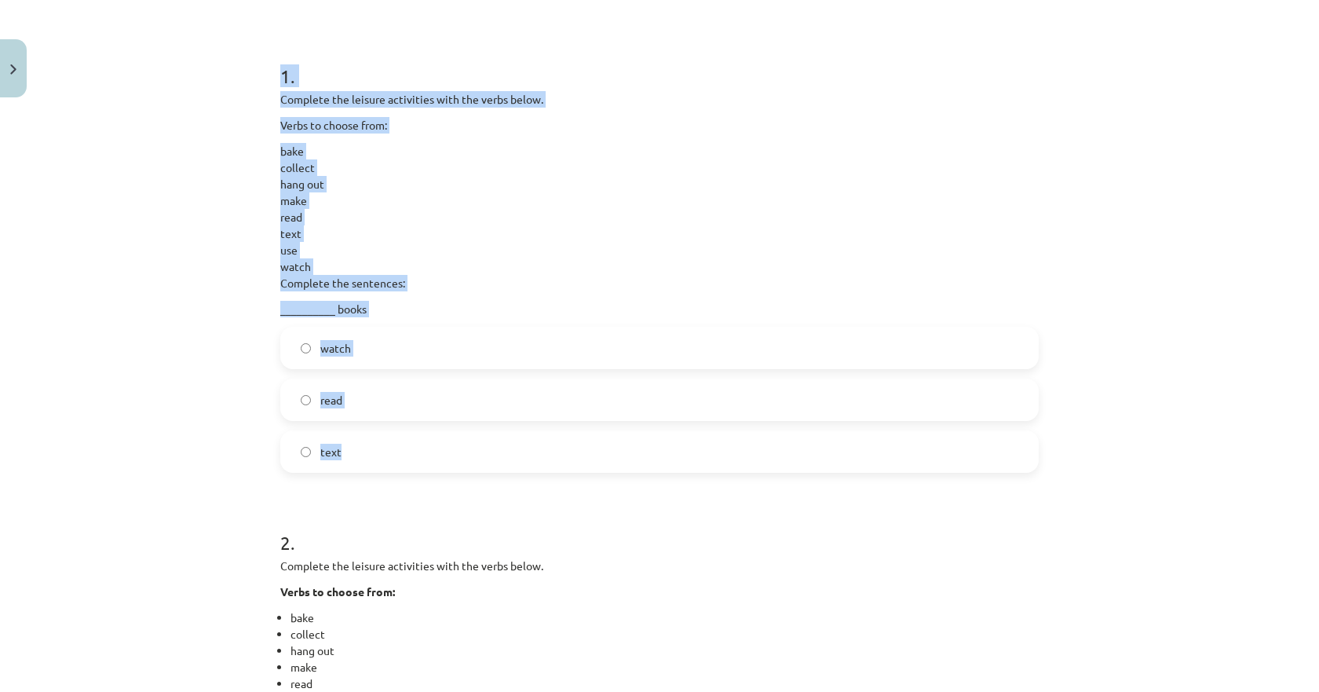
drag, startPoint x: 364, startPoint y: 455, endPoint x: 267, endPoint y: 79, distance: 387.6
click at [271, 79] on div "6 XP Saņemsi Viegls 124 pilda Apraksts Uzdevums Palīdzība 1 . Complete the leis…" at bounding box center [659, 697] width 777 height 1735
copy div "1 . Complete the leisure activities with the verbs below. Verbs to choose from:…"
click at [320, 406] on span "read" at bounding box center [331, 400] width 22 height 16
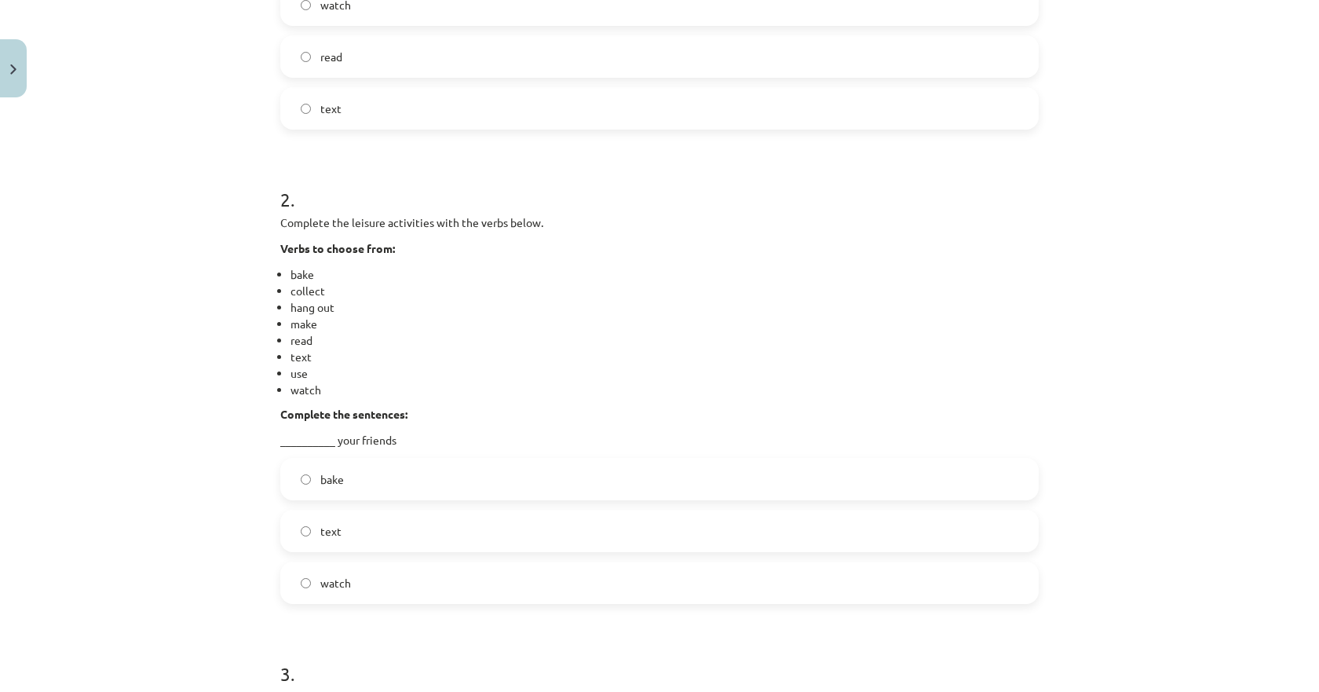
scroll to position [667, 0]
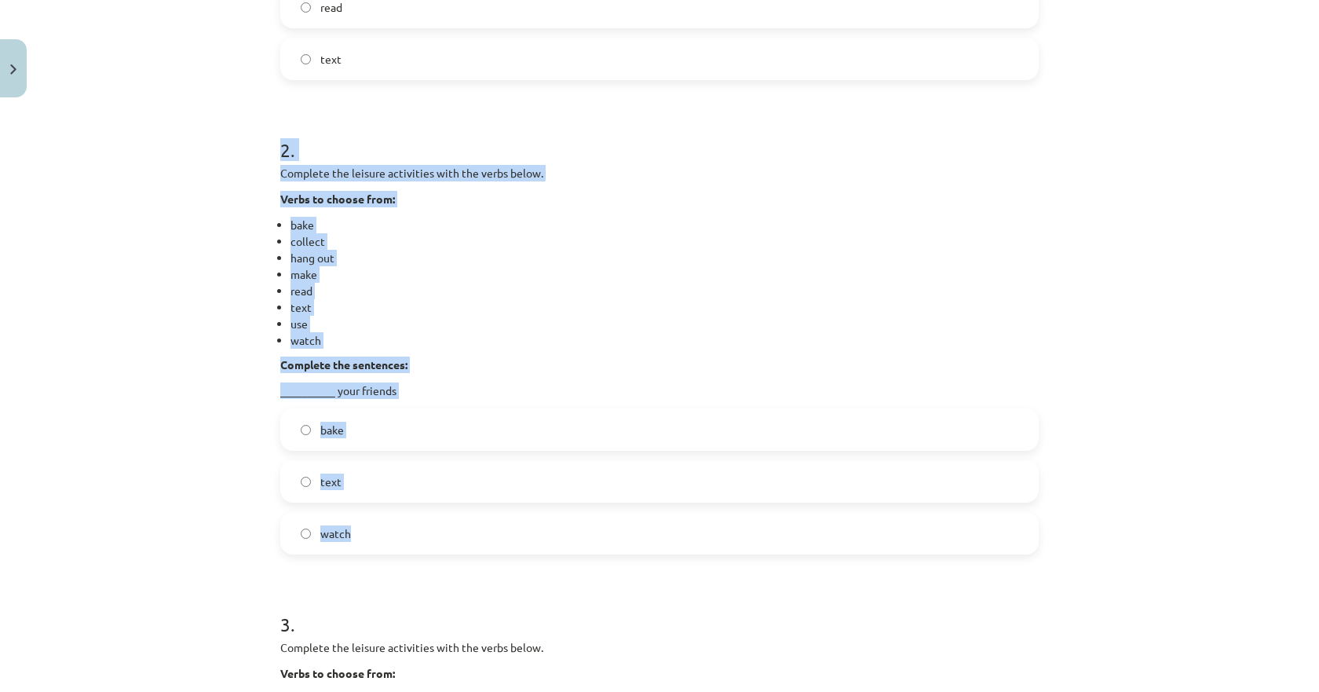
drag, startPoint x: 360, startPoint y: 537, endPoint x: 265, endPoint y: 155, distance: 394.0
click at [271, 155] on div "6 XP Saņemsi Viegls 124 pilda Apraksts Uzdevums Palīdzība 1 . Complete the leis…" at bounding box center [659, 304] width 777 height 1735
copy div "2 . Complete the leisure activities with the verbs below. Verbs to choose from:…"
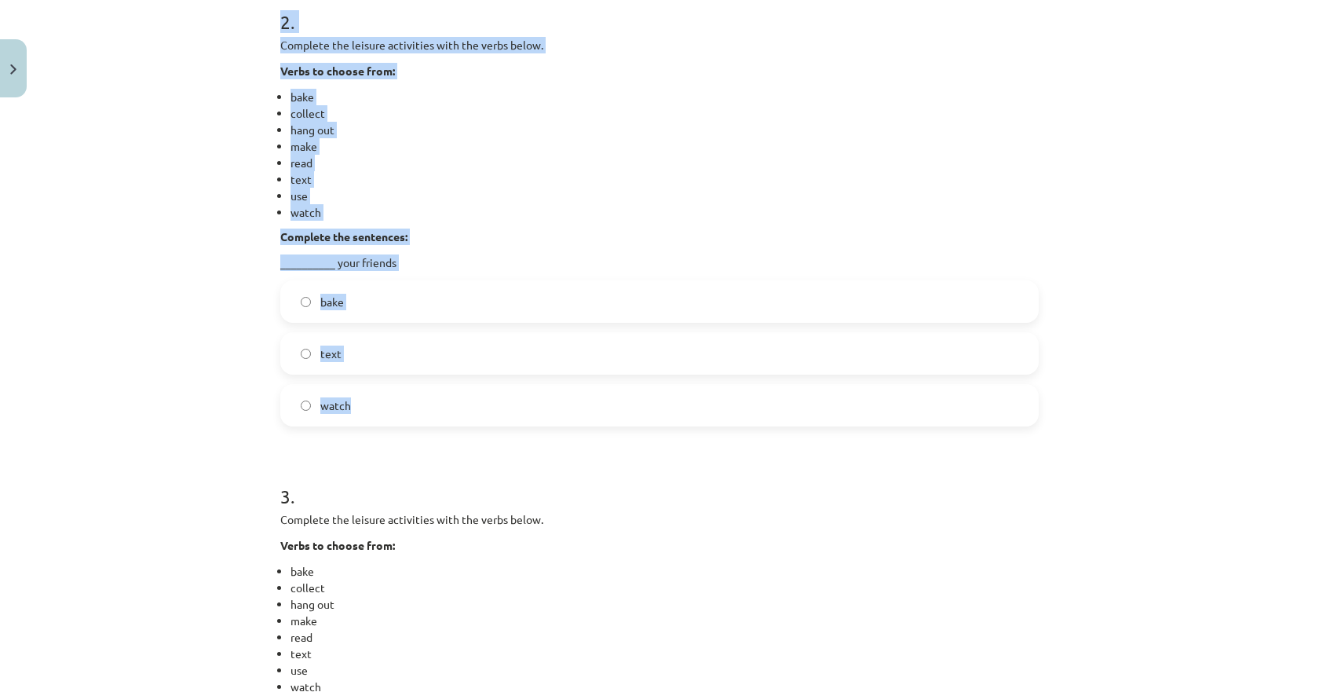
scroll to position [825, 0]
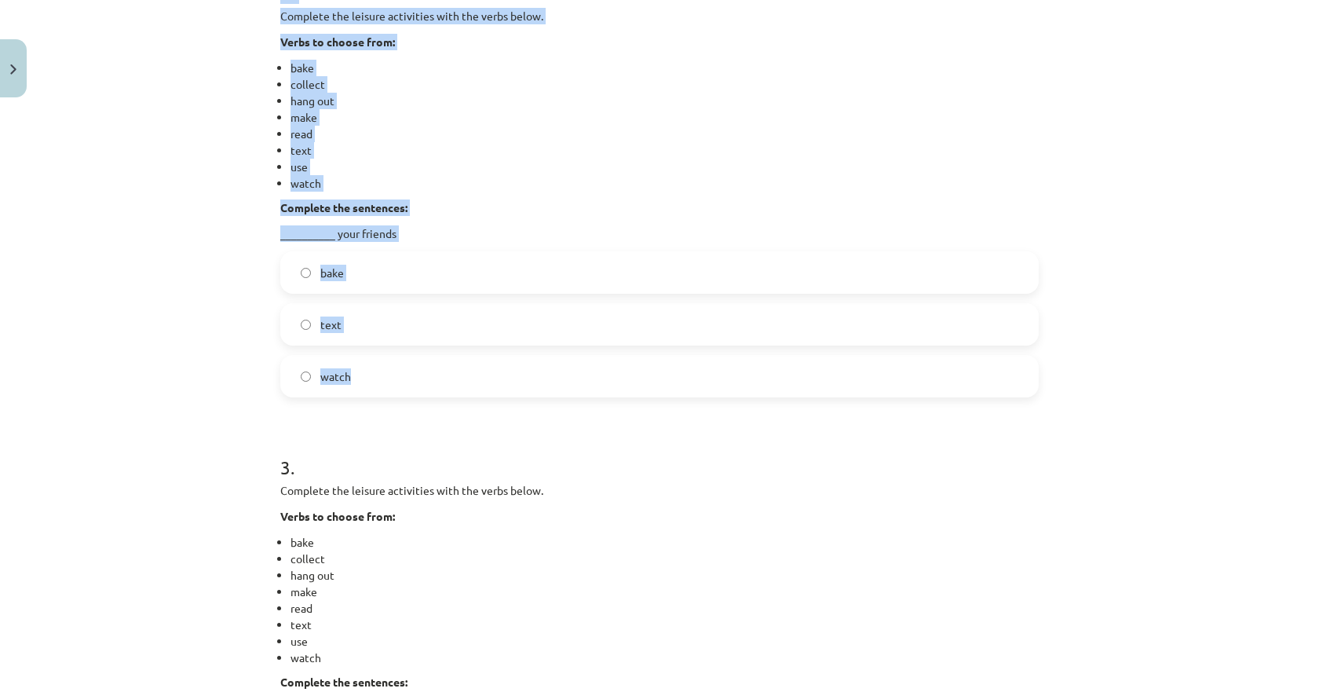
click at [343, 326] on label "text" at bounding box center [659, 324] width 755 height 39
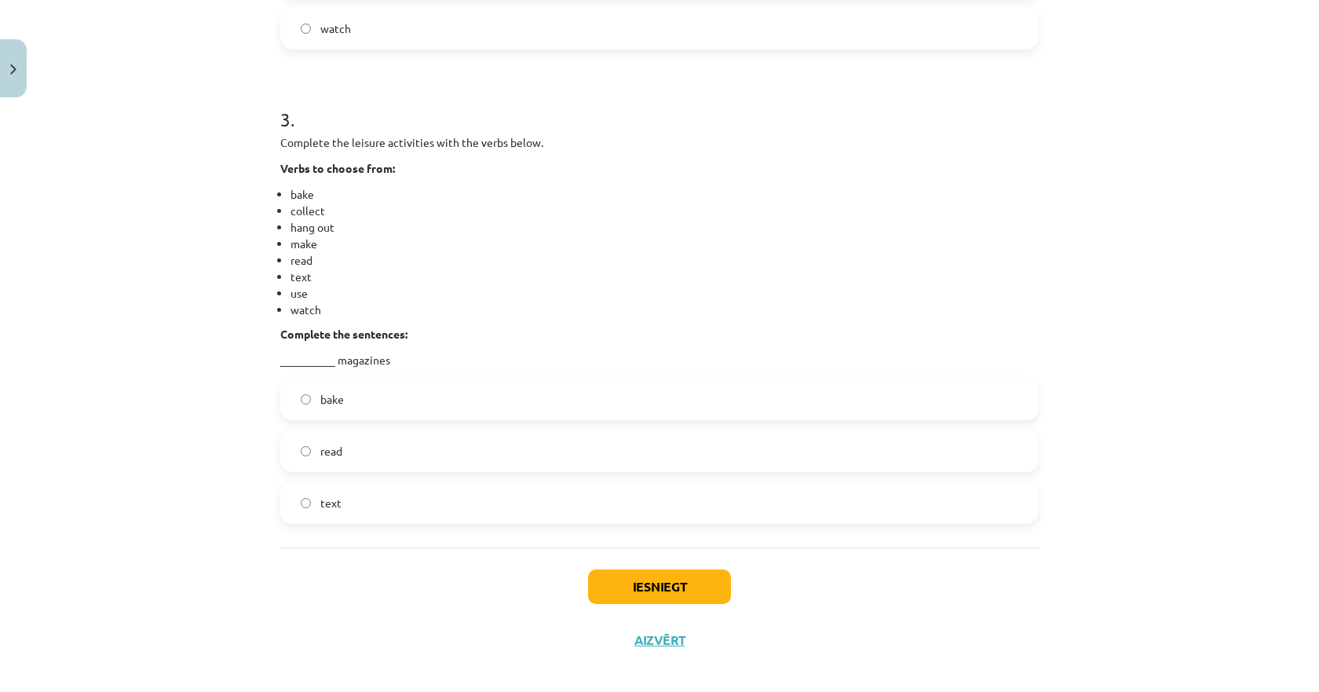
scroll to position [1187, 0]
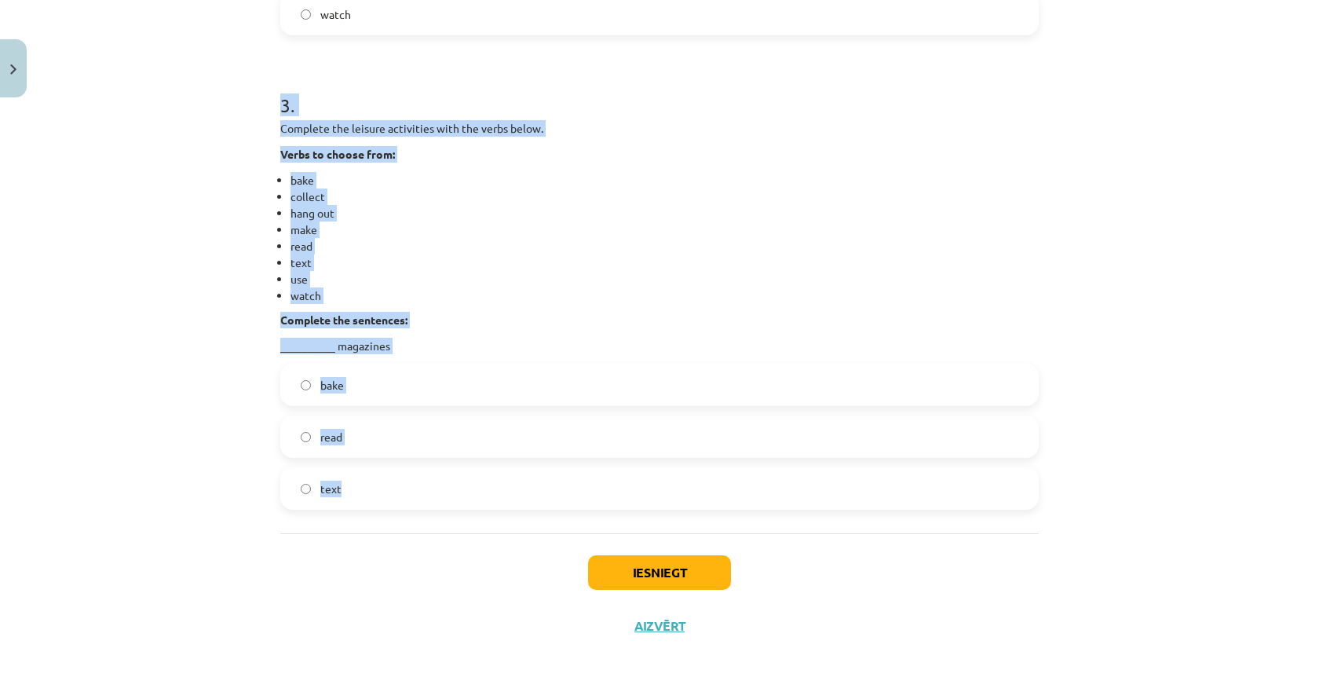
drag, startPoint x: 361, startPoint y: 491, endPoint x: 249, endPoint y: 111, distance: 396.3
click at [249, 111] on div "Mācību tēma: Angļu valodas 9. klases 1. ieskaites mācību materiāls #2 🔤 Topic 1…" at bounding box center [659, 346] width 1319 height 692
copy div "3 . Complete the leisure activities with the verbs below. Verbs to choose from:…"
click at [327, 441] on span "read" at bounding box center [331, 437] width 22 height 16
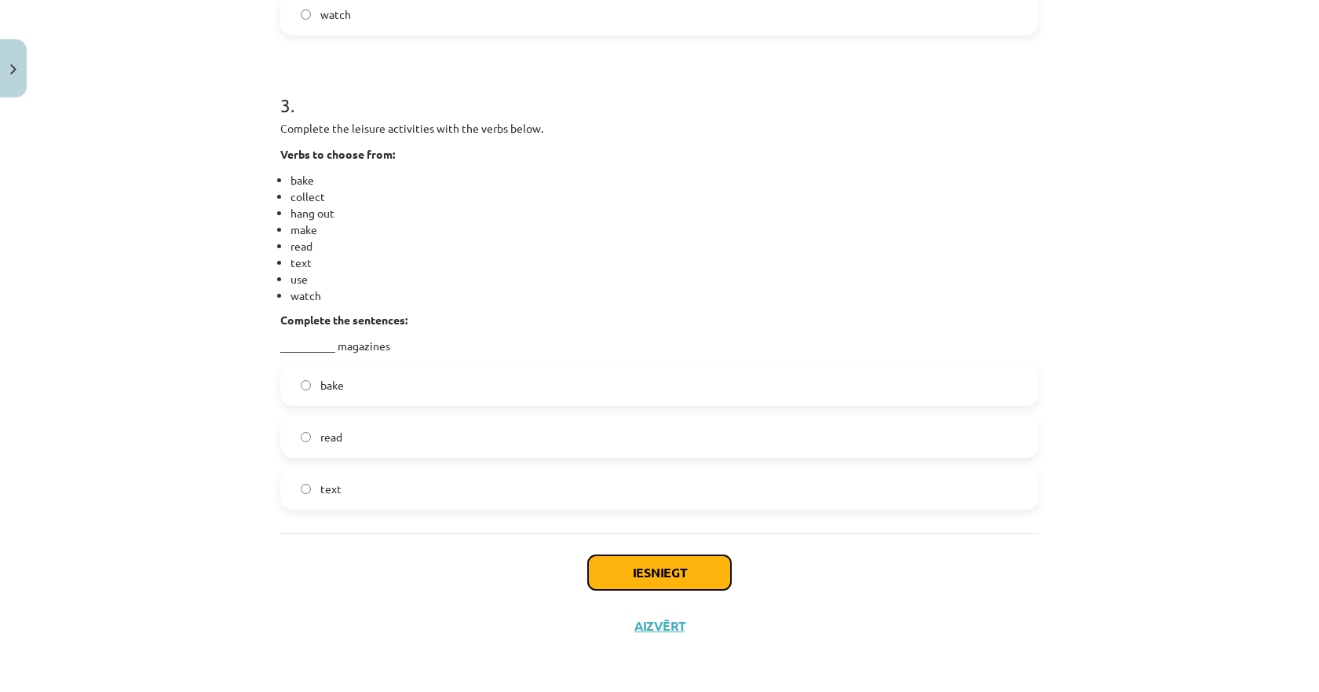
click at [654, 578] on button "Iesniegt" at bounding box center [659, 572] width 143 height 35
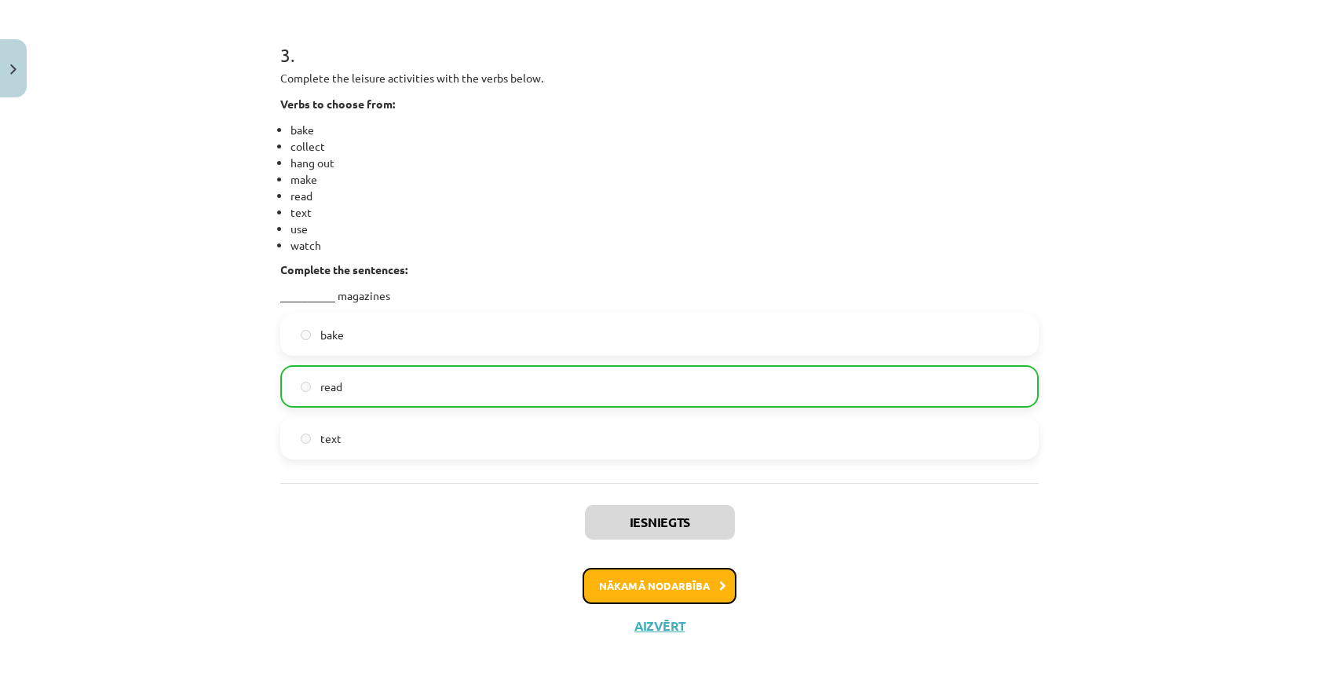
click at [638, 580] on button "Nākamā nodarbība" at bounding box center [660, 586] width 154 height 36
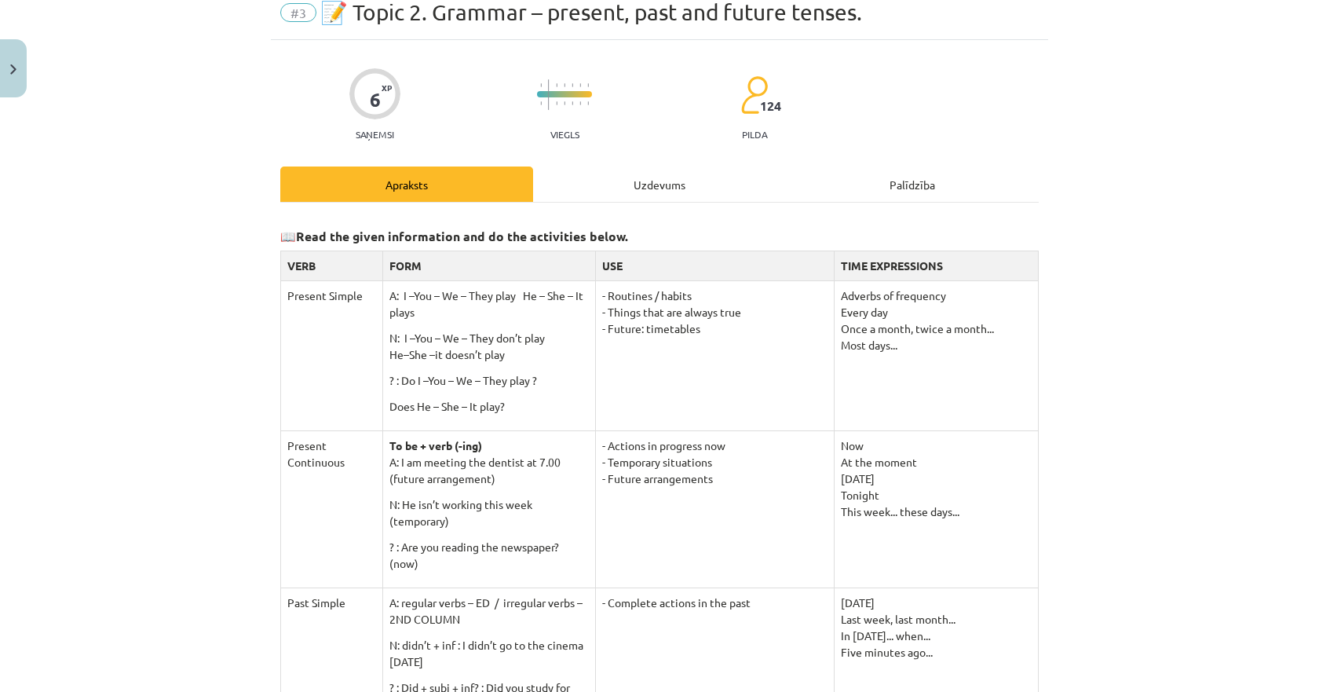
scroll to position [39, 0]
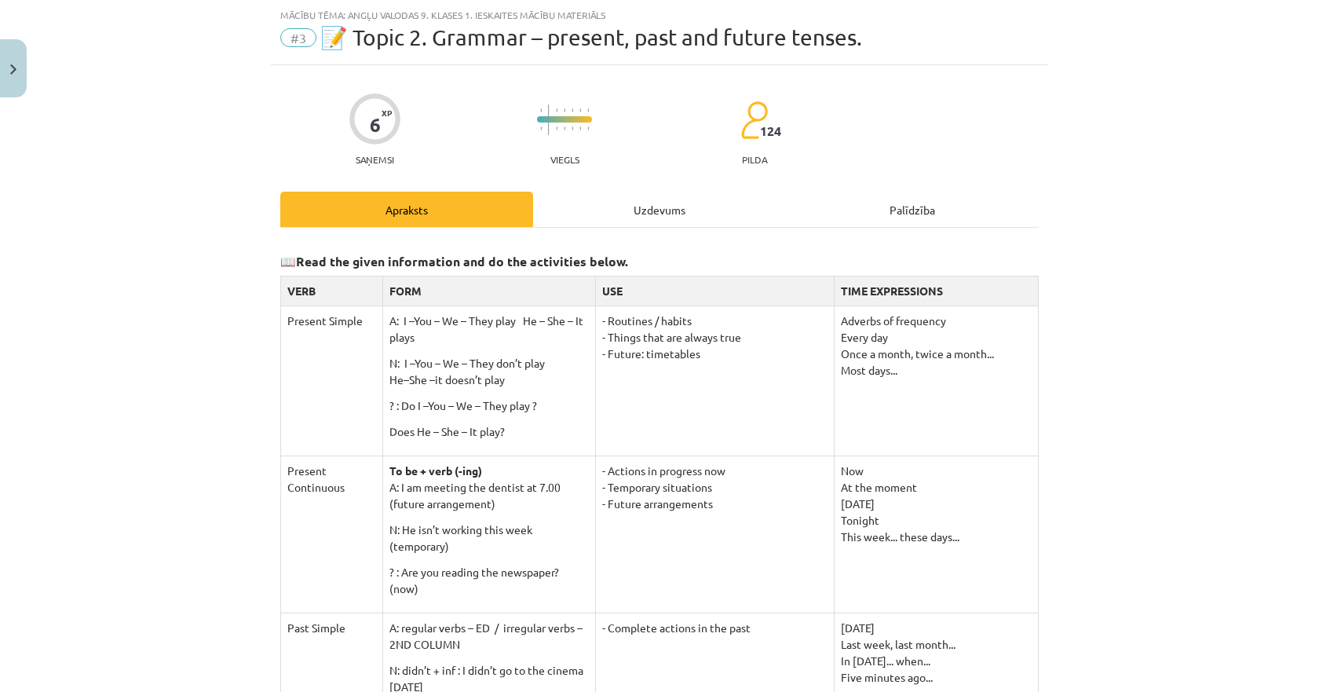
click at [615, 221] on div "Uzdevums" at bounding box center [659, 209] width 253 height 35
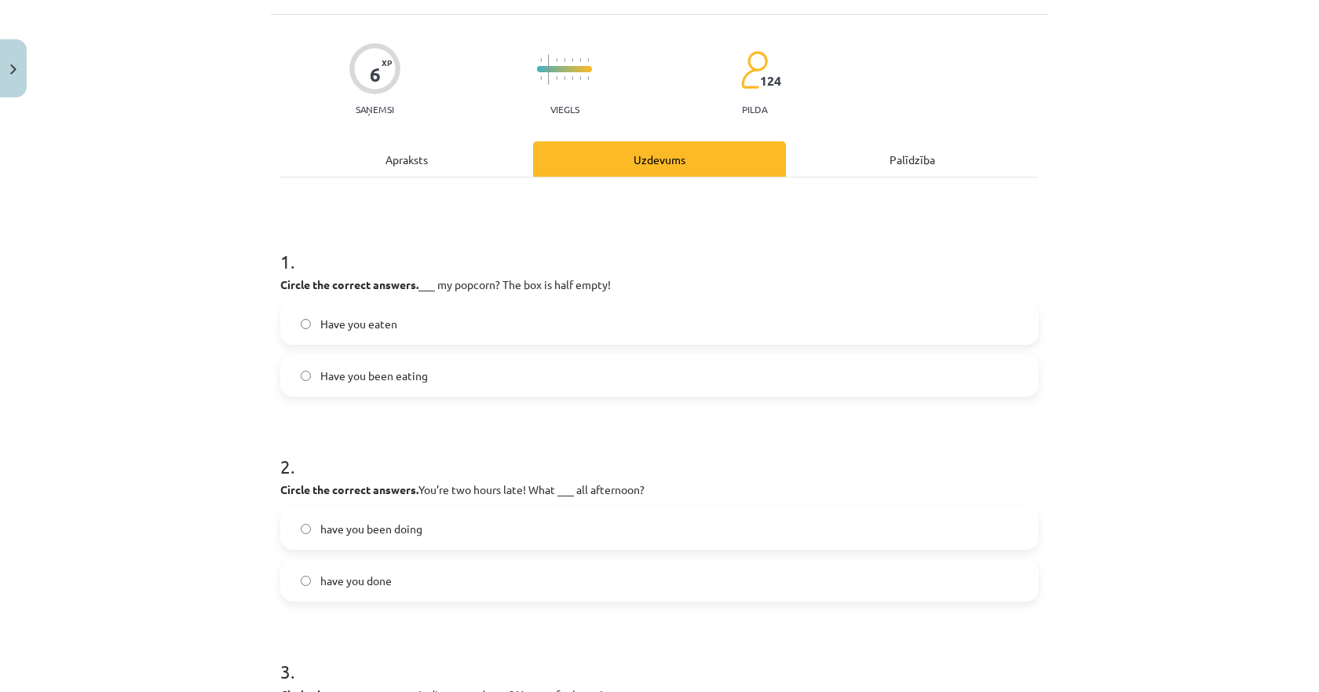
scroll to position [118, 0]
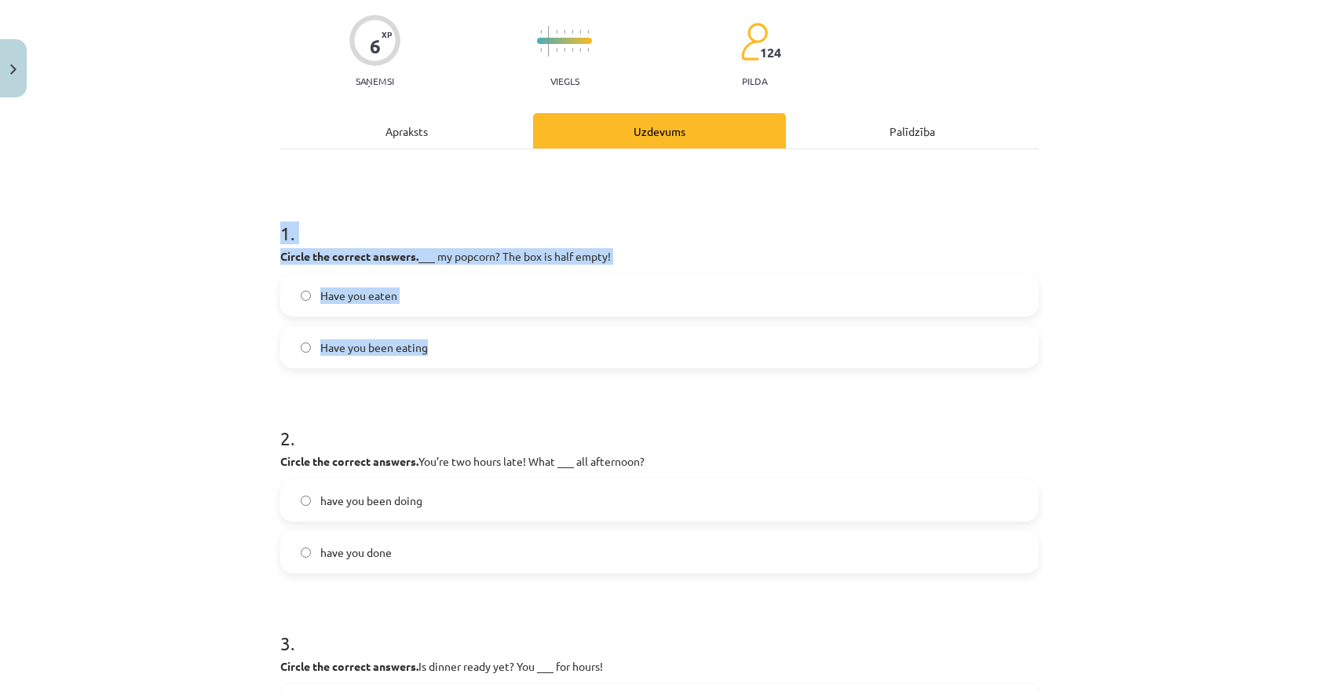
drag, startPoint x: 452, startPoint y: 353, endPoint x: 254, endPoint y: 235, distance: 230.7
click at [254, 235] on div "Mācību tēma: Angļu valodas 9. klases 1. ieskaites mācību materiāls #3 📝 Topic 2…" at bounding box center [659, 346] width 1319 height 692
copy div "1 . Circle the correct answers. ___ my popcorn? The box is half empty! Have you…"
click at [402, 298] on label "Have you eaten" at bounding box center [659, 295] width 755 height 39
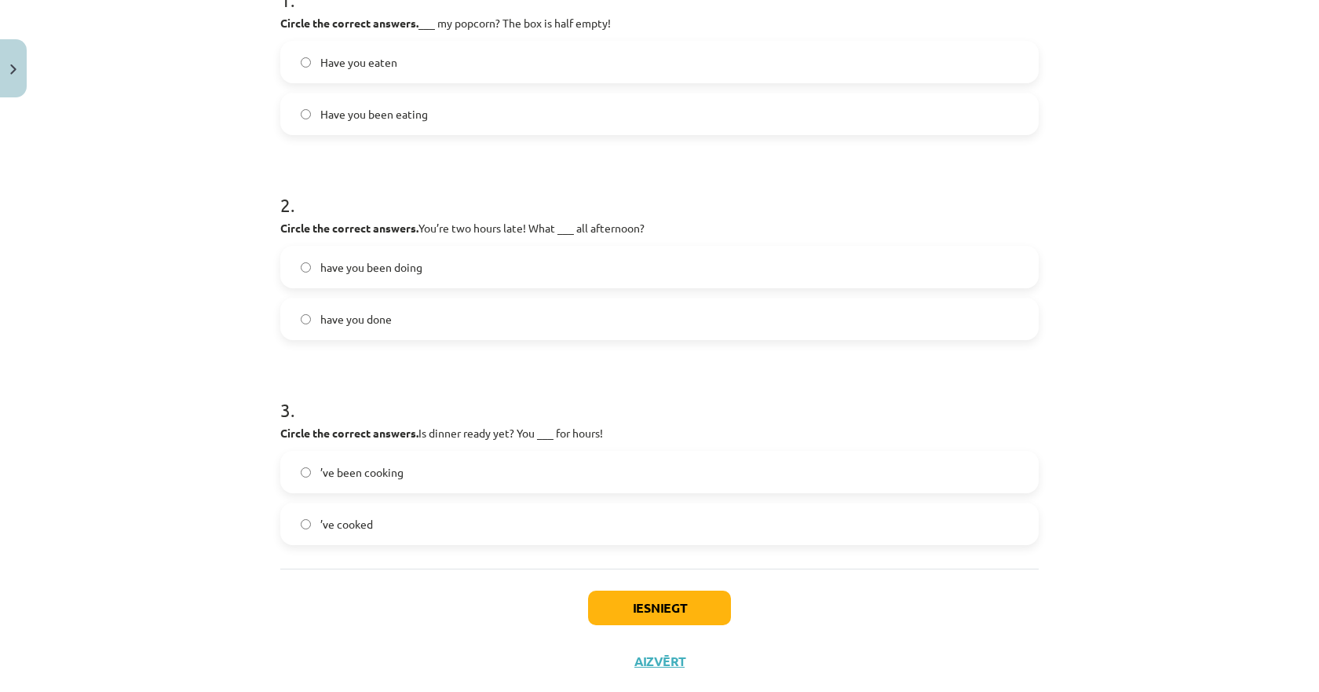
scroll to position [353, 0]
drag, startPoint x: 402, startPoint y: 312, endPoint x: 265, endPoint y: 192, distance: 181.4
click at [271, 192] on div "6 XP Saņemsi Viegls 124 pilda Apraksts Uzdevums Palīdzība 1 . Circle the correc…" at bounding box center [659, 218] width 777 height 934
copy div "2 . Circle the correct answers. You’re two hours late! What ___ all afternoon? …"
click at [368, 268] on span "have you been doing" at bounding box center [371, 265] width 102 height 16
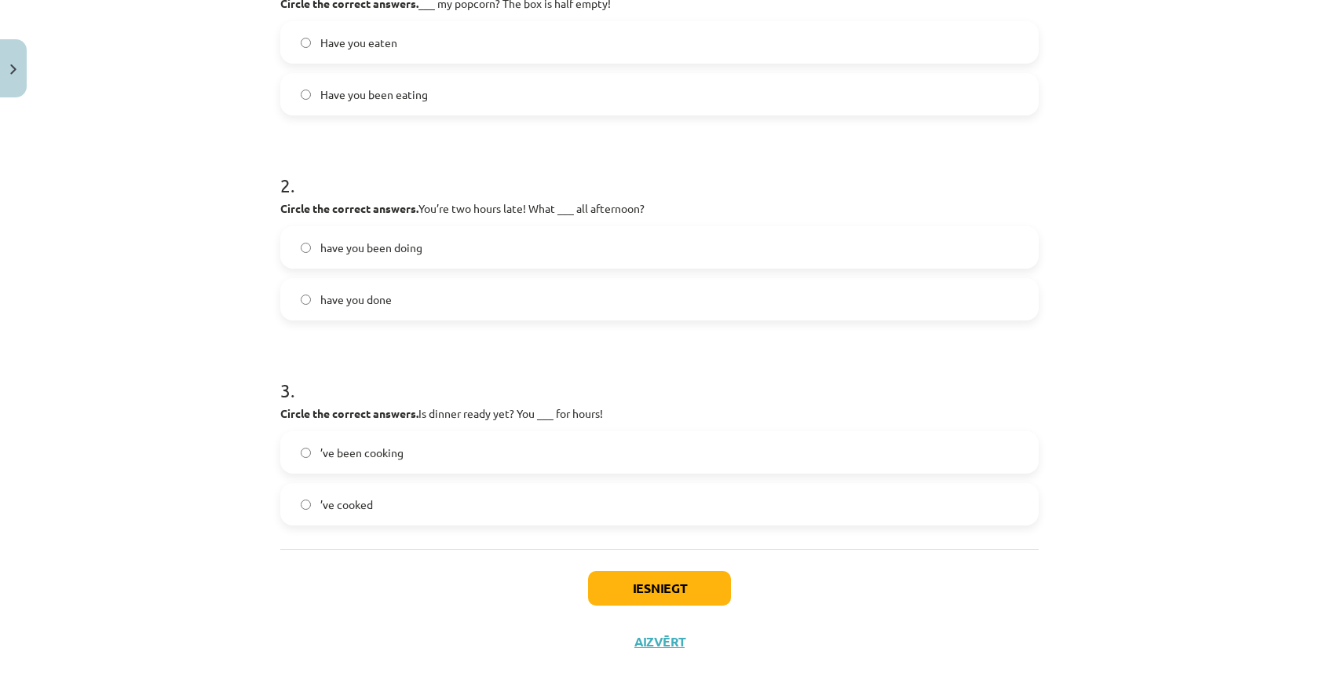
scroll to position [386, 0]
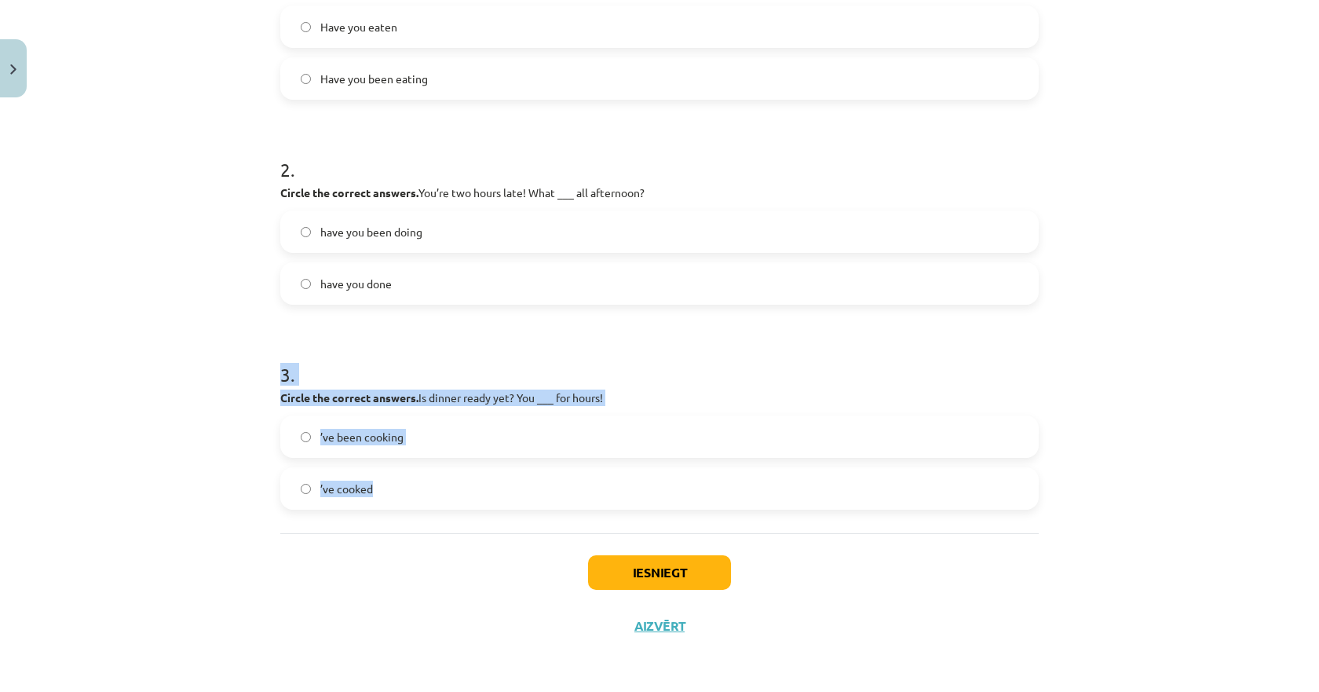
drag, startPoint x: 389, startPoint y: 496, endPoint x: 269, endPoint y: 375, distance: 170.5
click at [271, 375] on div "6 XP Saņemsi Viegls 124 pilda Apraksts Uzdevums Palīdzība 1 . Circle the correc…" at bounding box center [659, 185] width 777 height 934
copy div "3 . Circle the correct answers. Is dinner ready yet? You ___ for hours! ’ve bee…"
click at [343, 441] on span "’ve been cooking" at bounding box center [361, 437] width 83 height 16
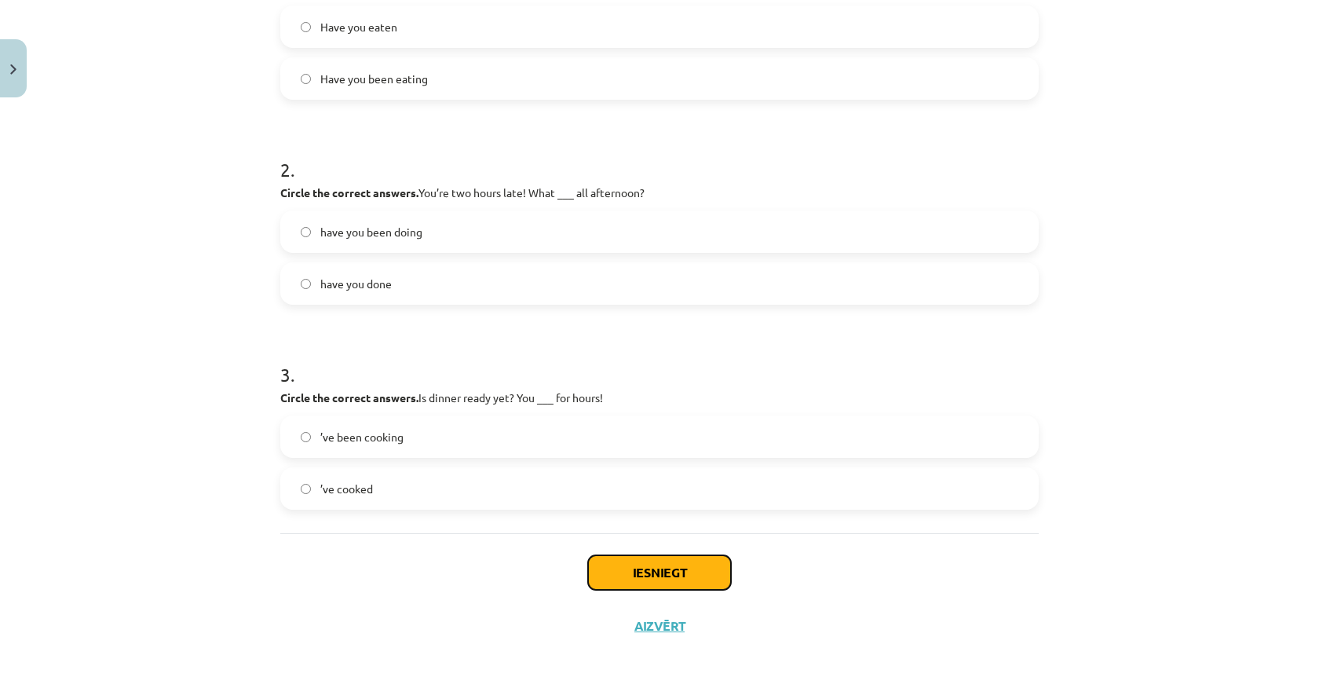
click at [662, 570] on button "Iesniegt" at bounding box center [659, 572] width 143 height 35
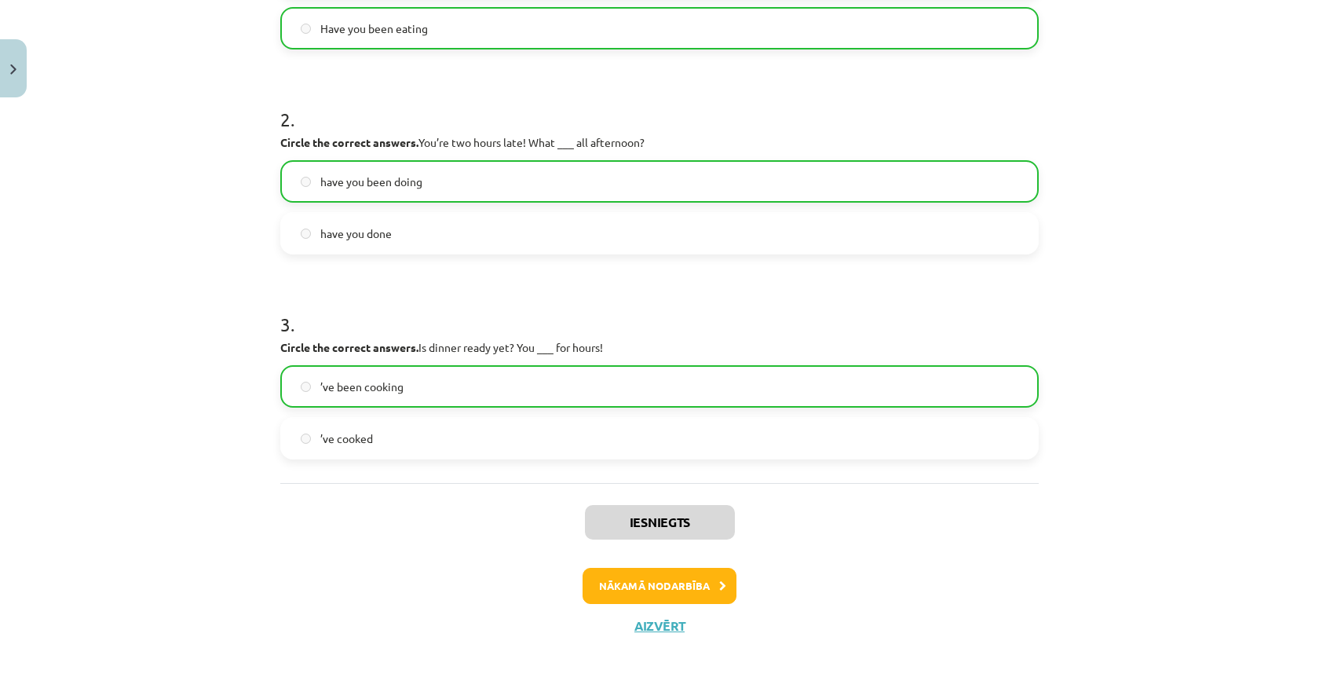
scroll to position [280, 0]
click at [667, 581] on button "Nākamā nodarbība" at bounding box center [660, 586] width 154 height 36
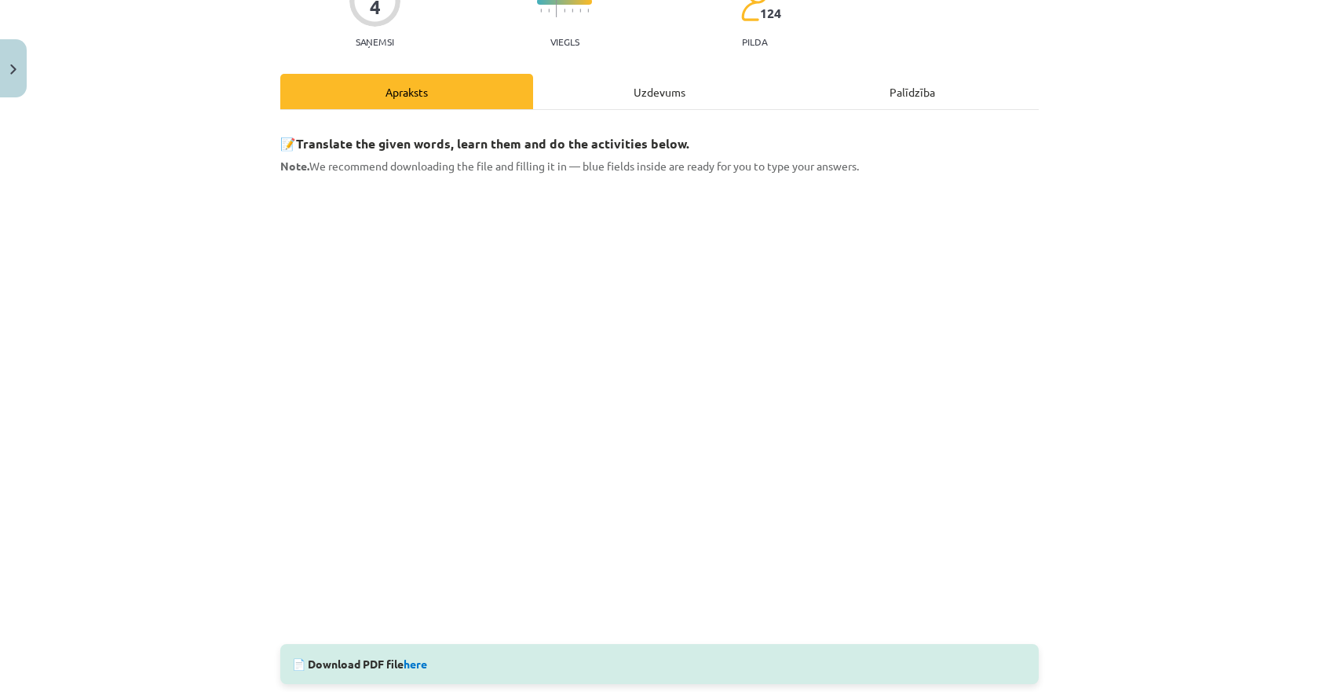
scroll to position [39, 0]
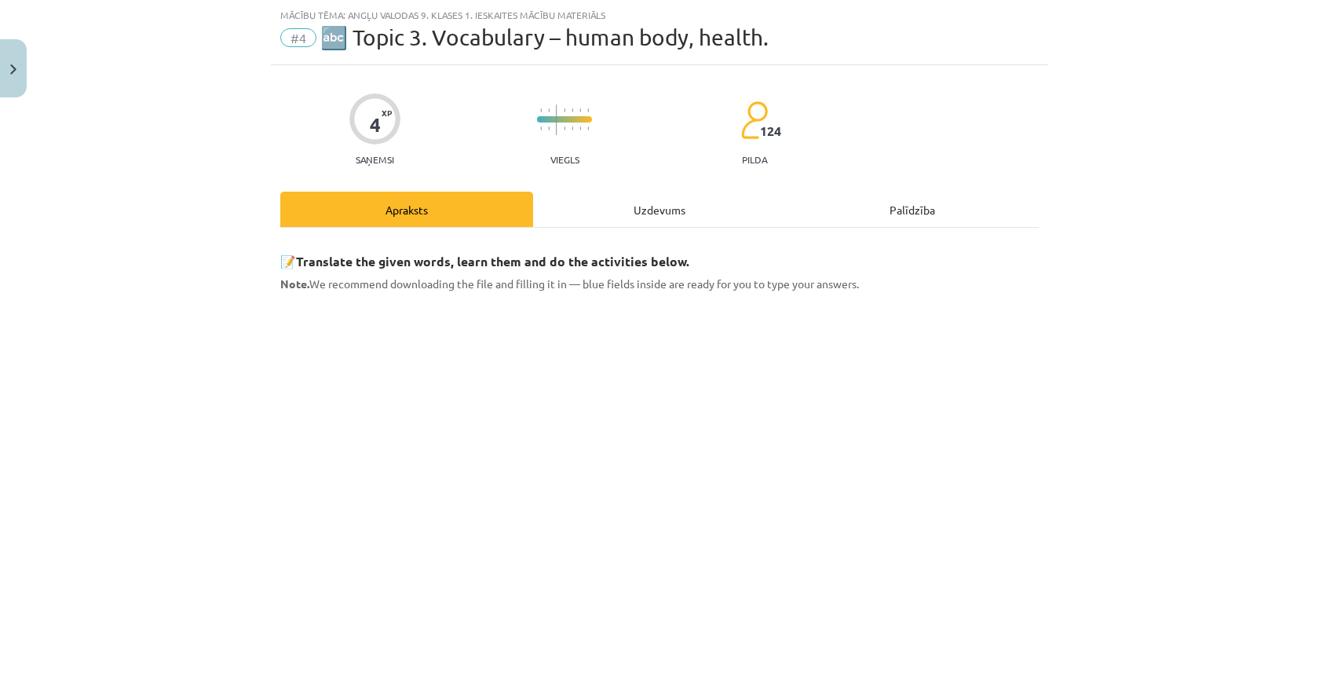
click at [597, 207] on div "Uzdevums" at bounding box center [659, 209] width 253 height 35
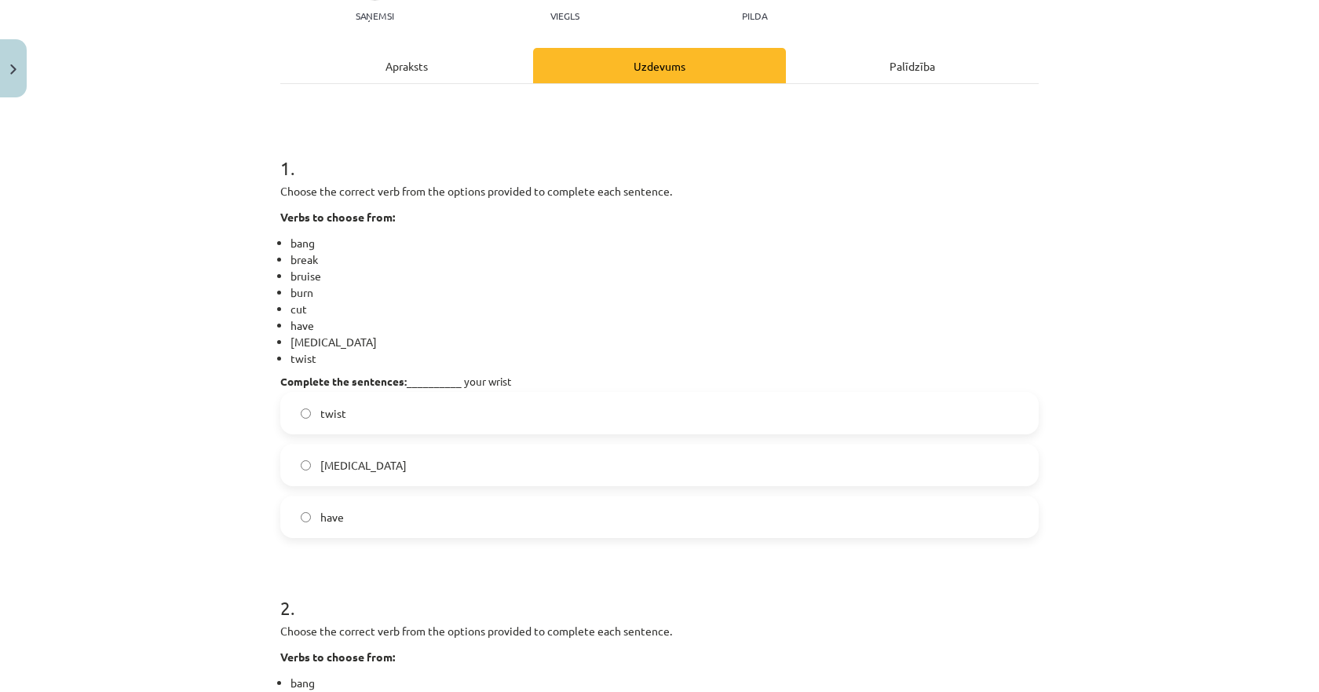
scroll to position [196, 0]
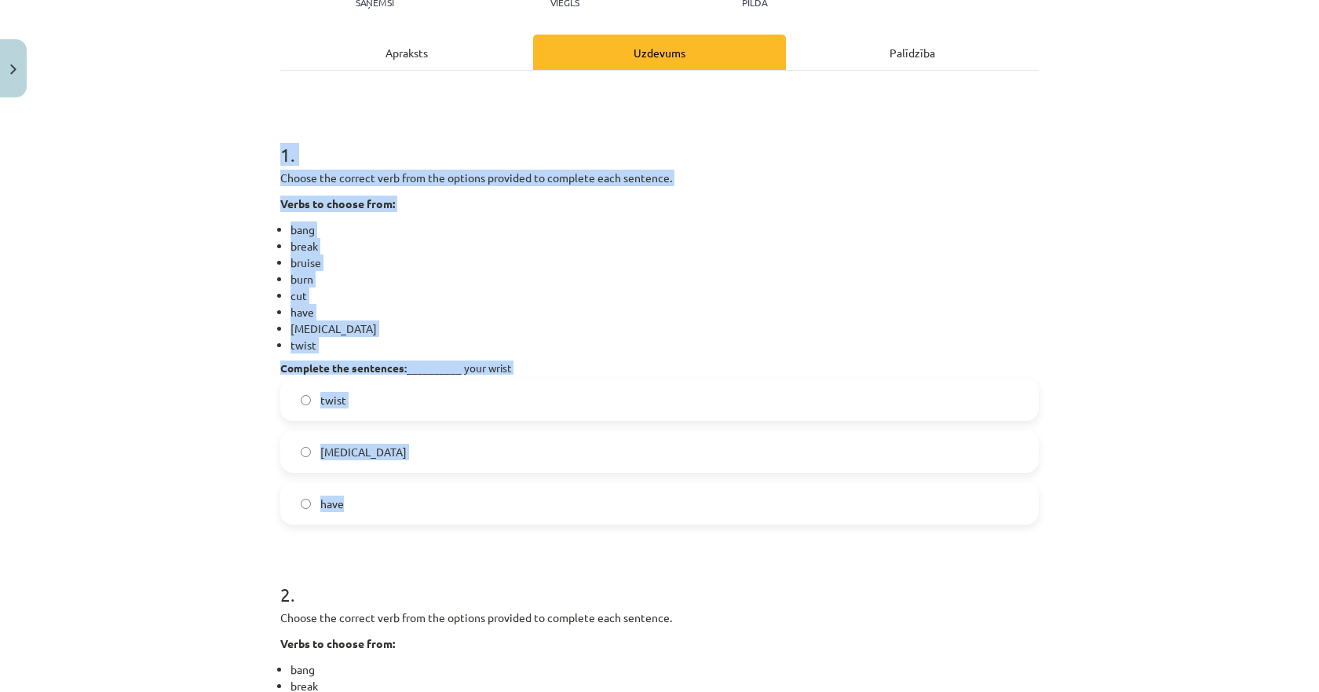
drag, startPoint x: 358, startPoint y: 510, endPoint x: 268, endPoint y: 155, distance: 365.5
click at [271, 155] on div "4 XP Saņemsi Viegls 124 pilda Apraksts Uzdevums Palīdzība 1 . Choose the correc…" at bounding box center [659, 507] width 777 height 1199
copy div "1 . Choose the correct verb from the options provided to complete each sentence…"
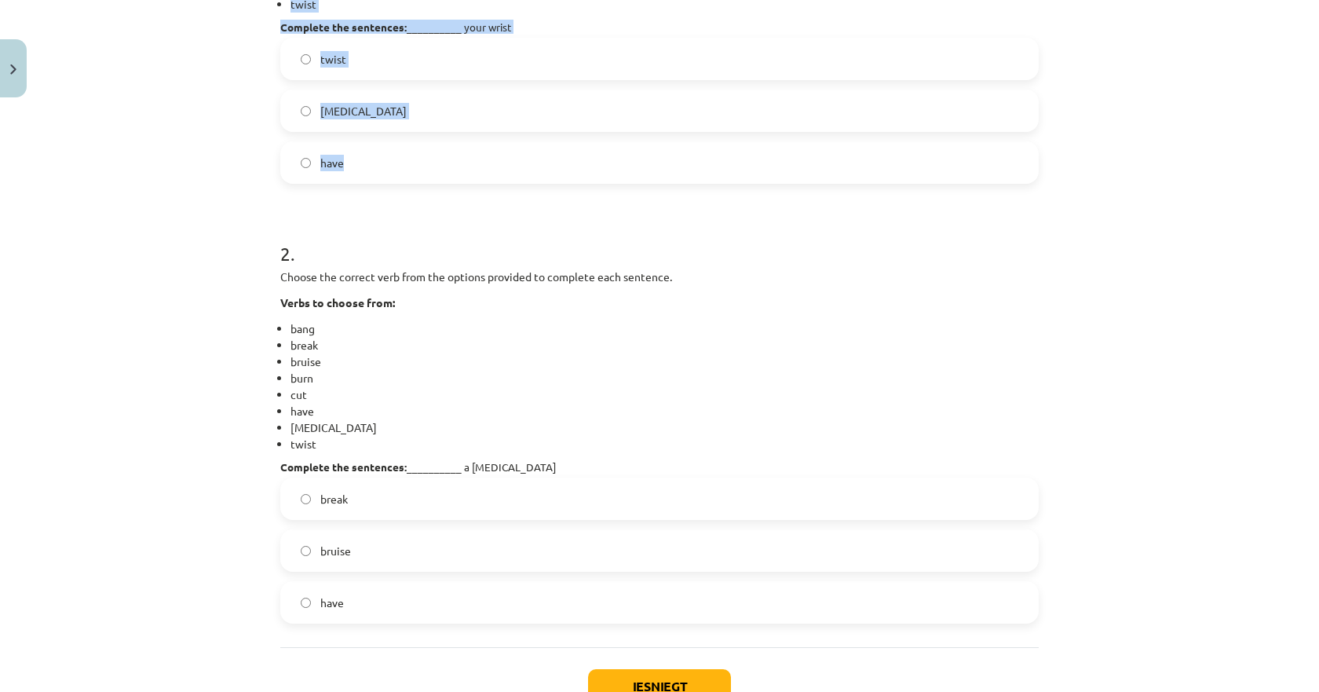
scroll to position [651, 0]
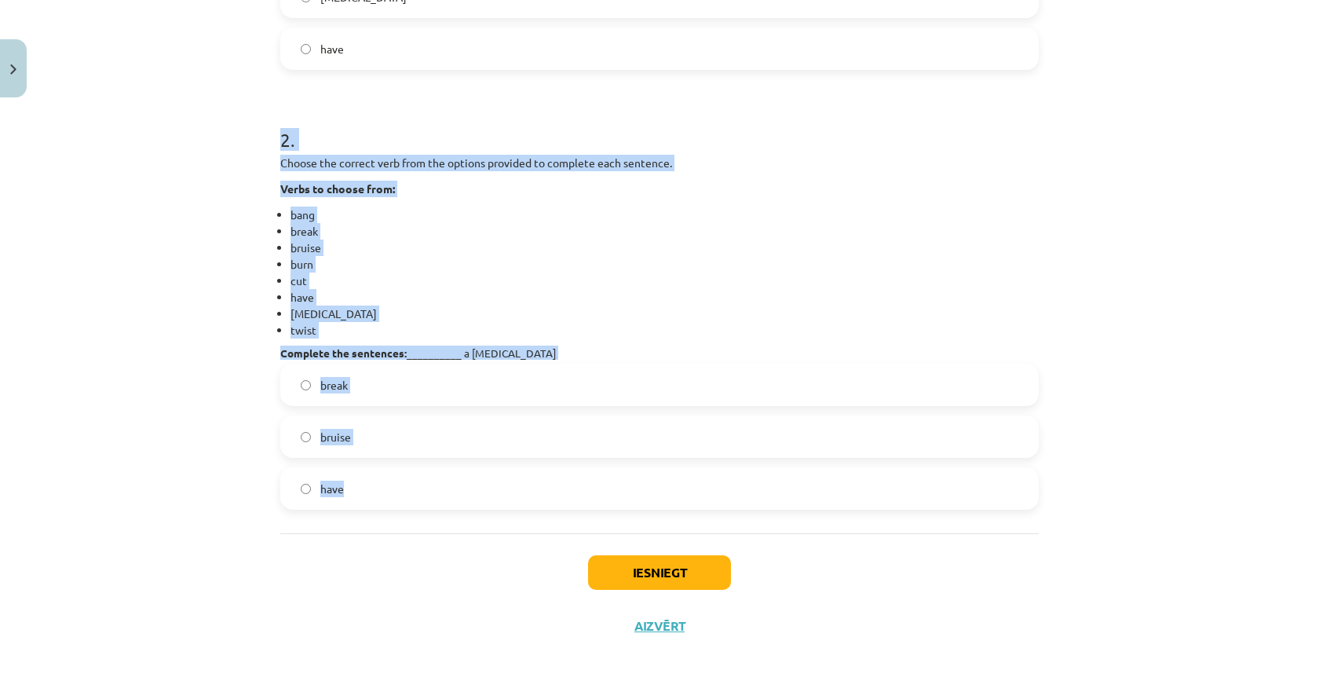
drag, startPoint x: 357, startPoint y: 492, endPoint x: 265, endPoint y: 144, distance: 359.2
click at [271, 144] on div "4 XP Saņemsi Viegls 124 pilda Apraksts Uzdevums Palīdzība 1 . Choose the correc…" at bounding box center [659, 52] width 777 height 1199
copy div "2 . Choose the correct verb from the options provided to complete each sentence…"
click at [313, 444] on label "bruise" at bounding box center [659, 436] width 755 height 39
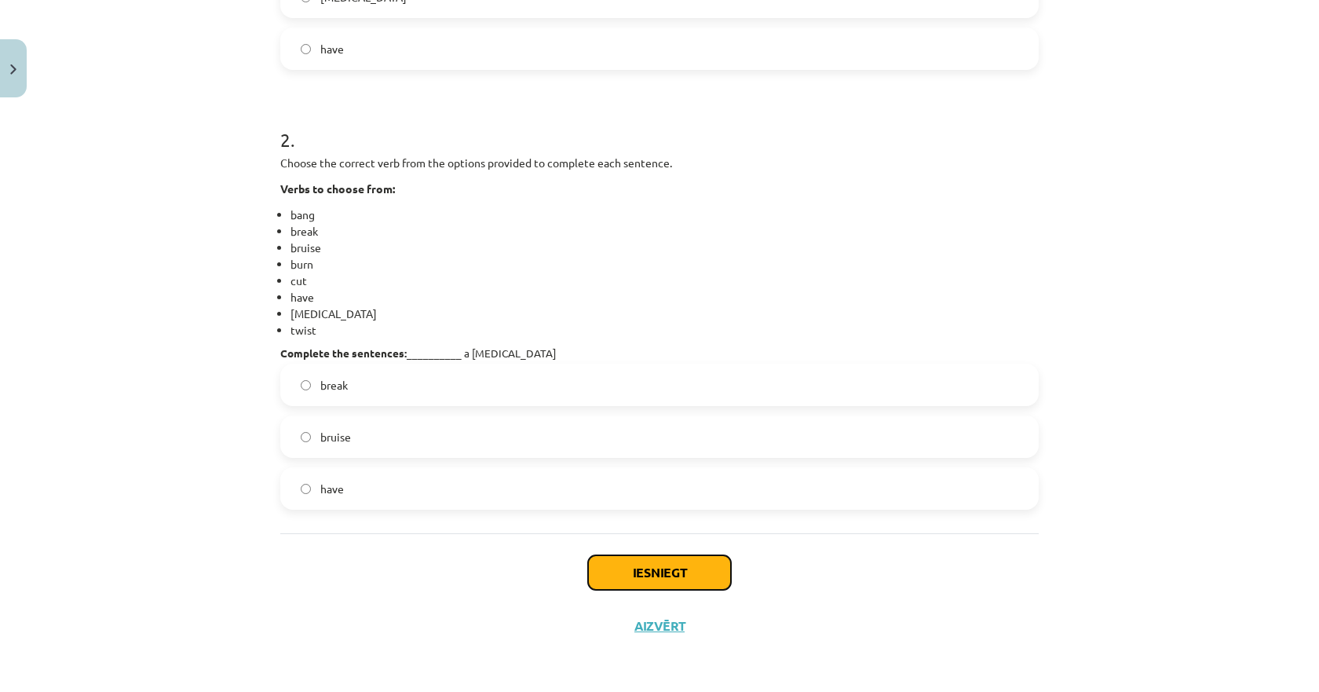
drag, startPoint x: 629, startPoint y: 561, endPoint x: 587, endPoint y: 547, distance: 45.0
click at [628, 561] on button "Iesniegt" at bounding box center [659, 572] width 143 height 35
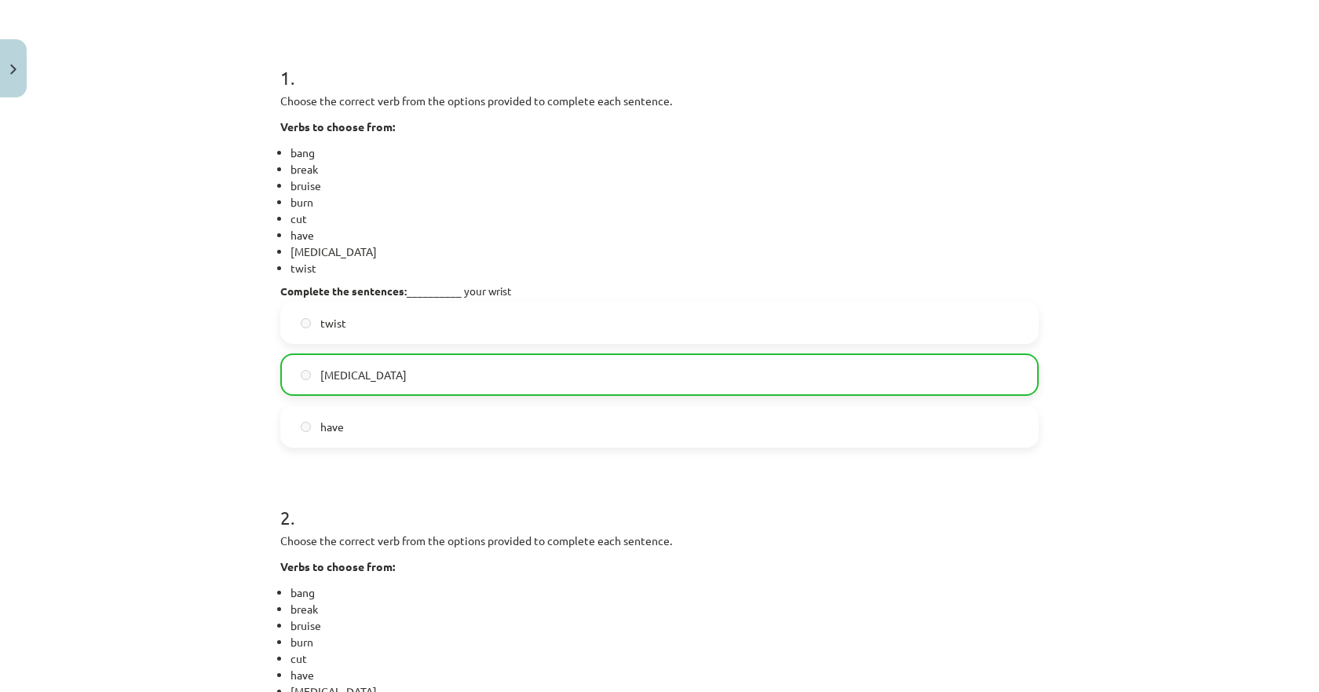
scroll to position [701, 0]
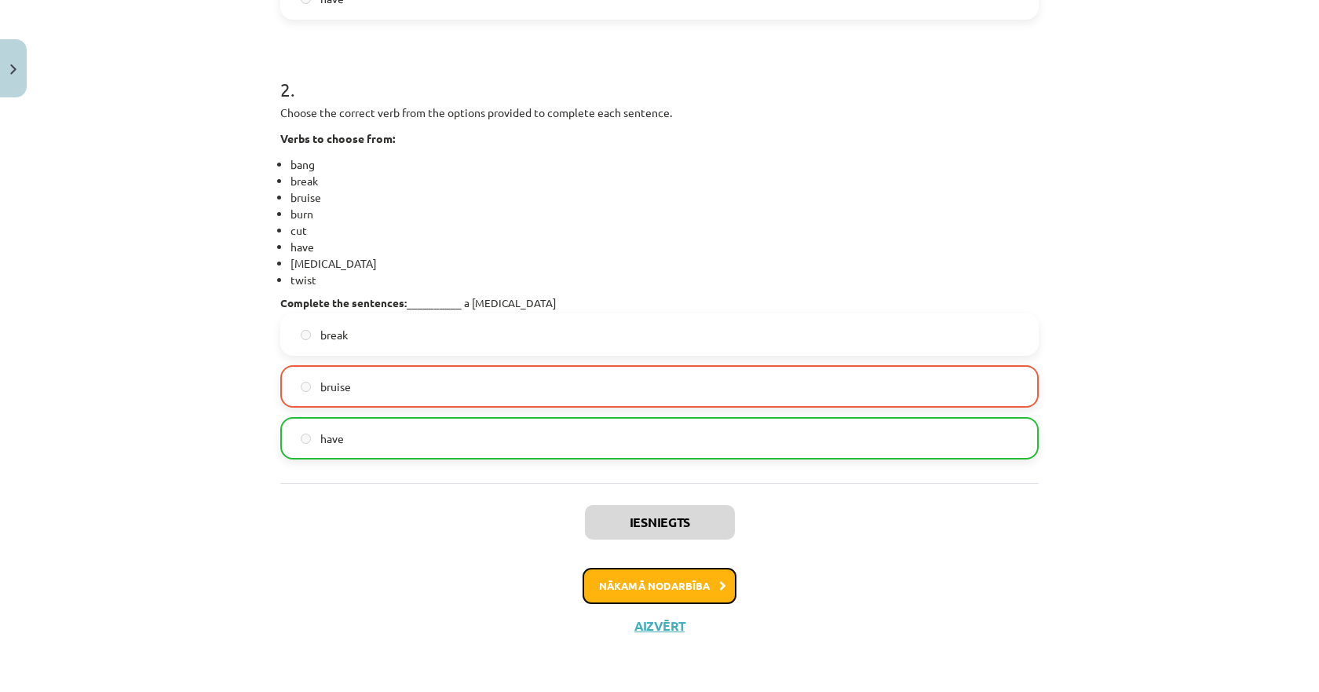
click at [626, 583] on button "Nākamā nodarbība" at bounding box center [660, 586] width 154 height 36
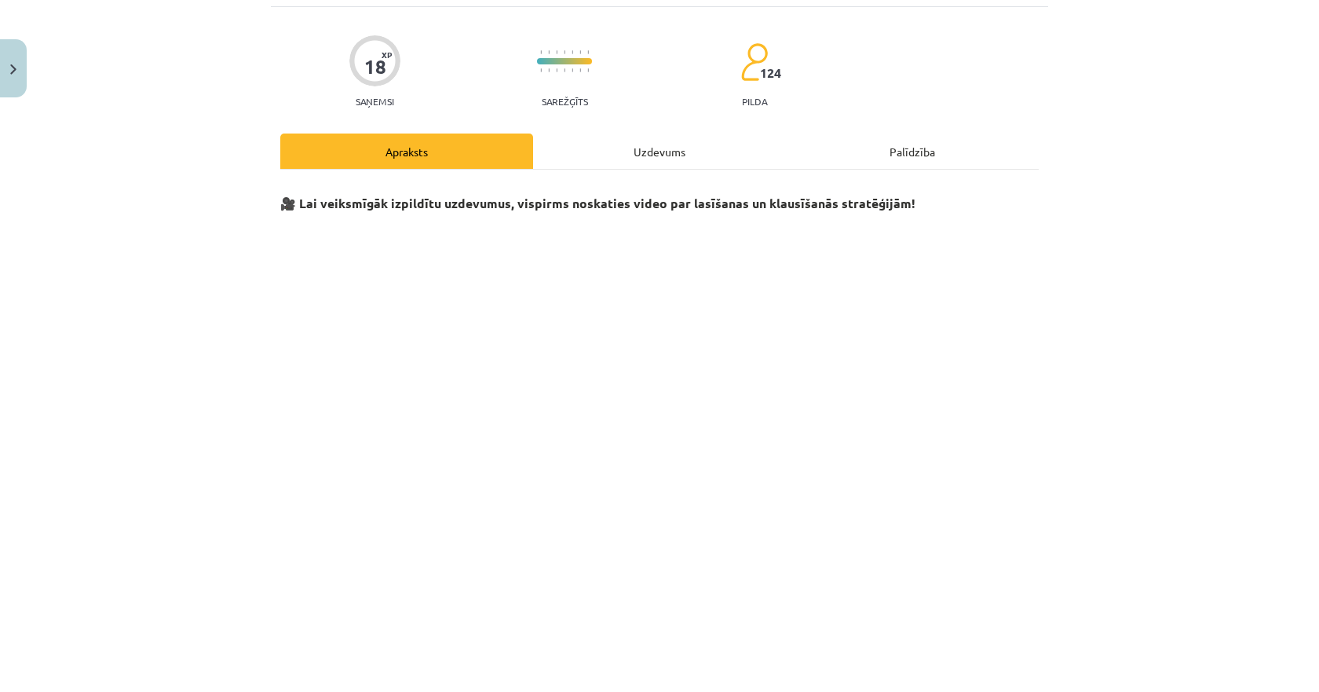
scroll to position [39, 0]
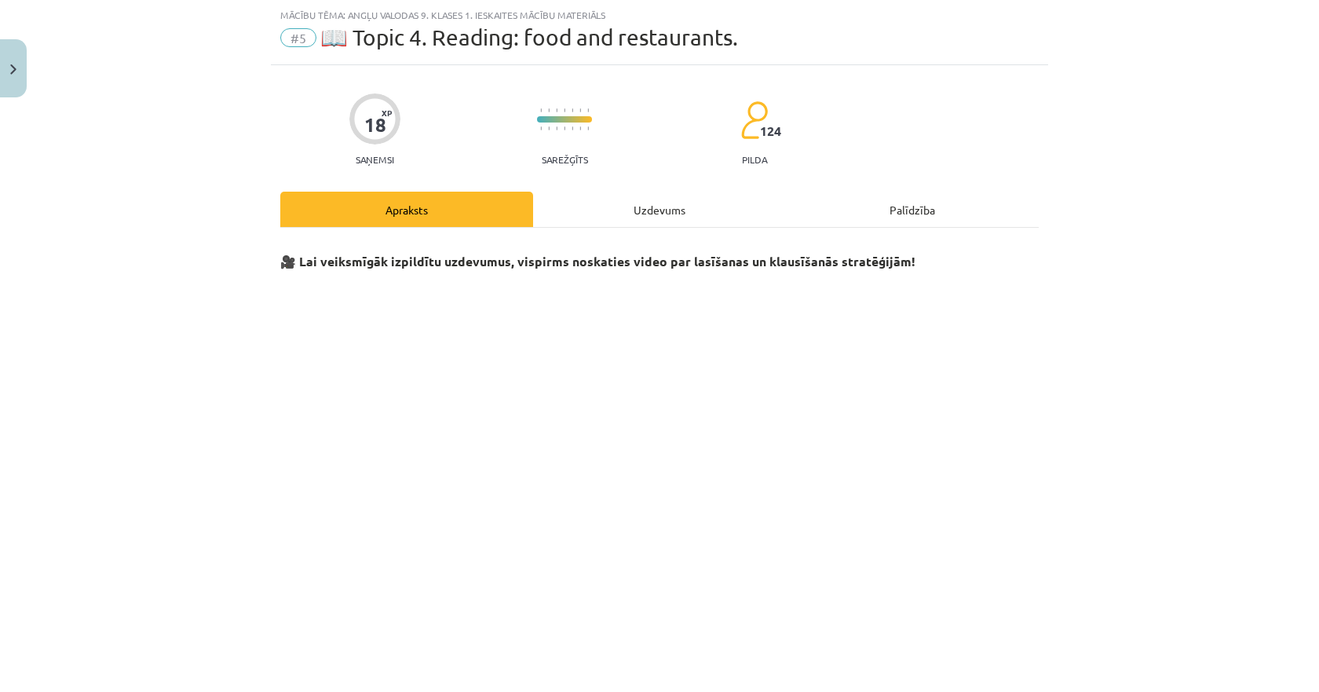
click at [578, 224] on div "Uzdevums" at bounding box center [659, 209] width 253 height 35
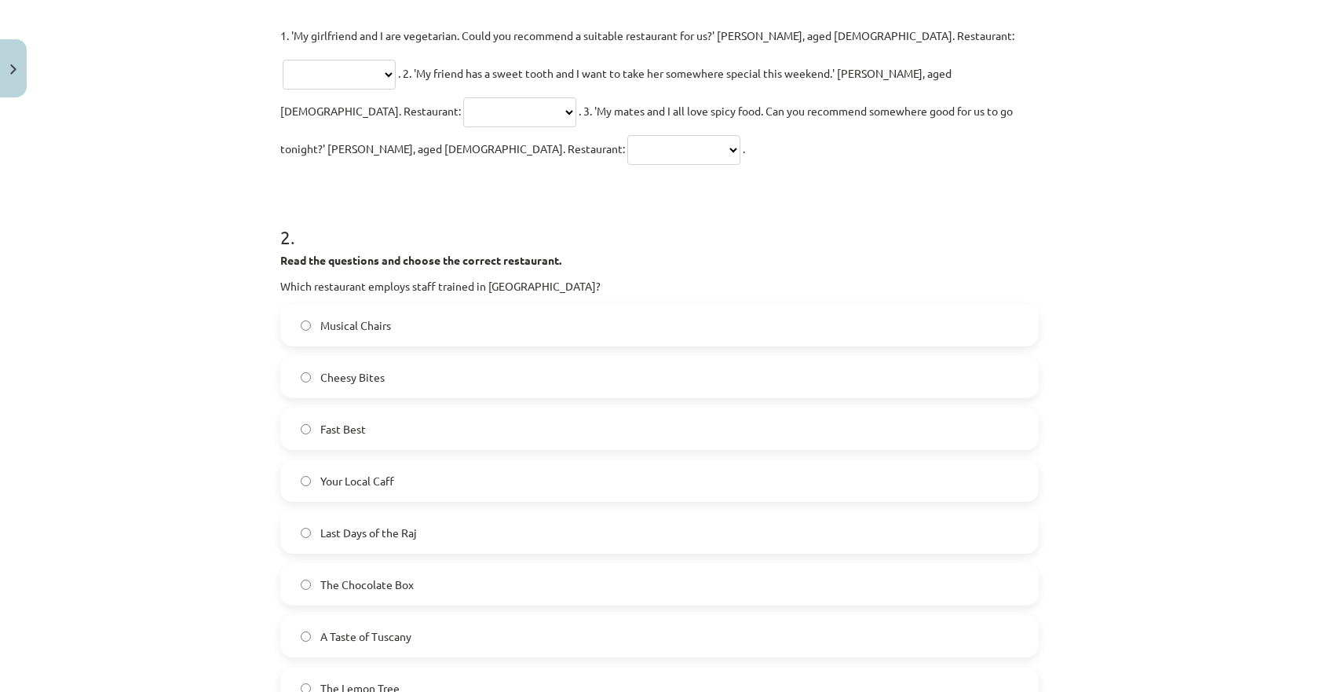
scroll to position [275, 0]
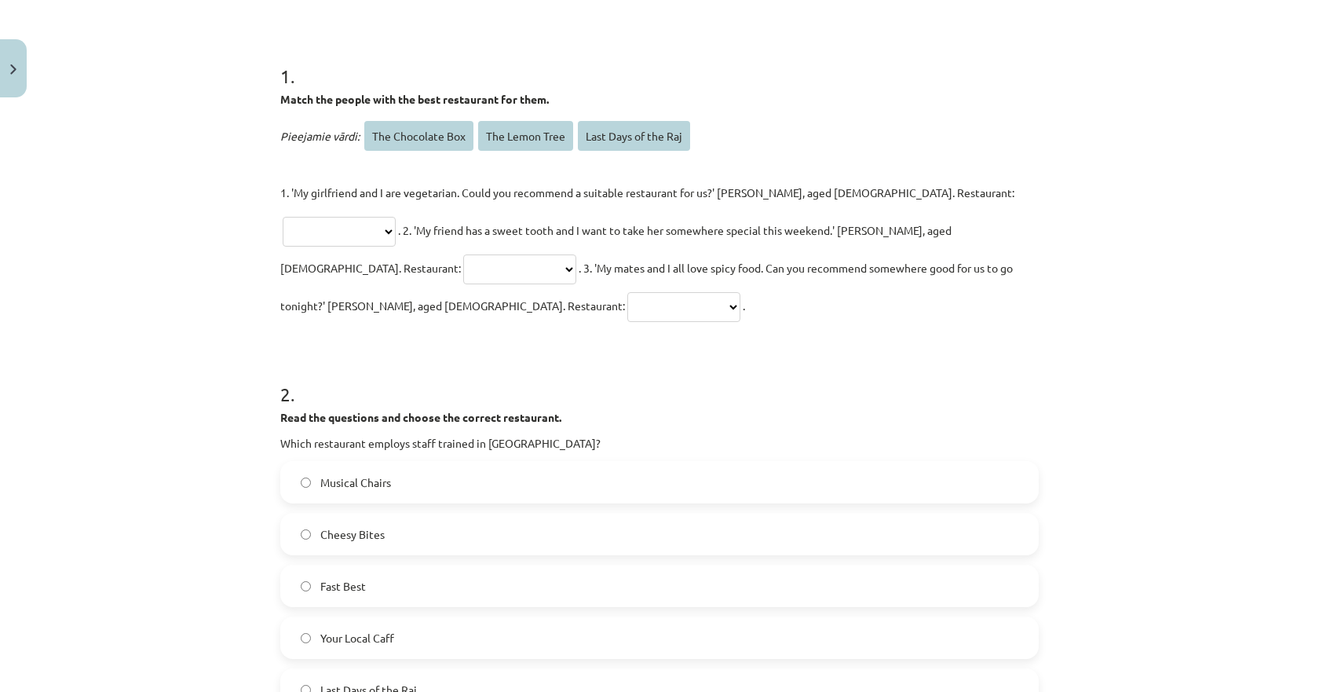
click at [396, 217] on select "**********" at bounding box center [339, 232] width 113 height 30
drag, startPoint x: 840, startPoint y: 335, endPoint x: 895, endPoint y: 313, distance: 59.2
click at [840, 356] on h1 "2 ." at bounding box center [659, 380] width 759 height 49
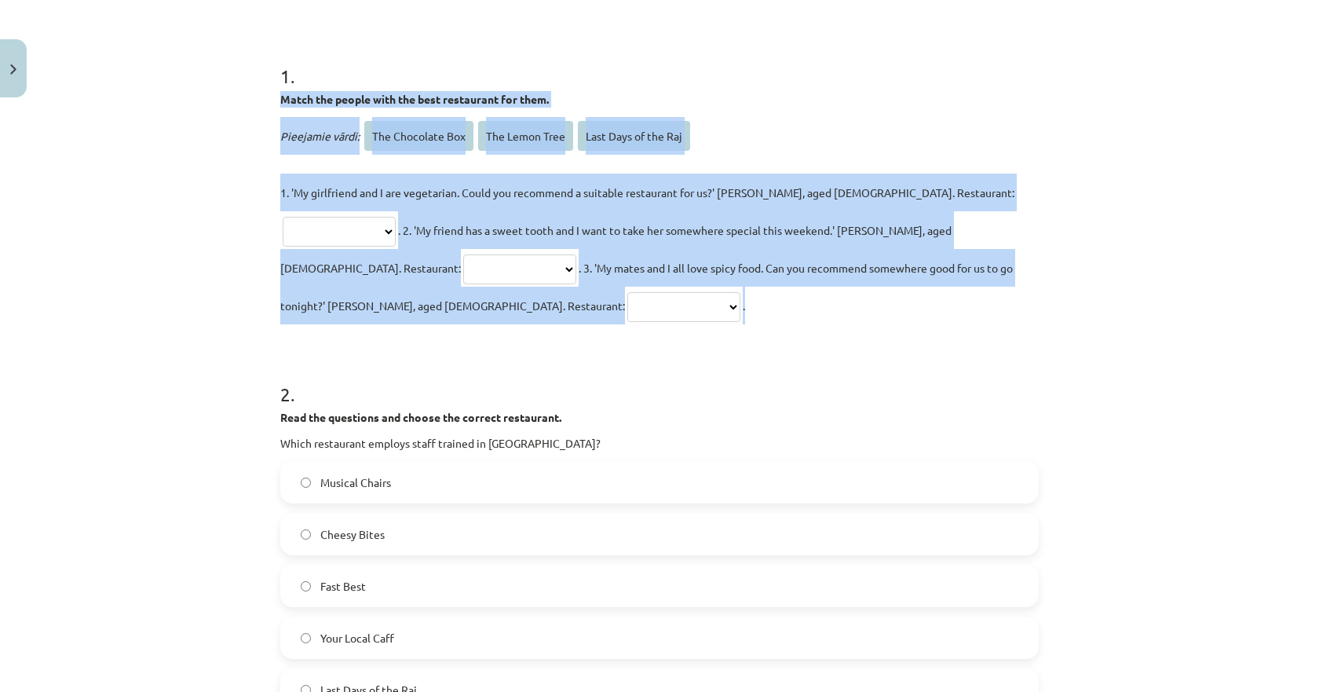
drag, startPoint x: 1059, startPoint y: 272, endPoint x: 269, endPoint y: 100, distance: 807.9
click at [269, 100] on div "**********" at bounding box center [659, 346] width 1319 height 692
copy div "**********"
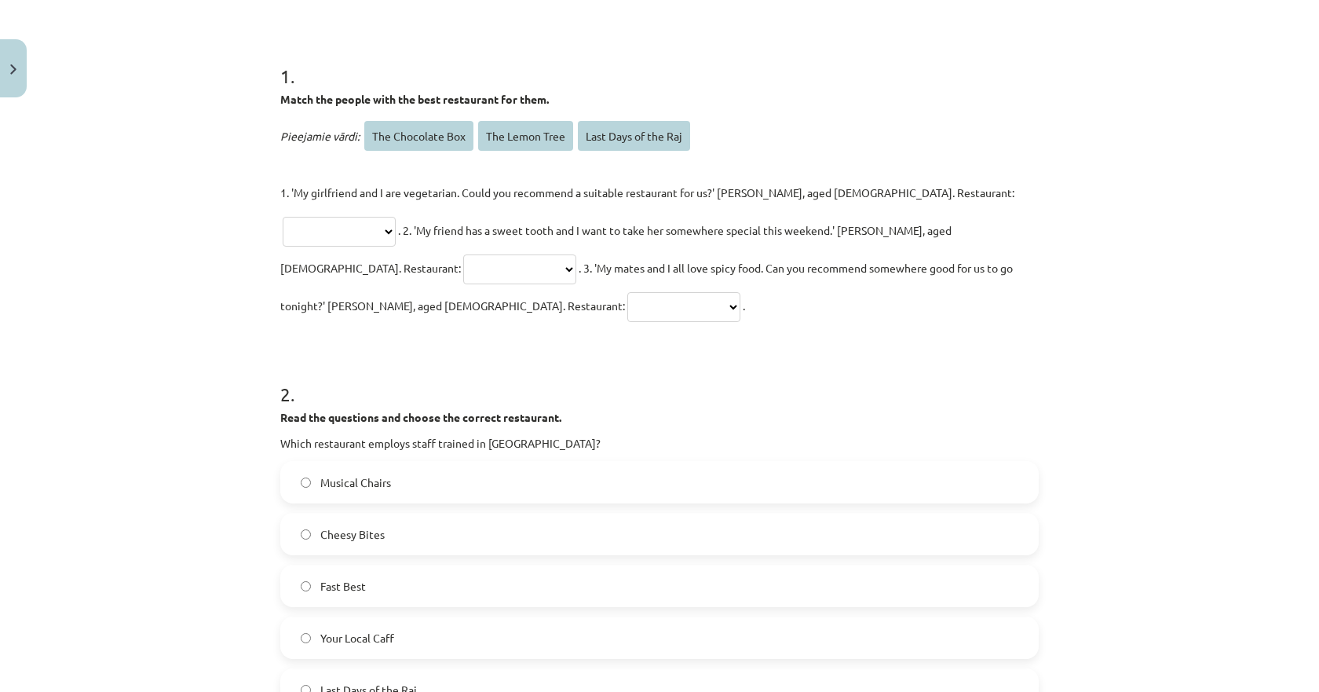
click at [852, 356] on h1 "2 ." at bounding box center [659, 380] width 759 height 49
click at [396, 217] on select "**********" at bounding box center [339, 232] width 113 height 30
click at [862, 356] on h1 "2 ." at bounding box center [659, 380] width 759 height 49
click at [396, 217] on select "**********" at bounding box center [339, 232] width 113 height 30
select select "**********"
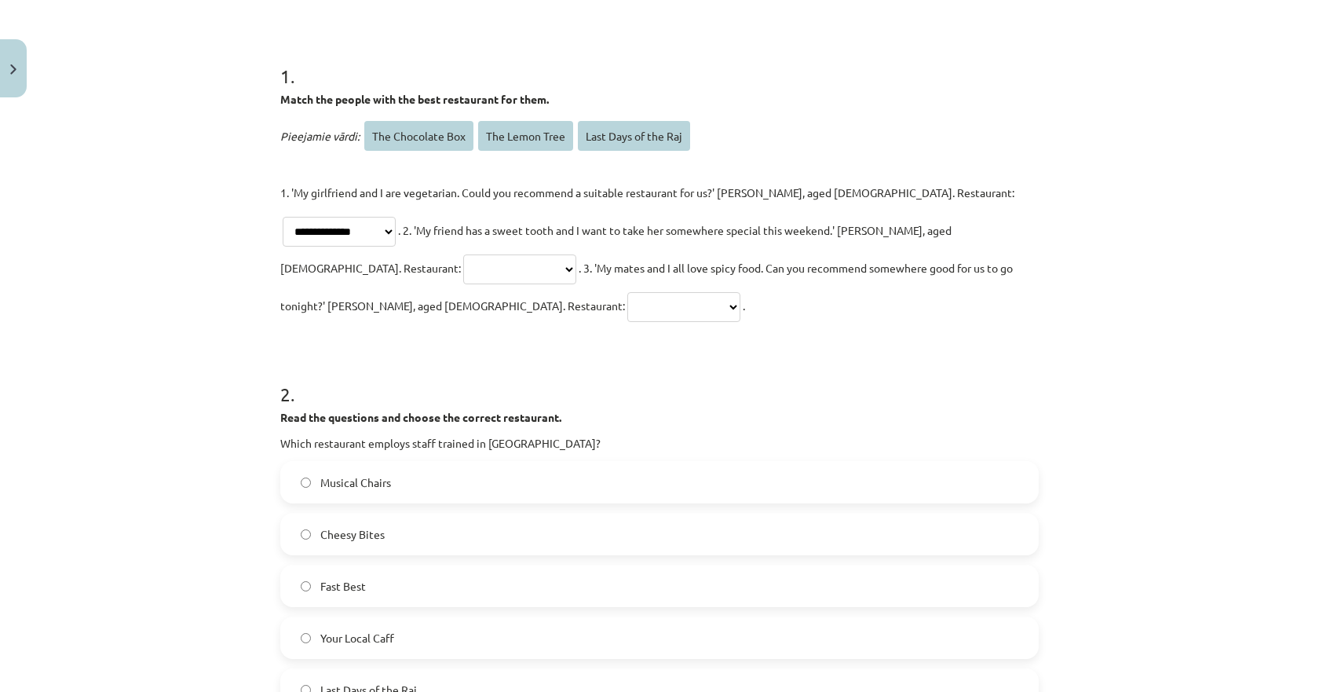
click at [396, 217] on select "**********" at bounding box center [339, 232] width 113 height 30
click at [576, 254] on select "**********" at bounding box center [519, 269] width 113 height 30
select select "**********"
click at [576, 254] on select "**********" at bounding box center [519, 269] width 113 height 30
click at [741, 292] on select "**********" at bounding box center [683, 307] width 113 height 30
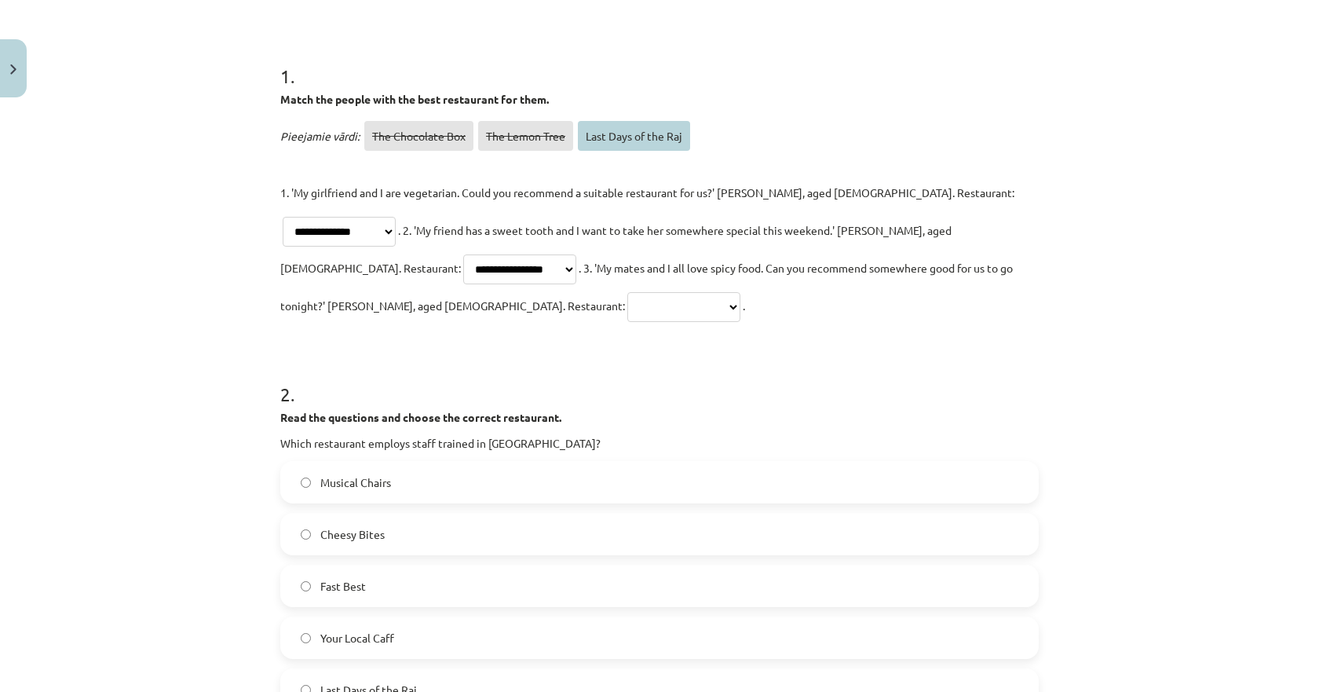
select select "**********"
click at [741, 292] on select "**********" at bounding box center [683, 307] width 113 height 30
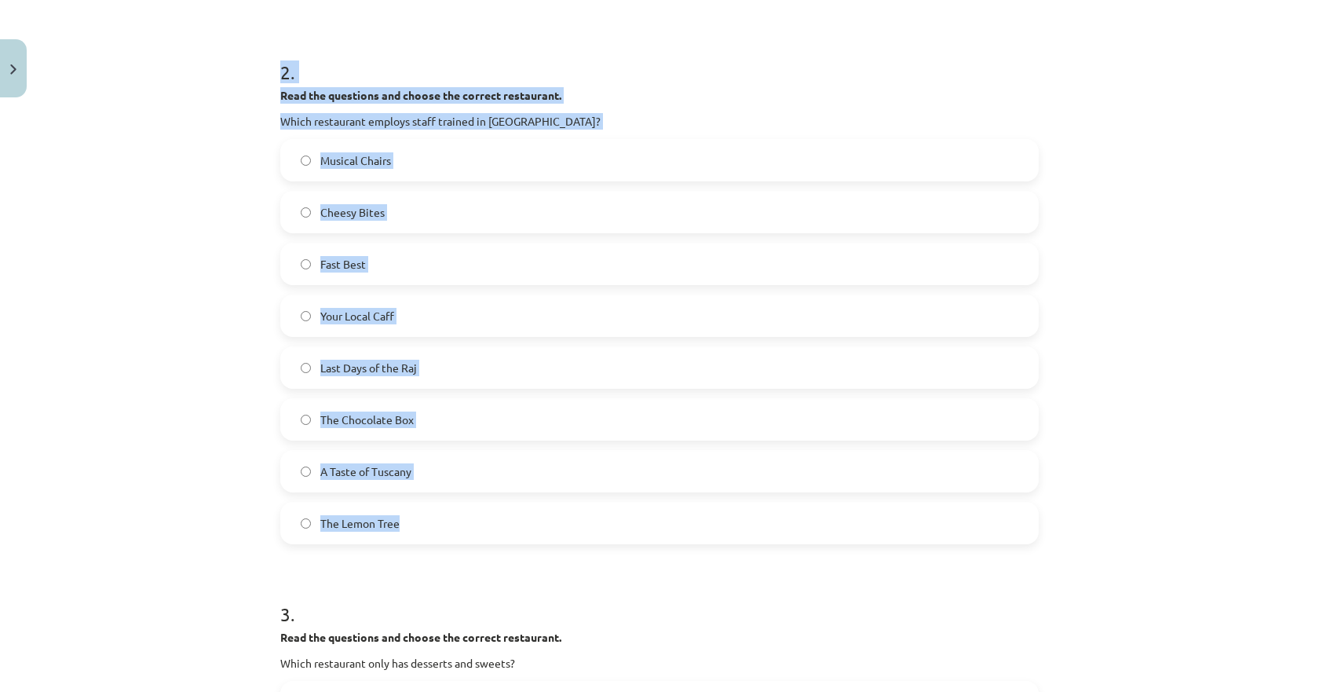
scroll to position [596, 0]
drag, startPoint x: 431, startPoint y: 422, endPoint x: 265, endPoint y: 37, distance: 419.7
click at [261, 33] on div "**********" at bounding box center [659, 346] width 1319 height 692
copy div "2 . Read the questions and choose the correct restaurant. Which restaurant empl…"
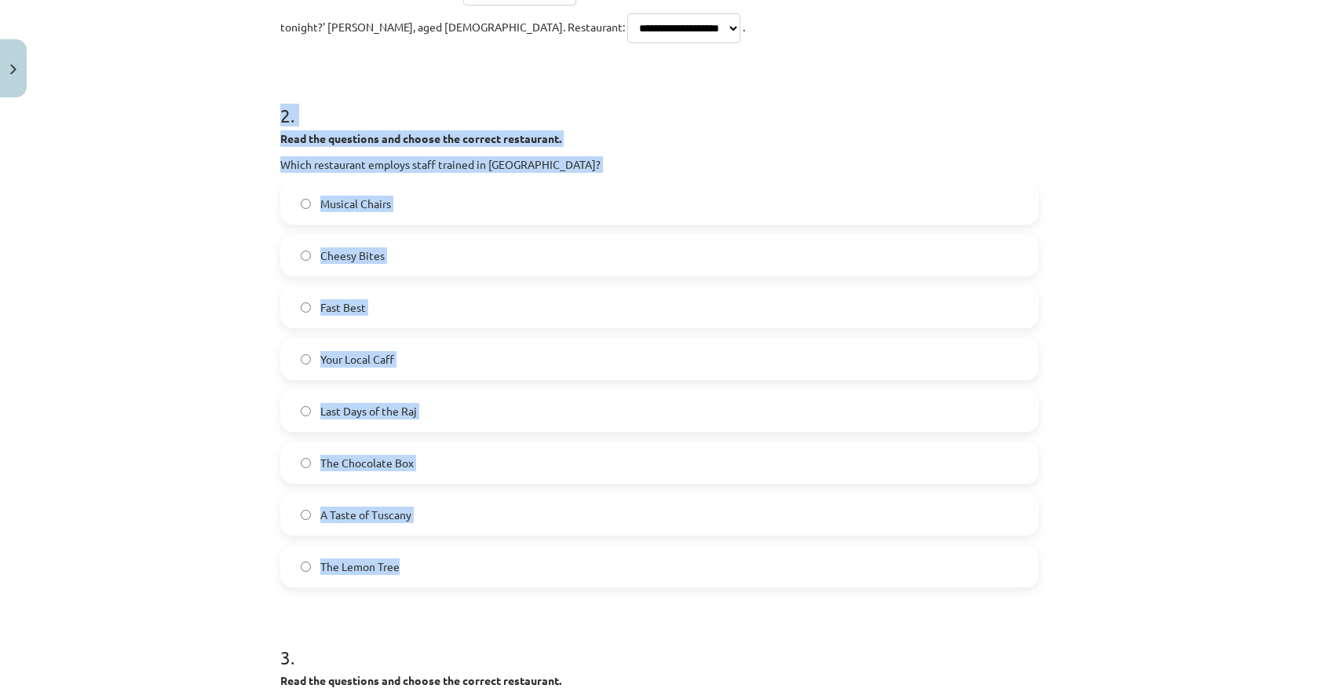
scroll to position [517, 0]
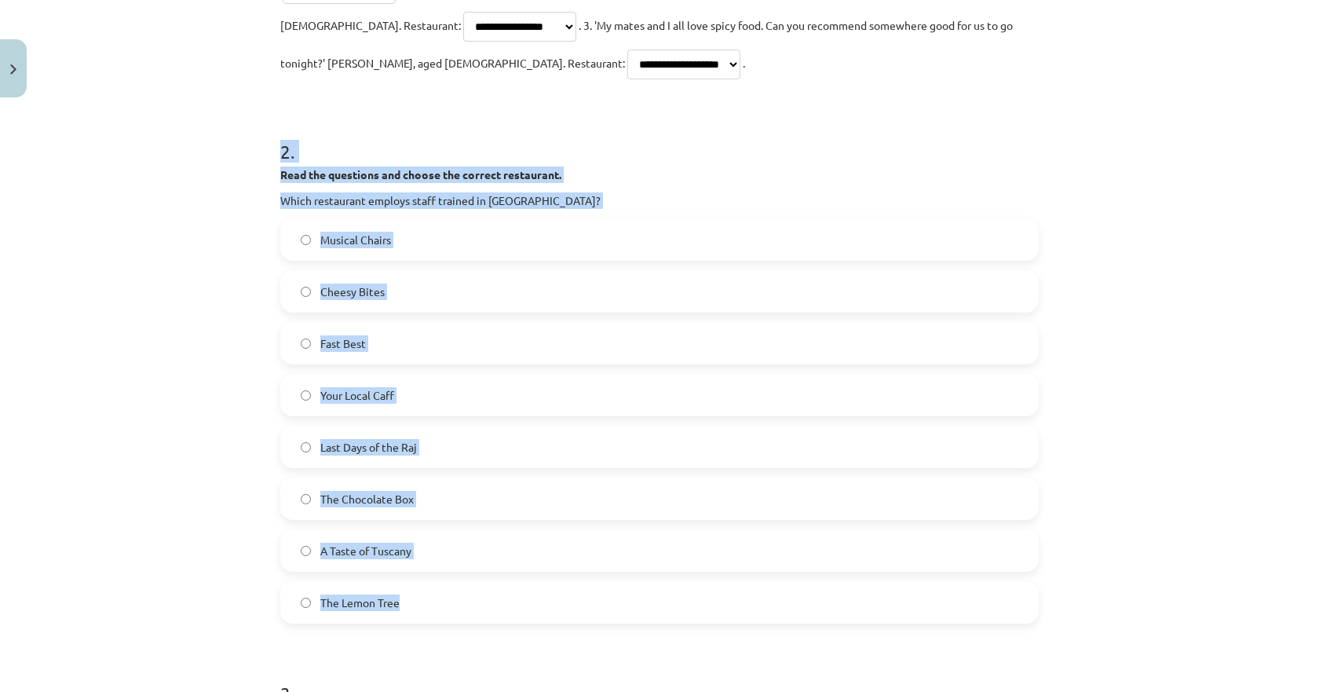
click at [990, 439] on div "Musical Chairs Cheesy Bites Fast Best Your Local Caff Last Days of the Raj The …" at bounding box center [659, 420] width 759 height 405
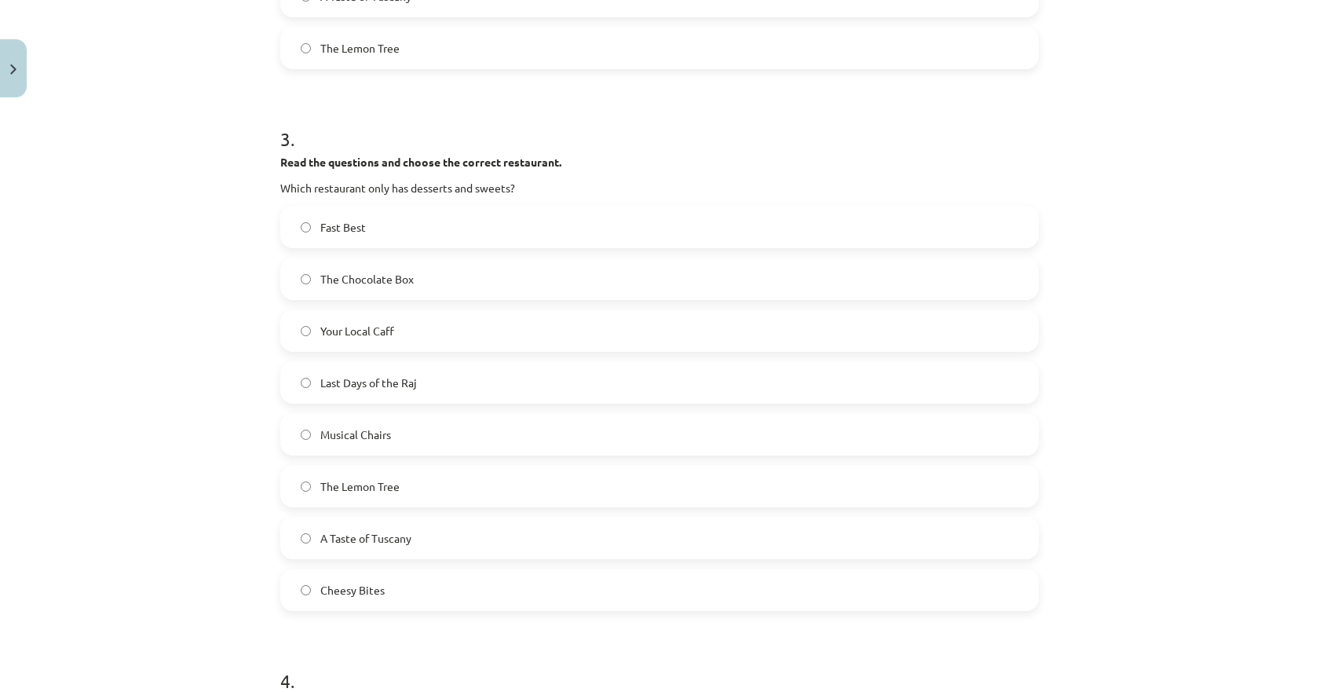
scroll to position [1146, 0]
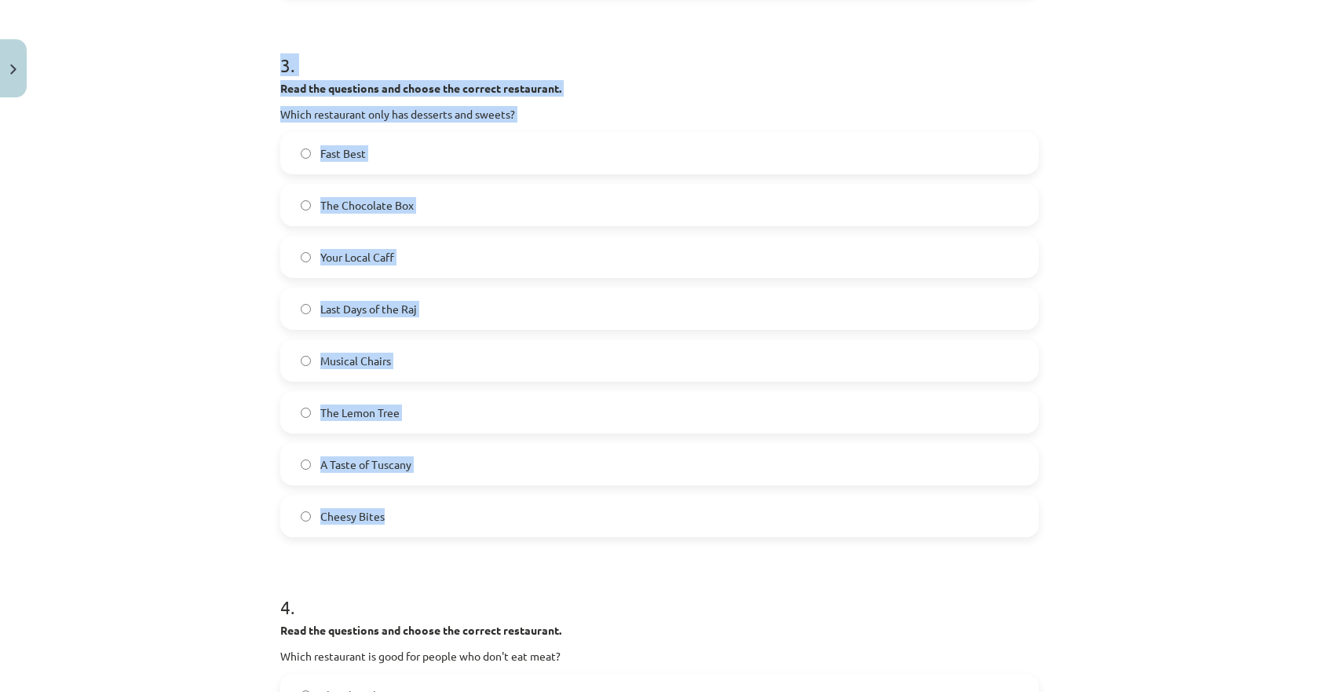
drag, startPoint x: 429, startPoint y: 491, endPoint x: 264, endPoint y: 35, distance: 484.4
click at [264, 35] on div "**********" at bounding box center [659, 346] width 1319 height 692
click at [331, 197] on span "The Chocolate Box" at bounding box center [366, 205] width 93 height 16
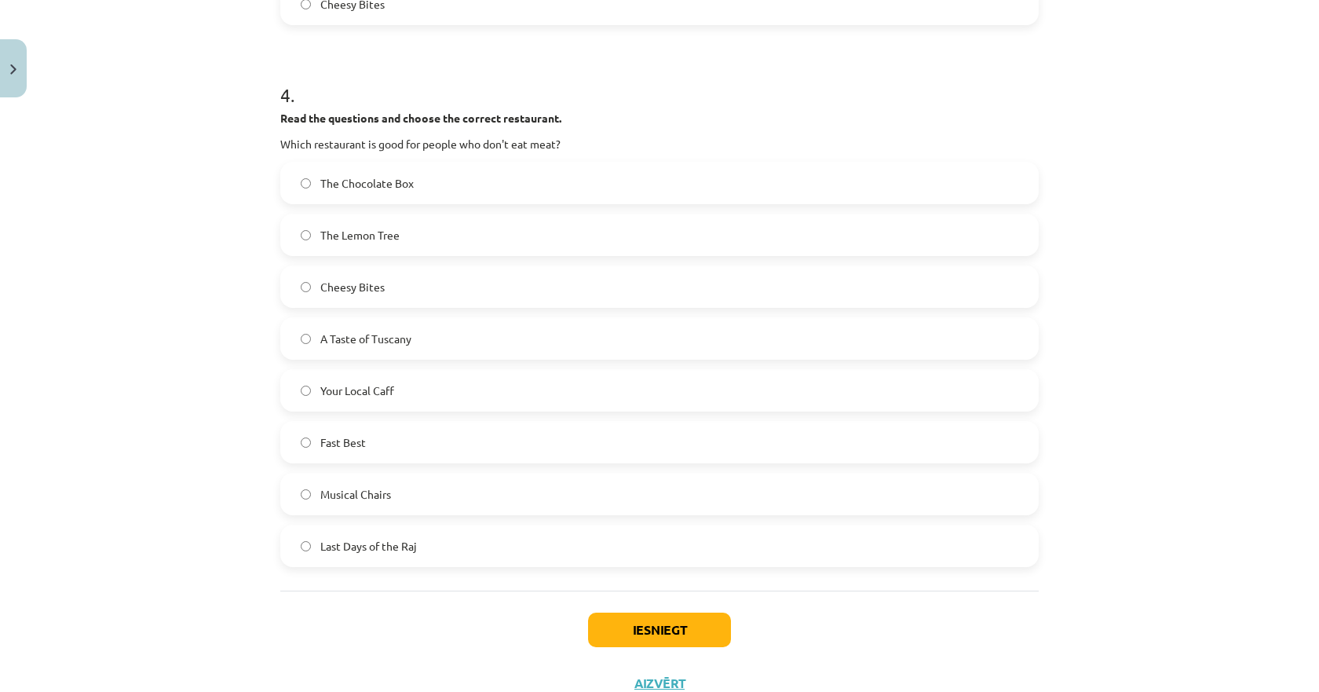
scroll to position [1677, 0]
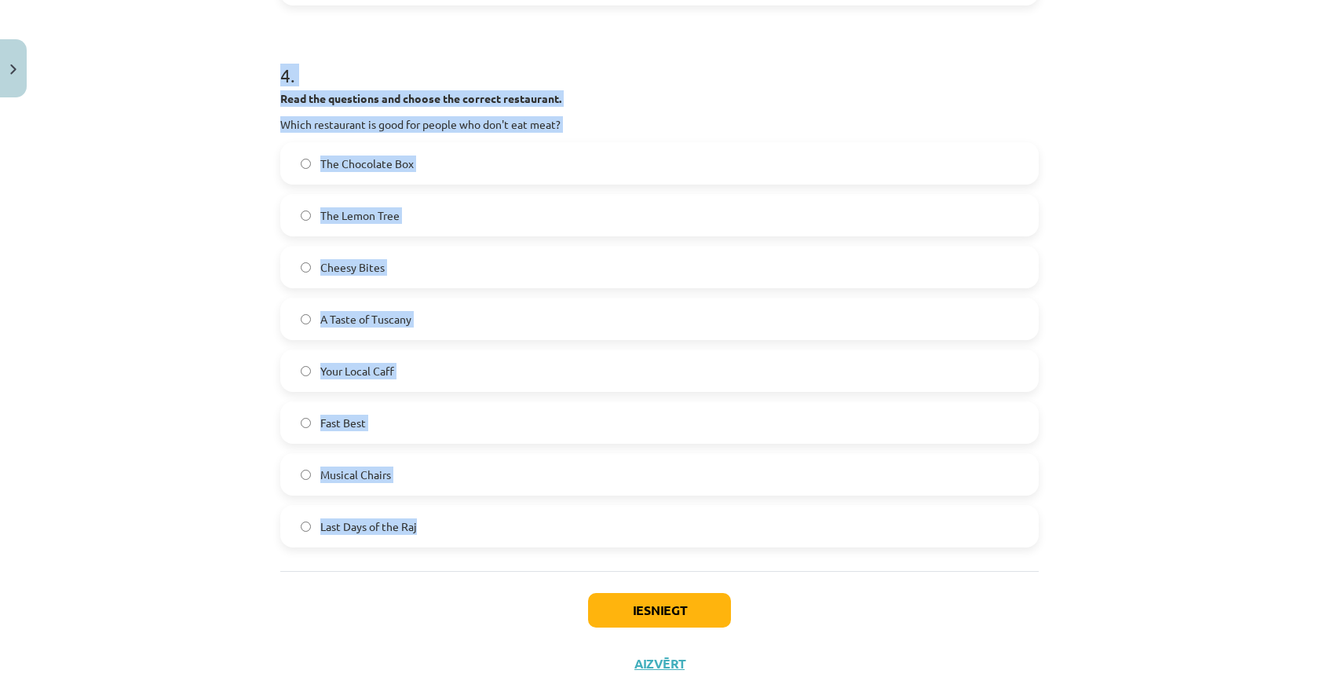
drag, startPoint x: 448, startPoint y: 491, endPoint x: 258, endPoint y: 41, distance: 488.7
click at [258, 41] on div "**********" at bounding box center [659, 346] width 1319 height 692
click at [349, 207] on span "The Lemon Tree" at bounding box center [359, 215] width 79 height 16
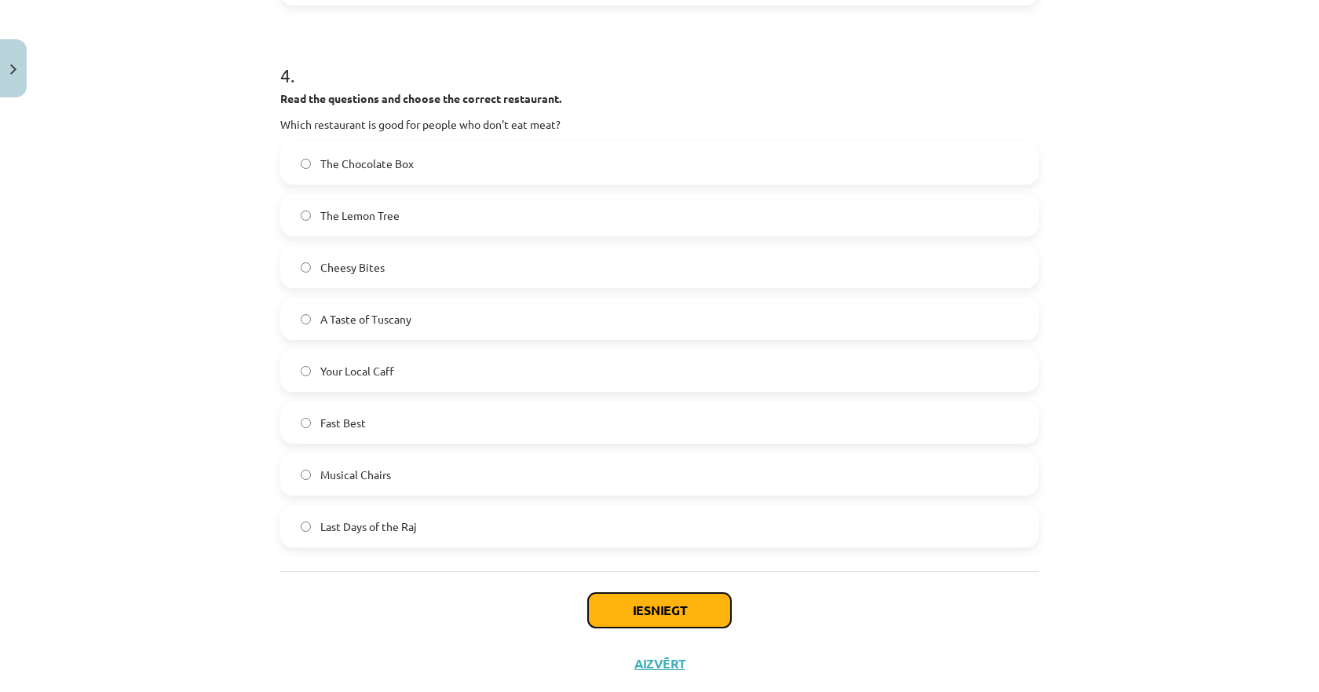
click at [646, 593] on button "Iesniegt" at bounding box center [659, 610] width 143 height 35
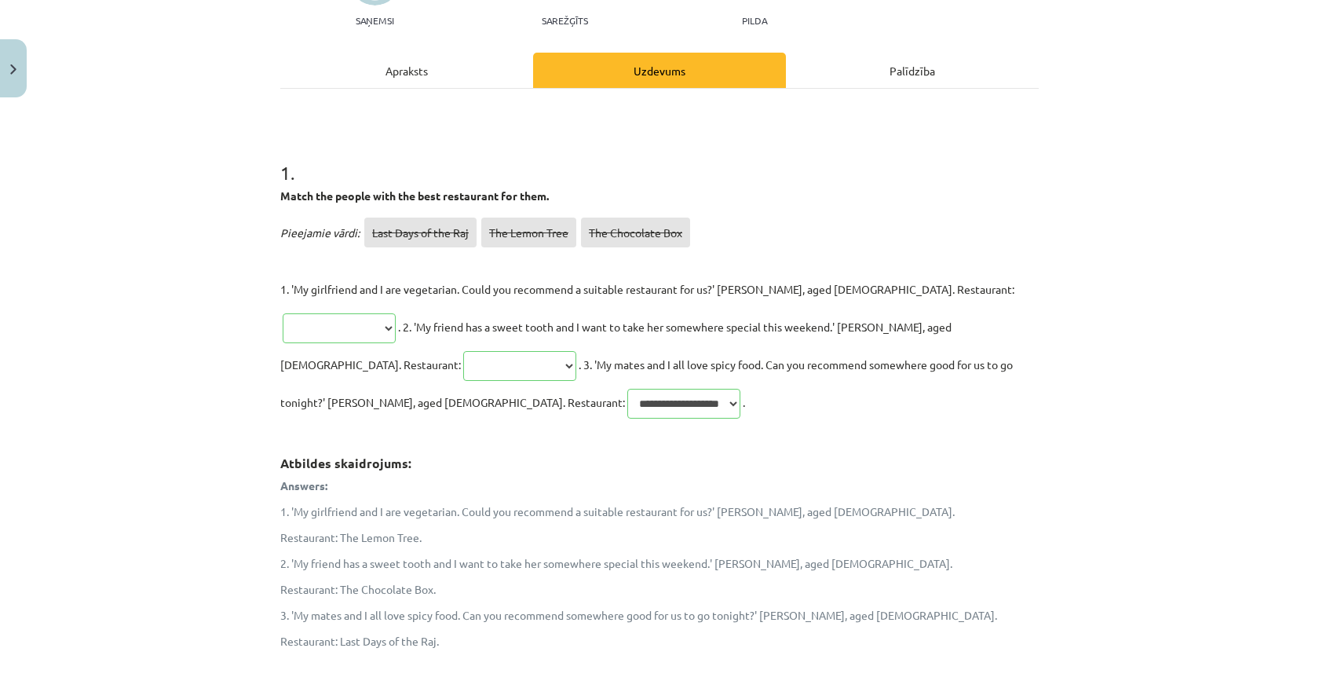
scroll to position [257, 0]
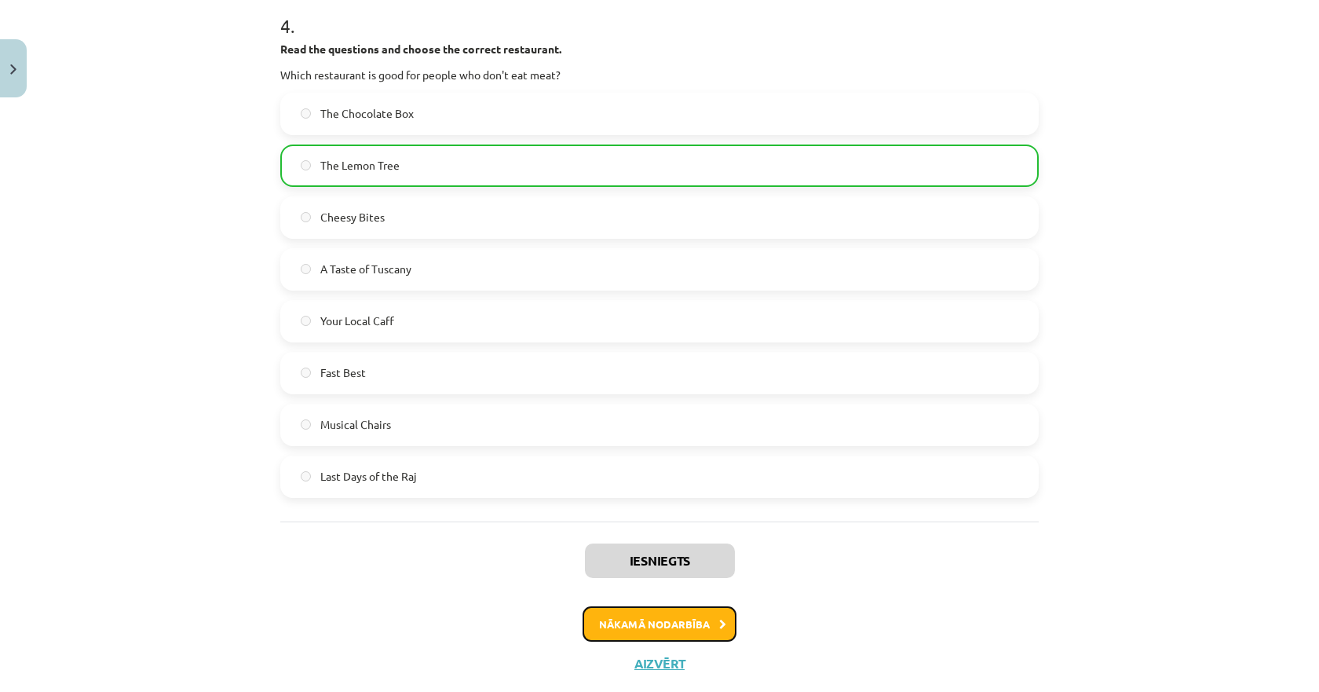
click at [649, 606] on button "Nākamā nodarbība" at bounding box center [660, 624] width 154 height 36
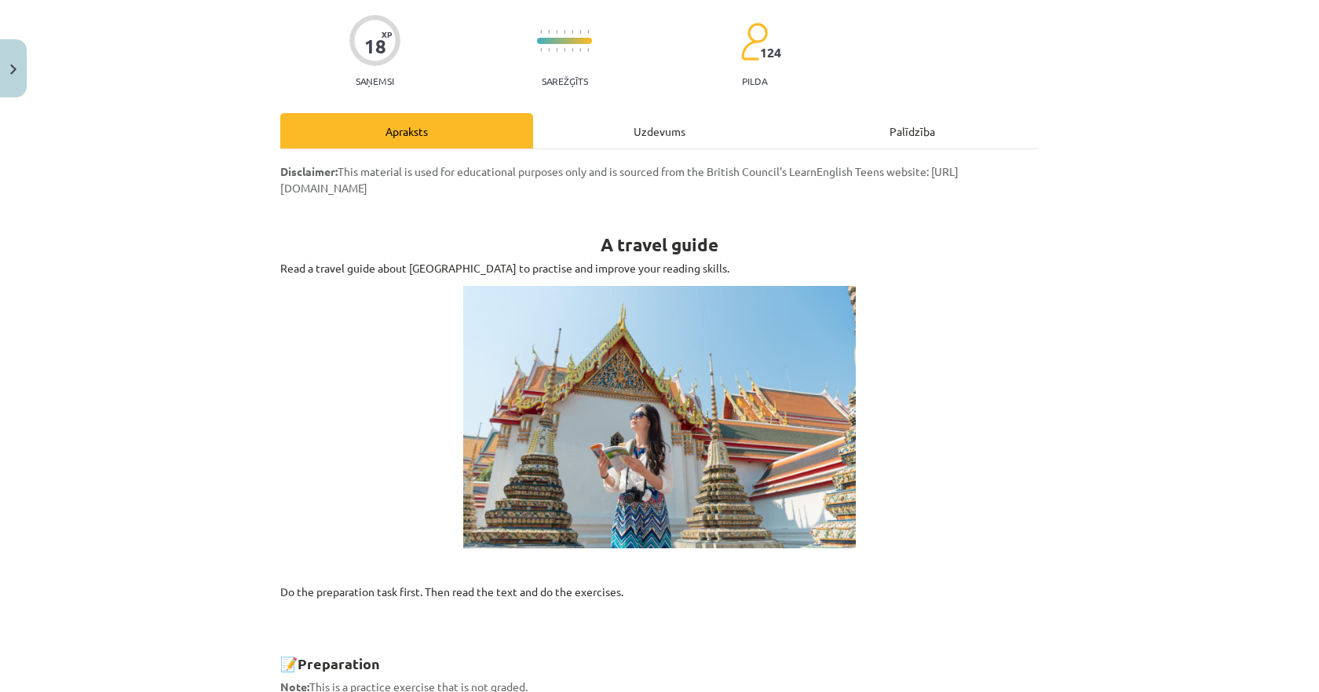
scroll to position [39, 0]
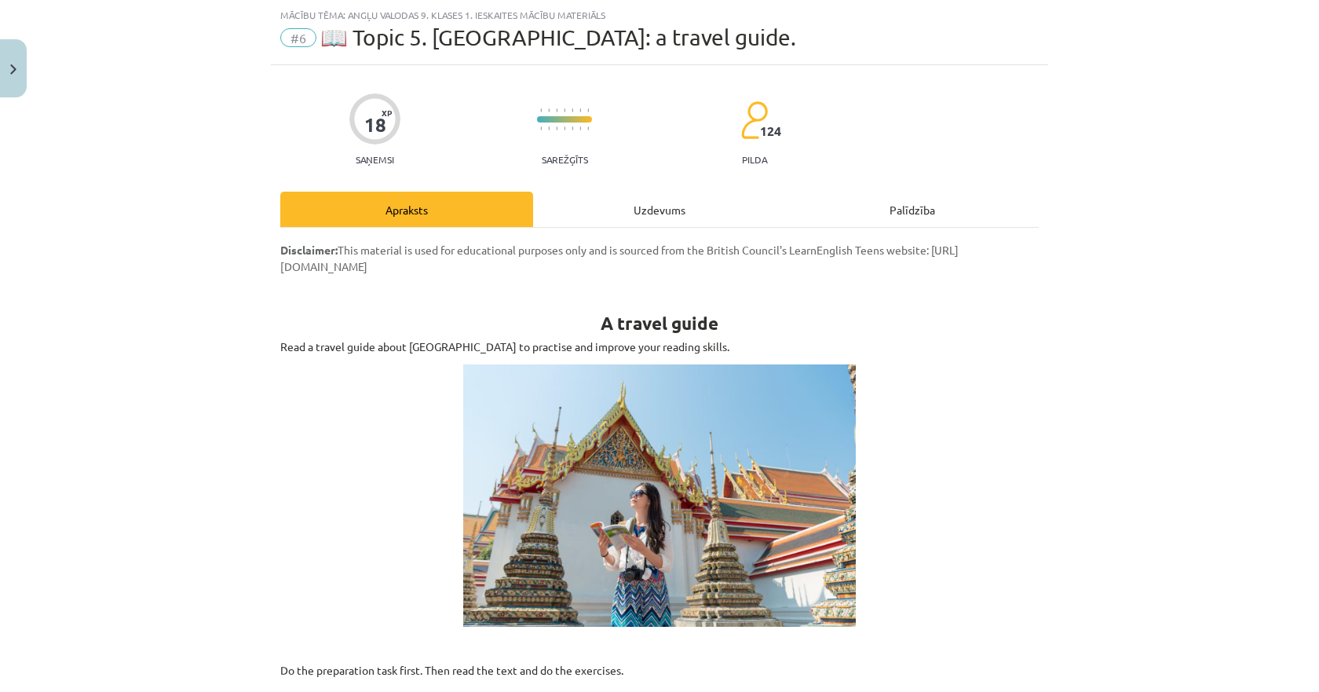
click at [642, 206] on div "Uzdevums" at bounding box center [659, 209] width 253 height 35
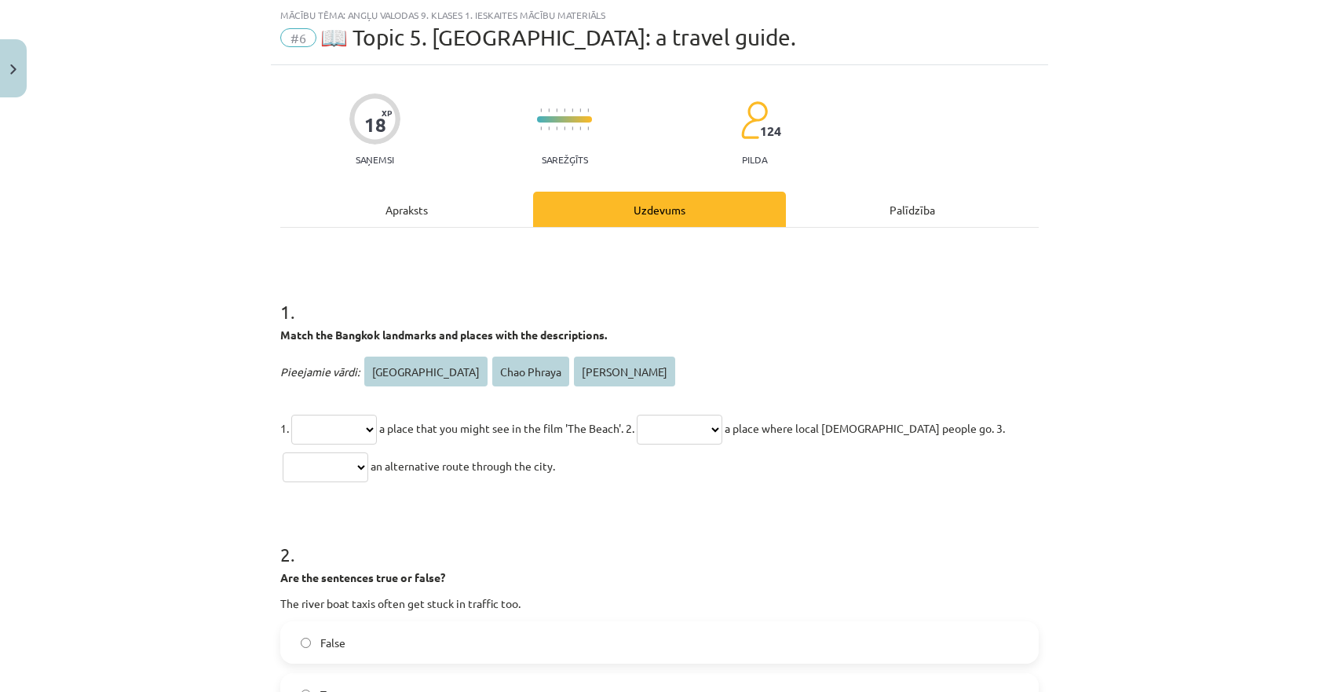
scroll to position [196, 0]
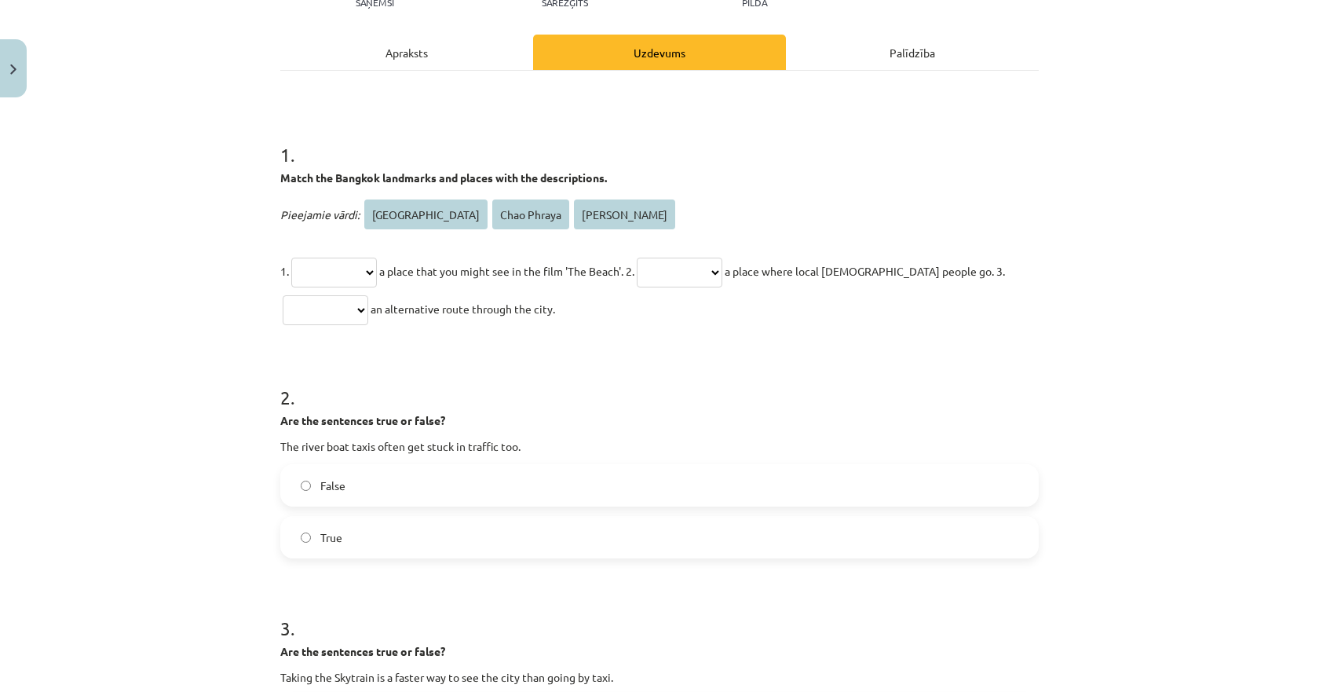
drag, startPoint x: 611, startPoint y: 314, endPoint x: 267, endPoint y: 142, distance: 384.5
click at [271, 142] on div "**********" at bounding box center [659, 535] width 777 height 1255
click at [312, 258] on select "**********" at bounding box center [334, 273] width 86 height 30
select select "**********"
click at [291, 258] on select "**********" at bounding box center [334, 273] width 86 height 30
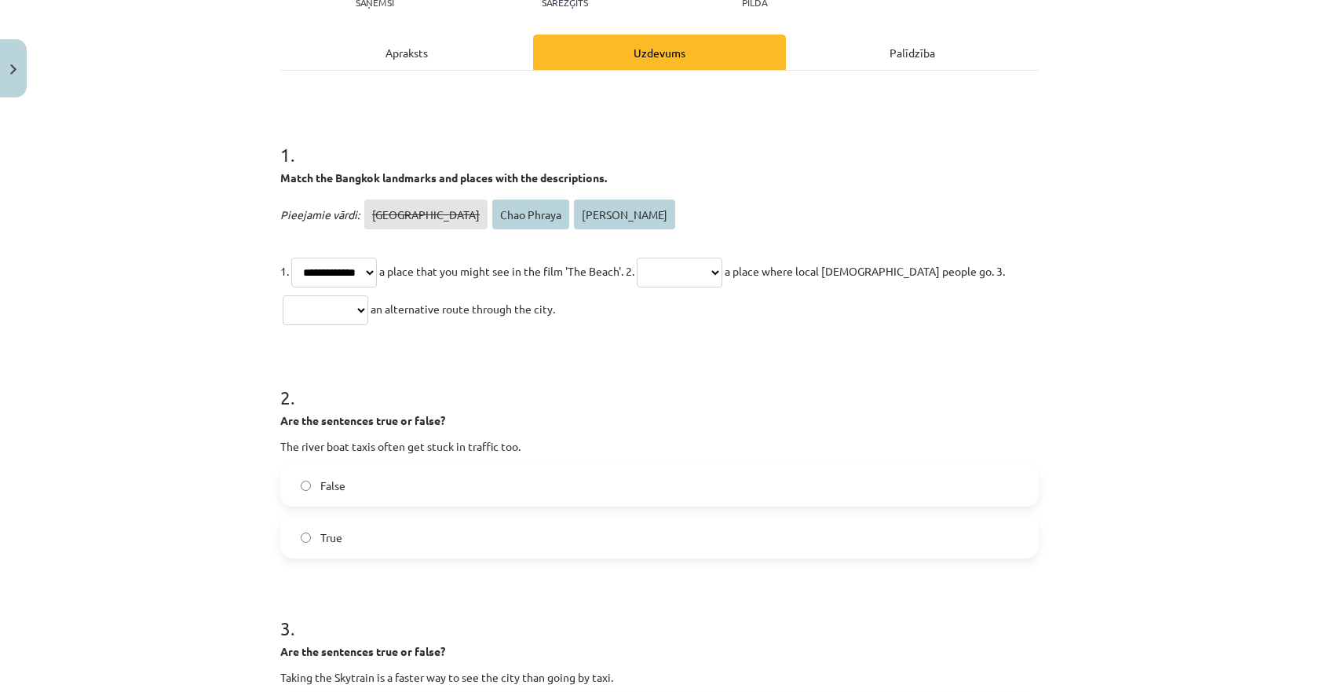
click at [196, 247] on div "**********" at bounding box center [659, 346] width 1319 height 692
click at [668, 272] on select "**********" at bounding box center [680, 273] width 86 height 30
select select "**********"
click at [662, 258] on select "**********" at bounding box center [680, 273] width 86 height 30
click at [337, 301] on select "**********" at bounding box center [326, 310] width 86 height 30
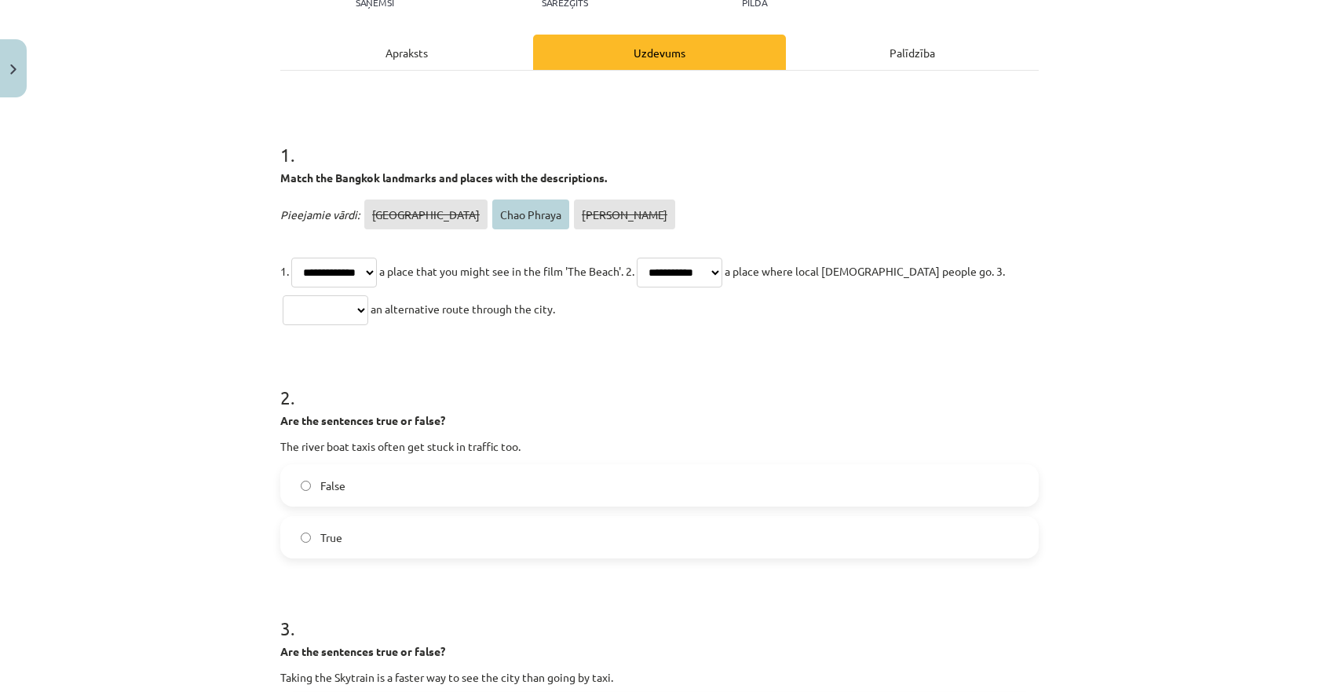
select select "**********"
click at [283, 295] on select "**********" at bounding box center [326, 310] width 86 height 30
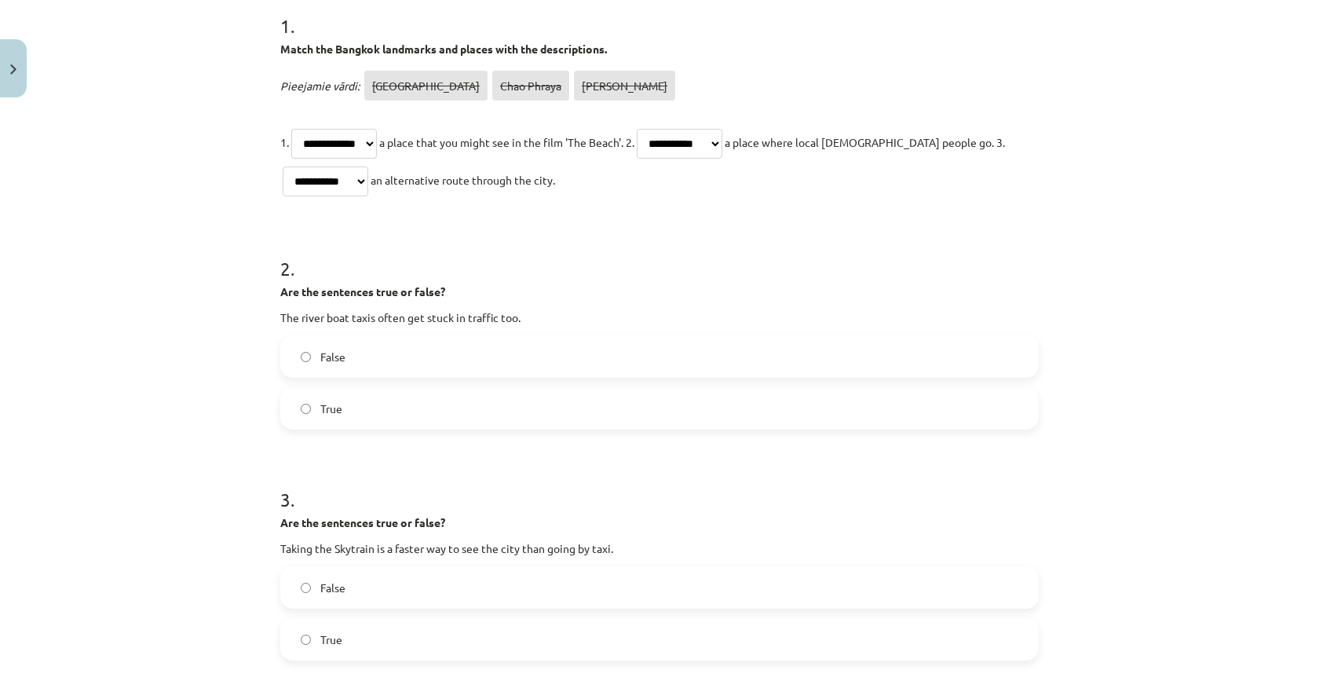
scroll to position [353, 0]
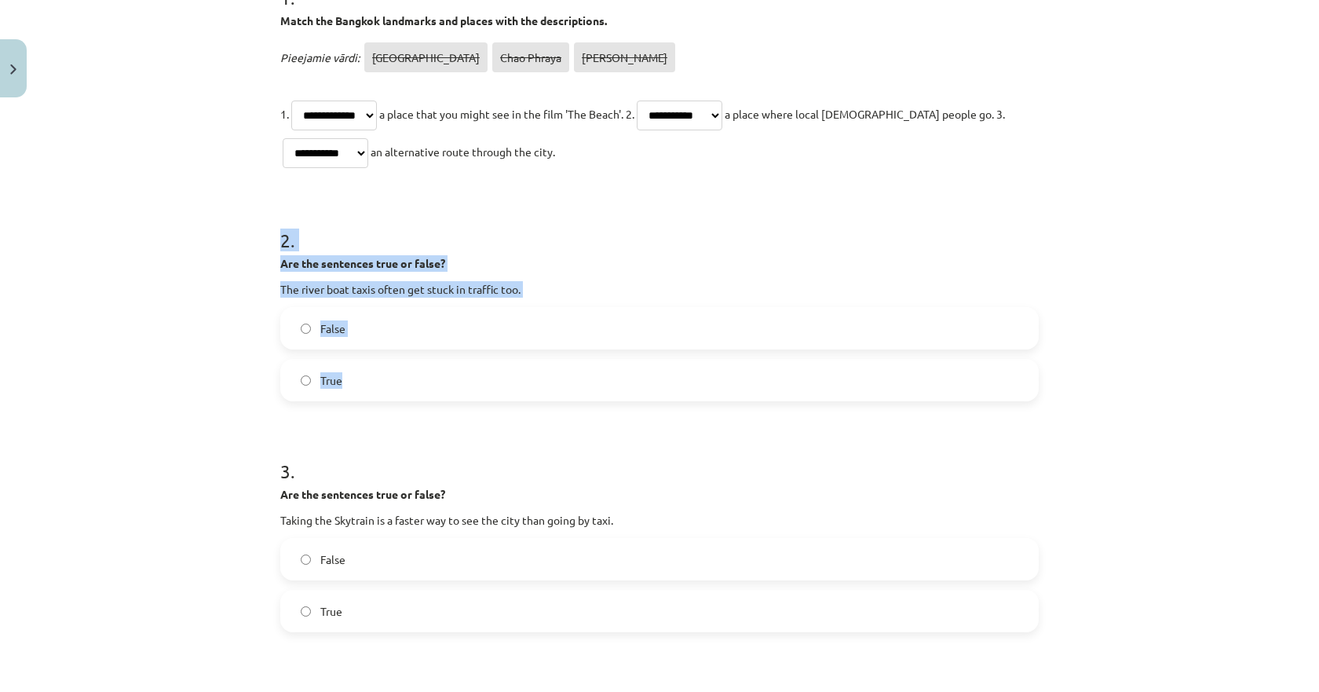
drag, startPoint x: 373, startPoint y: 383, endPoint x: 253, endPoint y: 236, distance: 189.7
click at [253, 236] on div "**********" at bounding box center [659, 346] width 1319 height 692
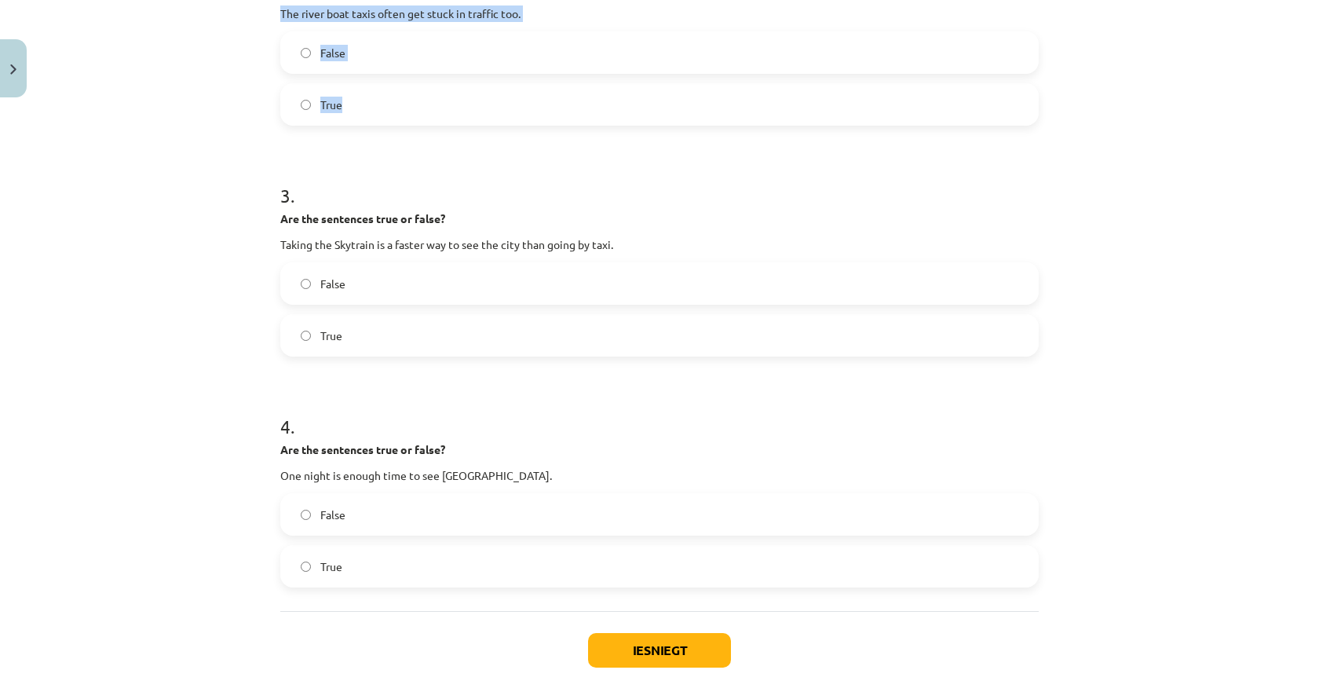
scroll to position [667, 0]
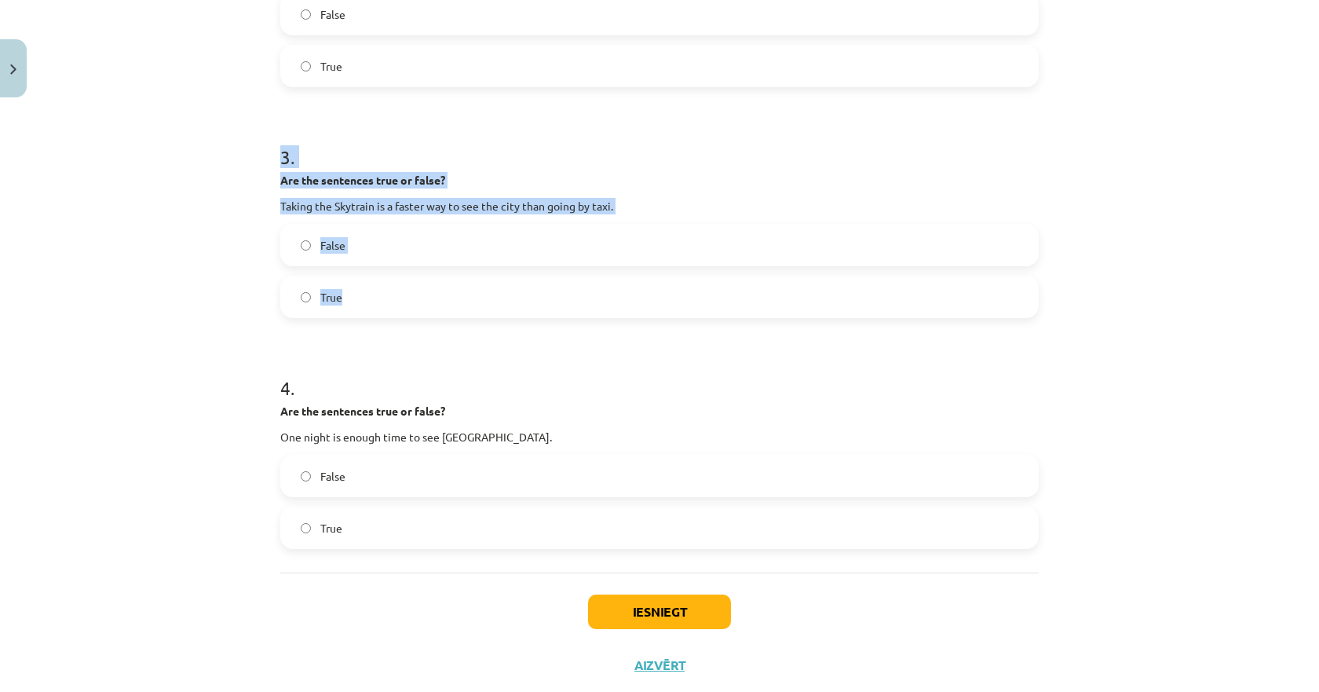
drag, startPoint x: 354, startPoint y: 301, endPoint x: 257, endPoint y: 154, distance: 176.2
click at [257, 154] on div "**********" at bounding box center [659, 346] width 1319 height 692
click at [322, 302] on span "True" at bounding box center [331, 297] width 22 height 16
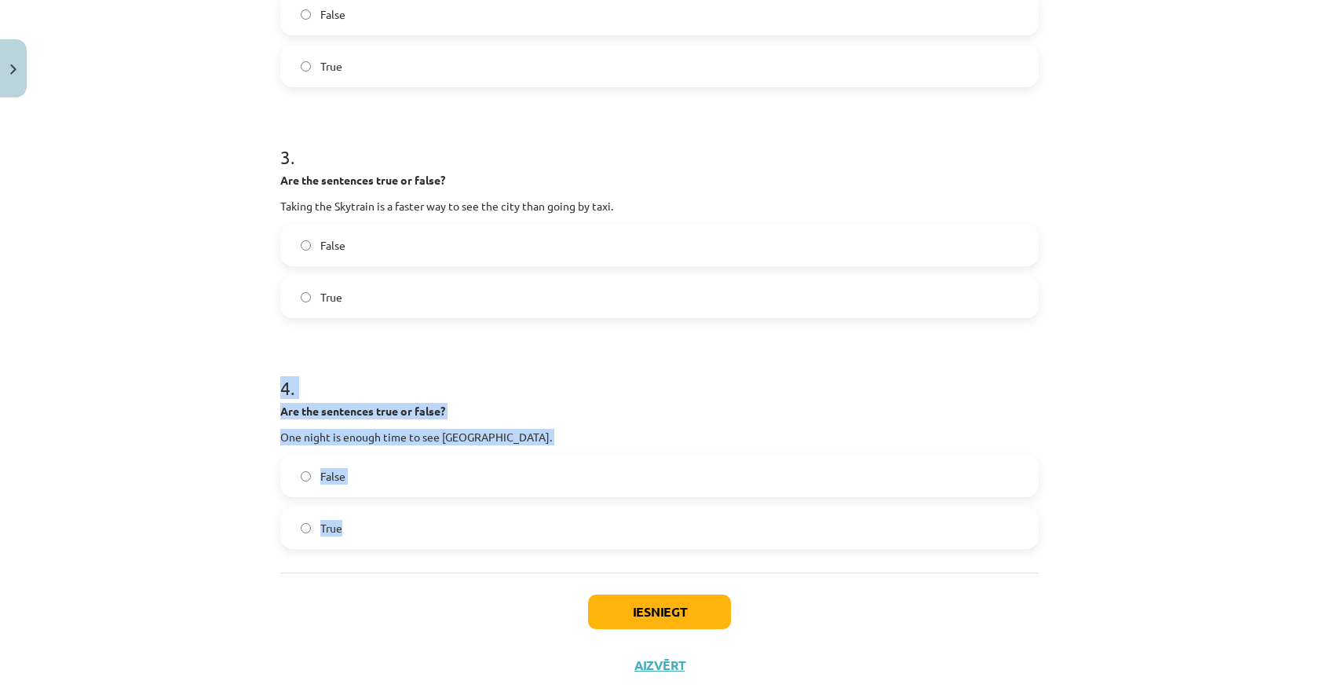
drag, startPoint x: 363, startPoint y: 528, endPoint x: 260, endPoint y: 381, distance: 179.9
click at [260, 381] on div "**********" at bounding box center [659, 346] width 1319 height 692
click at [320, 484] on span "False" at bounding box center [332, 476] width 25 height 16
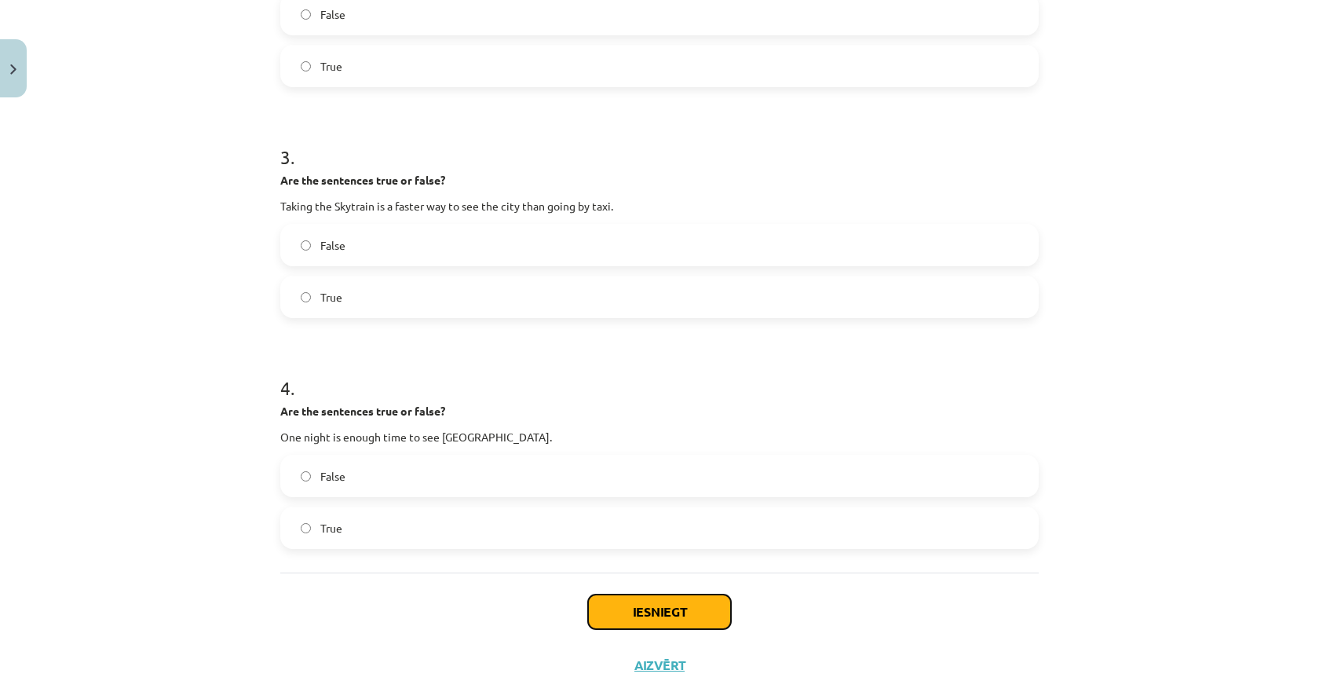
click at [614, 606] on button "Iesniegt" at bounding box center [659, 611] width 143 height 35
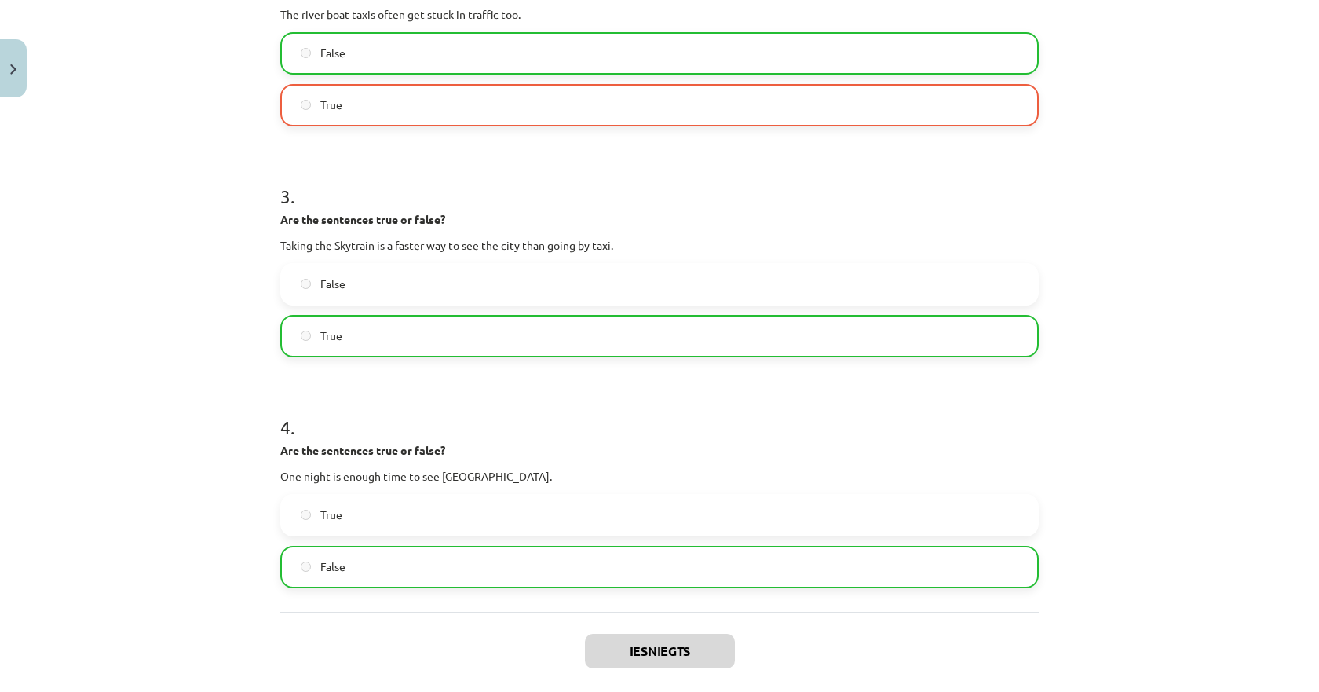
scroll to position [907, 0]
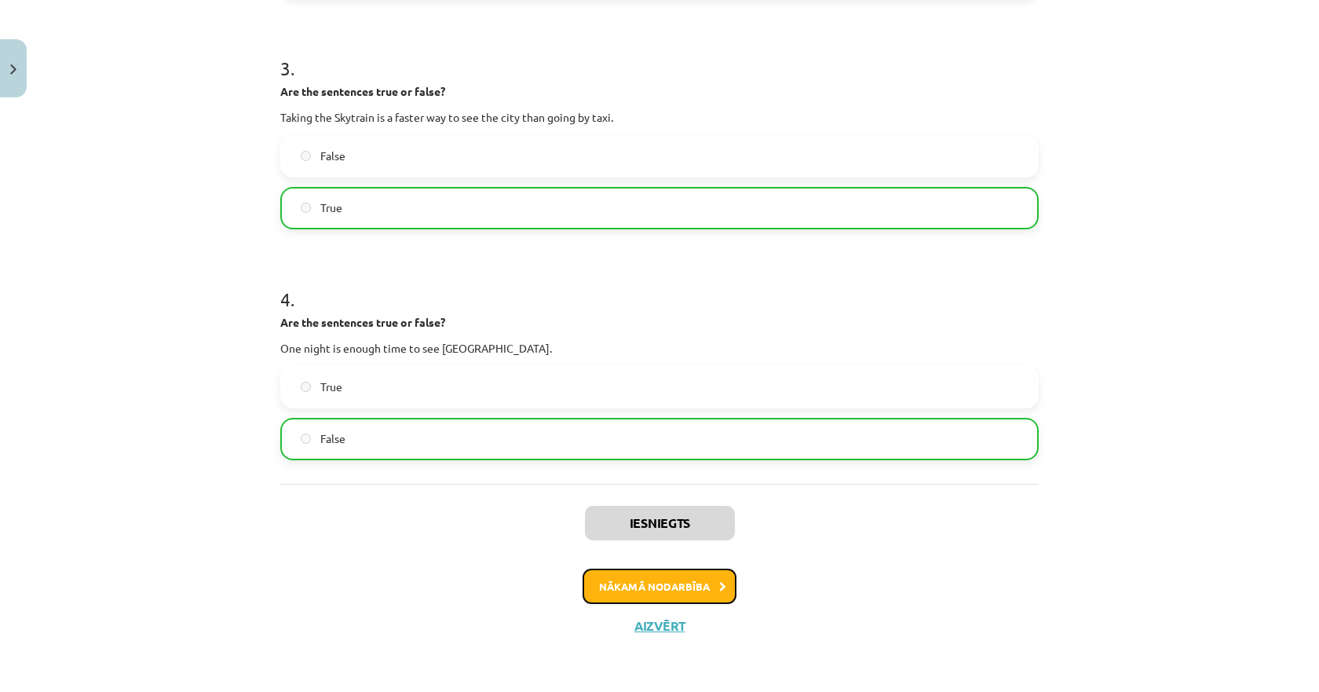
click at [631, 583] on button "Nākamā nodarbība" at bounding box center [660, 587] width 154 height 36
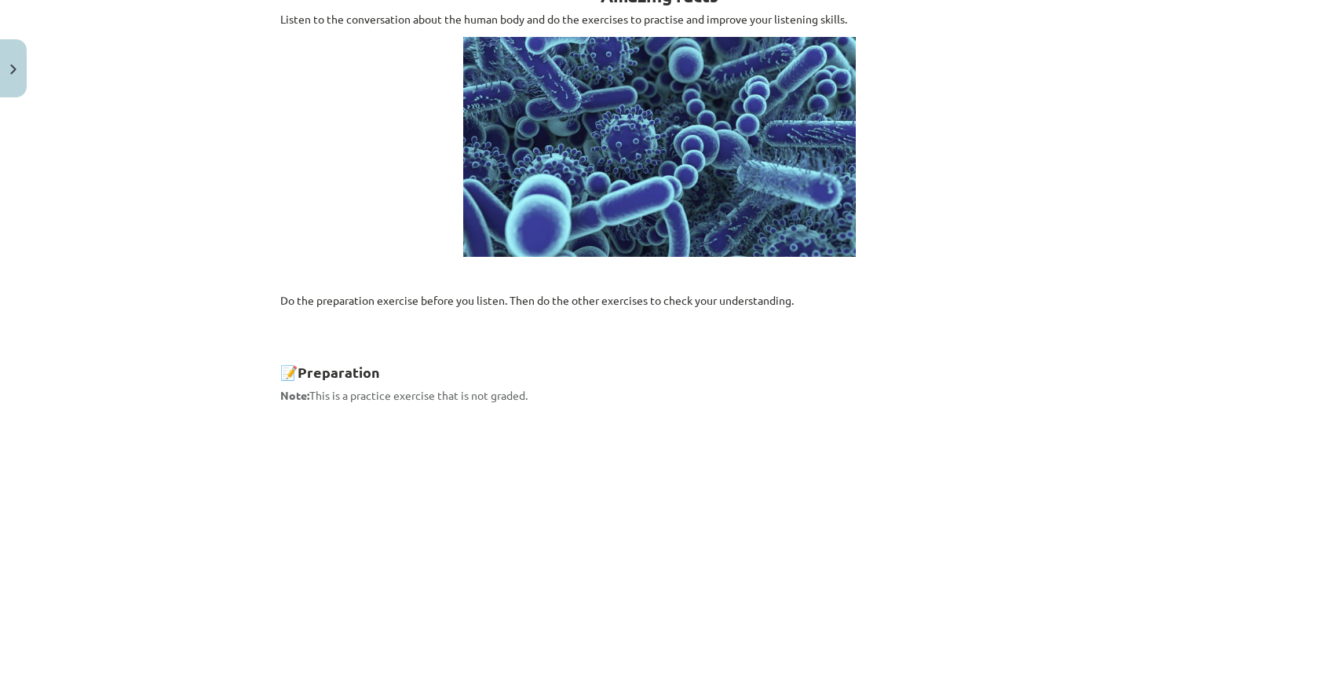
scroll to position [39, 0]
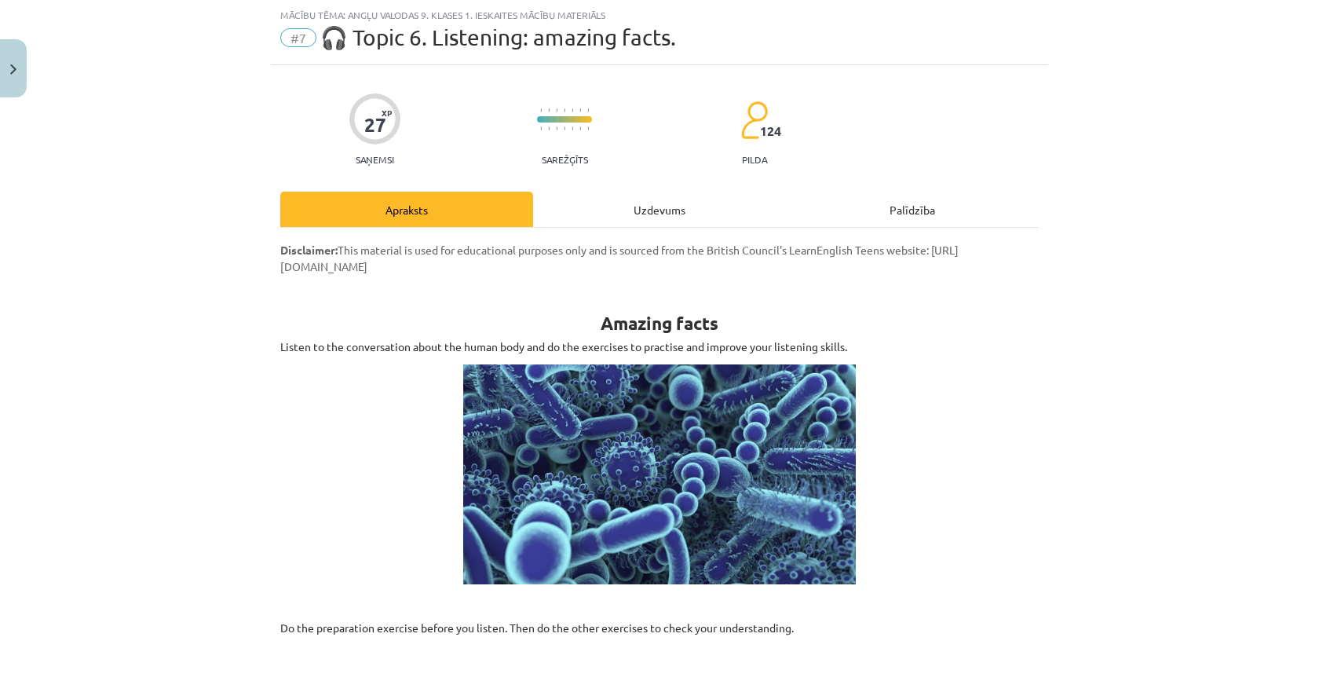
click at [639, 198] on div "Uzdevums" at bounding box center [659, 209] width 253 height 35
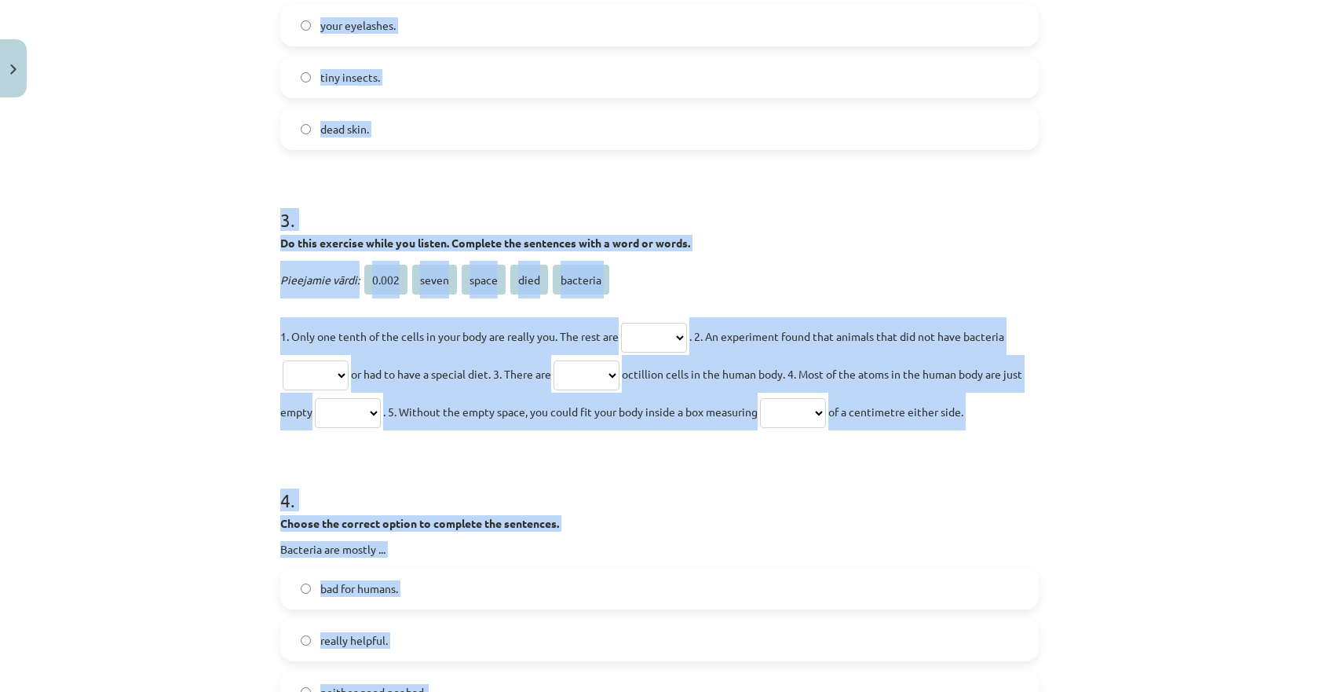
scroll to position [616, 0]
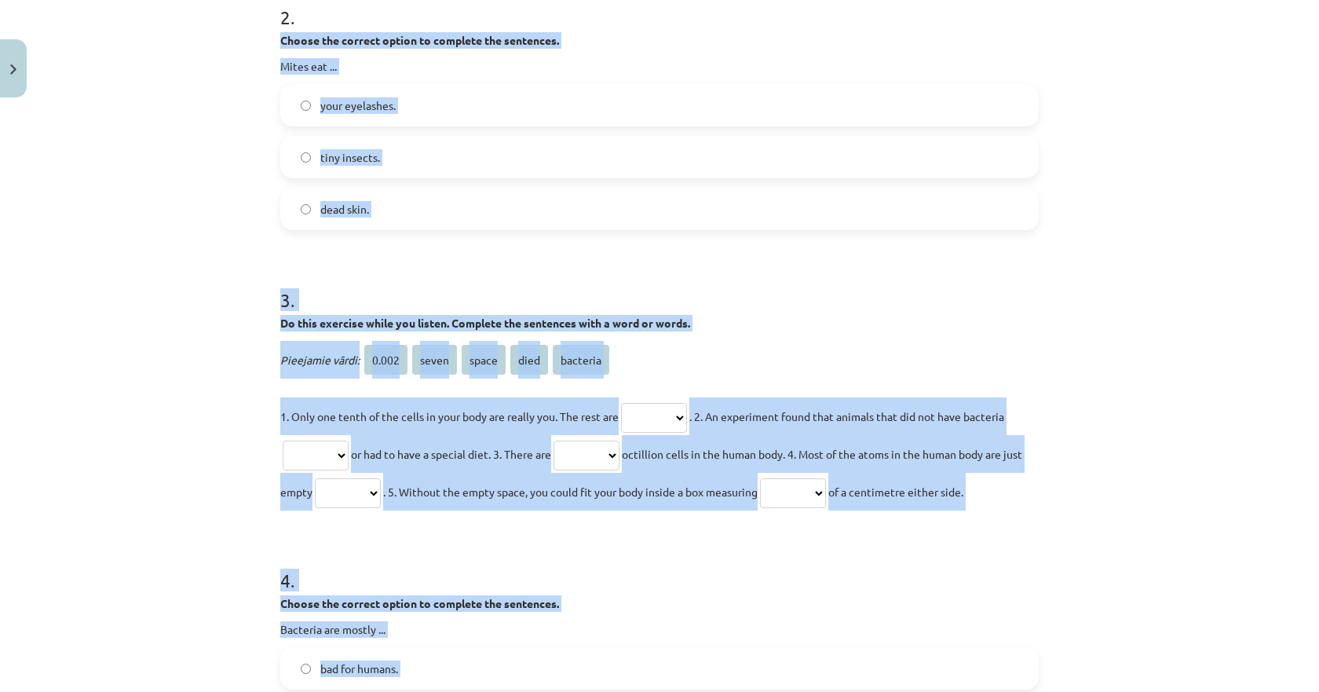
drag, startPoint x: 460, startPoint y: 484, endPoint x: 245, endPoint y: 32, distance: 500.2
click at [245, 32] on div "Mācību tēma: Angļu valodas 9. klases 1. ieskaites mācību materiāls #7 🎧 Topic 6…" at bounding box center [659, 346] width 1319 height 692
click at [241, 217] on div "Mācību tēma: Angļu valodas 9. klases 1. ieskaites mācību materiāls #7 🎧 Topic 6…" at bounding box center [659, 346] width 1319 height 692
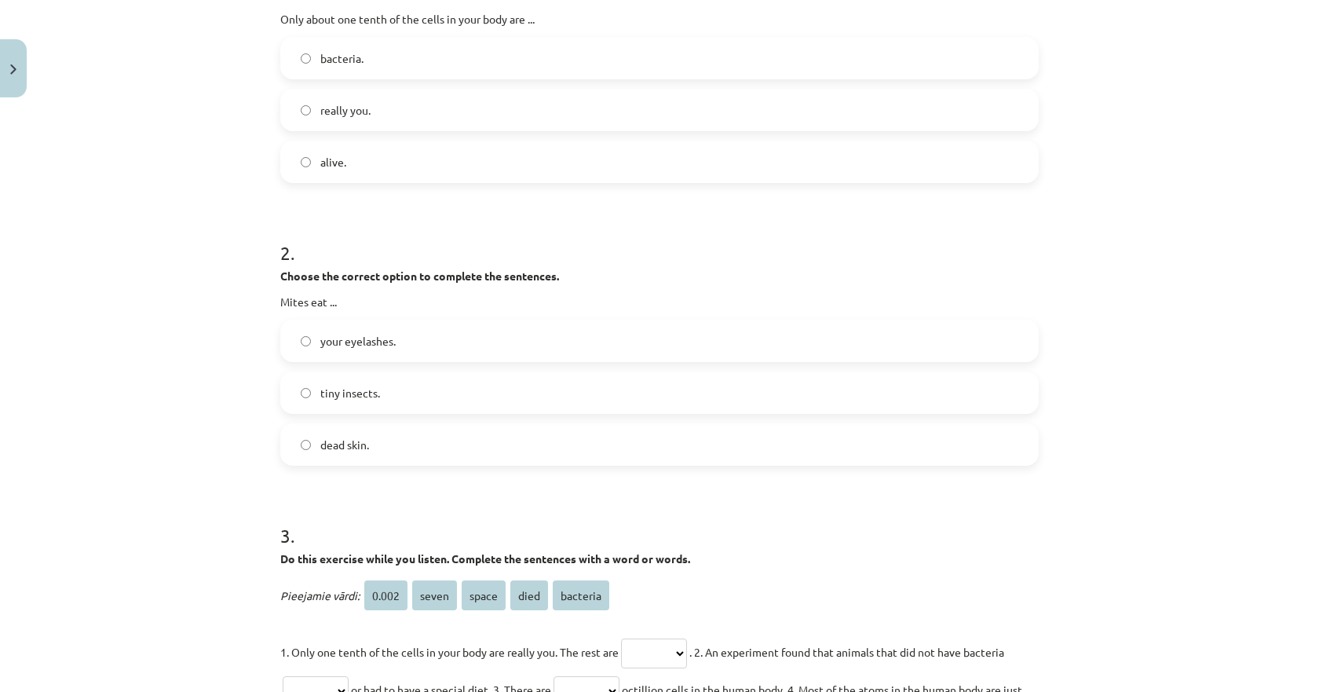
scroll to position [224, 0]
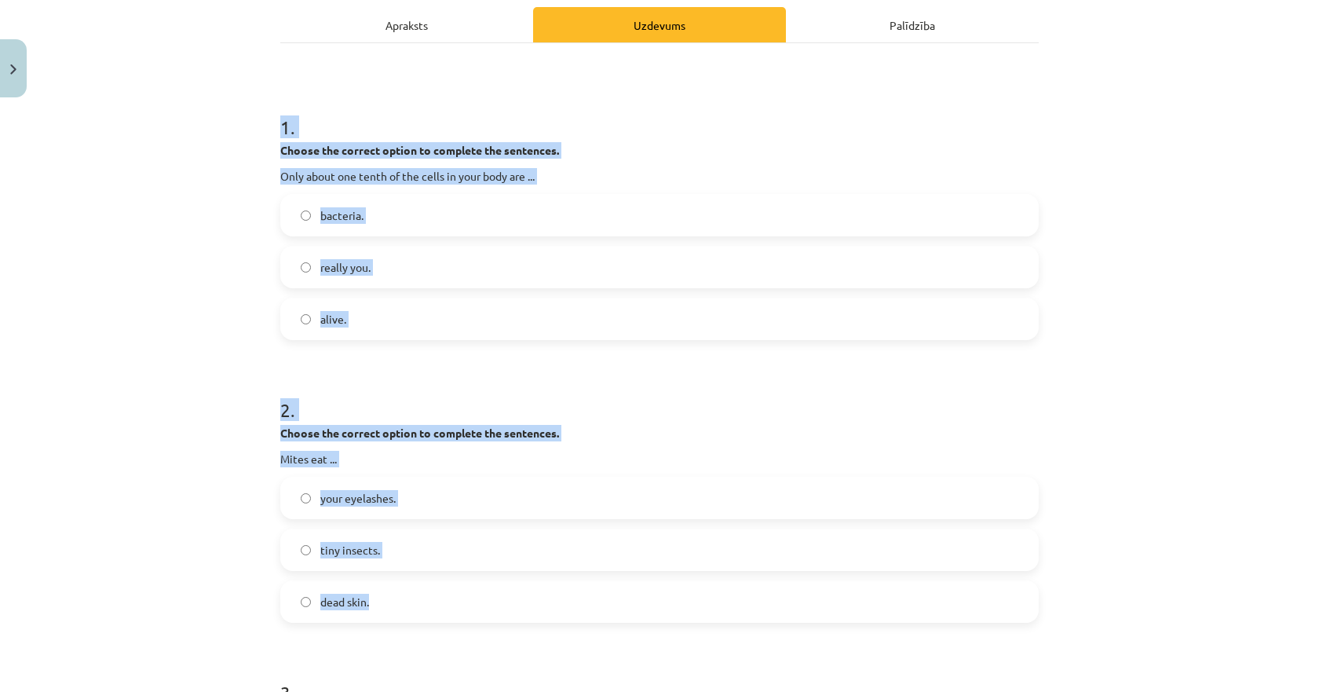
drag, startPoint x: 394, startPoint y: 617, endPoint x: 247, endPoint y: 132, distance: 507.0
click at [247, 132] on div "Mācību tēma: Angļu valodas 9. klases 1. ieskaites mācību materiāls #7 🎧 Topic 6…" at bounding box center [659, 346] width 1319 height 692
click at [218, 265] on div "Mācību tēma: Angļu valodas 9. klases 1. ieskaites mācību materiāls #7 🎧 Topic 6…" at bounding box center [659, 346] width 1319 height 692
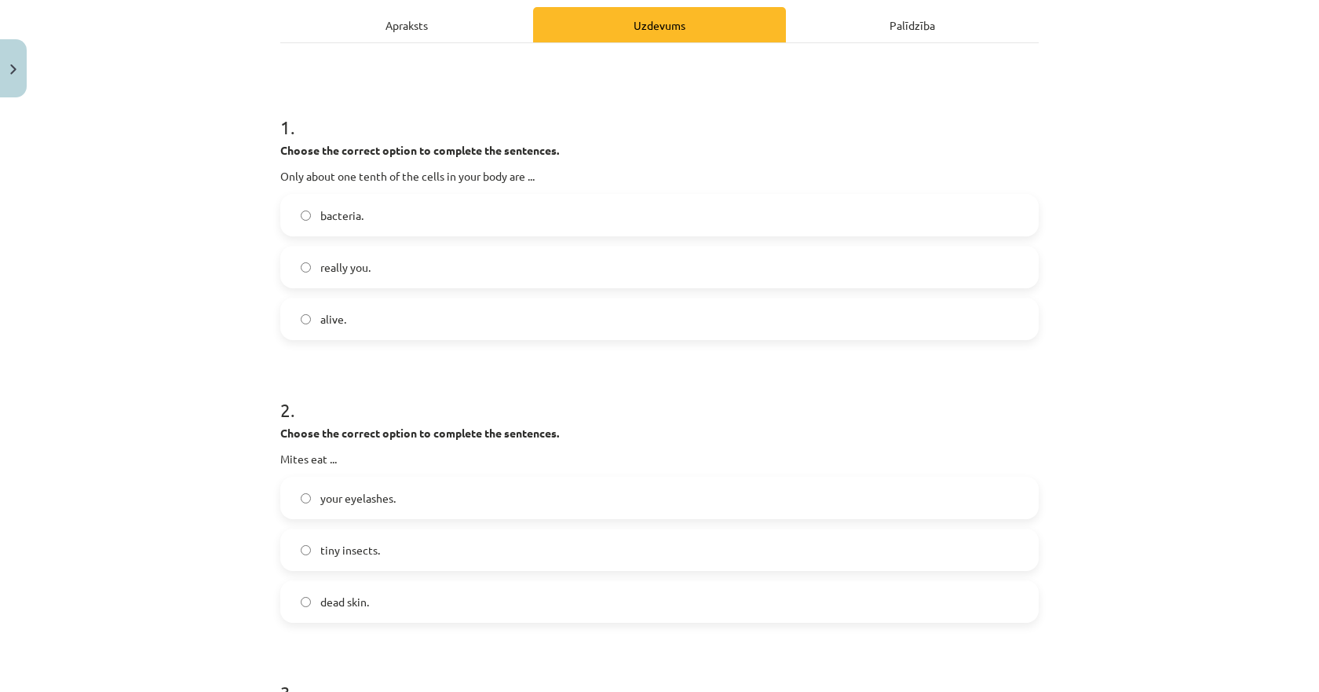
click at [327, 222] on span "bacteria." at bounding box center [341, 215] width 43 height 16
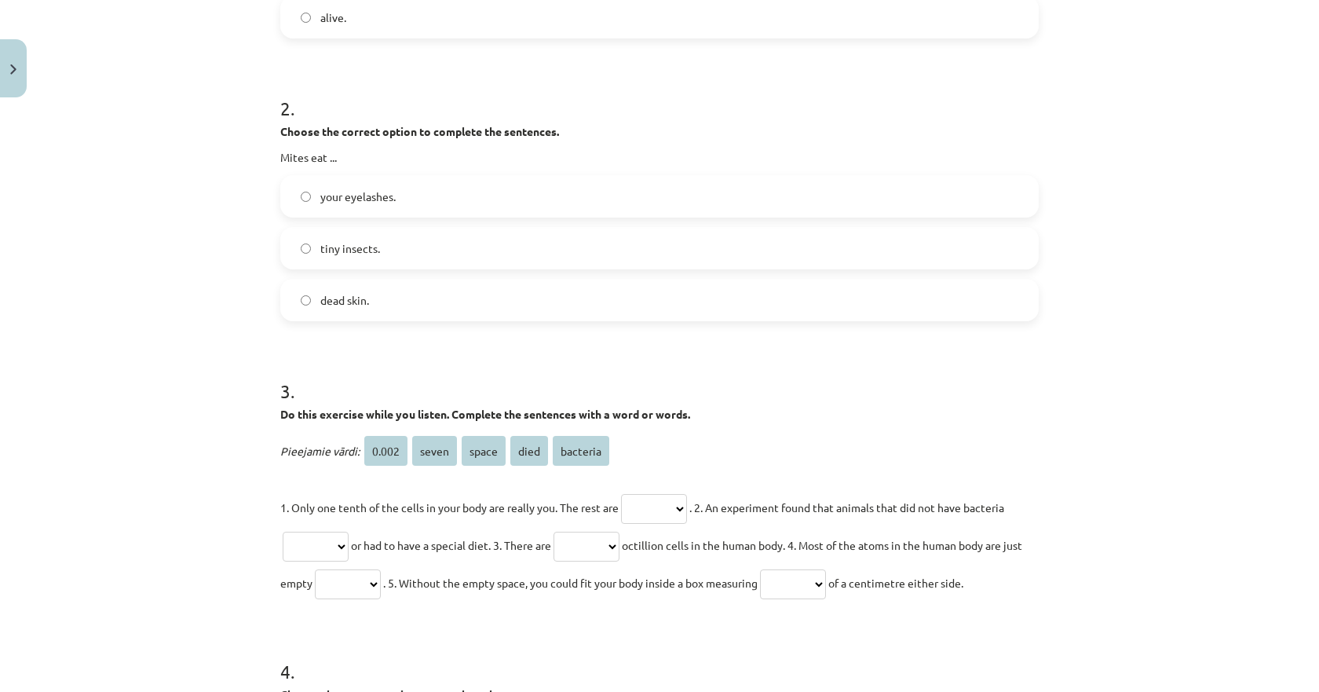
scroll to position [538, 0]
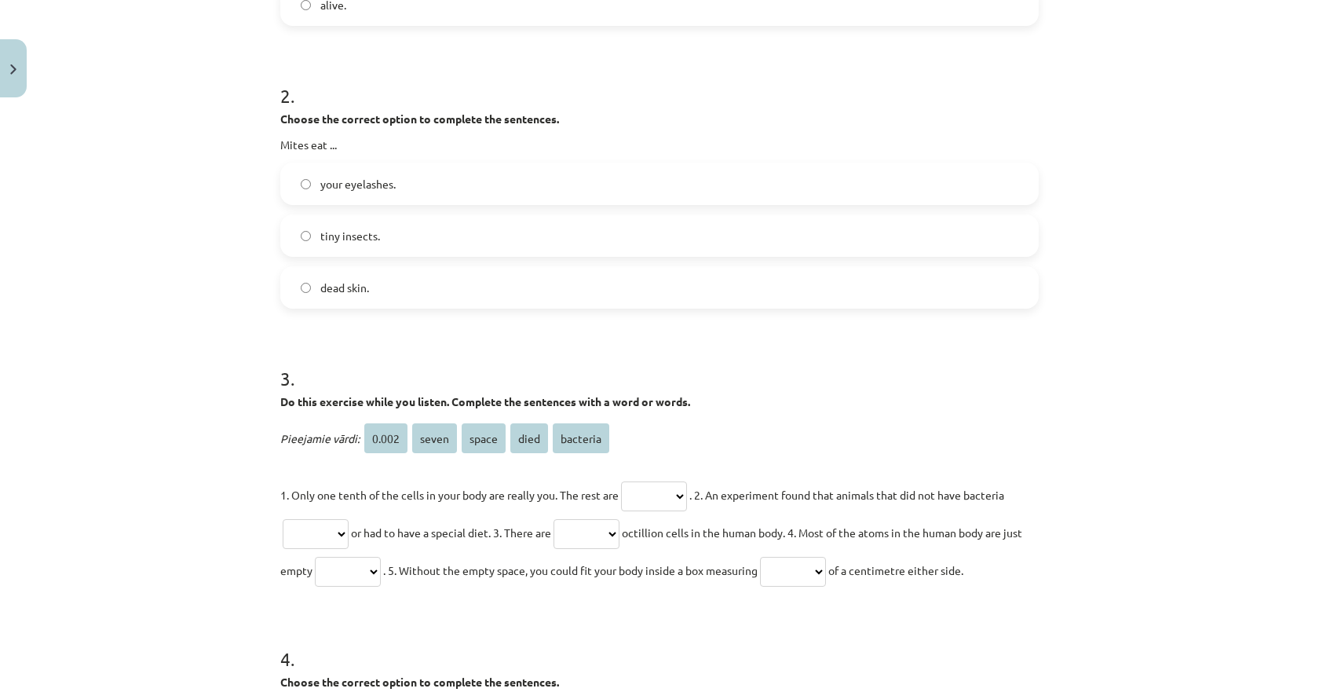
click at [342, 298] on label "dead skin." at bounding box center [659, 287] width 755 height 39
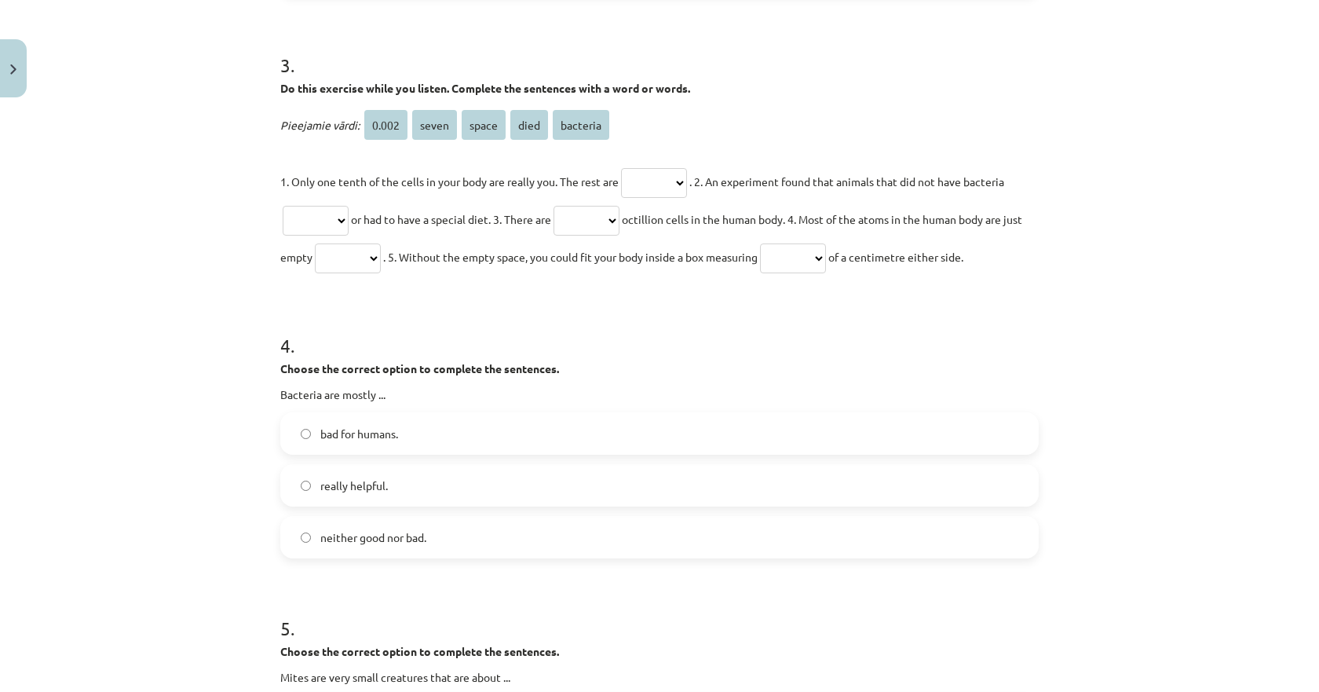
scroll to position [852, 0]
drag, startPoint x: 923, startPoint y: 240, endPoint x: 235, endPoint y: 62, distance: 710.4
click at [235, 62] on div "Mācību tēma: Angļu valodas 9. klases 1. ieskaites mācību materiāls #7 🎧 Topic 6…" at bounding box center [659, 346] width 1319 height 692
click at [188, 218] on div "Mācību tēma: Angļu valodas 9. klases 1. ieskaites mācību materiāls #7 🎧 Topic 6…" at bounding box center [659, 346] width 1319 height 692
click at [649, 177] on select "***** ***** ***** **** ********" at bounding box center [654, 182] width 66 height 30
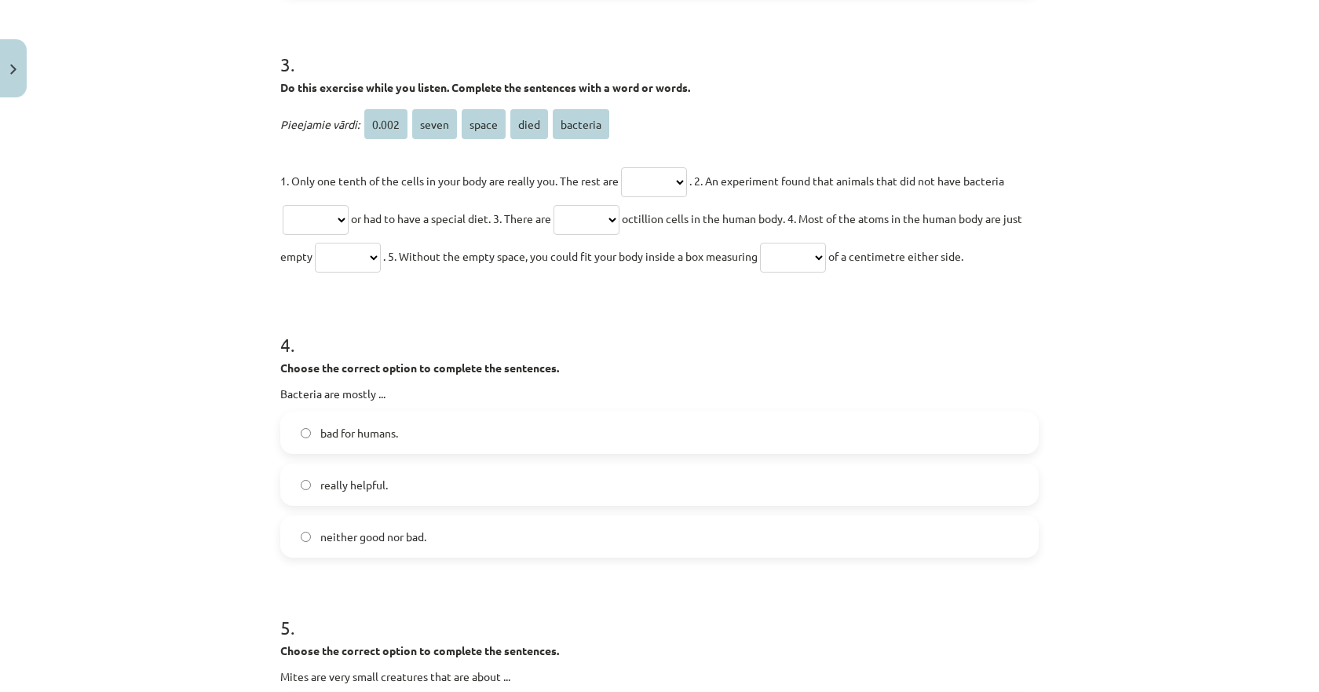
select select "********"
click at [621, 167] on select "***** ***** ***** **** ********" at bounding box center [654, 182] width 66 height 30
click at [313, 214] on select "***** ***** ***** **** ********" at bounding box center [316, 220] width 66 height 30
select select "****"
click at [283, 205] on select "***** ***** ***** **** ********" at bounding box center [316, 220] width 66 height 30
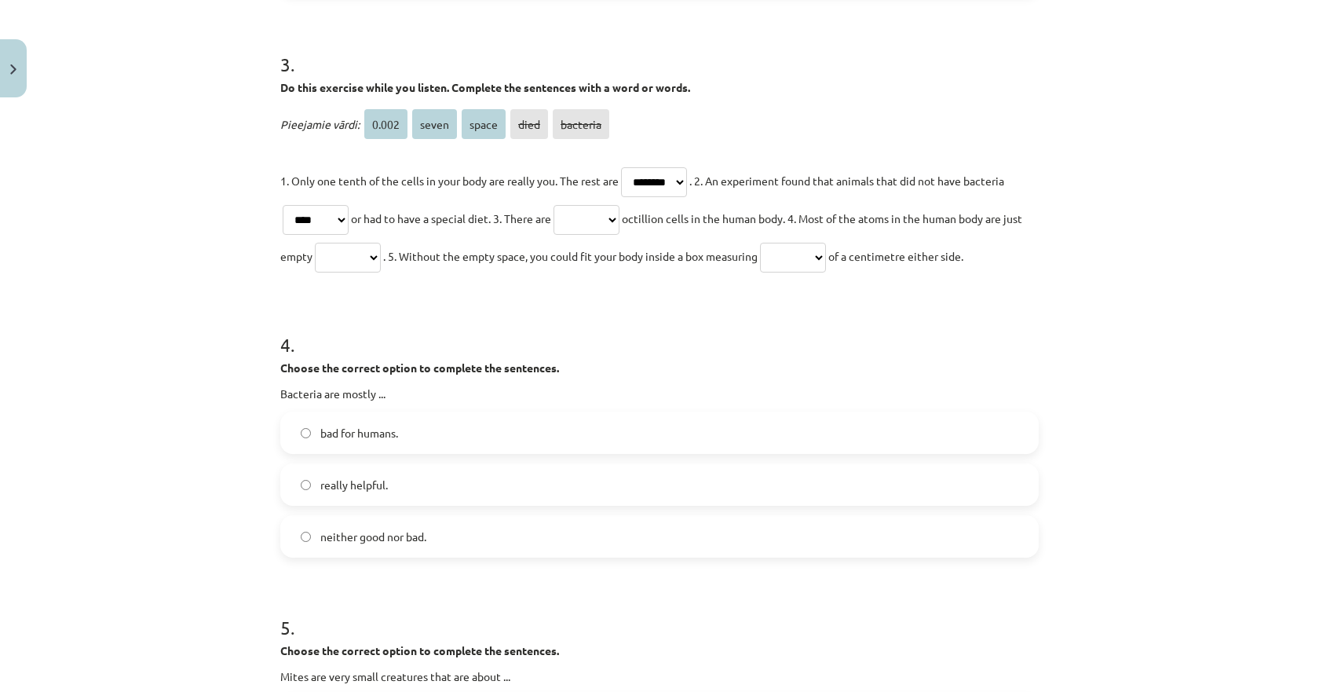
click at [580, 218] on select "***** ***** ***** **** ********" at bounding box center [587, 220] width 66 height 30
select select "*****"
click at [563, 205] on select "***** ***** ***** **** ********" at bounding box center [587, 220] width 66 height 30
click at [376, 253] on select "***** ***** ***** **** ********" at bounding box center [348, 258] width 66 height 30
select select "*****"
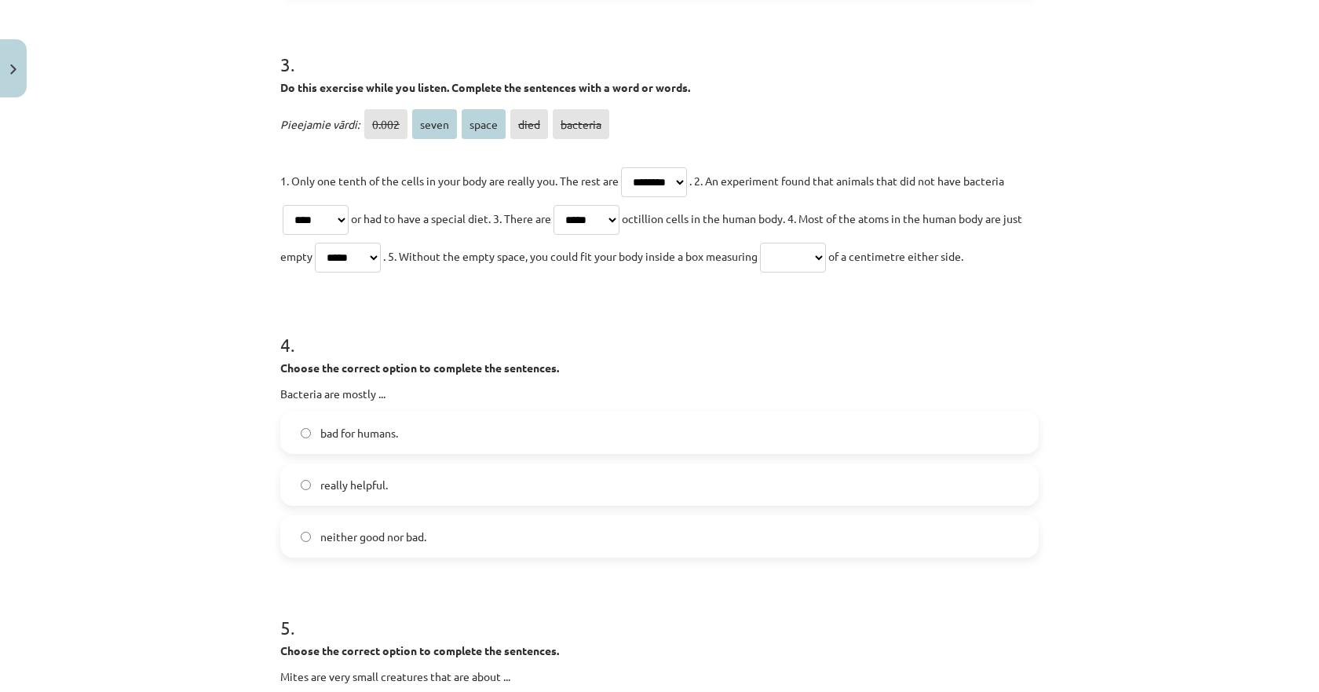
click at [332, 243] on select "***** ***** ***** **** ********" at bounding box center [348, 258] width 66 height 30
click at [809, 251] on select "***** ***** ***** **** ********" at bounding box center [793, 258] width 66 height 30
select select "*****"
click at [791, 243] on select "***** ***** ***** **** ********" at bounding box center [793, 258] width 66 height 30
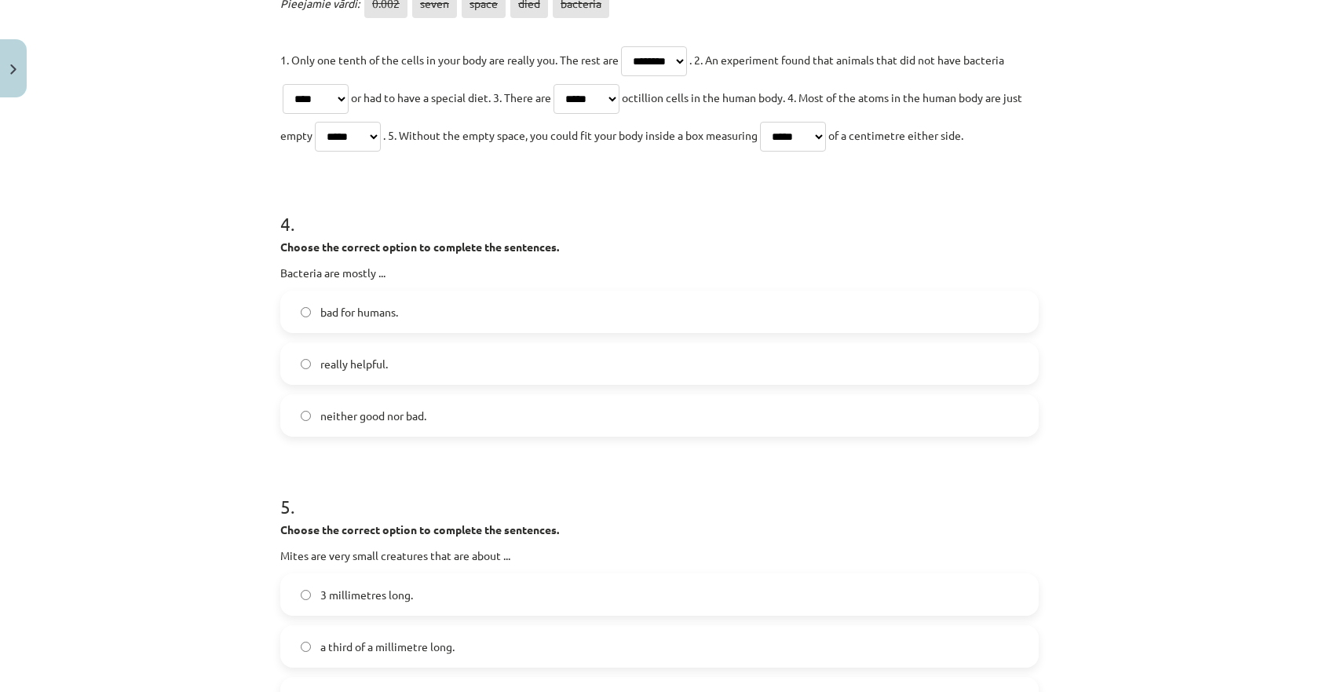
scroll to position [1009, 0]
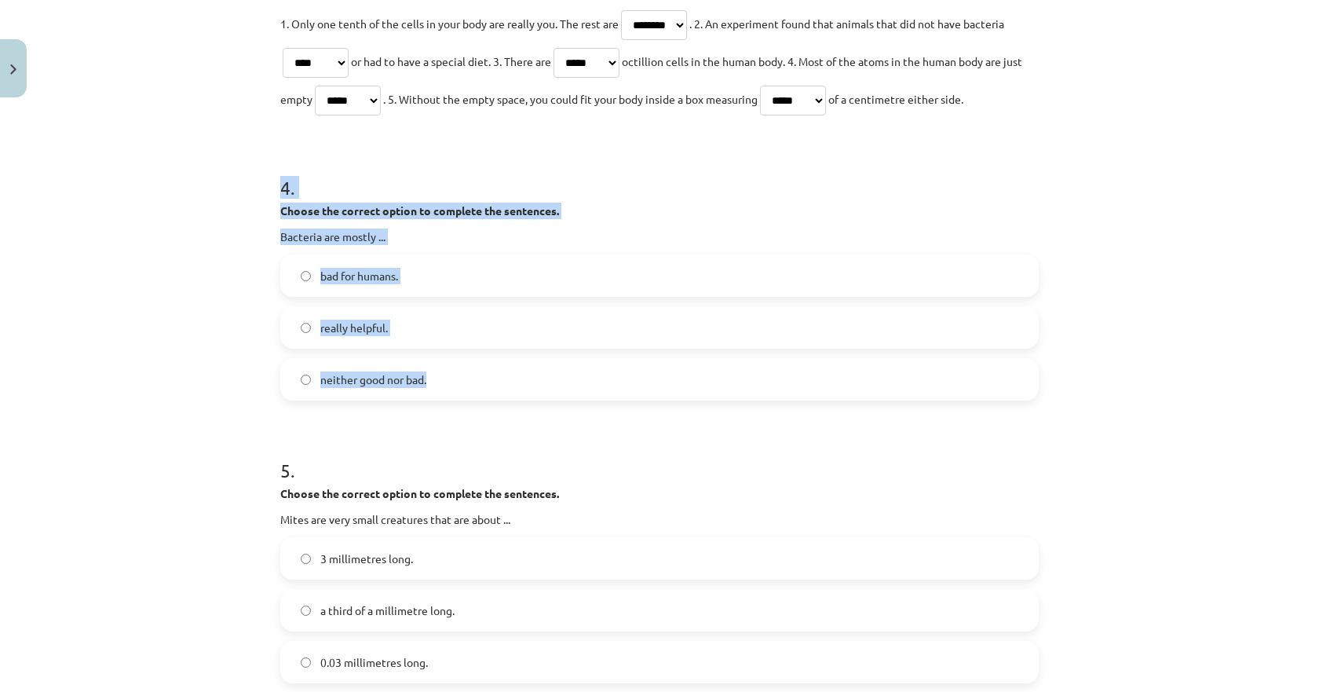
drag, startPoint x: 461, startPoint y: 381, endPoint x: 258, endPoint y: 188, distance: 279.4
click at [258, 188] on div "Mācību tēma: Angļu valodas 9. klases 1. ieskaites mācību materiāls #7 🎧 Topic 6…" at bounding box center [659, 346] width 1319 height 692
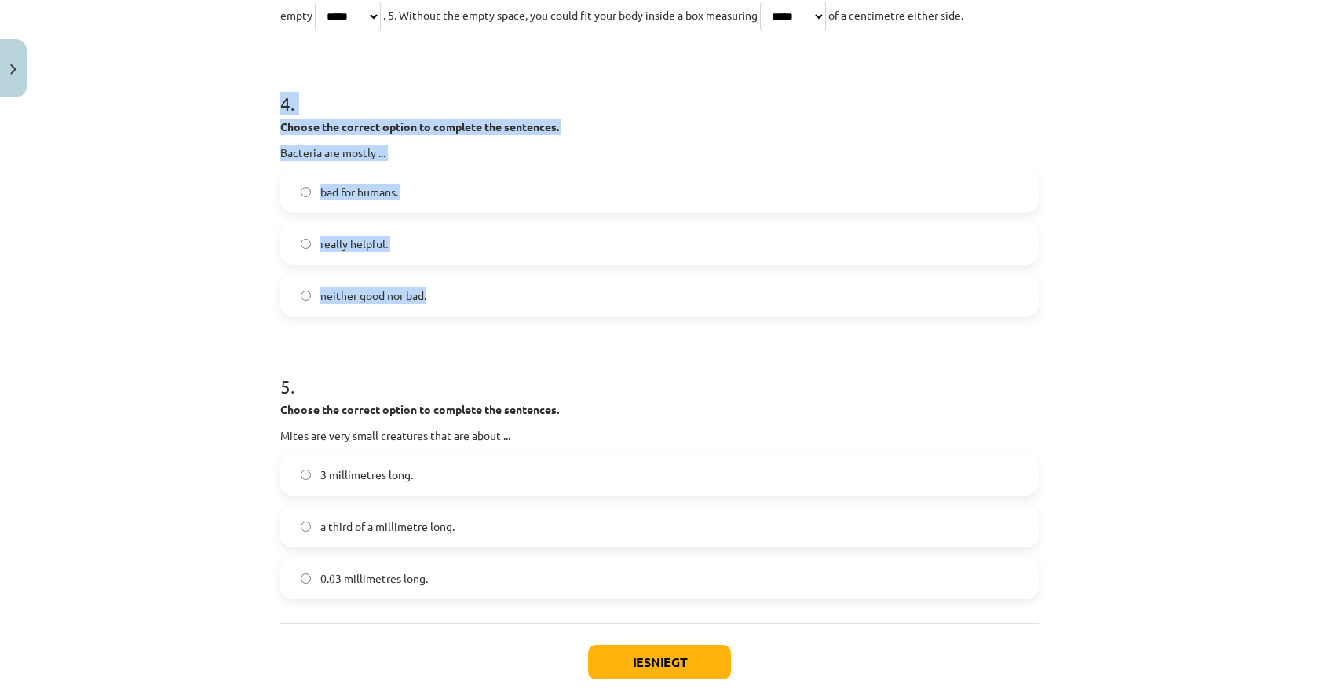
scroll to position [1166, 0]
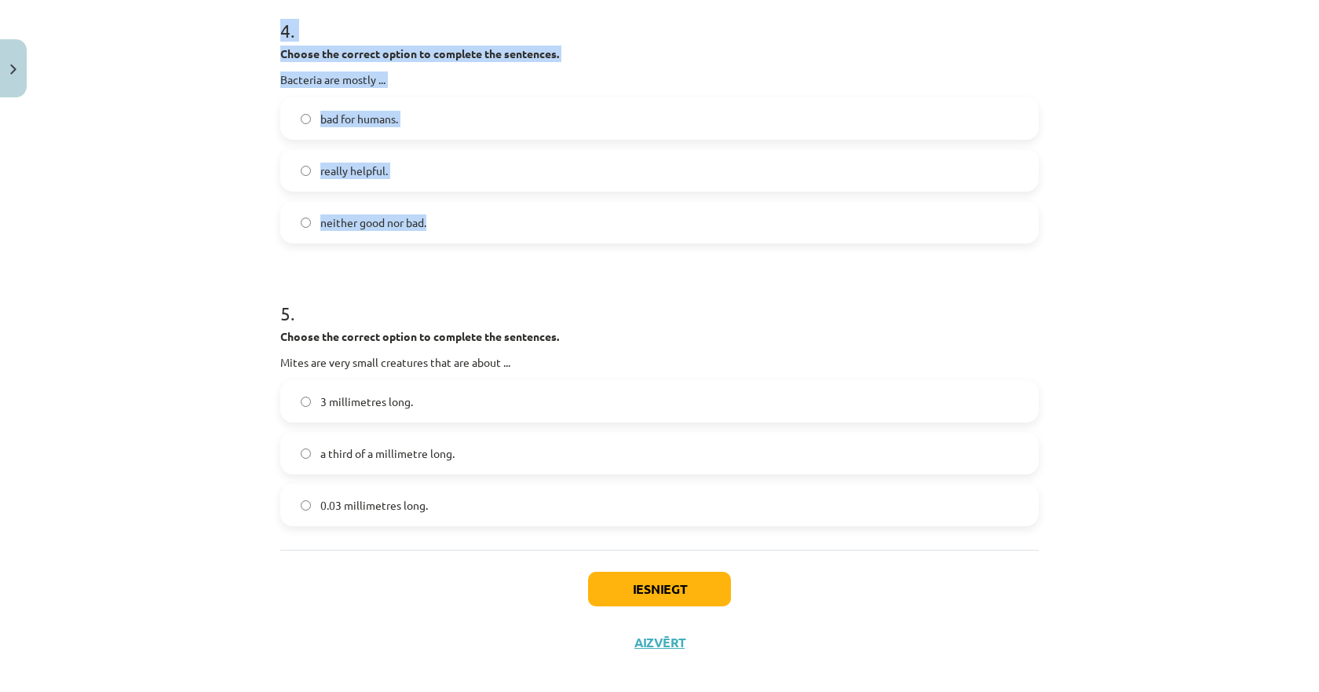
click at [343, 171] on span "really helpful." at bounding box center [354, 171] width 68 height 16
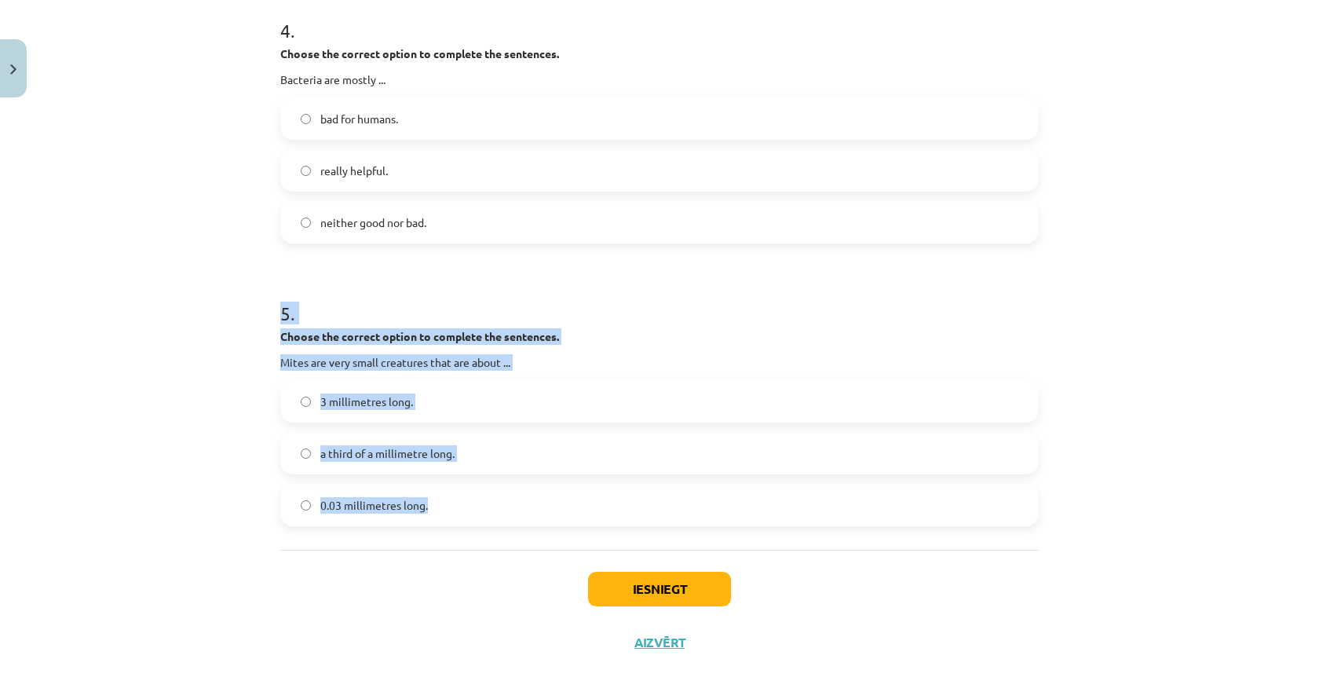
drag, startPoint x: 437, startPoint y: 507, endPoint x: 268, endPoint y: 319, distance: 253.0
click at [327, 452] on span "a third of a millimetre long." at bounding box center [387, 453] width 134 height 16
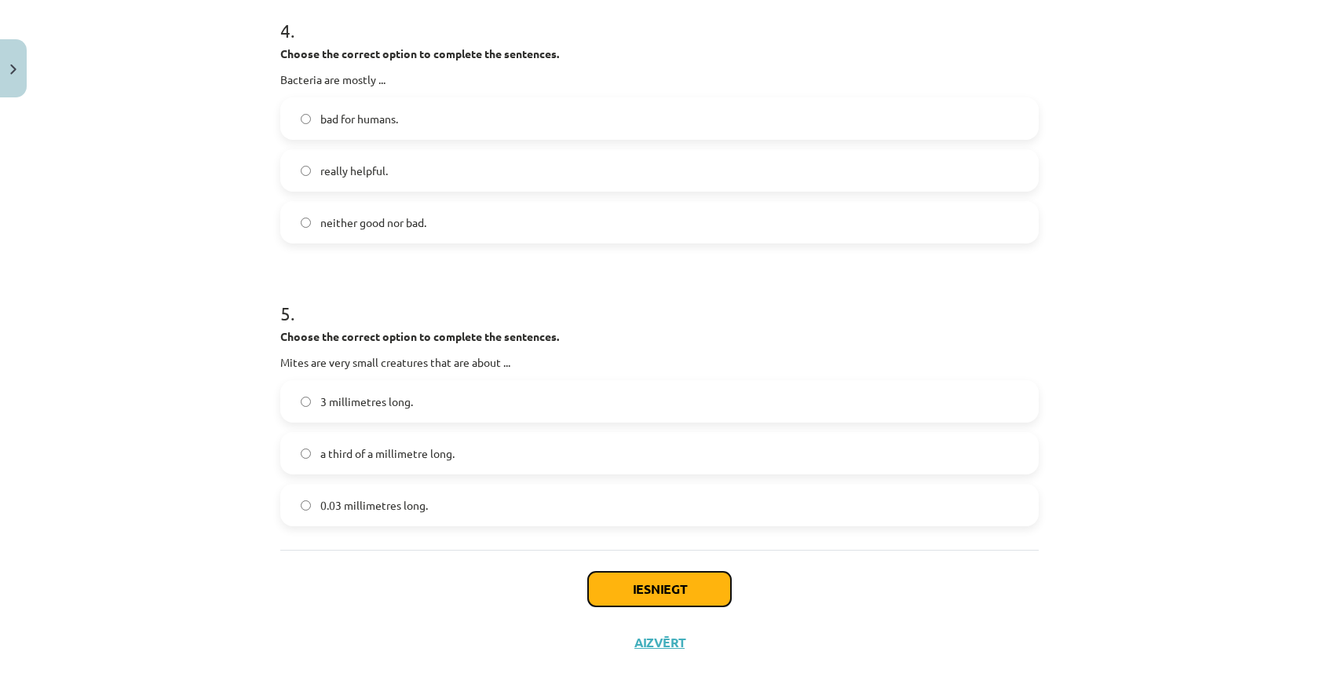
click at [629, 581] on button "Iesniegt" at bounding box center [659, 589] width 143 height 35
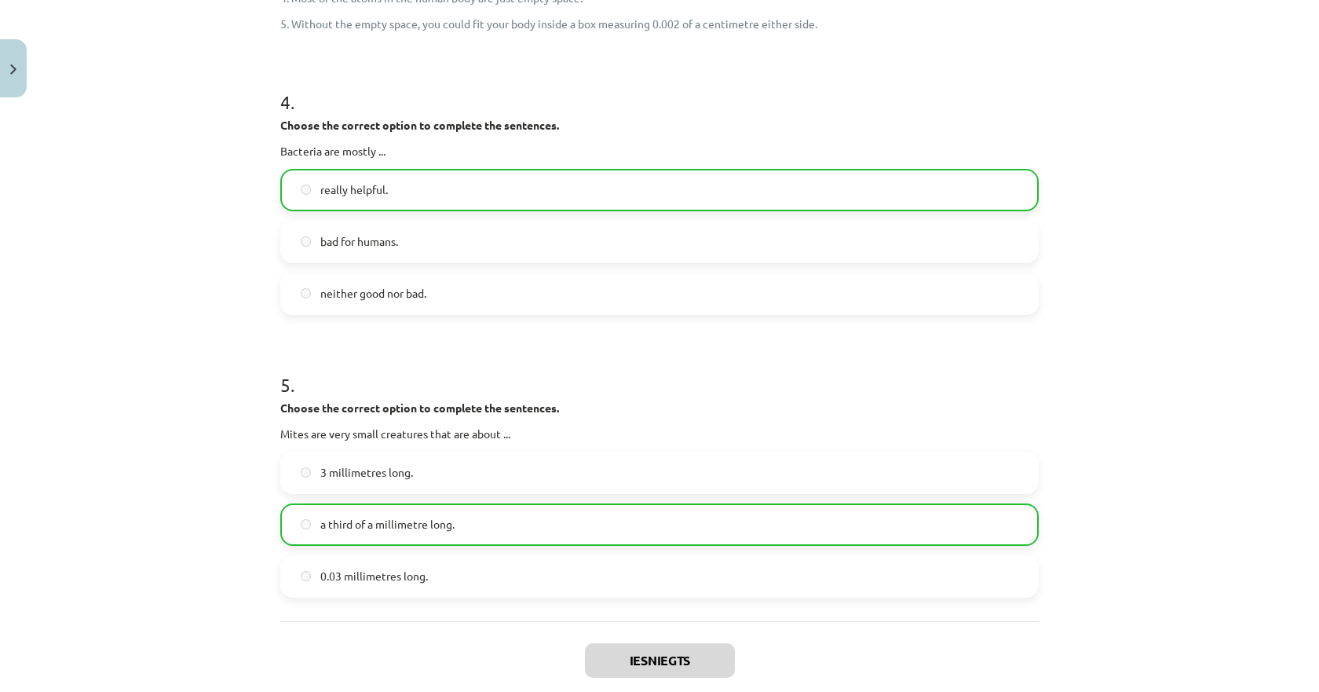
scroll to position [1435, 0]
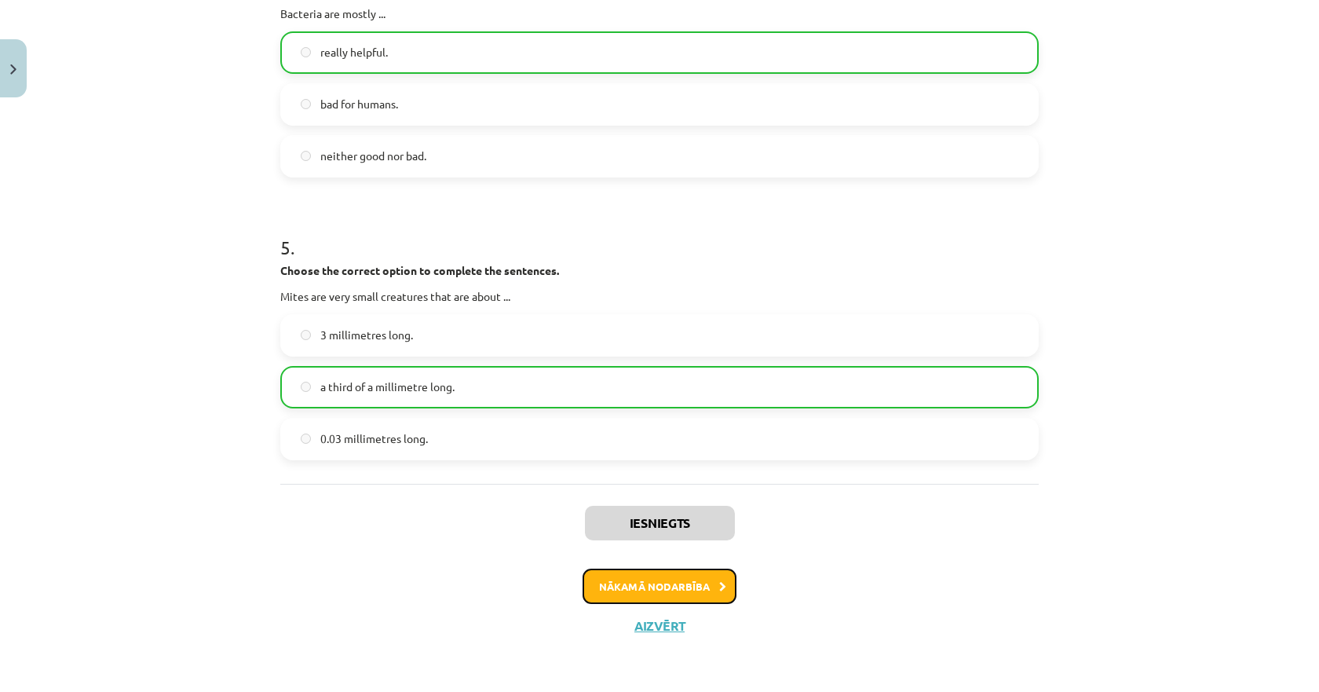
click at [627, 591] on button "Nākamā nodarbība" at bounding box center [660, 587] width 154 height 36
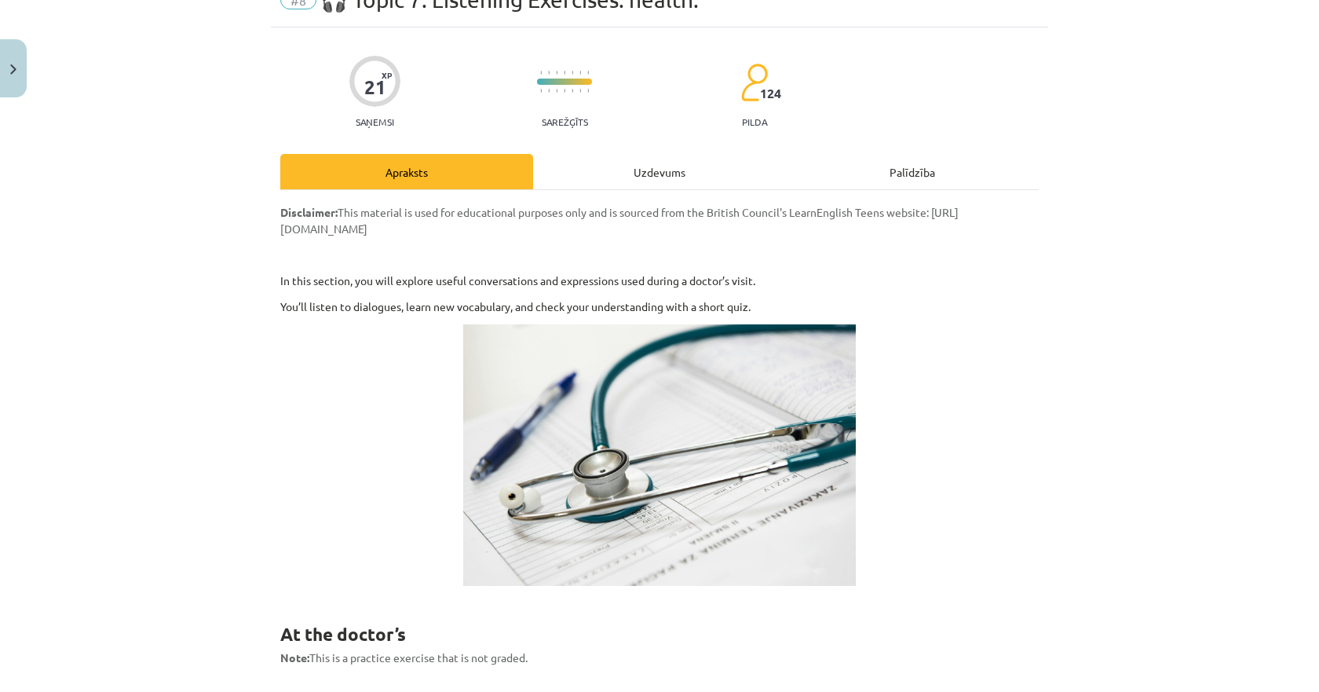
scroll to position [39, 0]
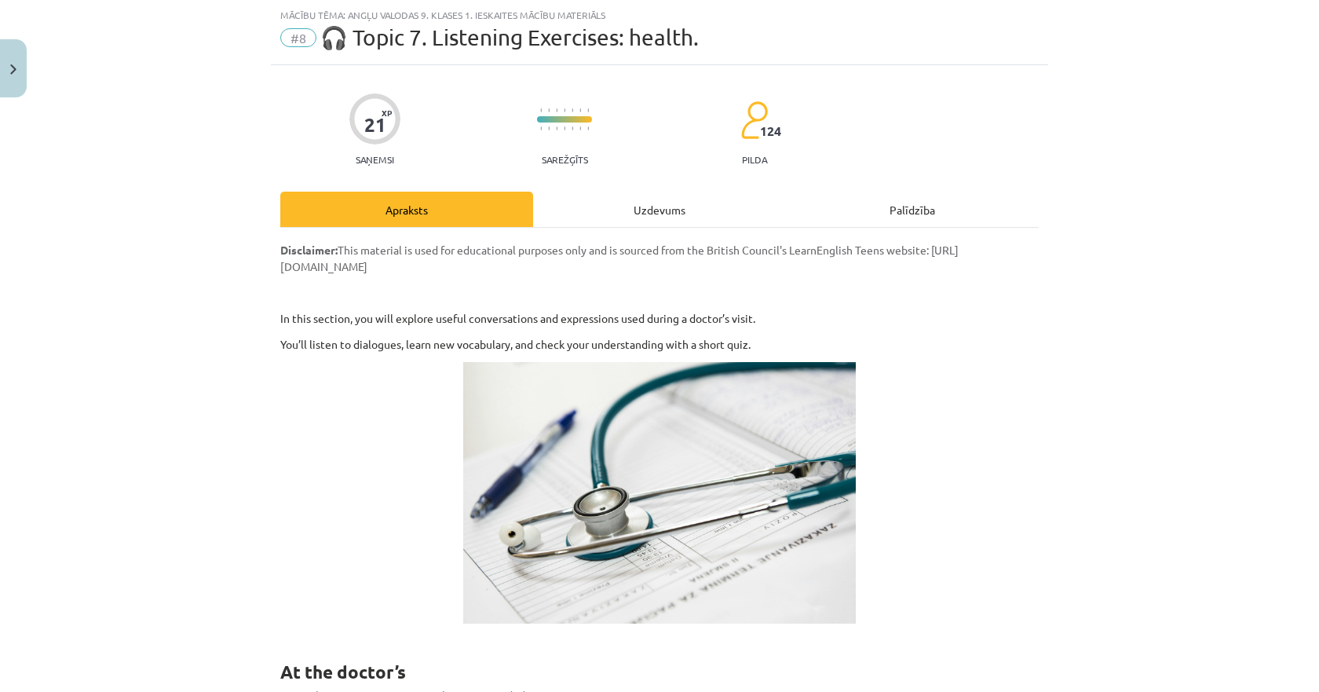
click at [612, 205] on div "Uzdevums" at bounding box center [659, 209] width 253 height 35
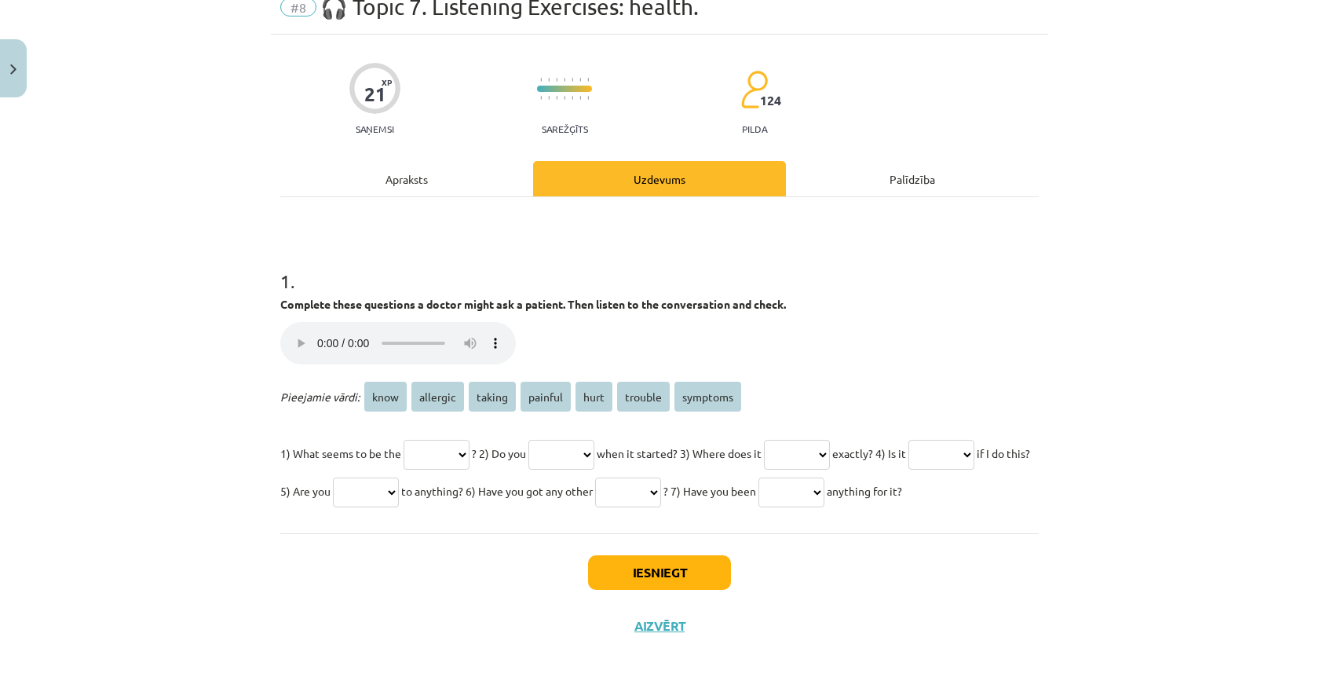
scroll to position [108, 0]
drag, startPoint x: 459, startPoint y: 496, endPoint x: 271, endPoint y: 265, distance: 298.0
click at [271, 265] on div "21 XP Saņemsi Sarežģīts 124 pilda Apraksts Uzdevums Palīdzība 1 . Complete thes…" at bounding box center [659, 344] width 777 height 618
click at [244, 406] on div "Mācību tēma: Angļu valodas 9. klases 1. ieskaites mācību materiāls #8 🎧 Topic 7…" at bounding box center [659, 346] width 1319 height 692
drag, startPoint x: 467, startPoint y: 493, endPoint x: 273, endPoint y: 267, distance: 297.9
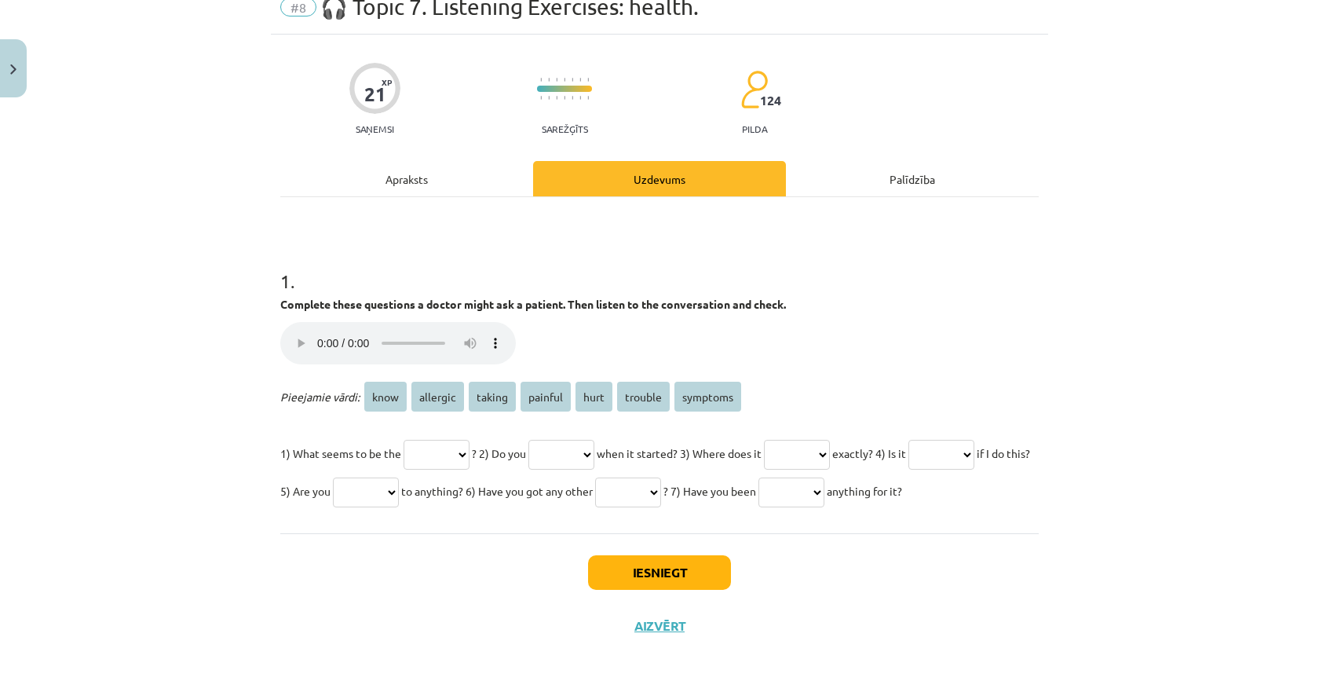
click at [273, 267] on div "21 XP Saņemsi Sarežģīts 124 pilda Apraksts Uzdevums Palīdzība 1 . Complete thes…" at bounding box center [659, 344] width 777 height 618
click at [192, 416] on div "Mācību tēma: Angļu valodas 9. klases 1. ieskaites mācību materiāls #8 🎧 Topic 7…" at bounding box center [659, 346] width 1319 height 692
click at [453, 440] on select "**** ******** ****** ******* **** ******* ********" at bounding box center [437, 455] width 66 height 30
drag, startPoint x: 537, startPoint y: 504, endPoint x: 532, endPoint y: 495, distance: 10.5
click at [537, 504] on p "1) What seems to be the **** ******** ****** ******* **** ******* ******** ? 2)…" at bounding box center [659, 471] width 759 height 75
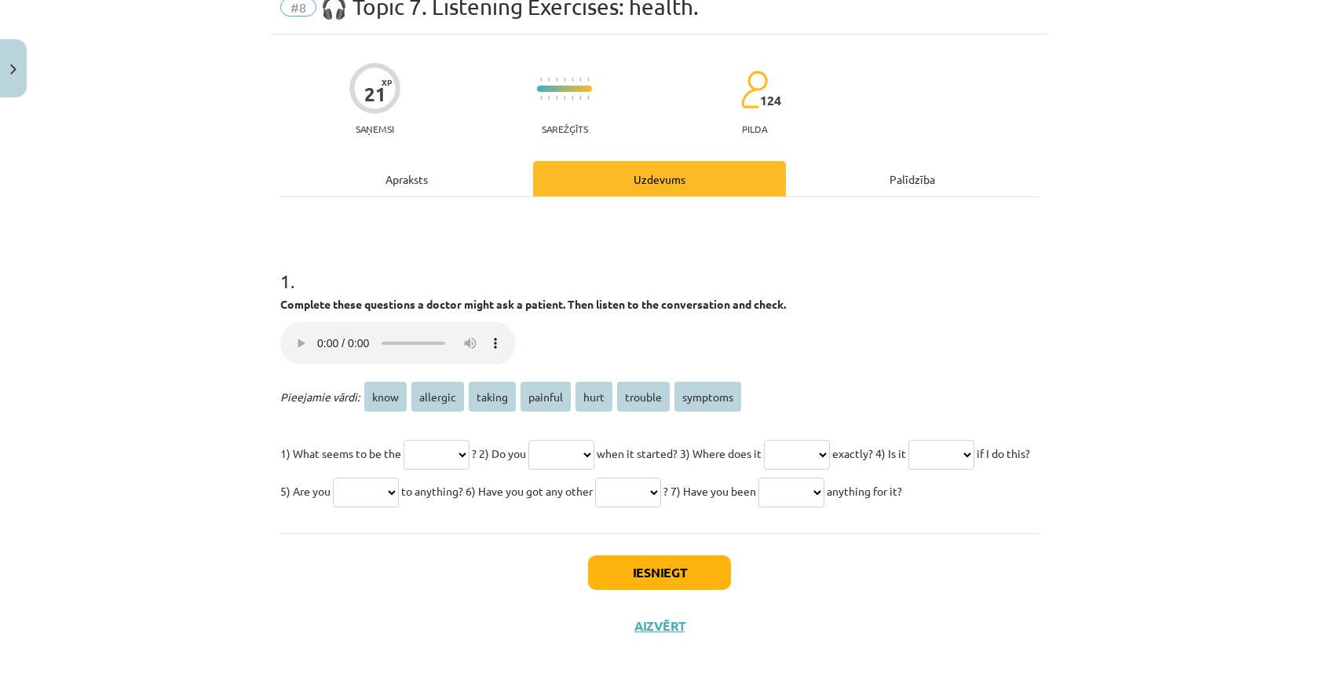
click at [440, 440] on select "**** ******** ****** ******* **** ******* ********" at bounding box center [437, 455] width 66 height 30
select select "*******"
click at [404, 440] on select "**** ******** ****** ******* **** ******* ********" at bounding box center [437, 455] width 66 height 30
click at [594, 440] on select "**** ******** ****** ******* **** ******* ********" at bounding box center [561, 455] width 66 height 30
select select "*******"
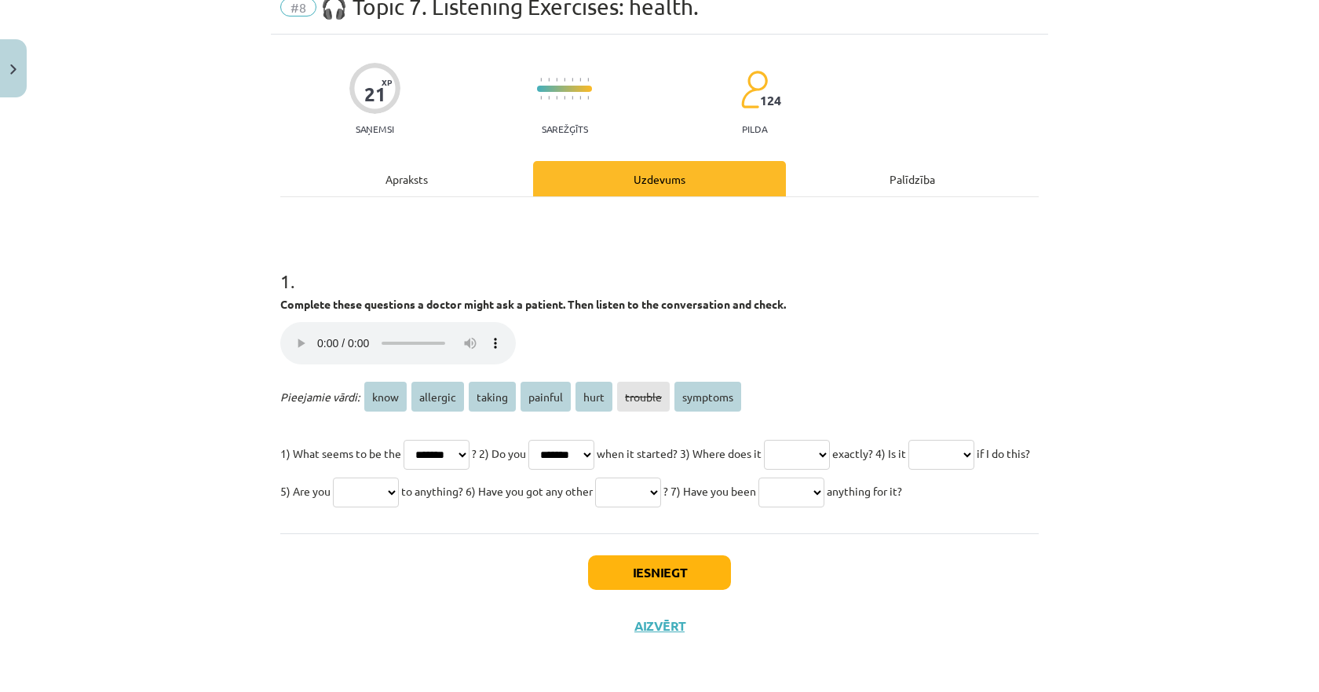
click at [547, 440] on select "**** ******** ****** ******* **** ******* ********" at bounding box center [561, 455] width 66 height 30
click at [820, 440] on select "**** ******** ****** ******* **** ******* ********" at bounding box center [797, 455] width 66 height 30
select select "****"
click at [806, 440] on select "**** ******** ****** ******* **** ******* ********" at bounding box center [797, 455] width 66 height 30
drag, startPoint x: 799, startPoint y: 461, endPoint x: 804, endPoint y: 468, distance: 9.0
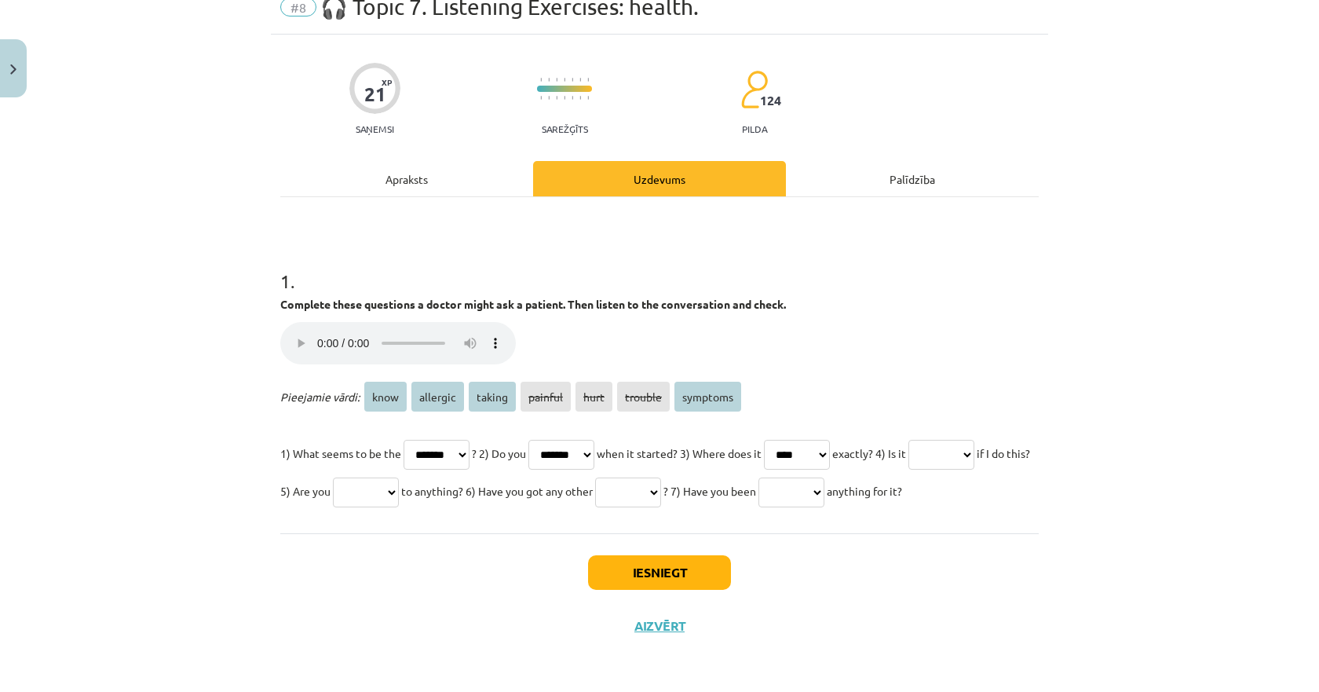
click at [661, 477] on select "**** ******** ****** ******* **** ******* ********" at bounding box center [628, 492] width 66 height 30
select select "*******"
click at [661, 477] on select "**** ******** ****** ******* **** ******* ********" at bounding box center [628, 492] width 66 height 30
drag, startPoint x: 542, startPoint y: 458, endPoint x: 539, endPoint y: 466, distance: 9.0
click at [399, 477] on select "**** ******** ****** ******* **** ******* ********" at bounding box center [366, 492] width 66 height 30
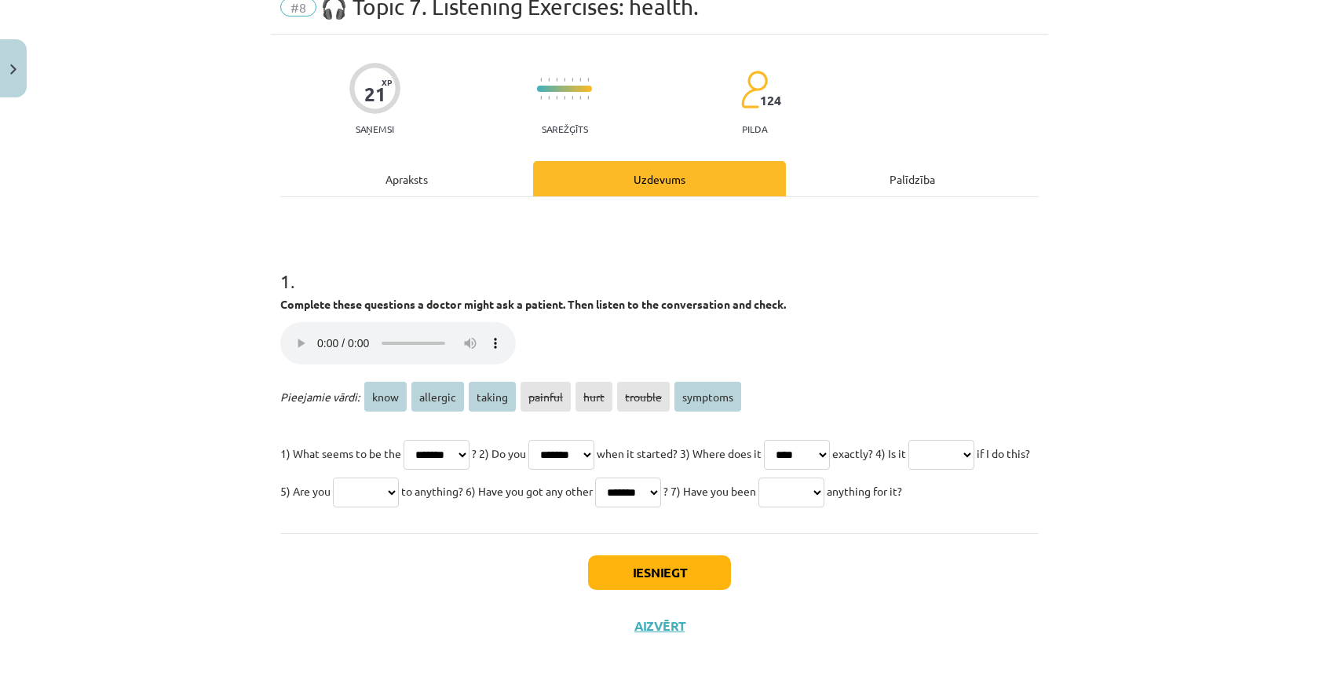
select select "********"
click at [399, 477] on select "**** ******** ****** ******* **** ******* ********" at bounding box center [366, 492] width 66 height 30
drag, startPoint x: 334, startPoint y: 498, endPoint x: 382, endPoint y: 483, distance: 50.9
click at [759, 496] on select "**** ******** ****** ******* **** ******* ********" at bounding box center [792, 492] width 66 height 30
select select "********"
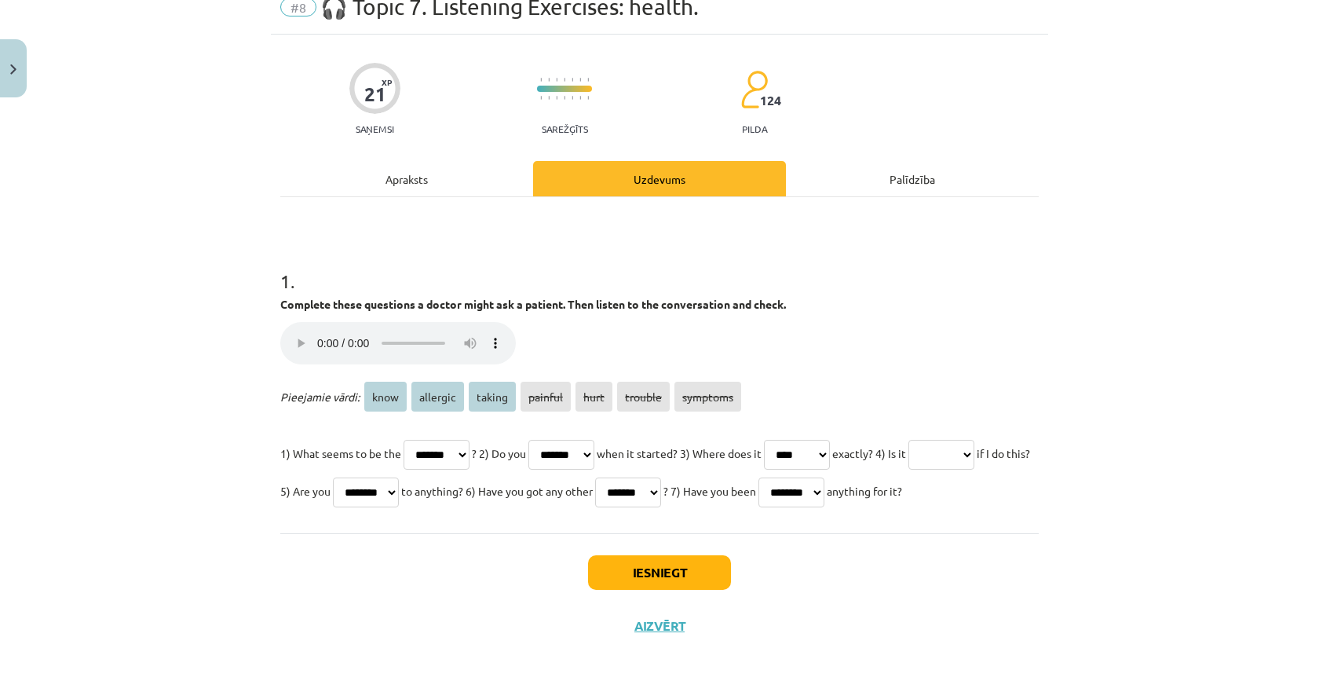
click at [759, 477] on select "**** ******** ****** ******* **** ******* ********" at bounding box center [792, 492] width 66 height 30
click at [909, 455] on select "**** ******** ****** ******* **** ******* ********" at bounding box center [942, 455] width 66 height 30
click at [909, 440] on select "**** ******** ****** ******* **** ******* ********" at bounding box center [942, 455] width 66 height 30
click at [909, 445] on select "**** ******** ****** ******* **** ******* ********" at bounding box center [942, 455] width 66 height 30
select select "****"
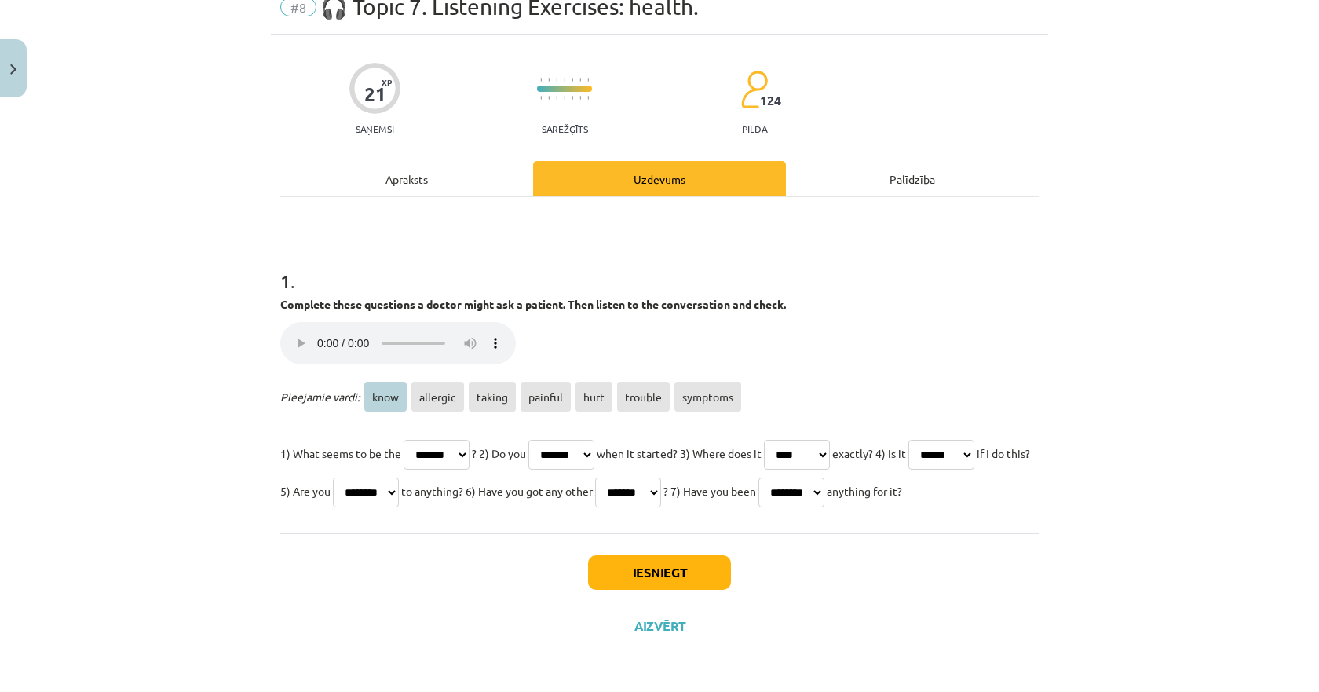
click at [909, 440] on select "**** ******** ****** ******* **** ******* ********" at bounding box center [942, 455] width 66 height 30
click at [661, 477] on select "**** ******** ****** ******* **** ******* ********" at bounding box center [628, 492] width 66 height 30
click at [383, 523] on div "1 . Complete these questions a doctor might ask a patient. Then listen to the c…" at bounding box center [659, 365] width 759 height 336
drag, startPoint x: 326, startPoint y: 486, endPoint x: 382, endPoint y: 517, distance: 64.3
click at [759, 486] on select "**** ******** ****** ******* **** ******* ********" at bounding box center [792, 492] width 66 height 30
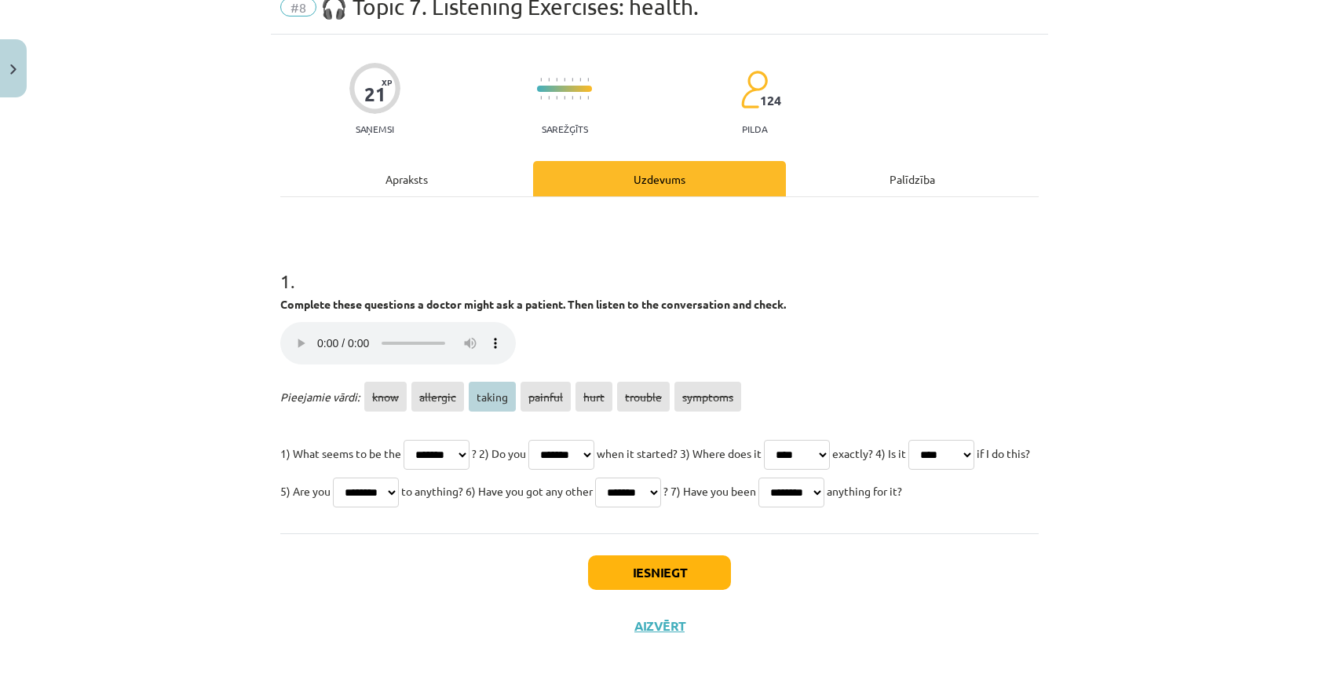
select select "******"
click at [759, 477] on select "**** ******** ****** ******* **** ******* ********" at bounding box center [792, 492] width 66 height 30
click at [458, 440] on select "**** ******** ****** ******* **** ******* ********" at bounding box center [437, 455] width 66 height 30
select select "********"
click at [404, 440] on select "**** ******** ****** ******* **** ******* ********" at bounding box center [437, 455] width 66 height 30
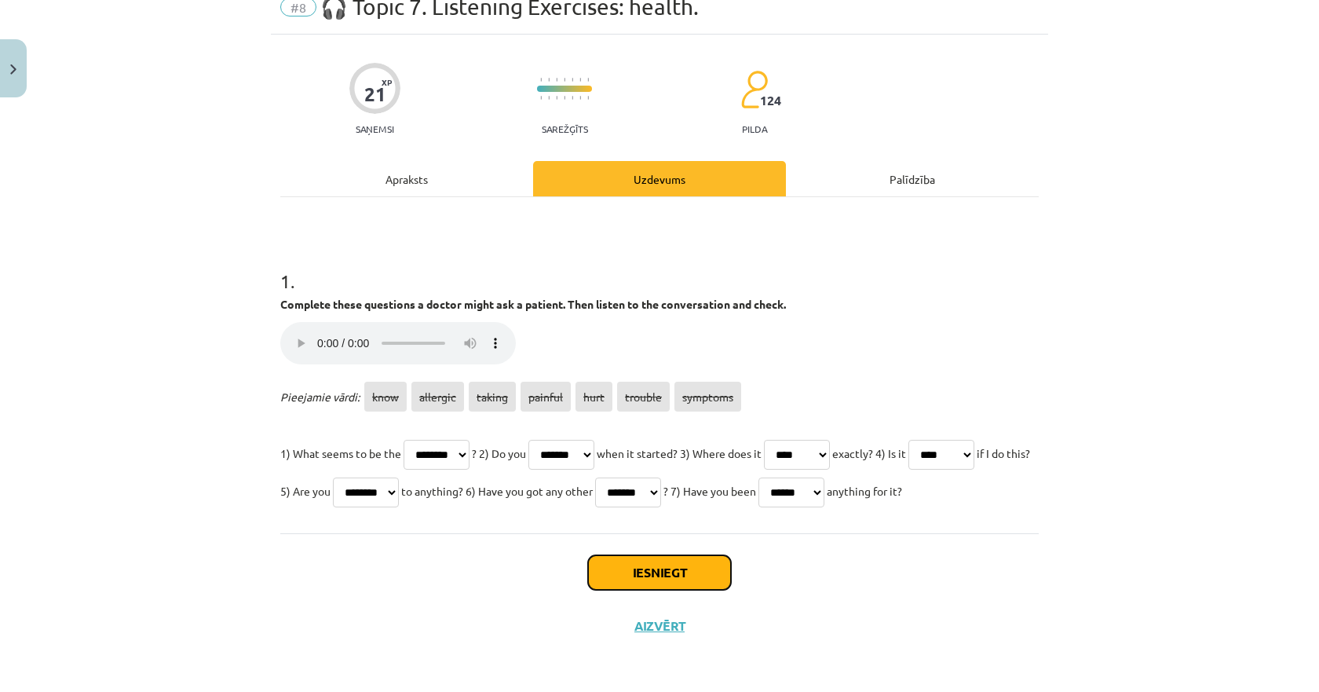
click at [633, 578] on button "Iesniegt" at bounding box center [659, 572] width 143 height 35
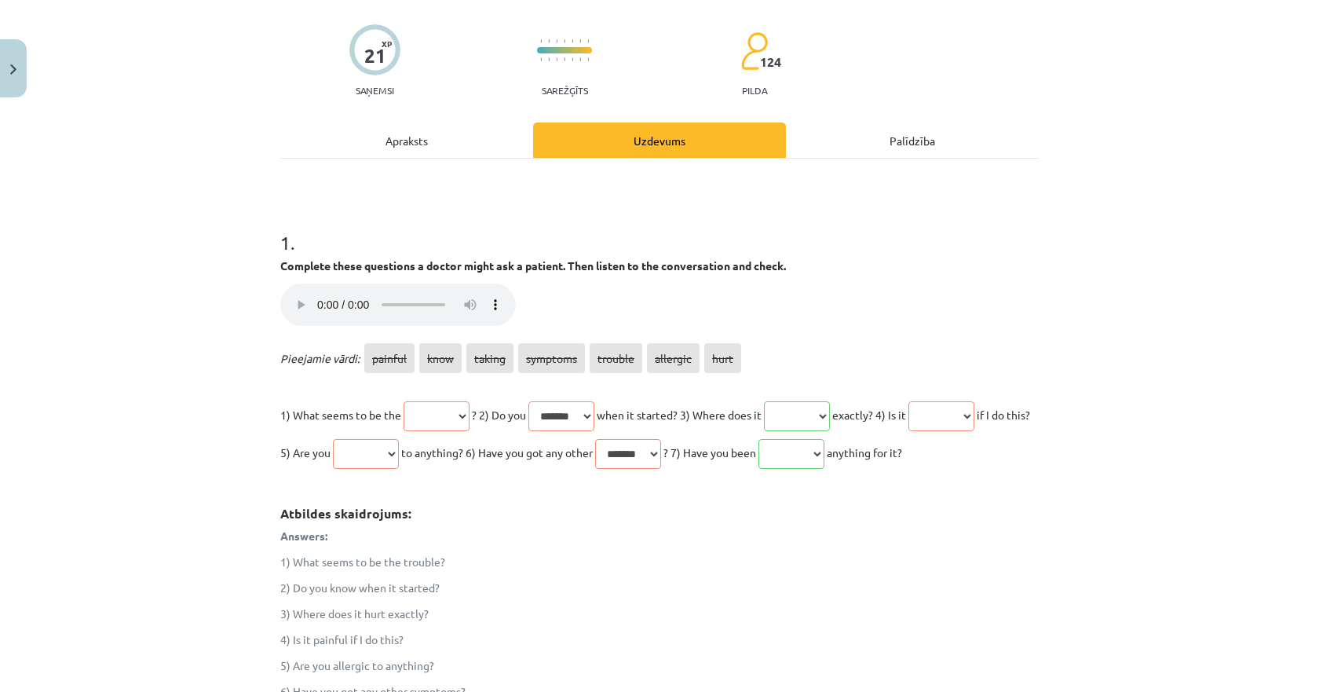
scroll to position [412, 0]
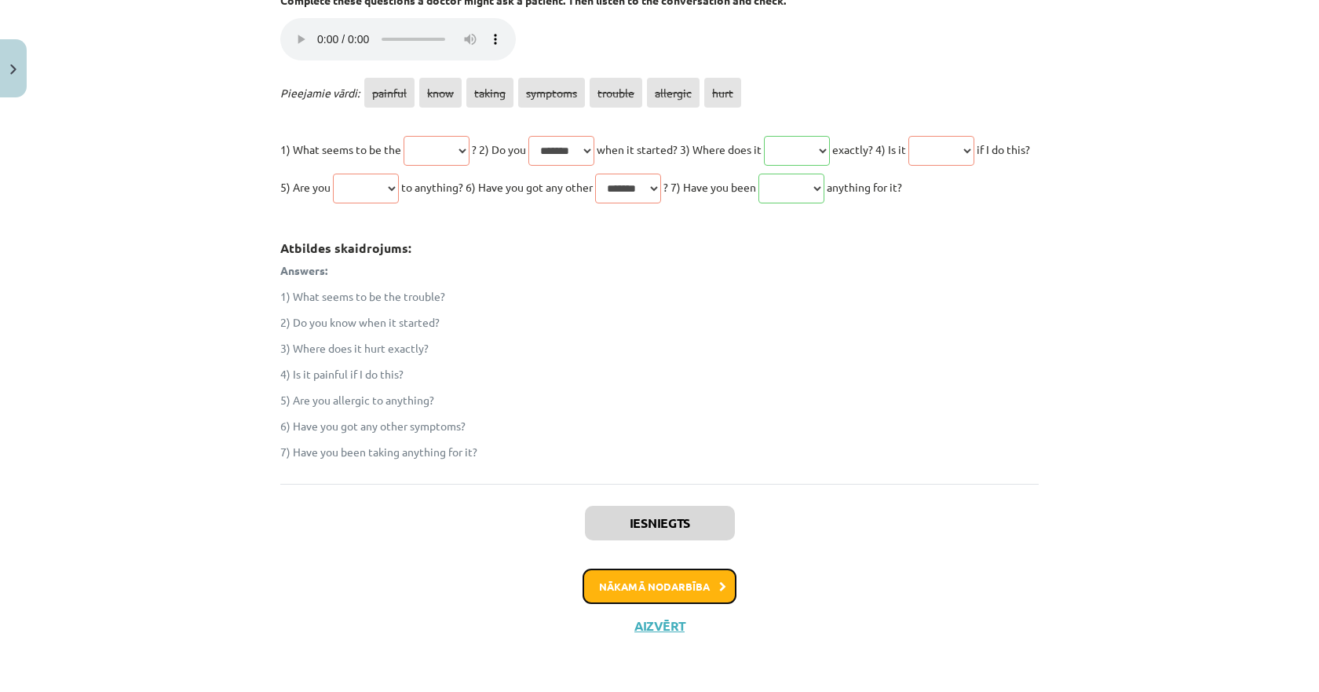
click at [620, 582] on button "Nākamā nodarbība" at bounding box center [660, 587] width 154 height 36
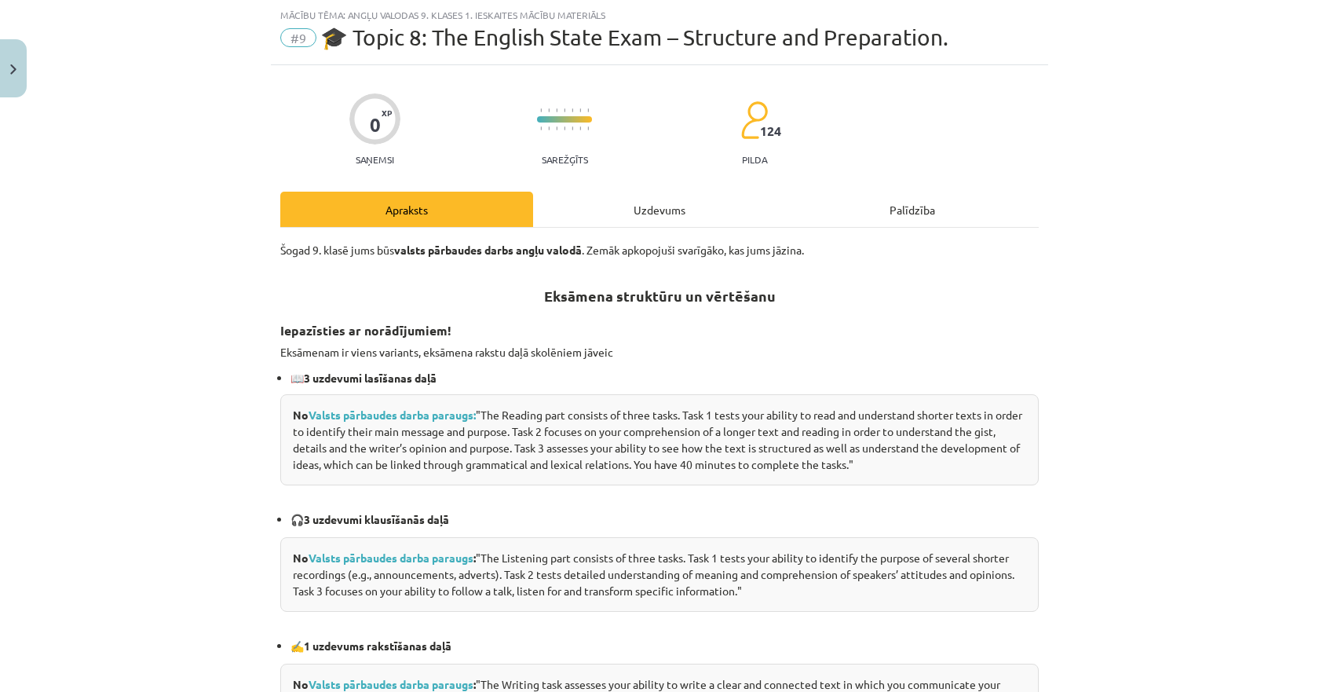
click at [632, 192] on div "Uzdevums" at bounding box center [659, 209] width 253 height 35
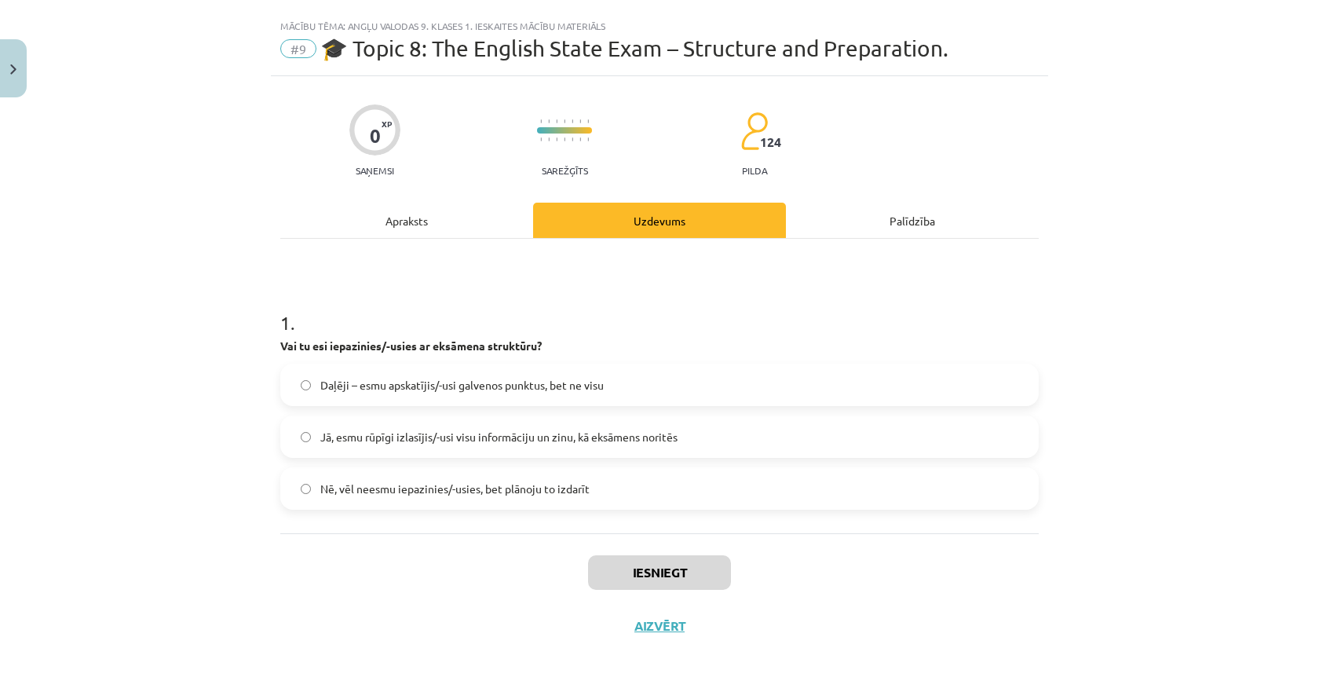
click at [395, 386] on span "Daļēji – esmu apskatījis/-usi galvenos punktus, bet ne visu" at bounding box center [461, 385] width 283 height 16
click at [597, 570] on button "Iesniegt" at bounding box center [659, 572] width 143 height 35
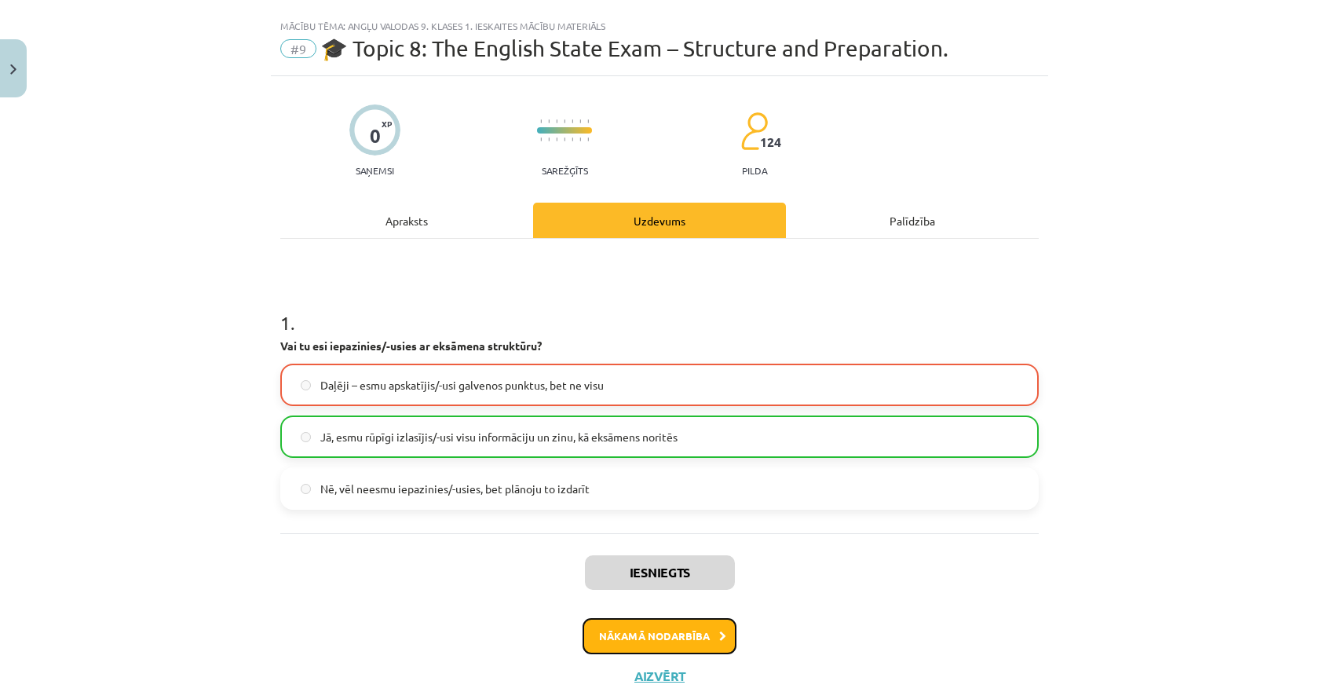
click at [608, 632] on button "Nākamā nodarbība" at bounding box center [660, 636] width 154 height 36
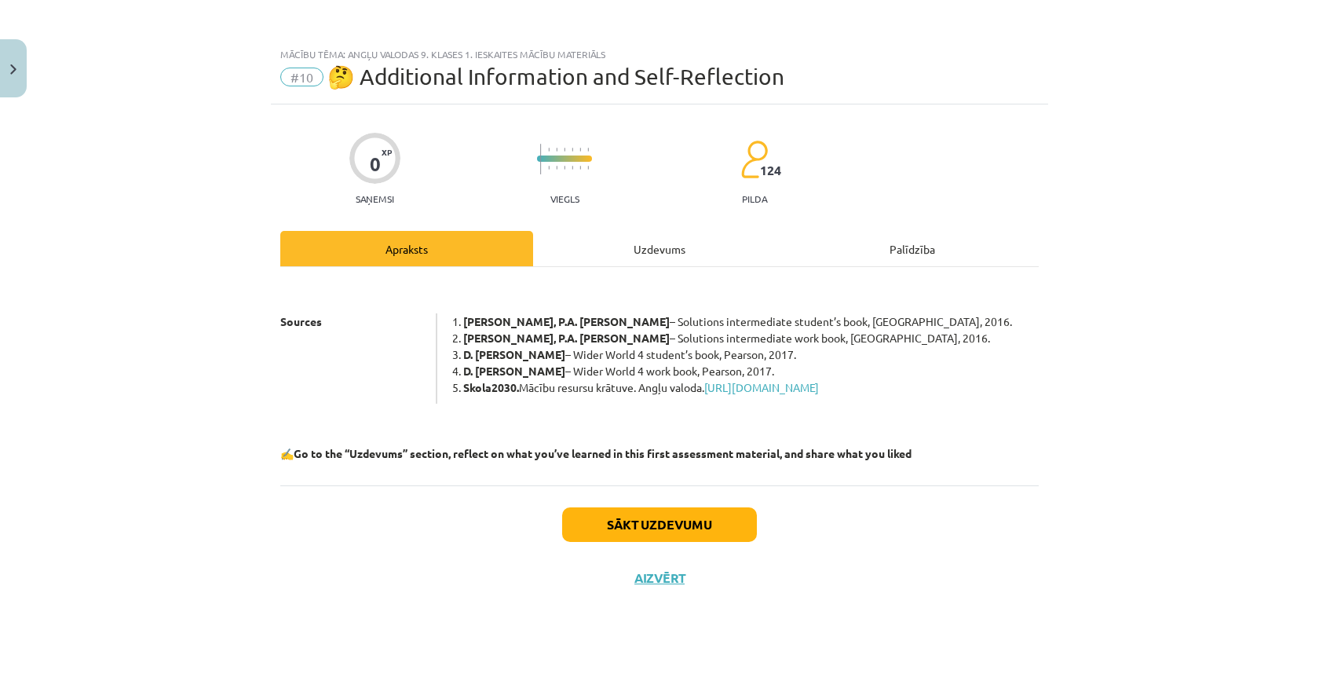
scroll to position [0, 0]
click at [620, 253] on div "Uzdevums" at bounding box center [659, 248] width 253 height 35
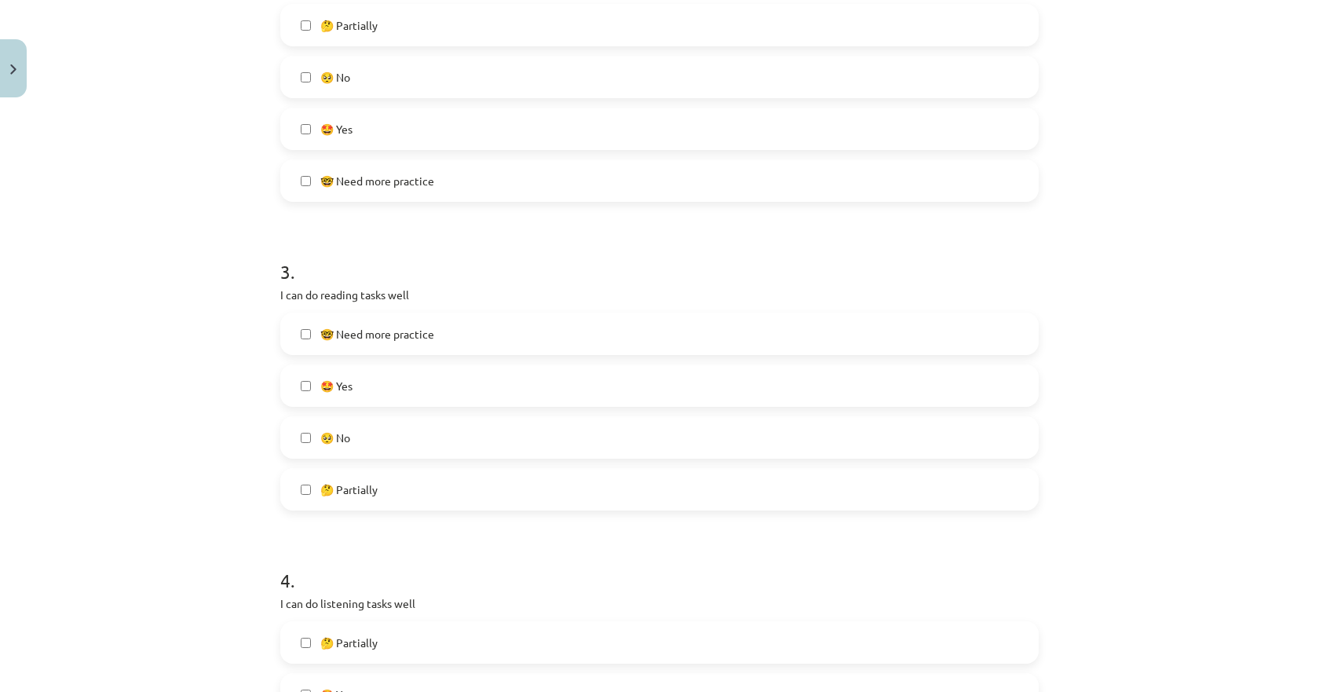
scroll to position [707, 0]
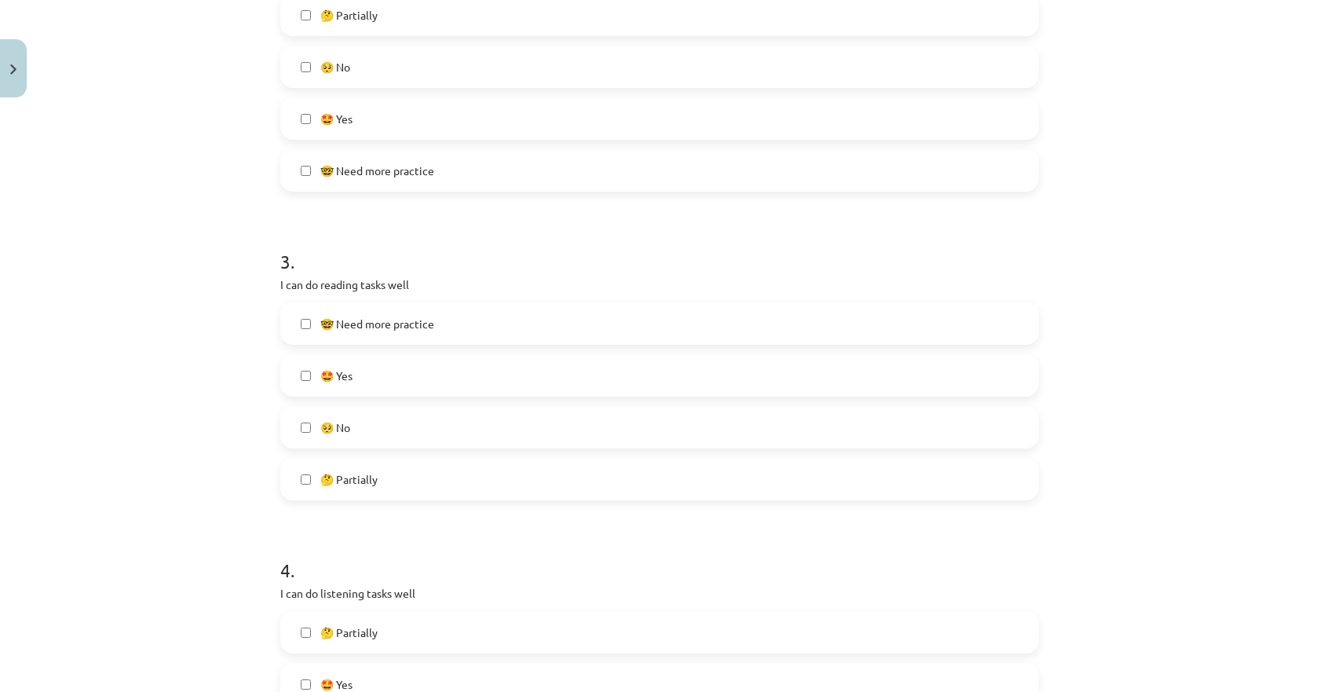
click at [308, 324] on label "🤓 Need more practice" at bounding box center [659, 323] width 755 height 39
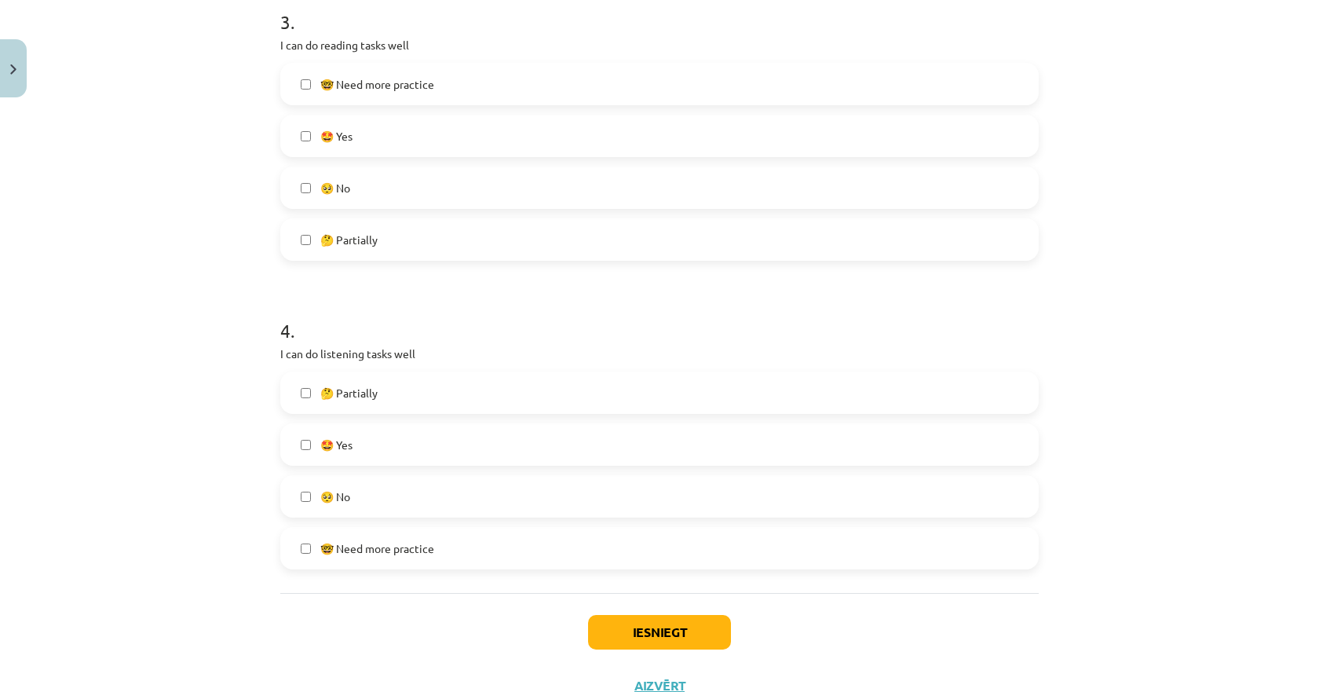
scroll to position [1006, 0]
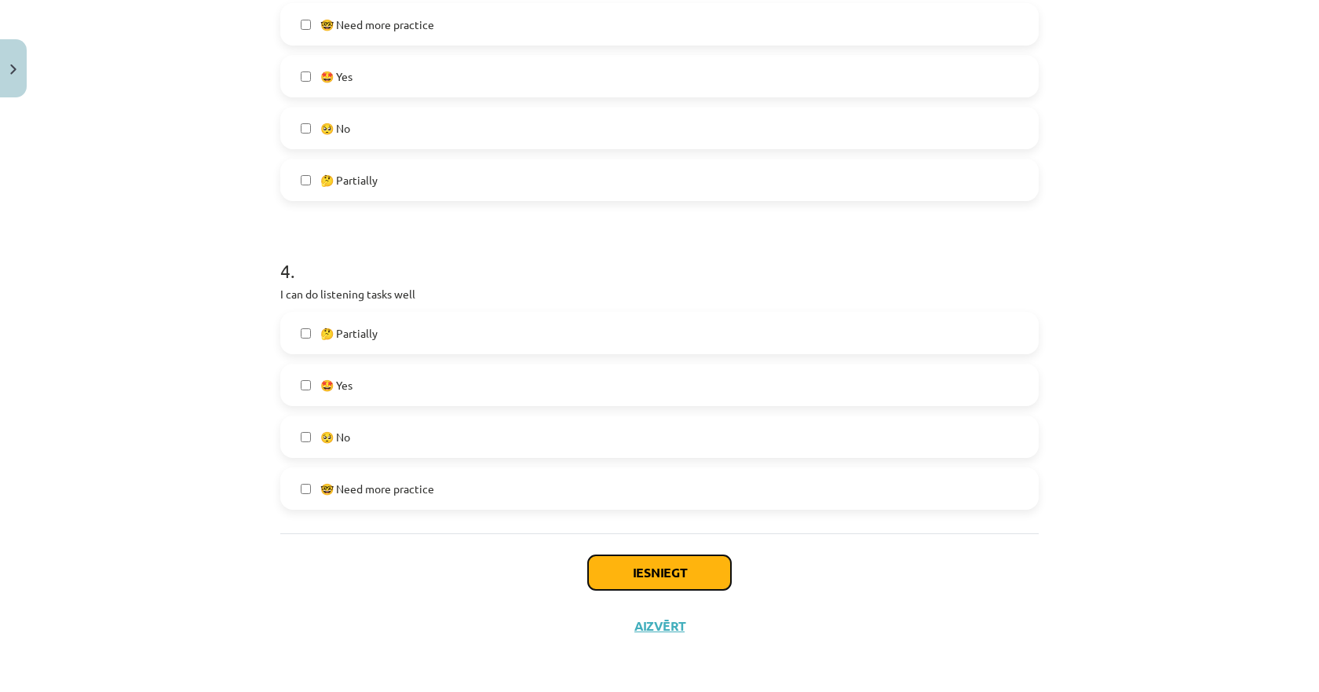
click at [662, 572] on button "Iesniegt" at bounding box center [659, 572] width 143 height 35
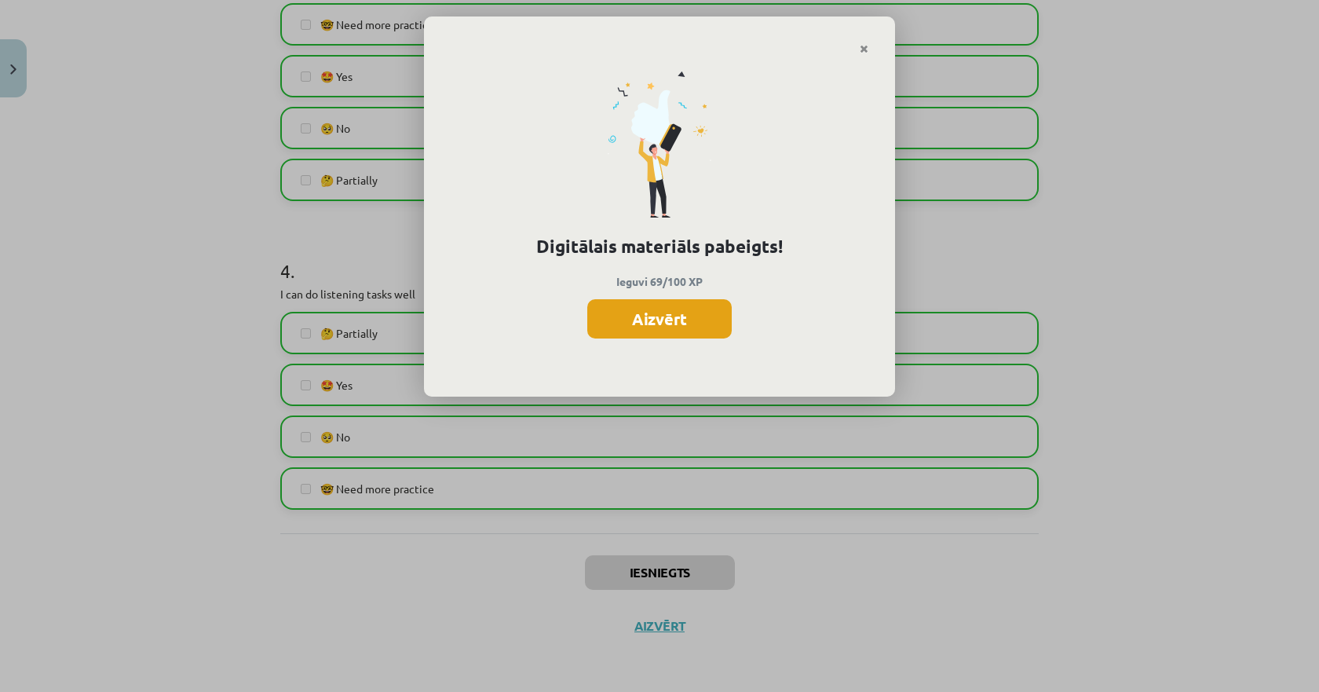
click at [656, 309] on button "Aizvērt" at bounding box center [659, 318] width 144 height 39
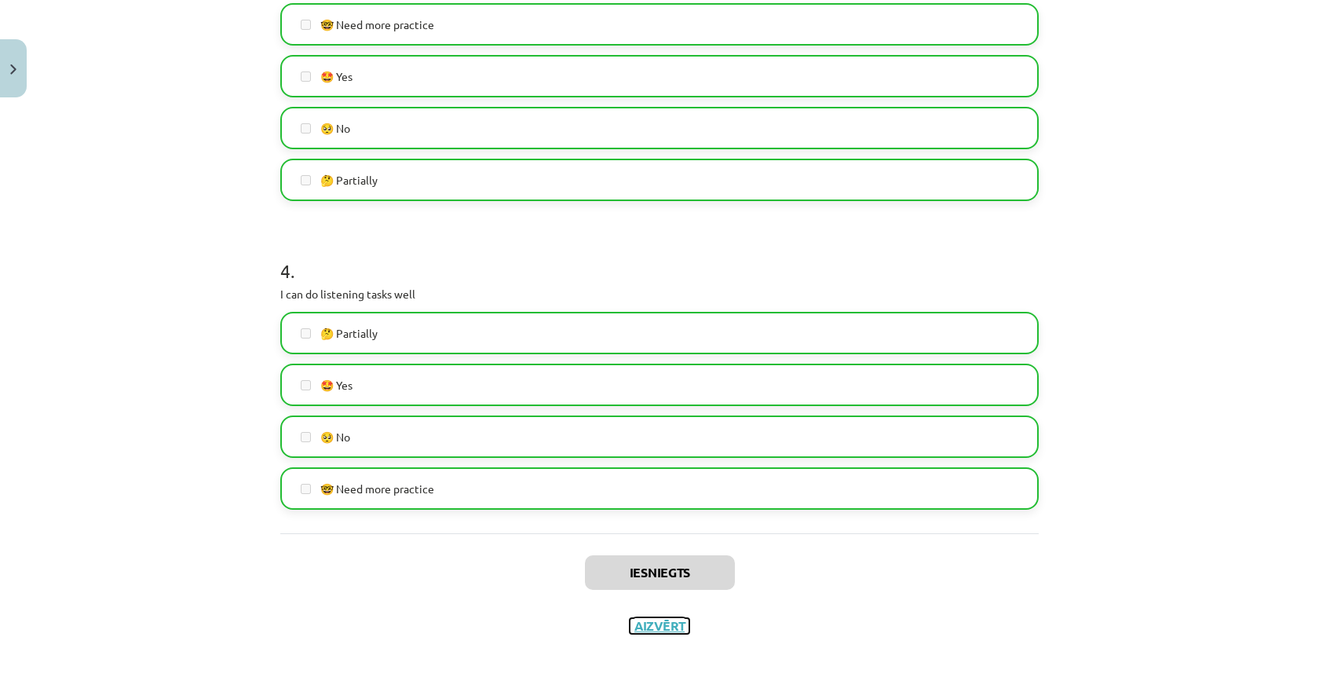
click at [642, 625] on button "Aizvērt" at bounding box center [660, 626] width 60 height 16
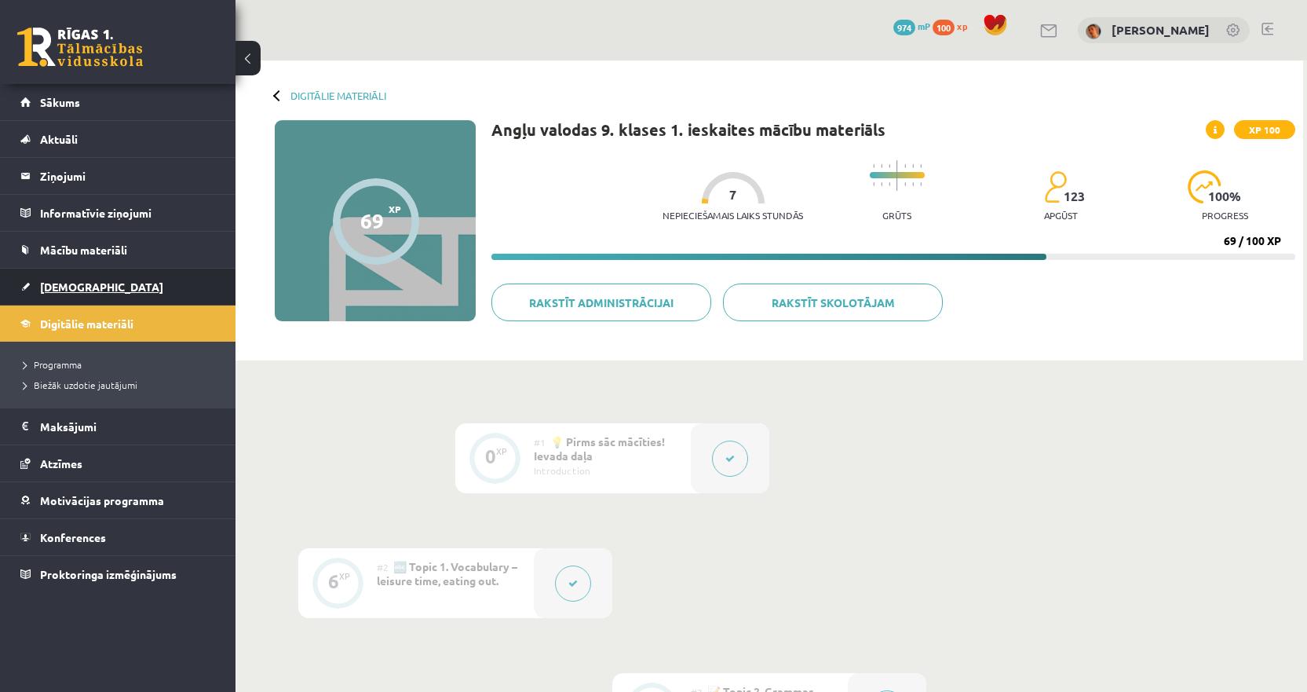
click at [84, 281] on span "[DEMOGRAPHIC_DATA]" at bounding box center [101, 287] width 123 height 14
